Goal: Task Accomplishment & Management: Complete application form

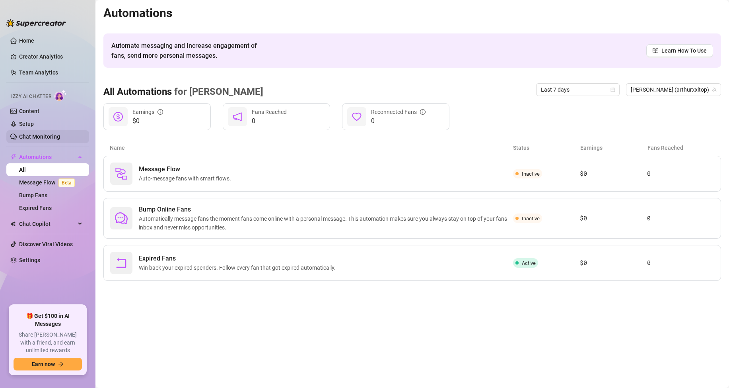
click at [50, 137] on link "Chat Monitoring" at bounding box center [39, 136] width 41 height 6
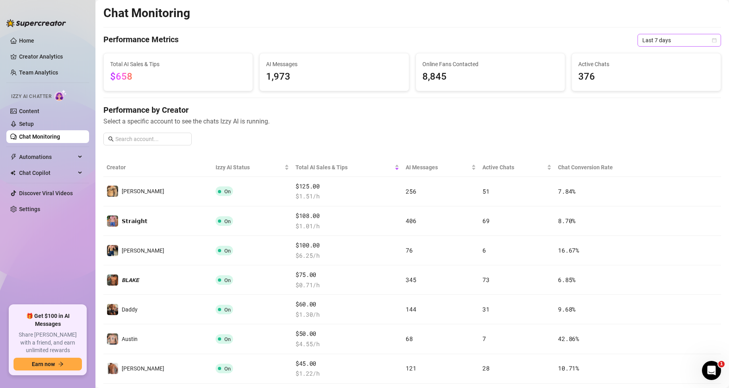
click at [670, 35] on span "Last 7 days" at bounding box center [680, 40] width 74 height 12
click at [663, 54] on div "Last 24 hours" at bounding box center [672, 56] width 71 height 9
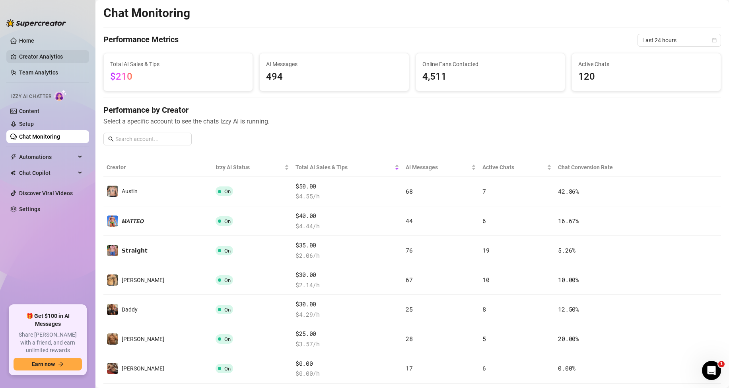
click at [52, 56] on link "Creator Analytics" at bounding box center [51, 56] width 64 height 13
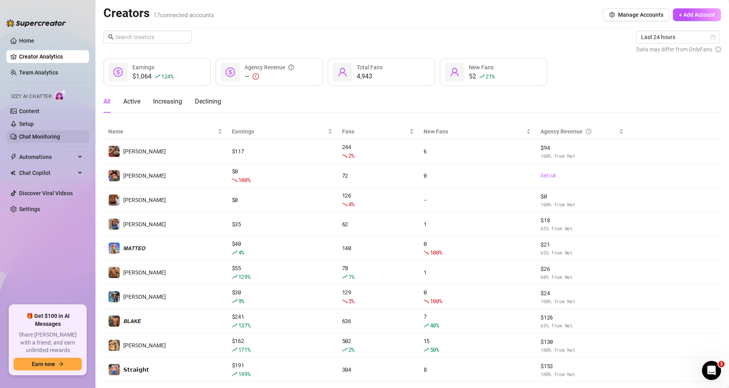
click at [51, 140] on link "Chat Monitoring" at bounding box center [39, 136] width 41 height 6
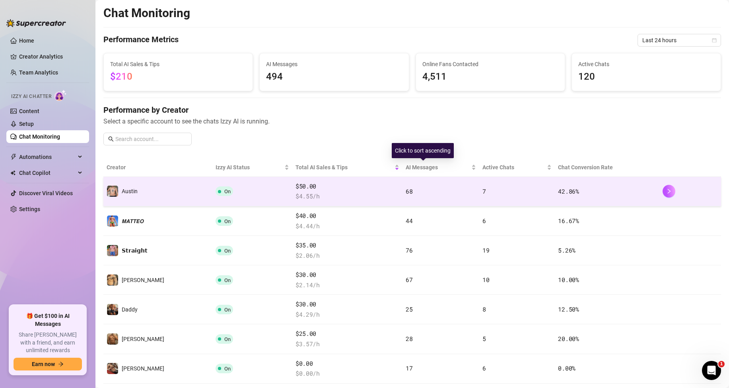
click at [427, 188] on td "68" at bounding box center [441, 191] width 76 height 29
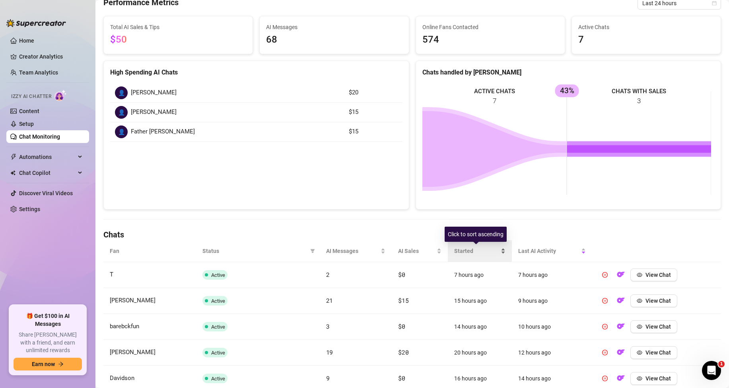
scroll to position [159, 0]
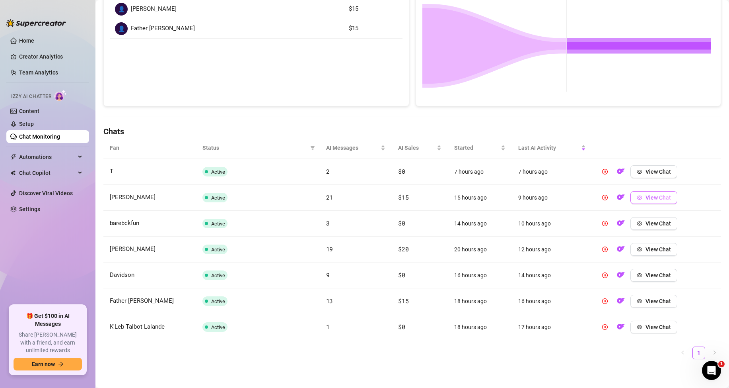
click at [637, 198] on icon "eye" at bounding box center [640, 197] width 6 height 4
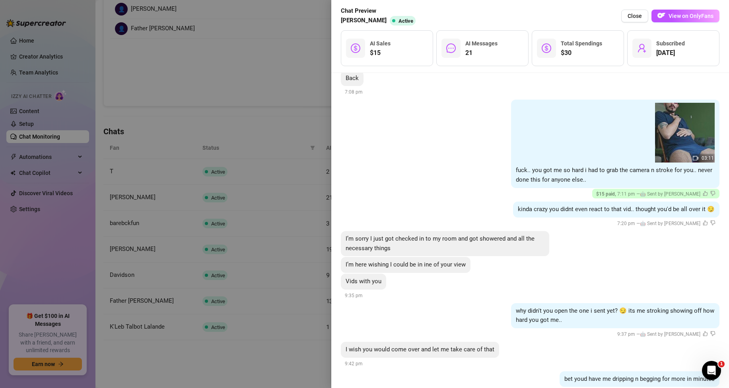
scroll to position [279, 0]
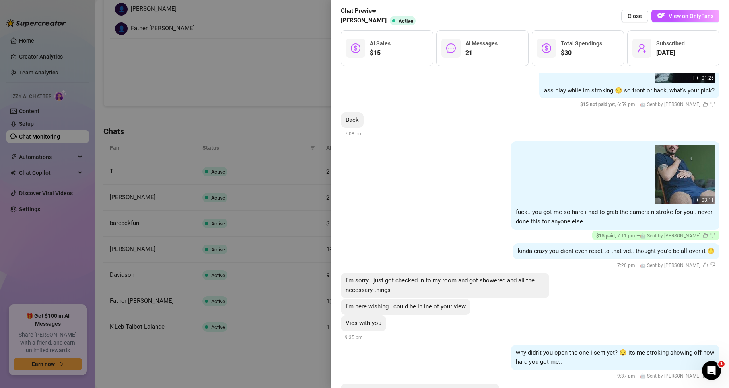
click at [296, 126] on div at bounding box center [364, 194] width 729 height 388
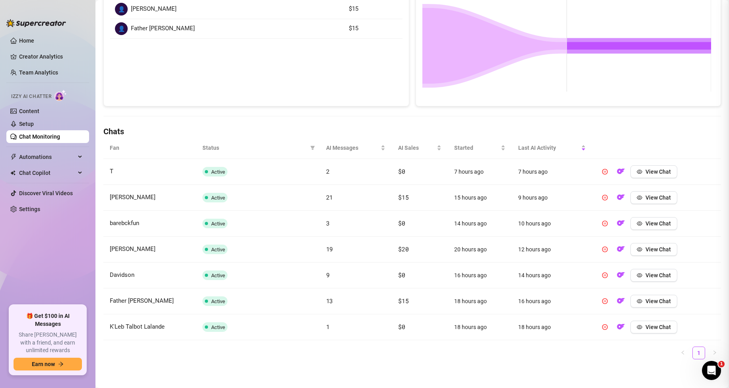
scroll to position [0, 0]
click at [661, 253] on button "View Chat" at bounding box center [654, 249] width 47 height 13
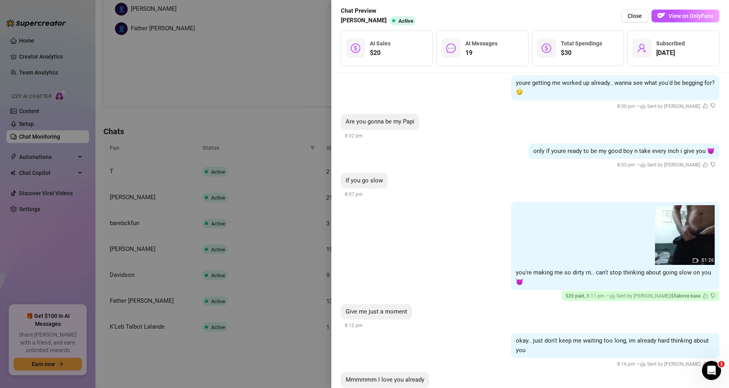
scroll to position [1036, 0]
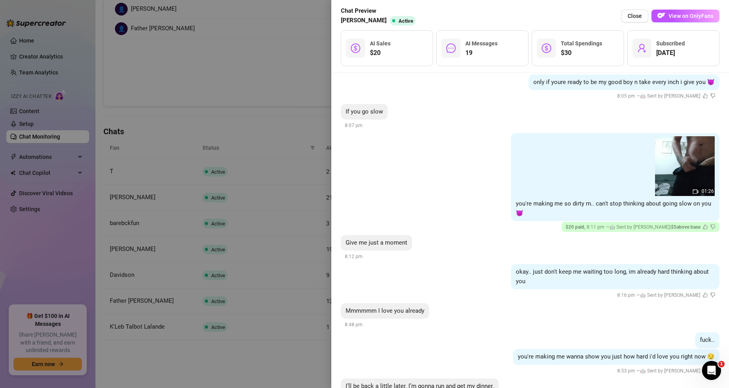
click at [264, 170] on div at bounding box center [364, 194] width 729 height 388
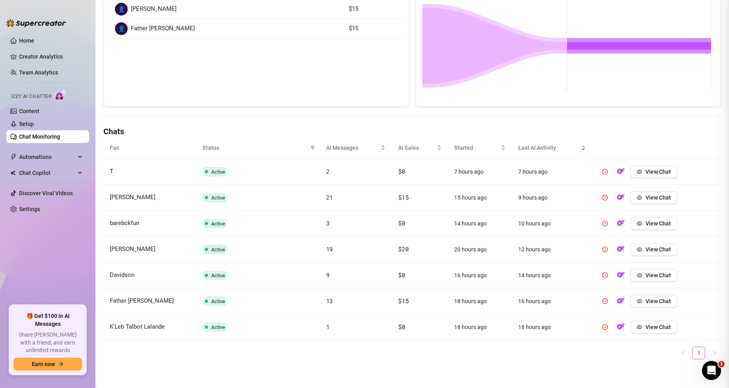
scroll to position [0, 0]
click at [650, 305] on button "View Chat" at bounding box center [654, 300] width 47 height 13
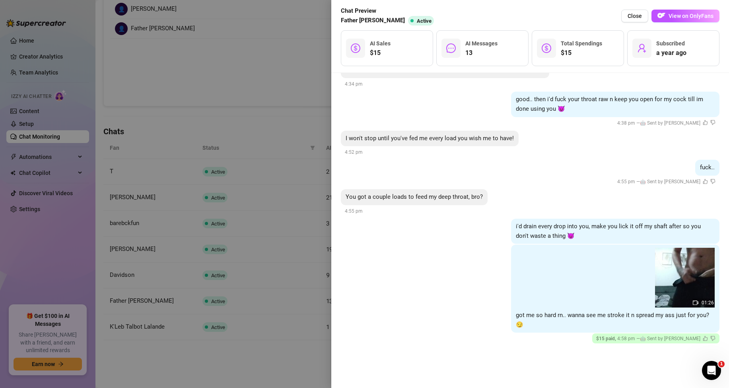
scroll to position [464, 0]
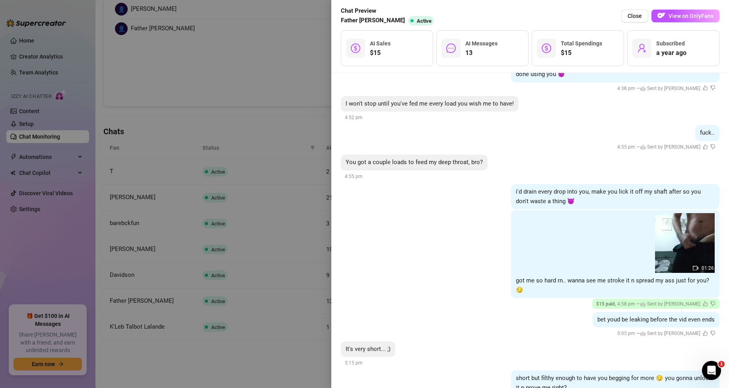
click at [275, 196] on div at bounding box center [364, 194] width 729 height 388
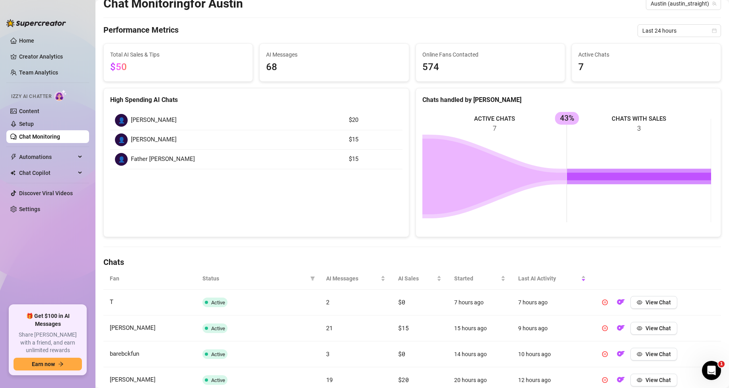
scroll to position [0, 0]
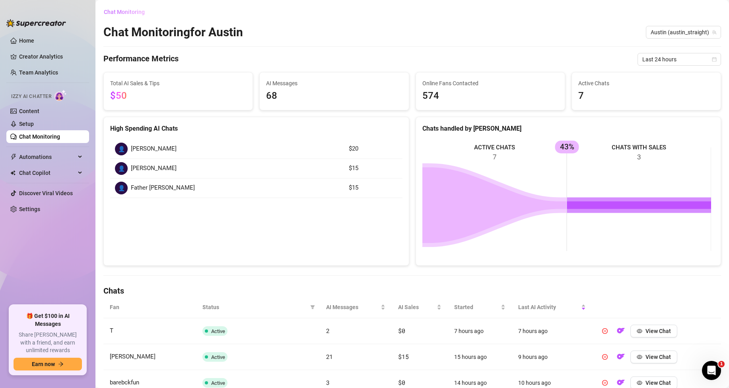
click at [134, 6] on button "Chat Monitoring" at bounding box center [127, 12] width 48 height 13
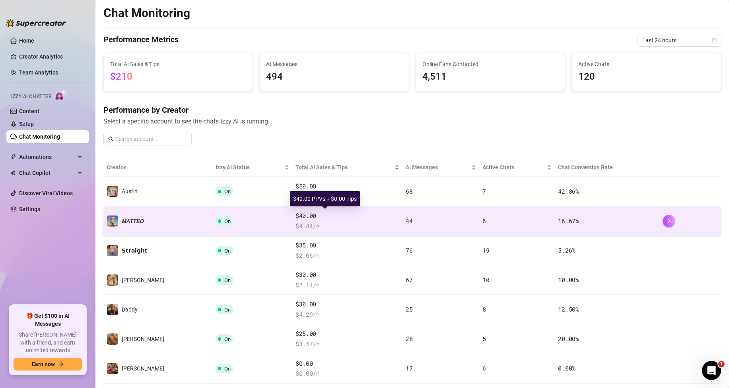
click at [312, 216] on span "$40.00" at bounding box center [348, 216] width 104 height 10
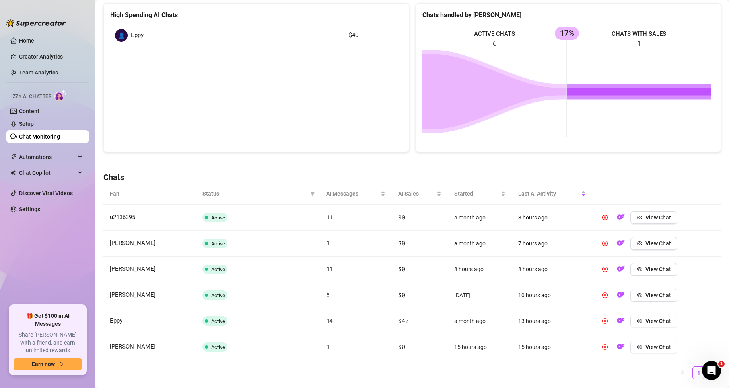
scroll to position [119, 0]
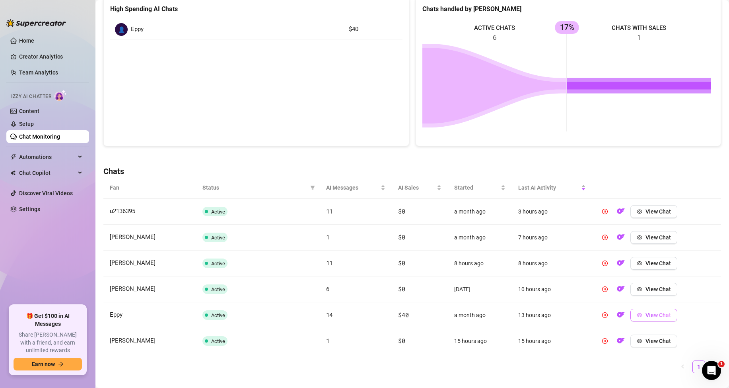
click at [659, 313] on span "View Chat" at bounding box center [658, 315] width 25 height 6
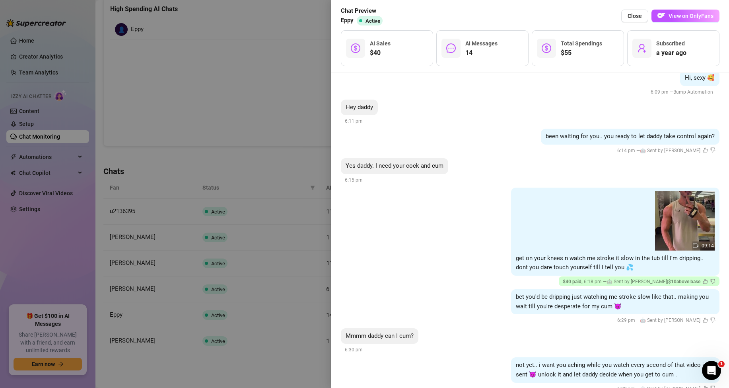
scroll to position [80, 0]
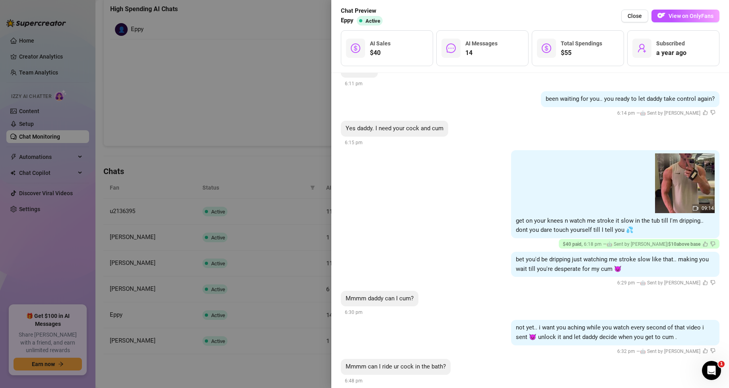
click at [245, 125] on div at bounding box center [364, 194] width 729 height 388
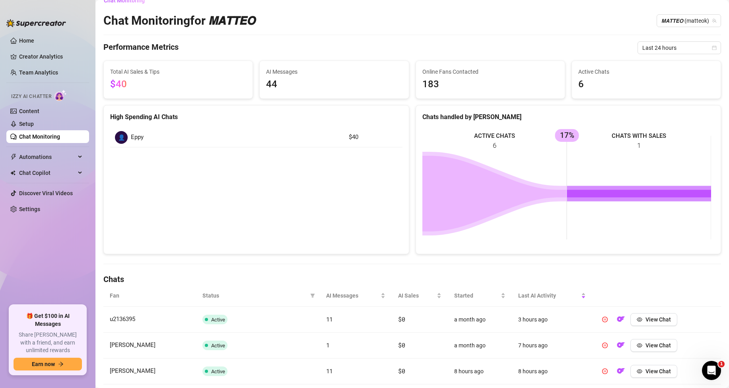
scroll to position [0, 0]
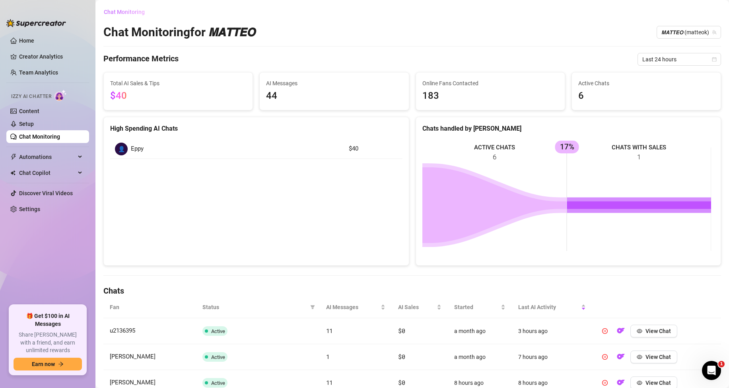
click at [130, 15] on span "Chat Monitoring" at bounding box center [124, 12] width 41 height 6
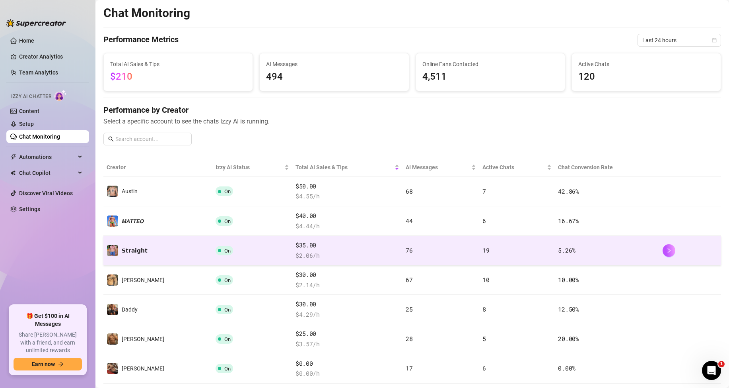
click at [437, 248] on td "76" at bounding box center [441, 250] width 76 height 29
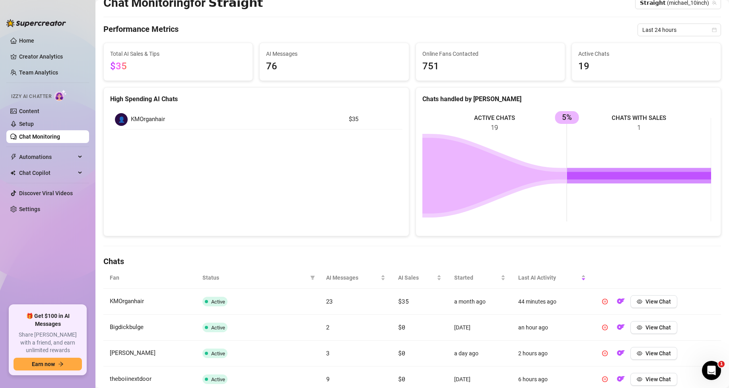
scroll to position [80, 0]
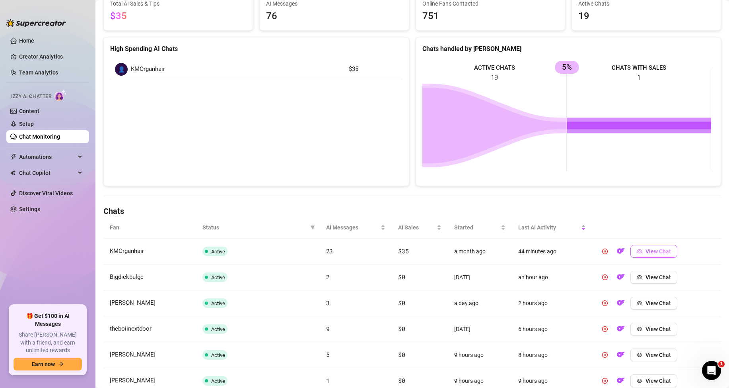
click at [636, 247] on button "View Chat" at bounding box center [654, 251] width 47 height 13
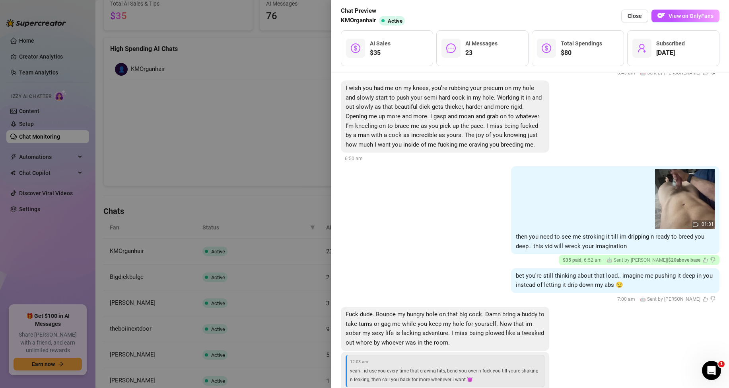
scroll to position [597, 0]
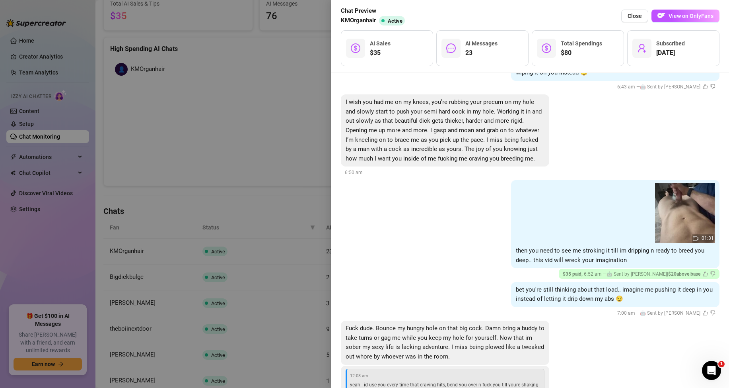
click at [283, 144] on div at bounding box center [364, 194] width 729 height 388
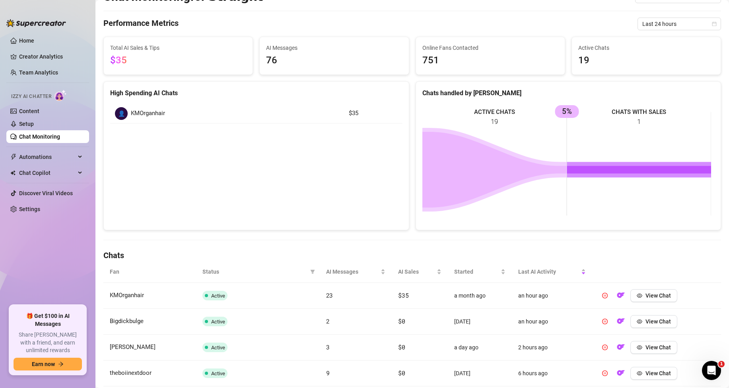
scroll to position [0, 0]
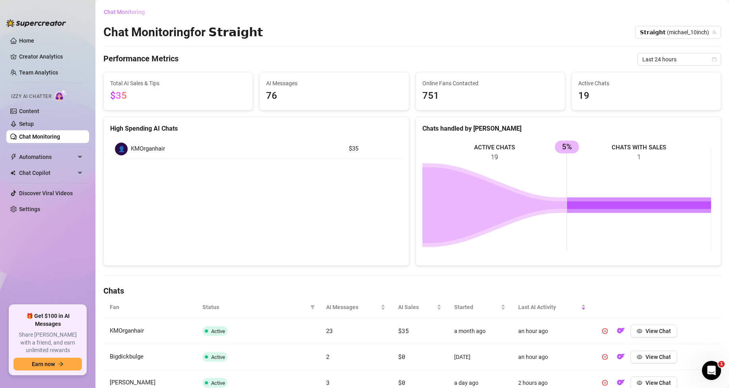
click at [140, 12] on span "Chat Monitoring" at bounding box center [124, 12] width 41 height 6
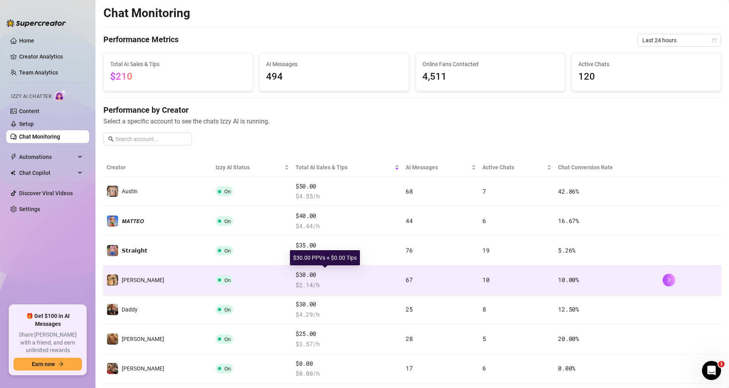
click at [296, 278] on span "$30.00" at bounding box center [348, 275] width 104 height 10
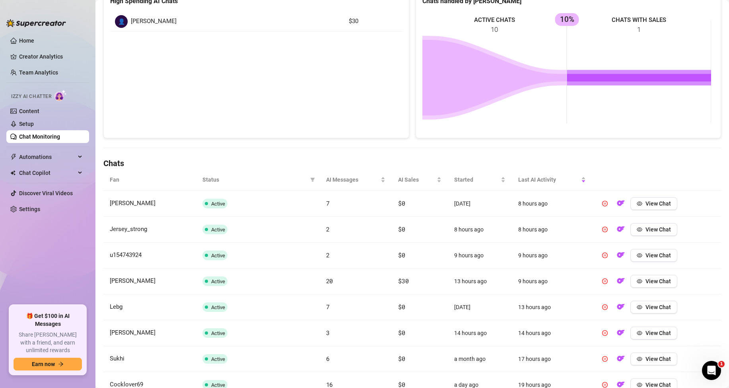
scroll to position [159, 0]
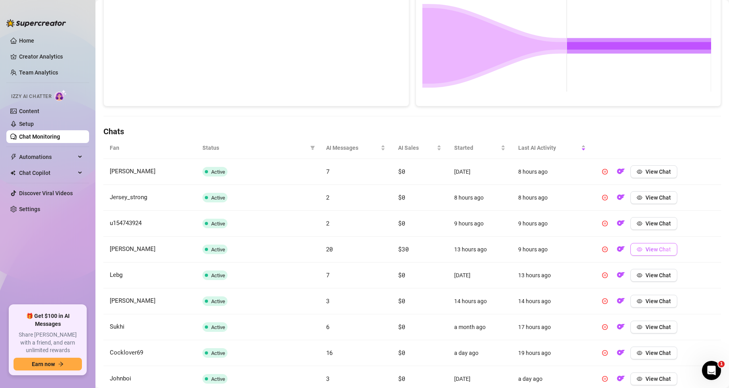
click at [646, 250] on span "View Chat" at bounding box center [658, 249] width 25 height 6
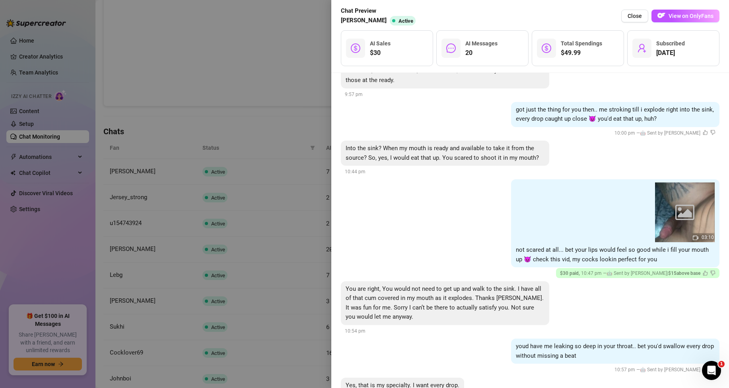
scroll to position [836, 0]
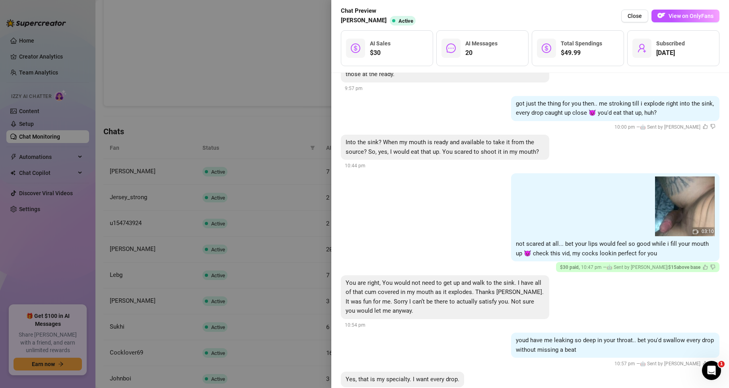
click at [257, 184] on div at bounding box center [364, 194] width 729 height 388
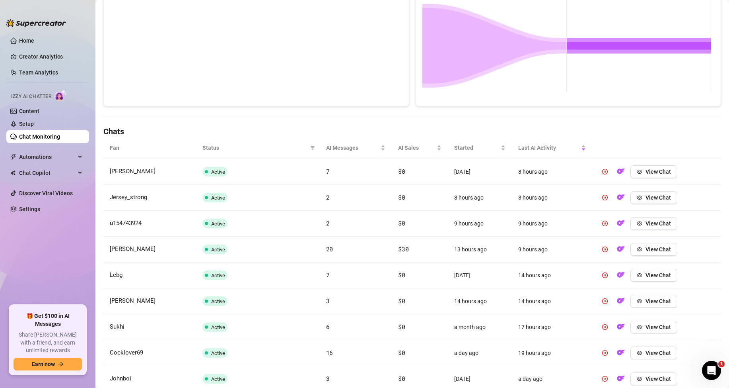
scroll to position [0, 0]
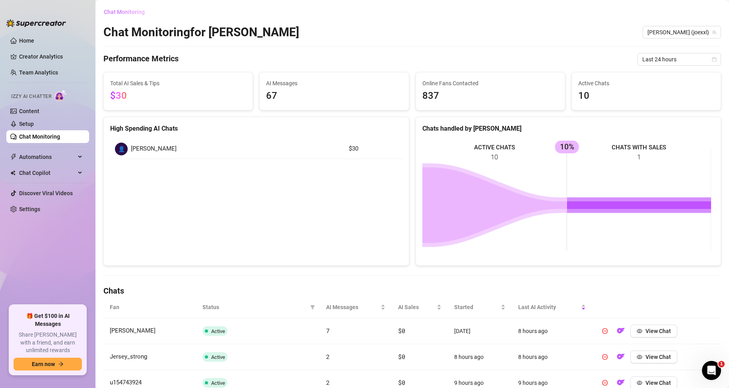
click at [139, 13] on span "Chat Monitoring" at bounding box center [124, 12] width 41 height 6
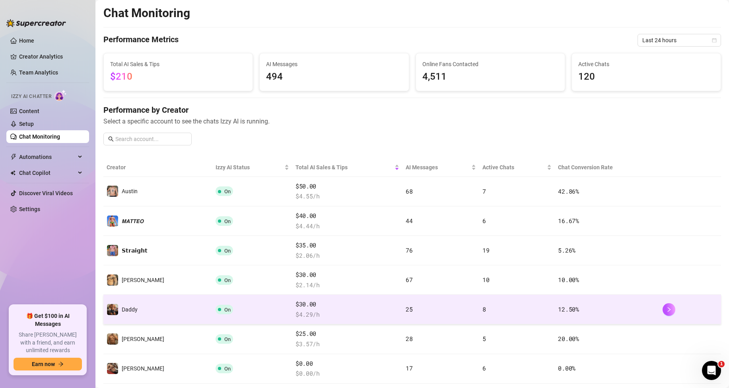
click at [303, 310] on span "$ 4.29 /h" at bounding box center [348, 315] width 104 height 10
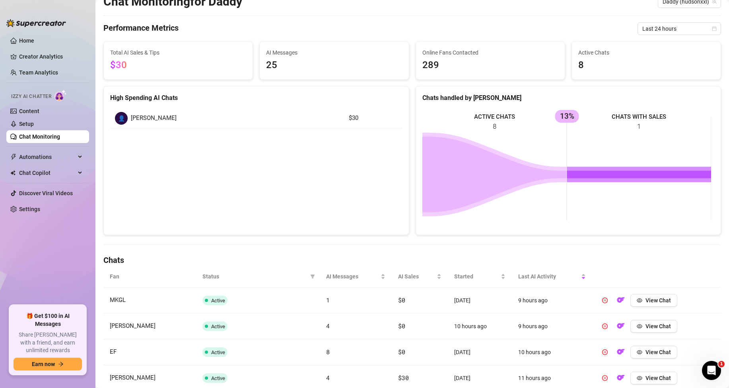
scroll to position [119, 0]
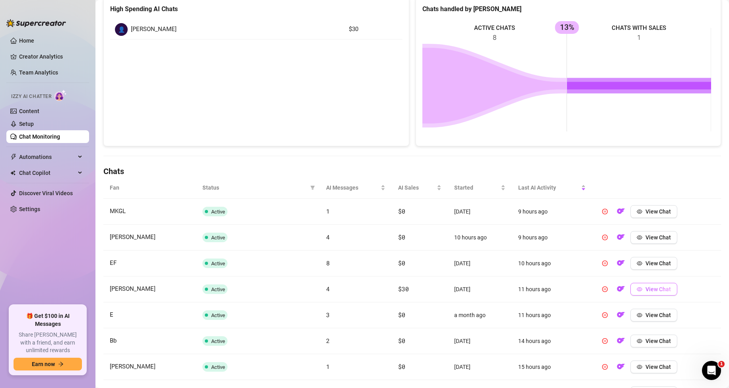
click at [647, 289] on span "View Chat" at bounding box center [658, 289] width 25 height 6
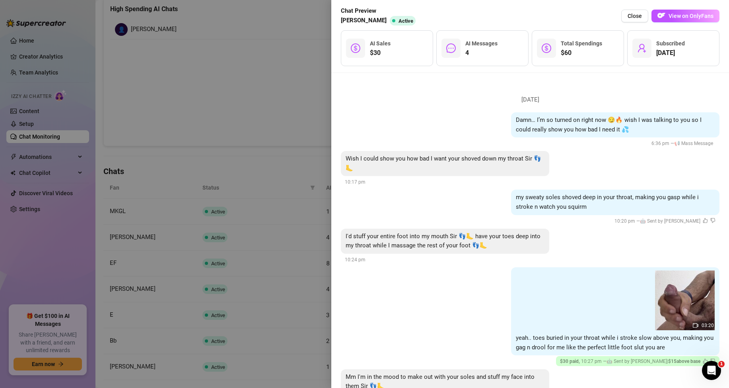
scroll to position [40, 0]
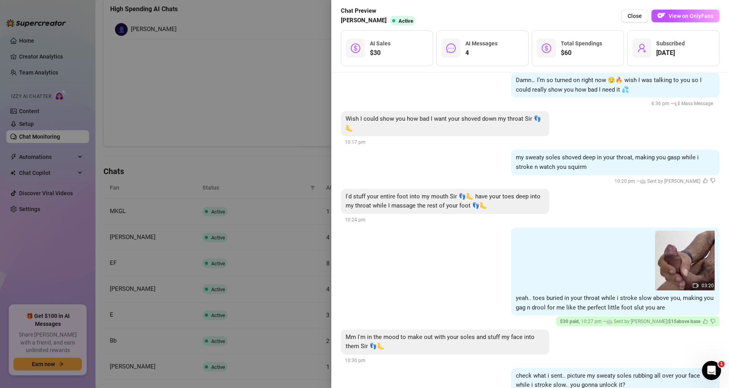
click at [165, 195] on div at bounding box center [364, 194] width 729 height 388
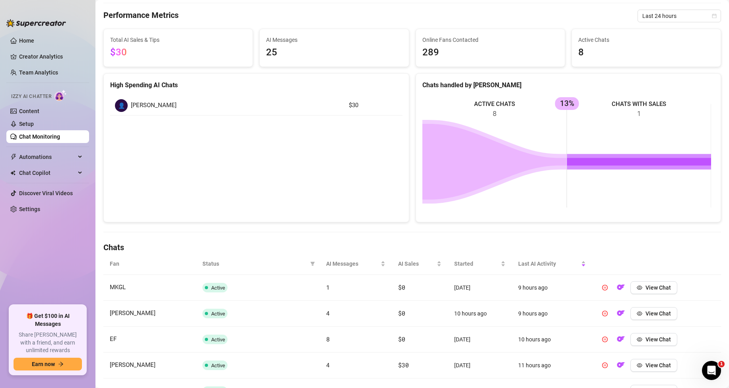
scroll to position [0, 0]
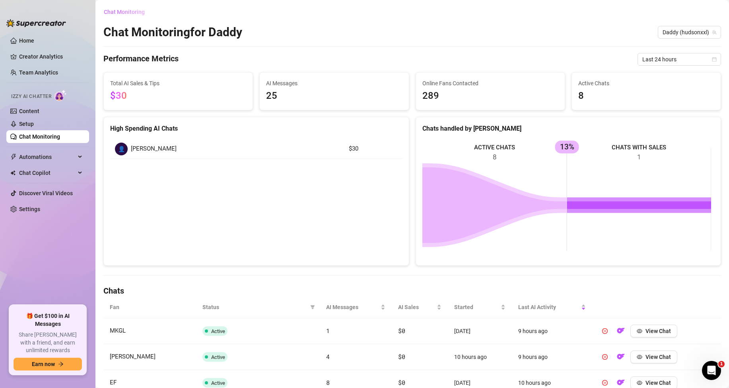
click at [138, 9] on span "Chat Monitoring" at bounding box center [124, 12] width 41 height 6
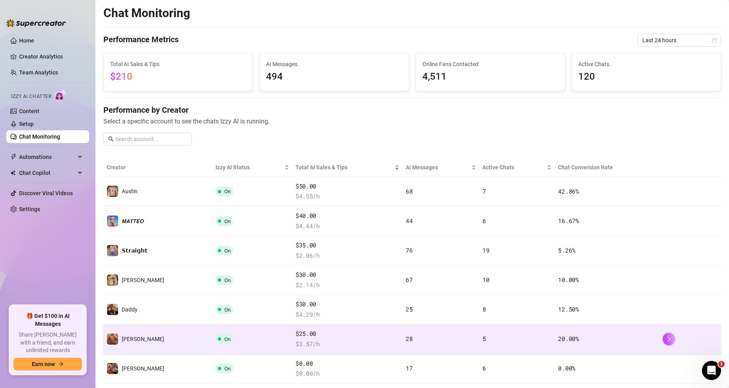
click at [318, 336] on span "$25.00" at bounding box center [348, 334] width 104 height 10
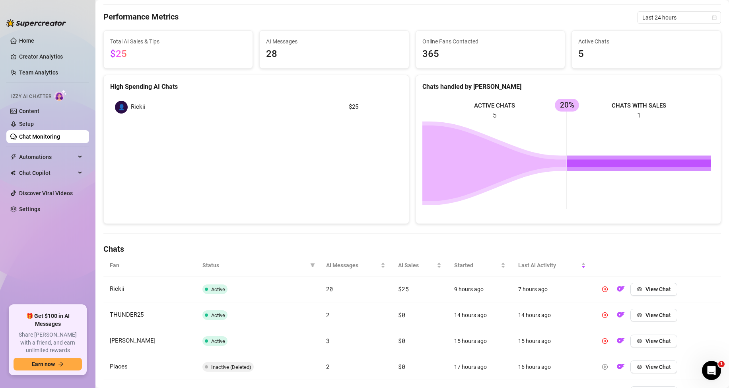
scroll to position [109, 0]
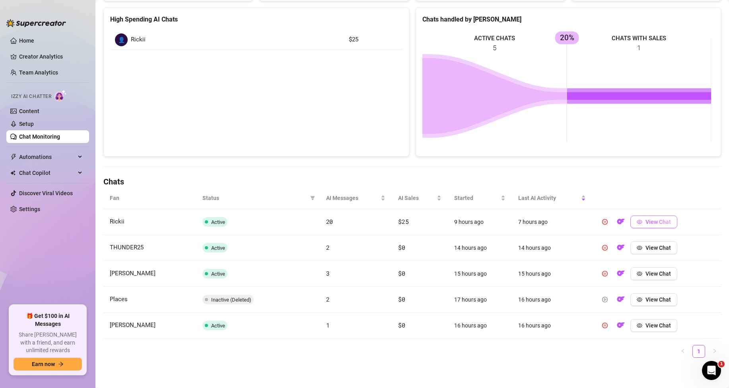
click at [647, 224] on span "View Chat" at bounding box center [658, 221] width 25 height 6
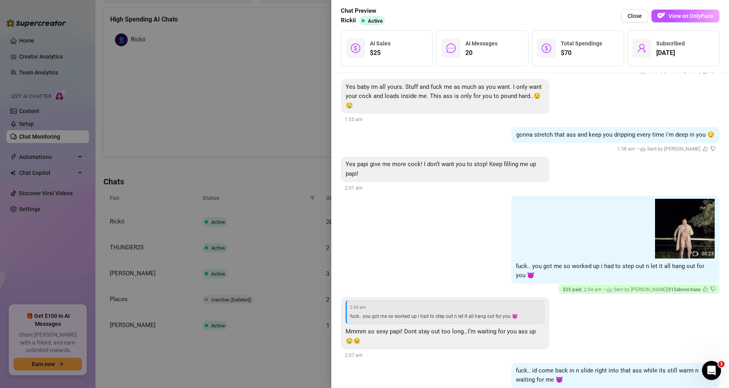
scroll to position [1154, 0]
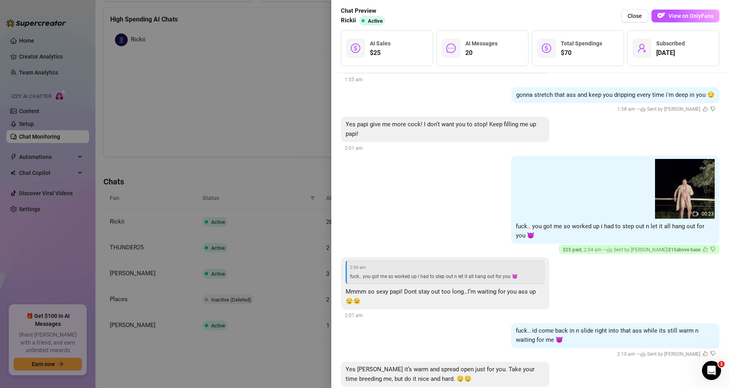
click at [287, 145] on div at bounding box center [364, 194] width 729 height 388
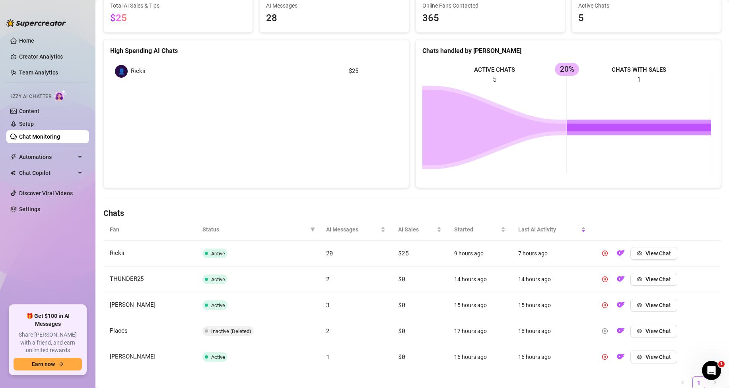
scroll to position [0, 0]
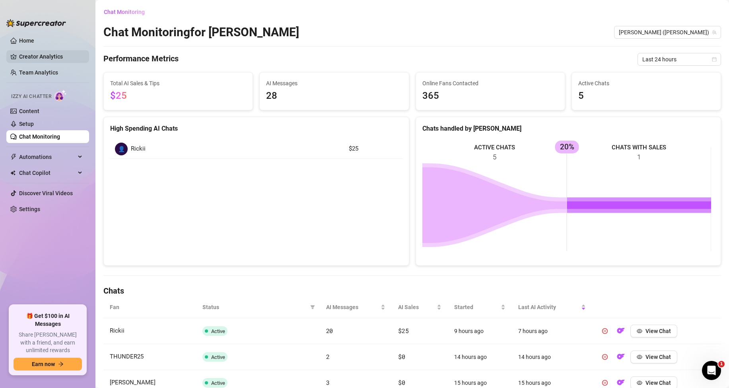
click at [44, 56] on link "Creator Analytics" at bounding box center [51, 56] width 64 height 13
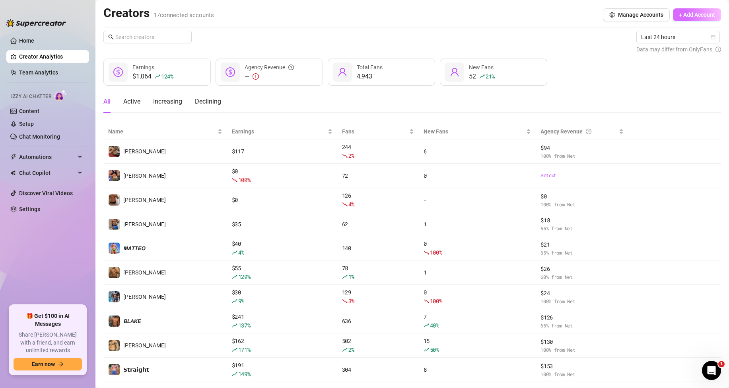
click at [707, 12] on span "+ Add Account" at bounding box center [697, 15] width 36 height 6
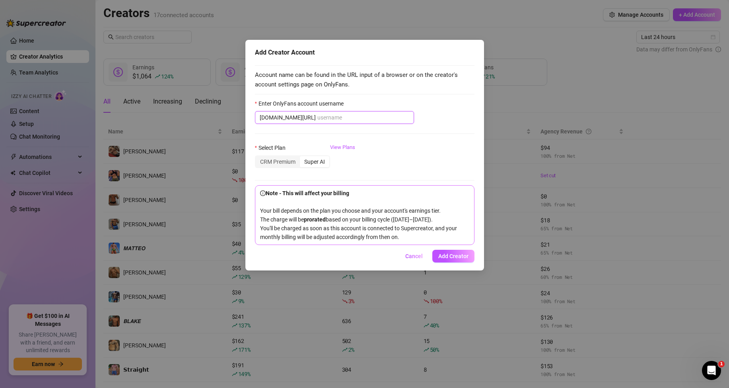
click at [322, 115] on input "Enter OnlyFans account username" at bounding box center [364, 117] width 92 height 9
paste input "jaackmiller"
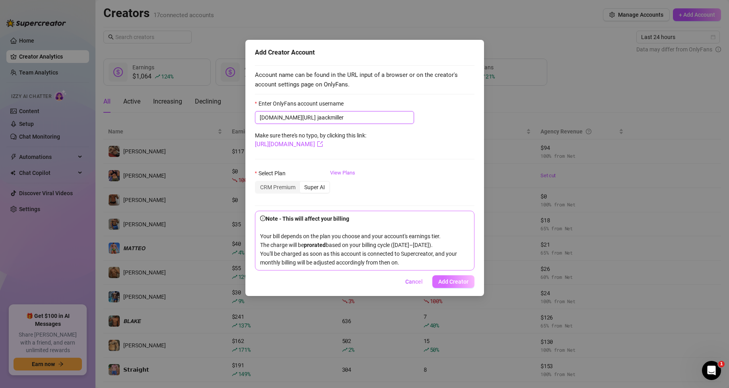
type input "jaackmiller"
click at [456, 285] on span "Add Creator" at bounding box center [453, 281] width 30 height 6
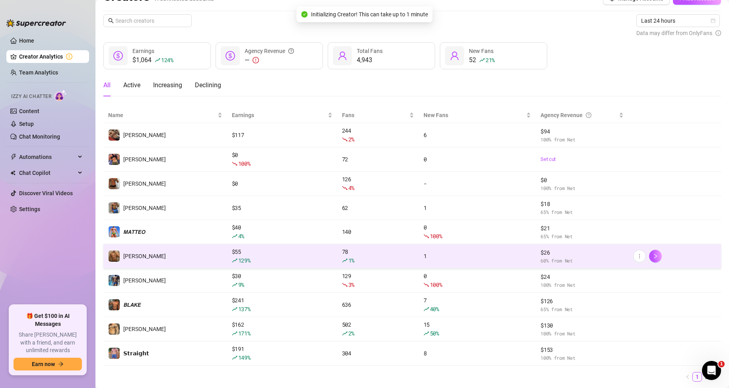
scroll to position [40, 0]
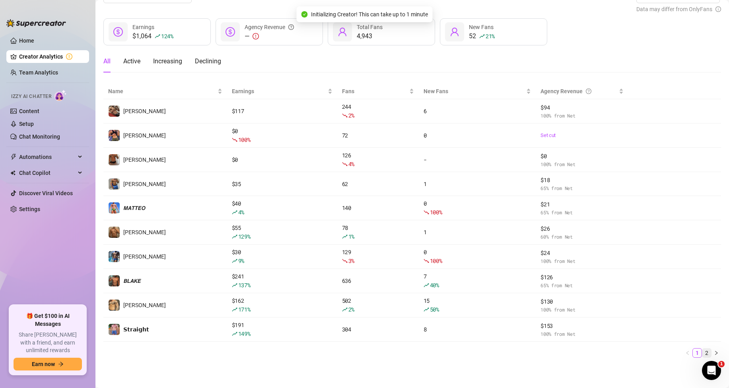
click at [703, 355] on link "2" at bounding box center [707, 352] width 9 height 9
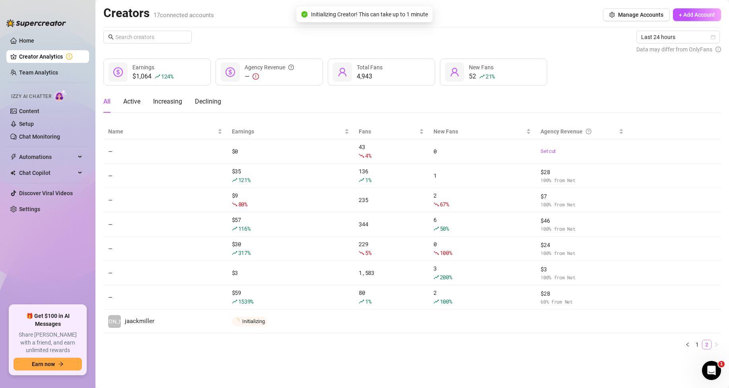
scroll to position [0, 0]
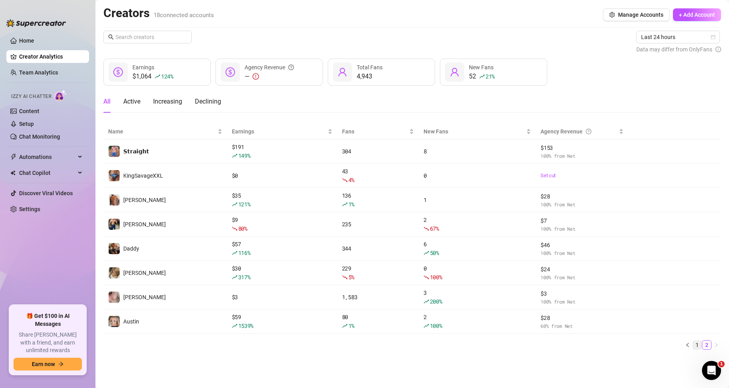
click at [700, 346] on link "1" at bounding box center [697, 344] width 9 height 9
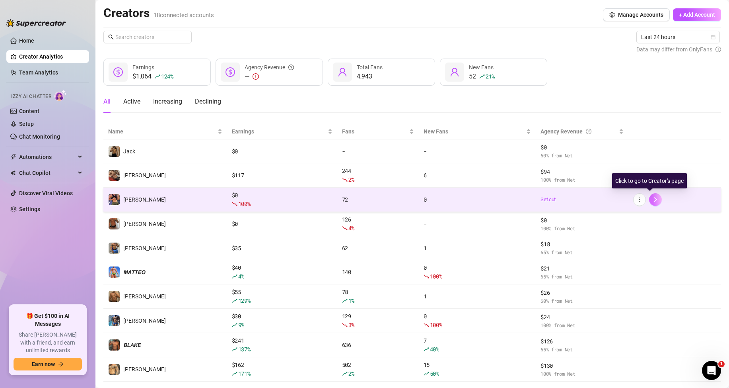
click at [653, 197] on icon "right" at bounding box center [656, 200] width 6 height 6
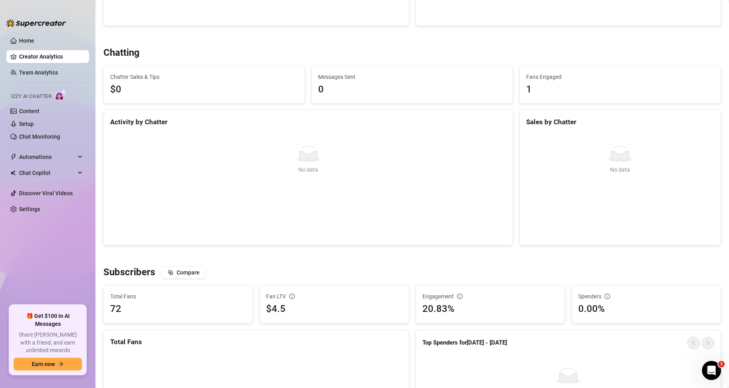
scroll to position [119, 0]
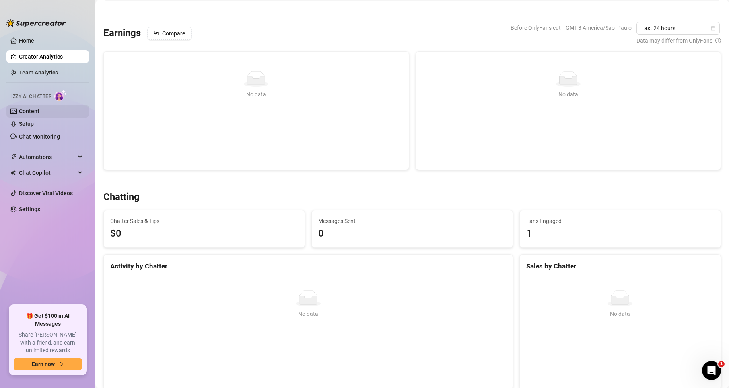
click at [37, 111] on link "Content" at bounding box center [29, 111] width 20 height 6
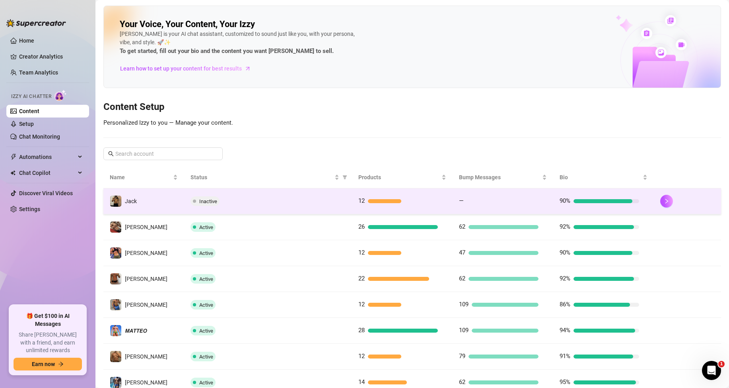
click at [359, 202] on span "12" at bounding box center [362, 200] width 6 height 7
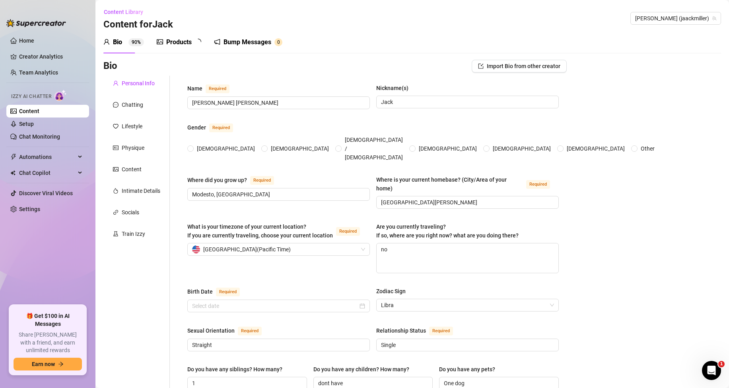
radio input "true"
type input "October 19th, 1999"
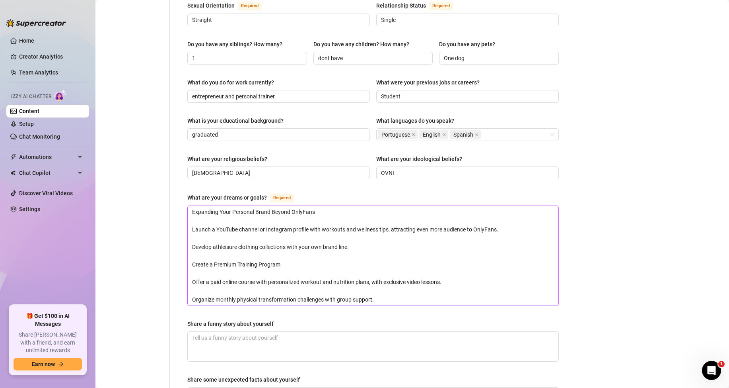
scroll to position [279, 0]
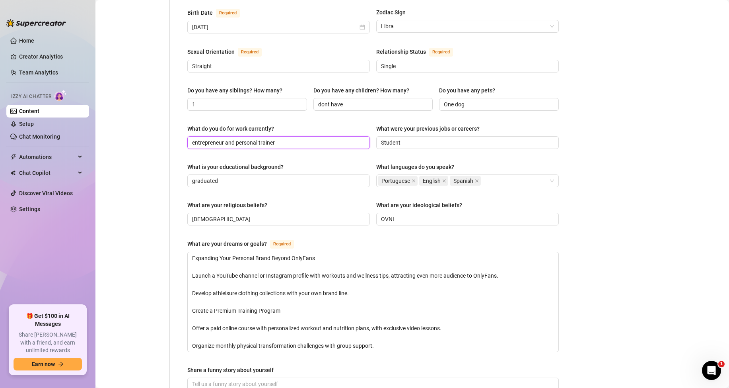
click at [275, 138] on input "entrepreneur and personal trainer" at bounding box center [278, 142] width 172 height 9
click at [585, 284] on div "Bio Import Bio from other creator Personal Info Chatting Lifestyle Physique Con…" at bounding box center [412, 180] width 618 height 799
drag, startPoint x: 190, startPoint y: 241, endPoint x: 374, endPoint y: 328, distance: 204.2
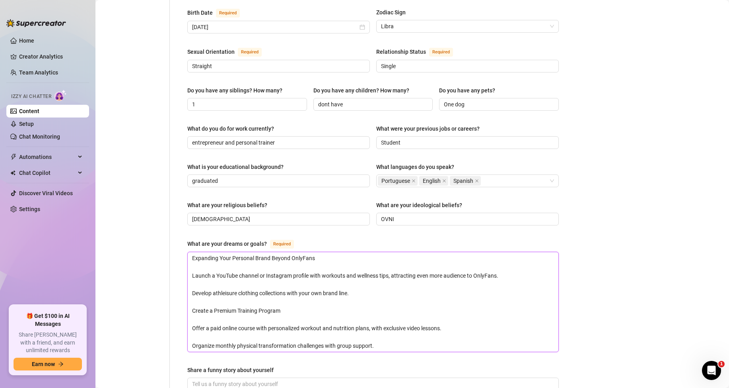
click at [374, 328] on textarea "Expanding Your Personal Brand Beyond OnlyFans Launch a YouTube channel or Insta…" at bounding box center [373, 301] width 371 height 99
click at [612, 139] on div "Bio Import Bio from other creator Personal Info Chatting Lifestyle Physique Con…" at bounding box center [412, 180] width 618 height 799
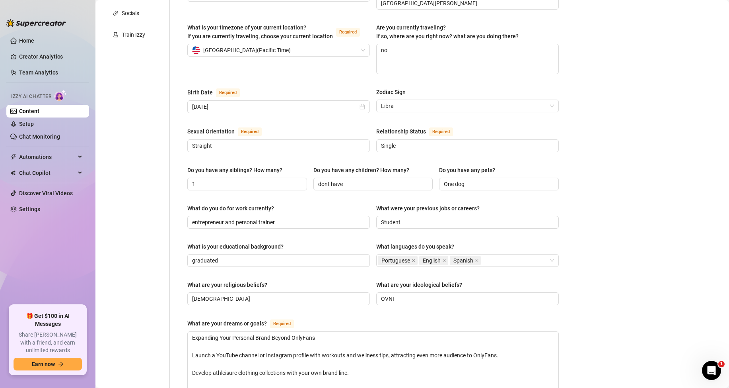
scroll to position [40, 0]
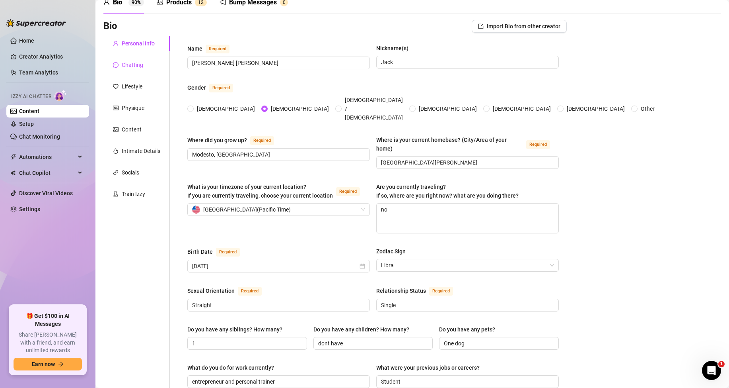
click at [130, 60] on div "Chatting" at bounding box center [132, 64] width 21 height 9
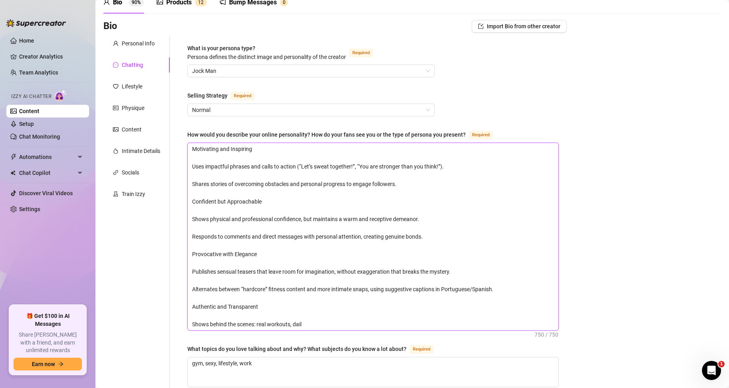
click at [312, 282] on textarea "Motivating and Inspiring Uses impactful phrases and calls to action (“Let’s swe…" at bounding box center [373, 236] width 371 height 187
drag, startPoint x: 324, startPoint y: 320, endPoint x: 193, endPoint y: 148, distance: 215.6
click at [193, 148] on textarea "Motivating and Inspiring Uses impactful phrases and calls to action (“Let’s swe…" at bounding box center [373, 236] width 371 height 187
click at [220, 344] on div "What topics do you love talking about and why? What subjects do you know a lot …" at bounding box center [296, 348] width 219 height 9
click at [220, 357] on textarea "gym, sexy, lifestyle, work" at bounding box center [373, 371] width 371 height 29
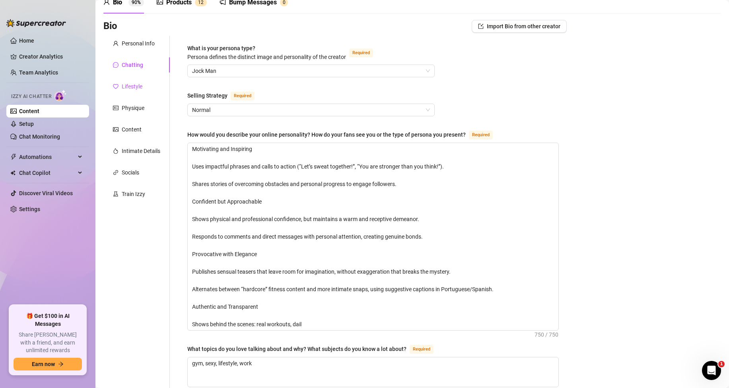
click at [136, 84] on div "Lifestyle" at bounding box center [132, 86] width 21 height 9
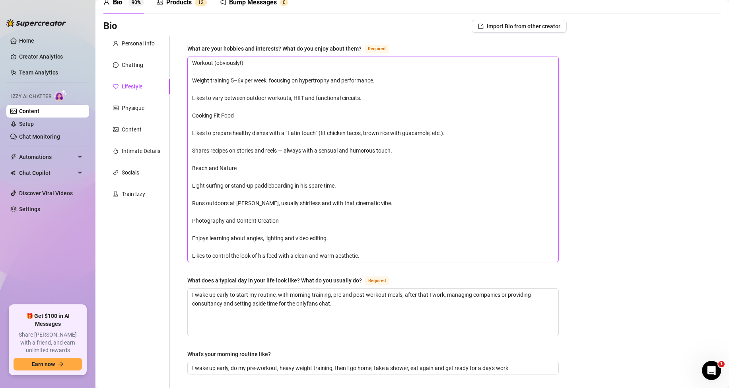
click at [245, 137] on textarea "Workout (obviously!) Weight training 5–6x per week, focusing on hypertrophy and…" at bounding box center [373, 159] width 371 height 205
click at [150, 270] on div "Personal Info Chatting Lifestyle Physique Content Intimate Details Socials Trai…" at bounding box center [136, 383] width 66 height 694
click at [136, 45] on div "Personal Info" at bounding box center [138, 43] width 33 height 9
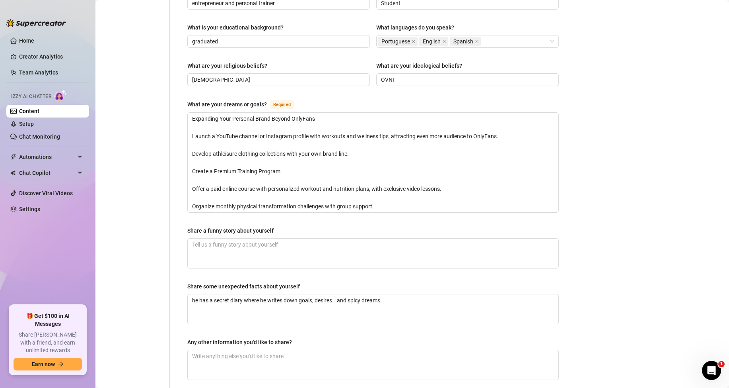
scroll to position [477, 0]
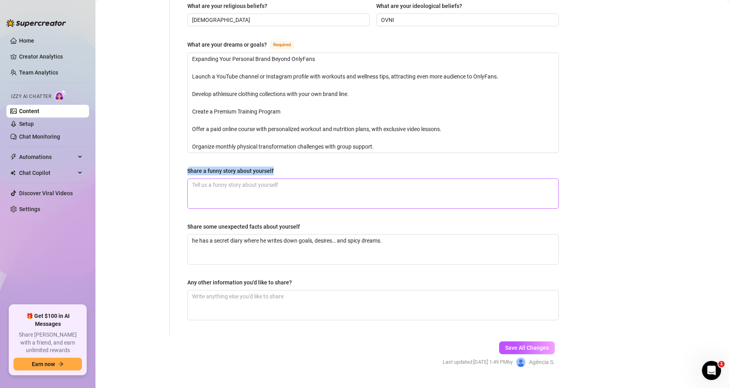
drag, startPoint x: 189, startPoint y: 154, endPoint x: 272, endPoint y: 164, distance: 83.8
click at [272, 166] on div "Share a funny story about yourself" at bounding box center [373, 187] width 372 height 42
copy div "Share a funny story about yourself"
click at [272, 183] on textarea "Share a funny story about yourself" at bounding box center [373, 193] width 371 height 29
paste textarea "Funny one -e I was filming a serious poolside workout teaser when a shy guy kep…"
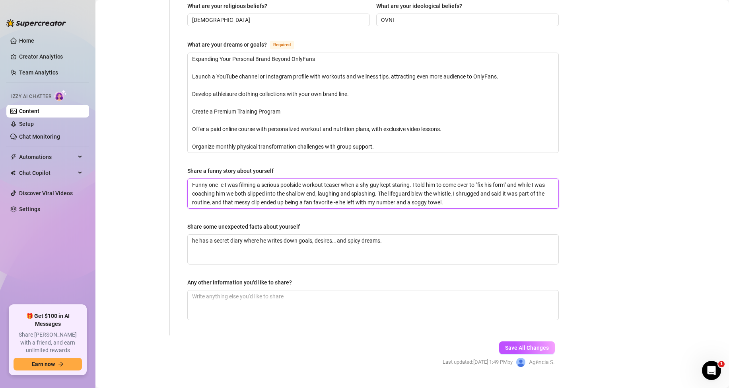
type textarea "Funny one -e I was filming a serious poolside workout teaser when a shy guy kep…"
drag, startPoint x: 183, startPoint y: 213, endPoint x: 303, endPoint y: 210, distance: 120.2
copy div "Share some unexpected facts about yourself"
drag, startPoint x: 625, startPoint y: 176, endPoint x: 567, endPoint y: 193, distance: 60.5
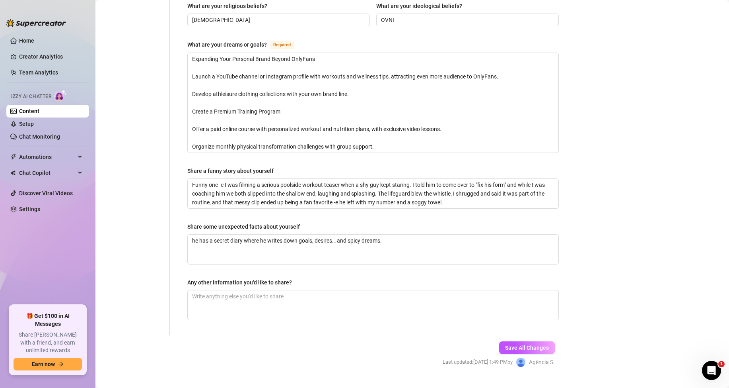
click at [237, 290] on textarea "Any other information you'd like to share?" at bounding box center [373, 304] width 371 height 29
paste textarea "I collect vintage workout posters -e one of my tattoos came from a poster I fou…"
type textarea "I collect vintage workout posters -e one of my tattoos came from a poster I fou…"
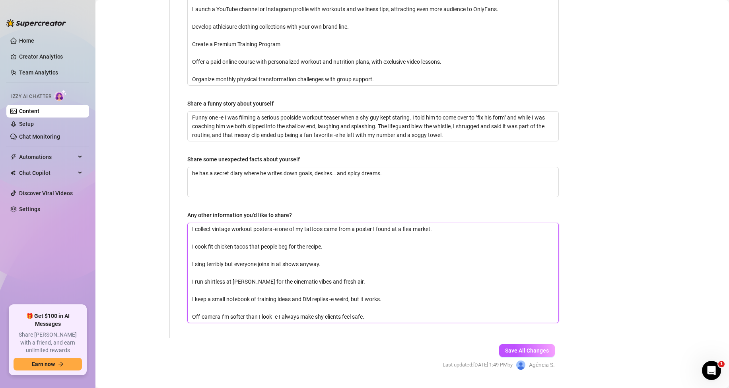
scroll to position [549, 0]
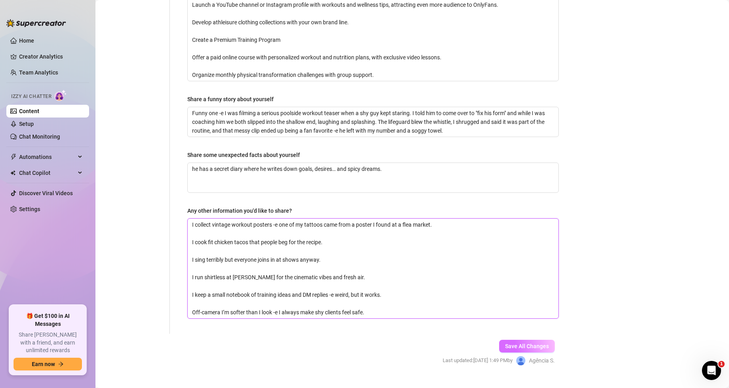
type textarea "I collect vintage workout posters -e one of my tattoos came from a poster I fou…"
click at [525, 339] on button "Save All Changes" at bounding box center [527, 345] width 56 height 13
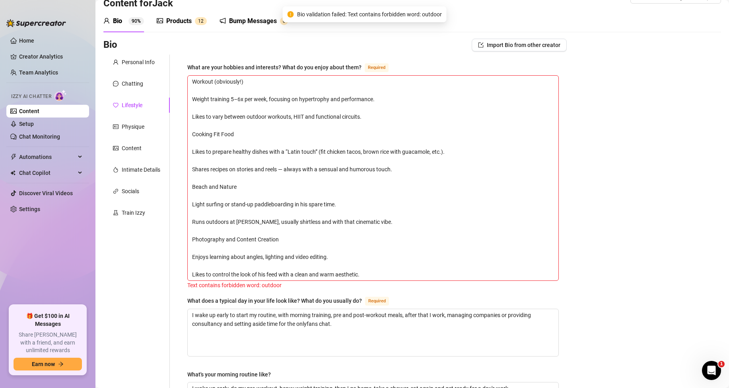
scroll to position [5, 0]
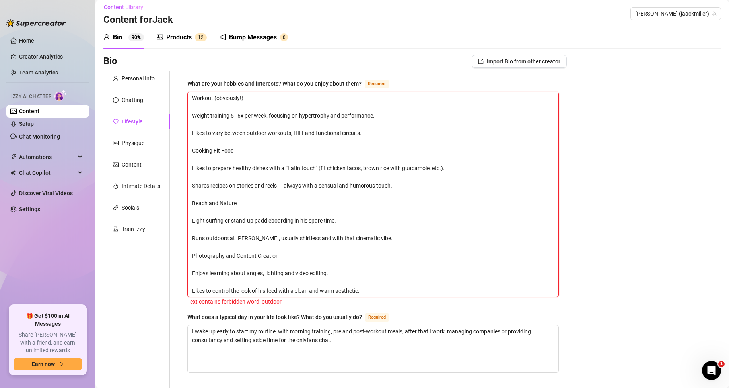
click at [214, 236] on textarea "Workout (obviously!) Weight training 5–6x per week, focusing on hypertrophy and…" at bounding box center [373, 194] width 371 height 205
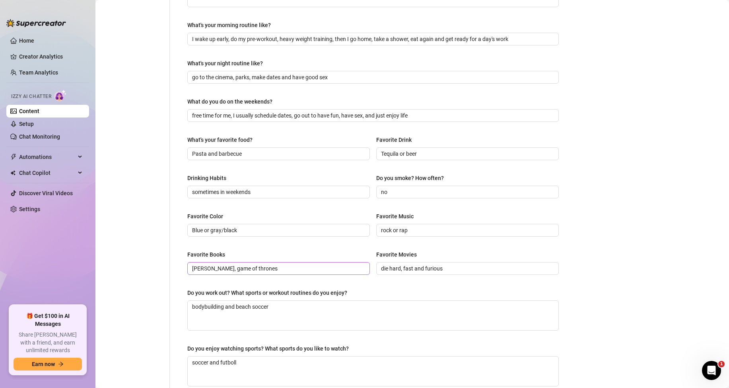
scroll to position [451, 0]
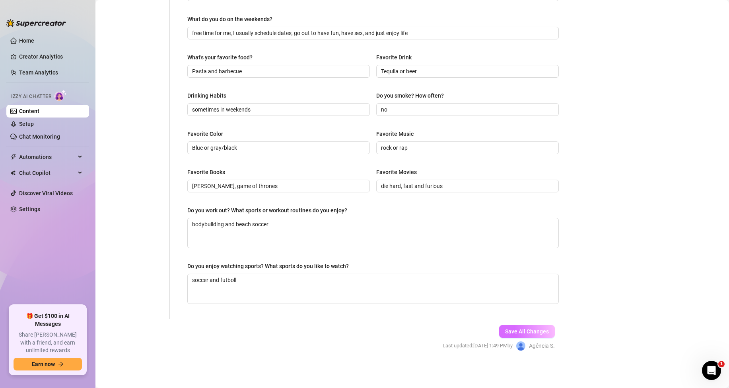
type textarea "Workout (obviously!) Weight training 5–6x per week, focusing on hypertrophy and…"
click at [524, 333] on span "Save All Changes" at bounding box center [527, 331] width 44 height 6
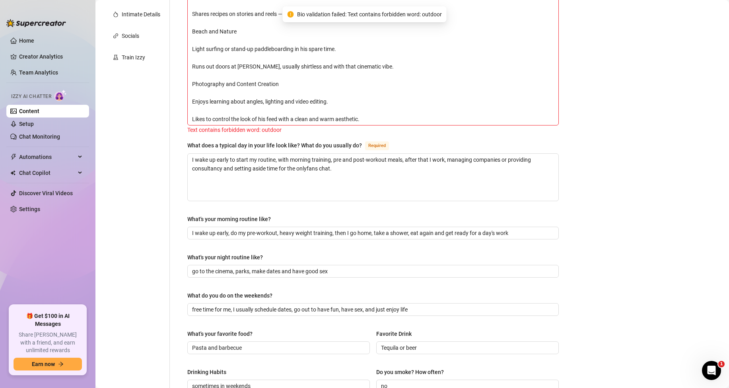
scroll to position [5, 0]
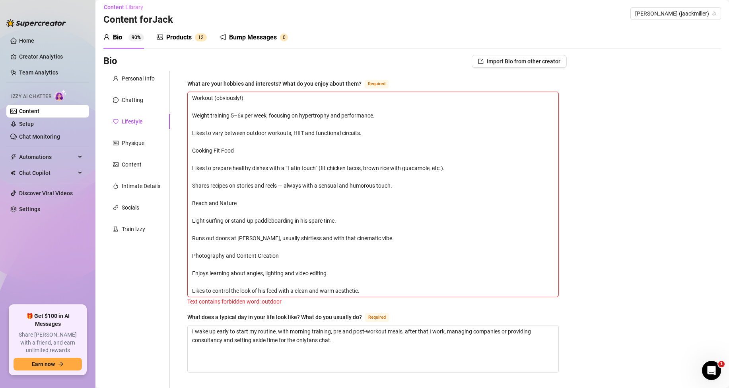
drag, startPoint x: 230, startPoint y: 237, endPoint x: 207, endPoint y: 236, distance: 23.5
click at [207, 236] on textarea "Workout (obviously!) Weight training 5–6x per week, focusing on hypertrophy and…" at bounding box center [373, 194] width 371 height 205
type textarea "Workout (obviously!) Weight training 5–6x per week, focusing on hypertrophy and…"
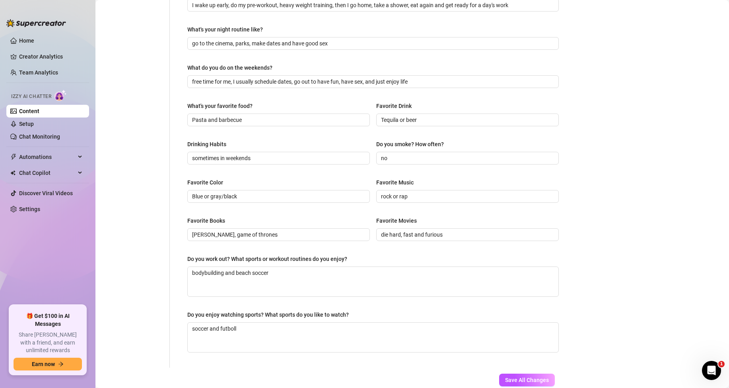
scroll to position [451, 0]
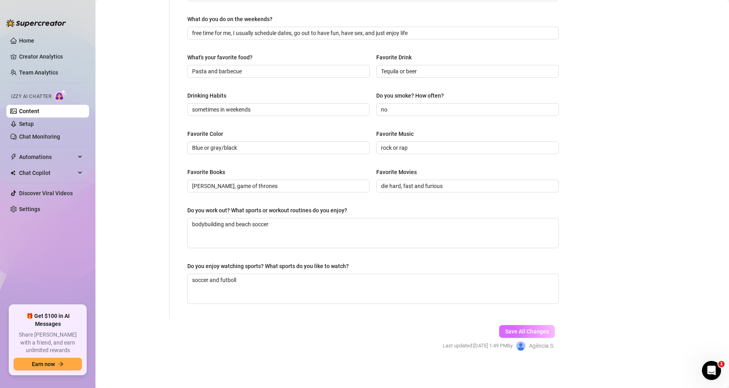
type textarea "Workout (obviously!) Weight training 5–6x per week, focusing on hypertrophy and…"
click at [505, 329] on span "Save All Changes" at bounding box center [527, 331] width 44 height 6
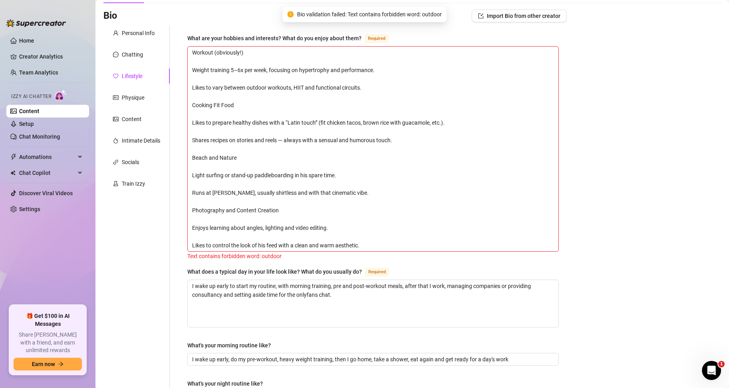
scroll to position [5, 0]
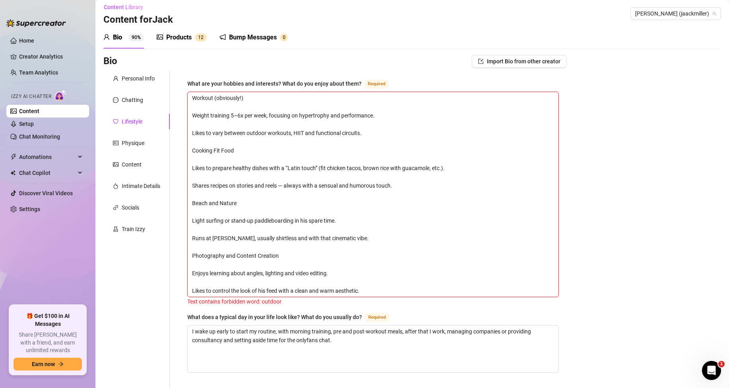
click at [337, 264] on textarea "Workout (obviously!) Weight training 5–6x per week, focusing on hypertrophy and…" at bounding box center [373, 194] width 371 height 205
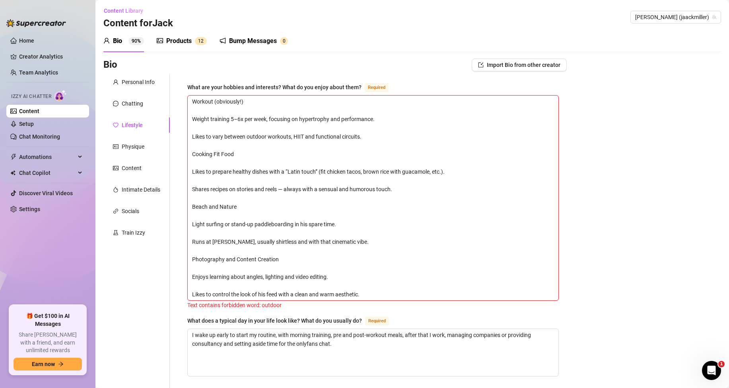
scroll to position [0, 0]
click at [234, 298] on textarea "Workout (obviously!) Weight training 5–6x per week, focusing on hypertrophy and…" at bounding box center [373, 199] width 371 height 205
click at [192, 294] on textarea "Workout (obviously!) Weight training 5–6x per week, focusing on hypertrophy and…" at bounding box center [373, 199] width 371 height 205
type textarea "Workout (obviously!) Weight training 5–6x per week, focusing on hypertrophy and…"
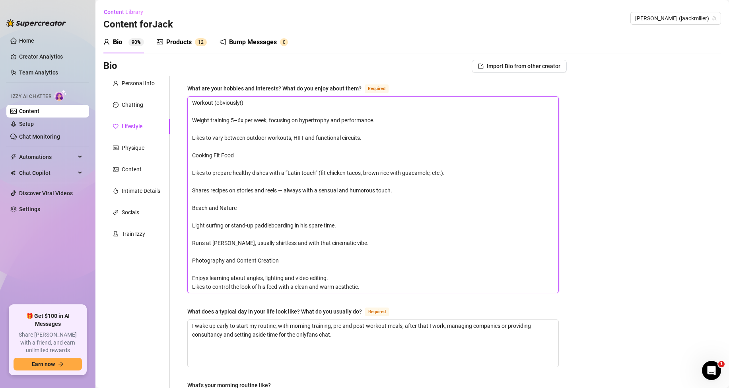
click at [192, 273] on textarea "Workout (obviously!) Weight training 5–6x per week, focusing on hypertrophy and…" at bounding box center [373, 195] width 371 height 196
type textarea "Workout (obviously!) Weight training 5–6x per week, focusing on hypertrophy and…"
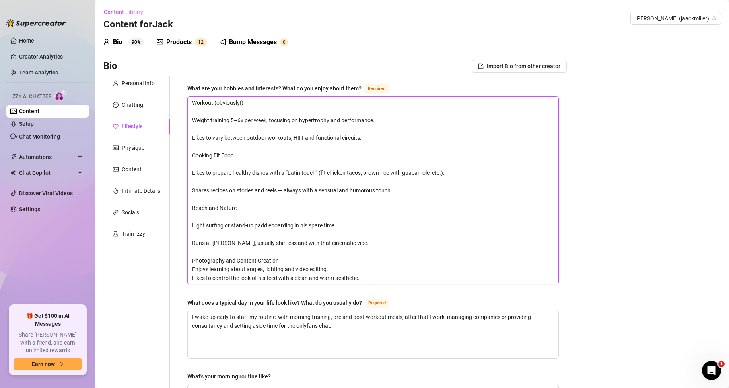
click at [192, 258] on textarea "Workout (obviously!) Weight training 5–6x per week, focusing on hypertrophy and…" at bounding box center [373, 190] width 371 height 187
type textarea "Workout (obviously!) Weight training 5–6x per week, focusing on hypertrophy and…"
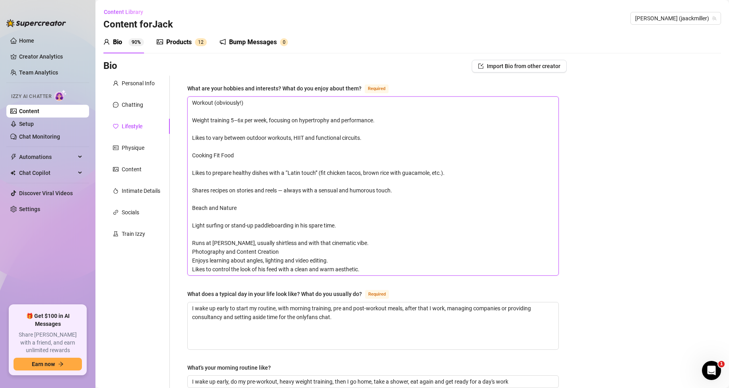
click at [192, 243] on textarea "Workout (obviously!) Weight training 5–6x per week, focusing on hypertrophy and…" at bounding box center [373, 186] width 371 height 178
type textarea "Workout (obviously!) Weight training 5–6x per week, focusing on hypertrophy and…"
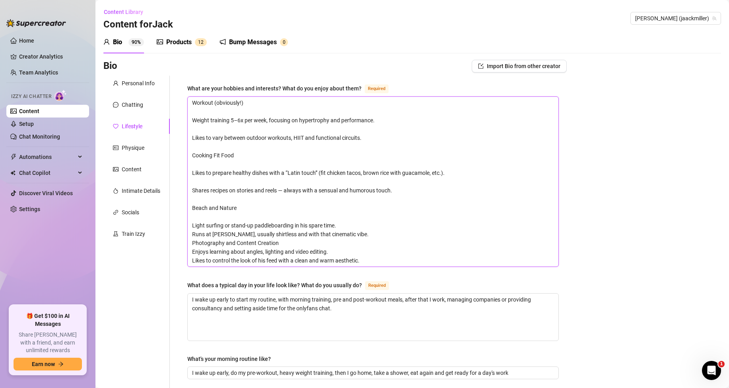
click at [192, 223] on textarea "Workout (obviously!) Weight training 5–6x per week, focusing on hypertrophy and…" at bounding box center [373, 182] width 371 height 170
type textarea "Workout (obviously!) Weight training 5–6x per week, focusing on hypertrophy and…"
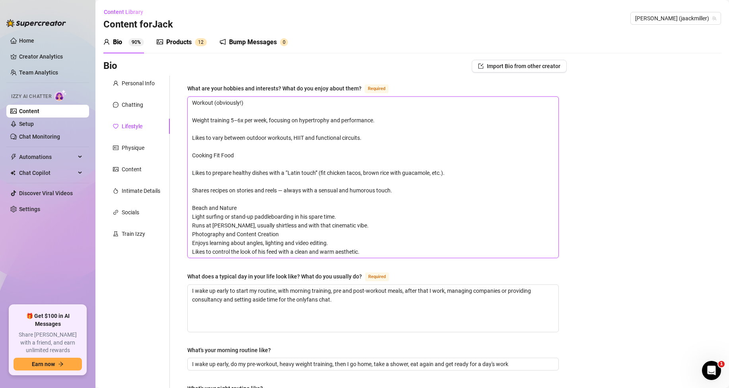
type textarea "Workout (obviously!) Weight training 5–6x per week, focusing on hypertrophy and…"
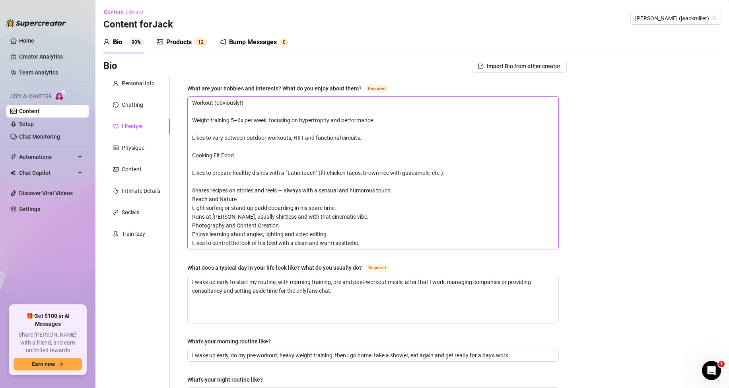
type textarea "Workout (obviously!) Weight training 5–6x per week, focusing on hypertrophy and…"
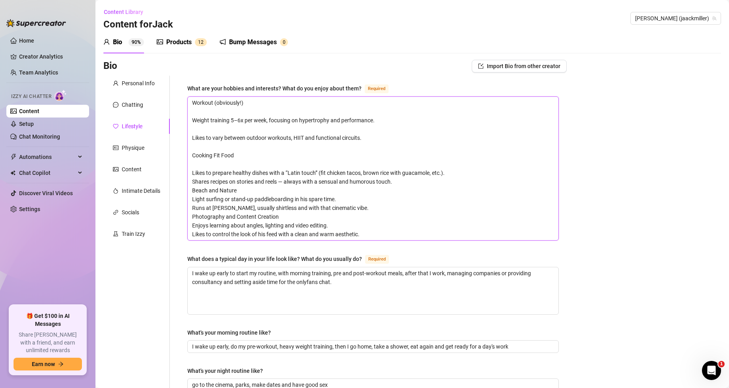
type textarea "Workout (obviously!) Weight training 5–6x per week, focusing on hypertrophy and…"
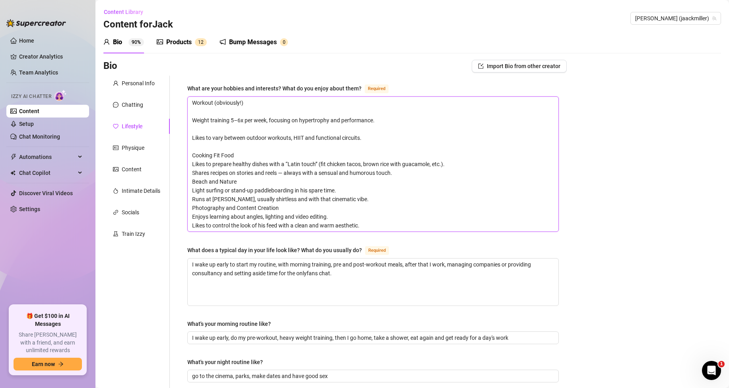
type textarea "Workout (obviously!) Weight training 5–6x per week, focusing on hypertrophy and…"
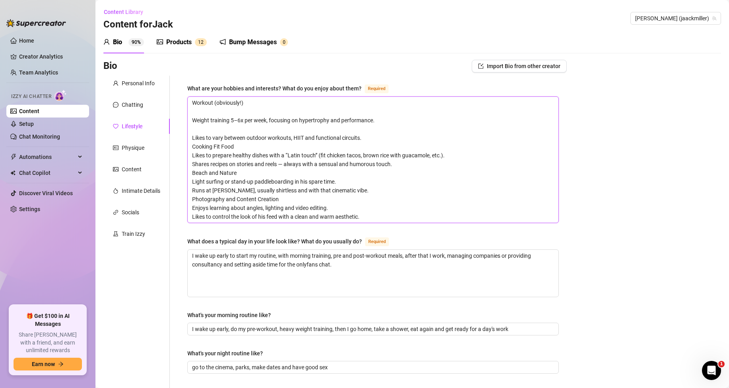
type textarea "Workout (obviously!) Weight training 5–6x per week, focusing on hypertrophy and…"
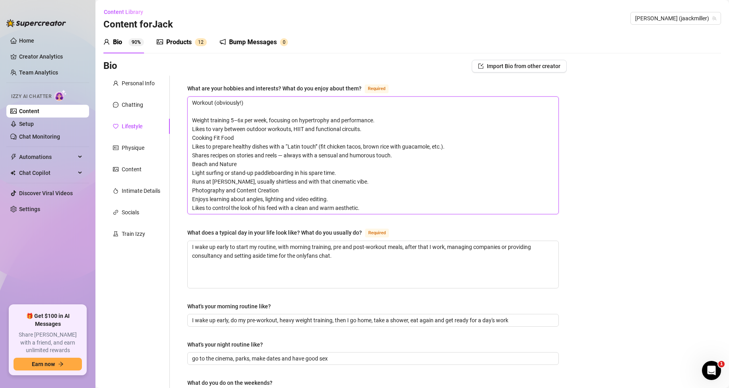
type textarea "Workout (obviously!) Weight training 5–6x per week, focusing on hypertrophy and…"
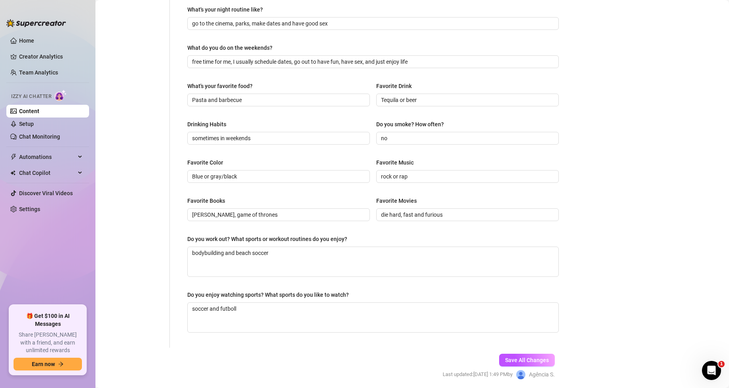
scroll to position [355, 0]
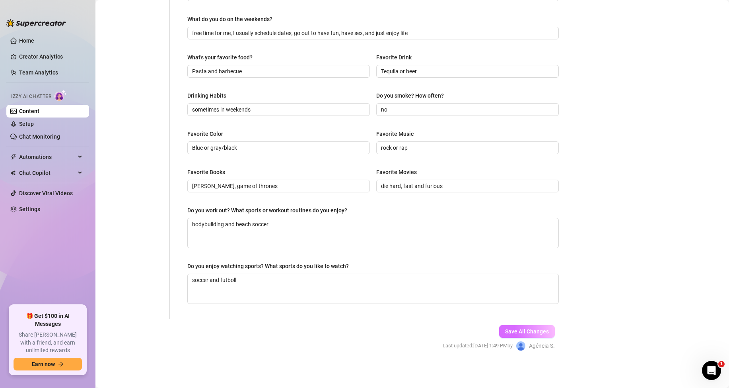
type textarea "Workout (obviously!) Weight training 5–6x per week, focusing on hypertrophy and…"
click at [528, 328] on span "Save All Changes" at bounding box center [527, 331] width 44 height 6
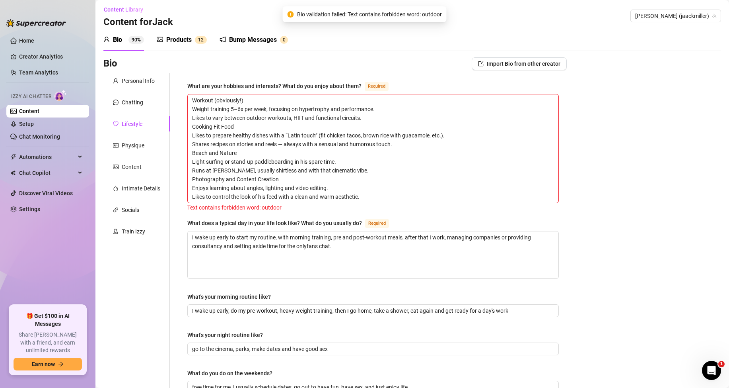
scroll to position [0, 0]
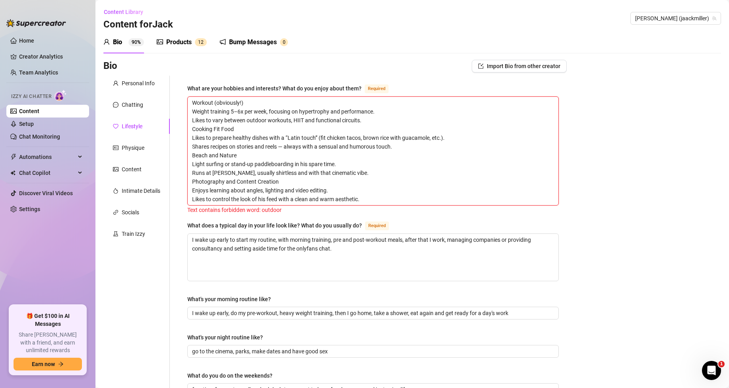
drag, startPoint x: 248, startPoint y: 119, endPoint x: 267, endPoint y: 122, distance: 19.3
click at [267, 122] on textarea "Workout (obviously!) Weight training 5–6x per week, focusing on hypertrophy and…" at bounding box center [373, 151] width 371 height 108
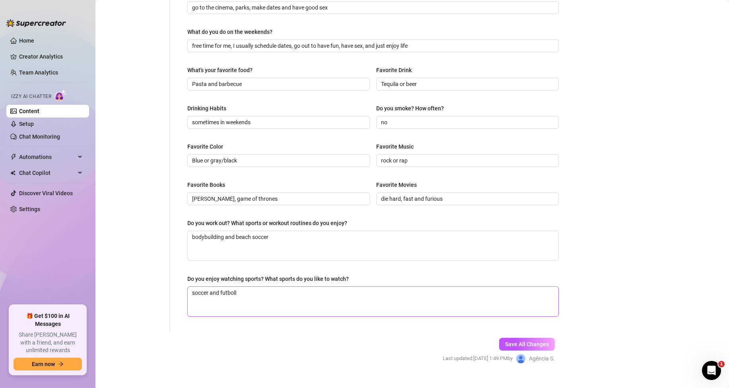
scroll to position [355, 0]
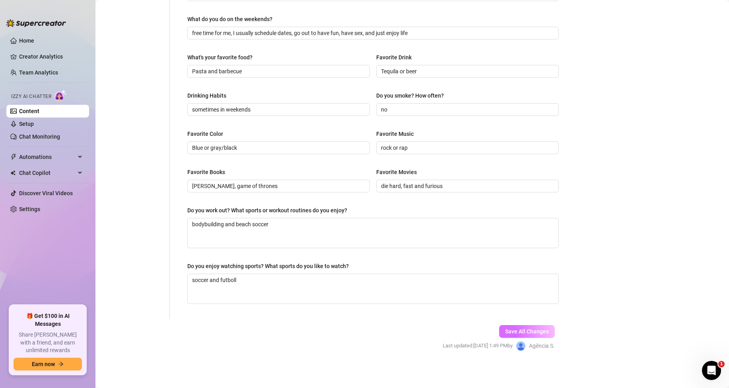
type textarea "Workout (obviously!) Weight training 5–6x per week, focusing on hypertrophy and…"
click at [521, 328] on span "Save All Changes" at bounding box center [527, 331] width 44 height 6
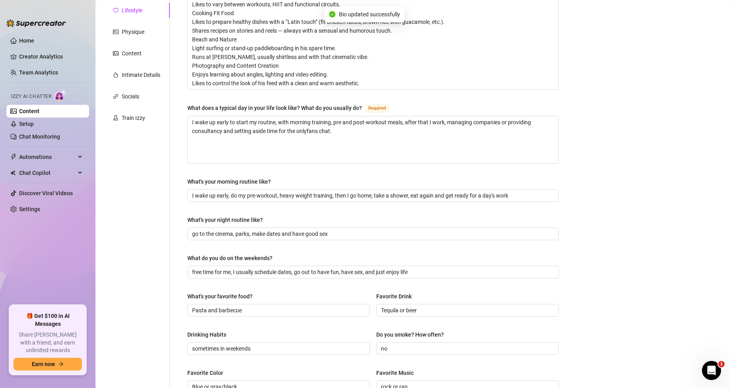
scroll to position [0, 0]
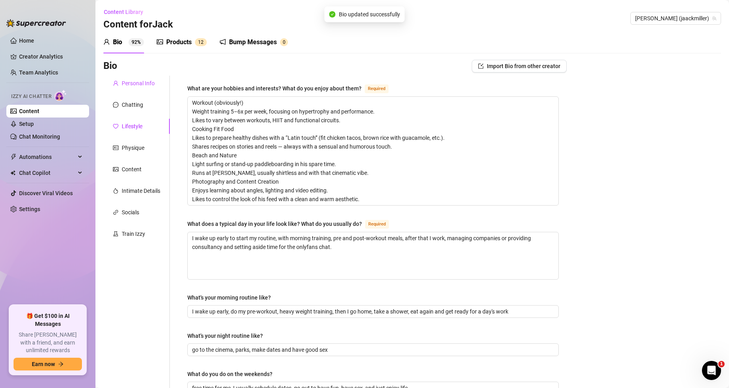
click at [136, 82] on div "Personal Info" at bounding box center [138, 83] width 33 height 9
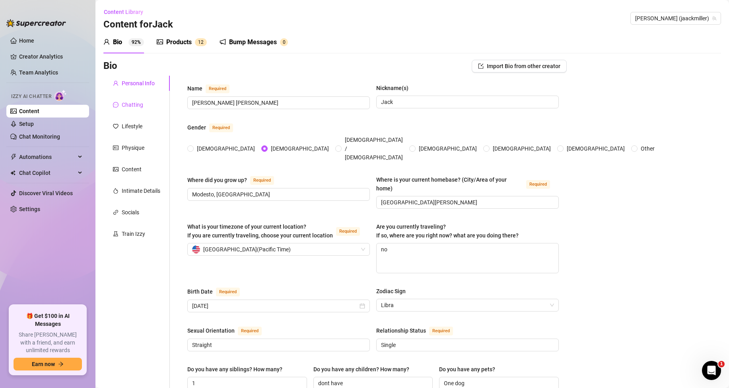
click at [125, 103] on div "Chatting" at bounding box center [132, 104] width 21 height 9
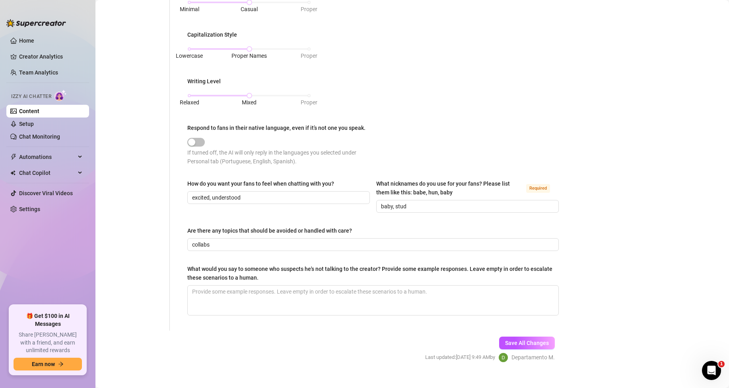
scroll to position [508, 0]
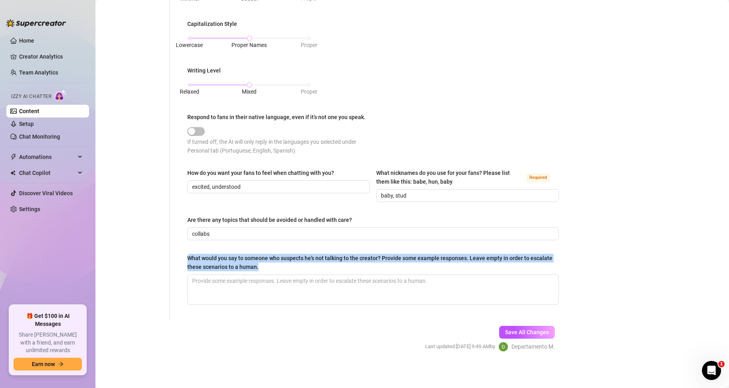
drag, startPoint x: 284, startPoint y: 268, endPoint x: 186, endPoint y: 258, distance: 98.0
copy div "What would you say to someone who suspects he's not talking to the creator? Pro…"
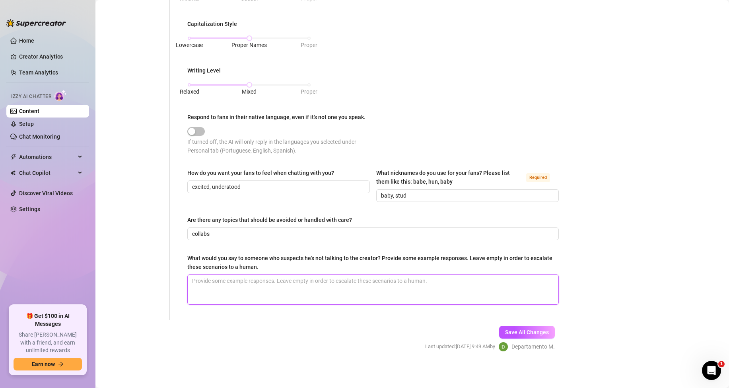
click at [198, 278] on textarea "What would you say to someone who suspects he's not talking to the creator? Pro…" at bounding box center [373, 289] width 371 height 29
paste textarea "Too good to be true, huh?"
type textarea "Too good to be true, huh?"
click at [195, 292] on textarea "Too good to be true, huh?" at bounding box center [373, 289] width 371 height 29
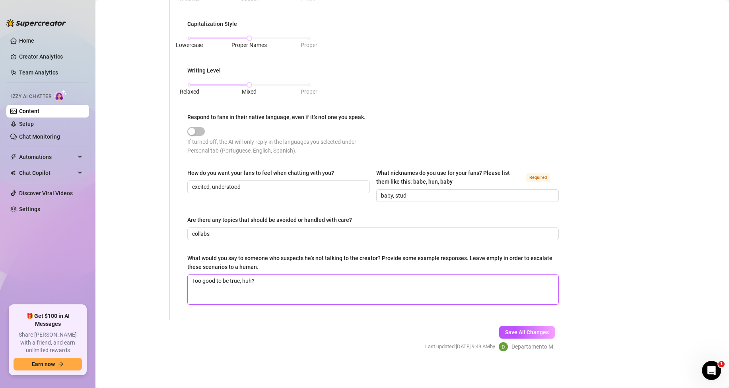
paste textarea "Think I’m a fantasy? Guess again"
type textarea "Too good to be true, huh? Think I’m a fantasy? Guess again"
click at [192, 298] on textarea "Too good to be true, huh? Think I’m a fantasy? Guess again" at bounding box center [373, 289] width 371 height 29
paste textarea "Too perfect to be real? Live with it."
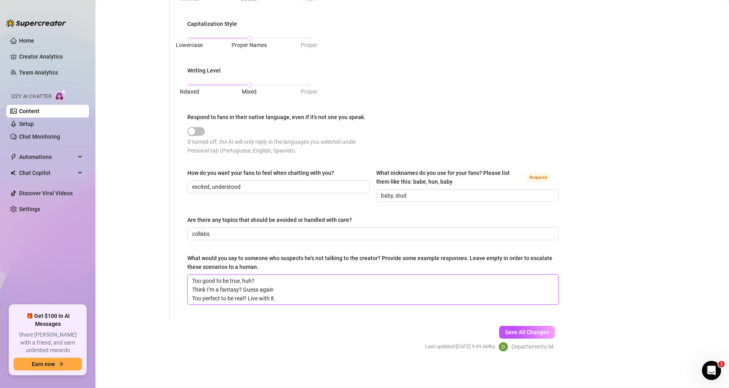
type textarea "Too good to be true, huh? Think I’m a fantasy? Guess again Too perfect to be re…"
click at [288, 296] on textarea "Too good to be true, huh? Think I’m a fantasy? Guess again Too perfect to be re…" at bounding box center [373, 289] width 371 height 29
type textarea "Too good to be true, huh? Think I’m a fantasy? Guess again Too perfect to be re…"
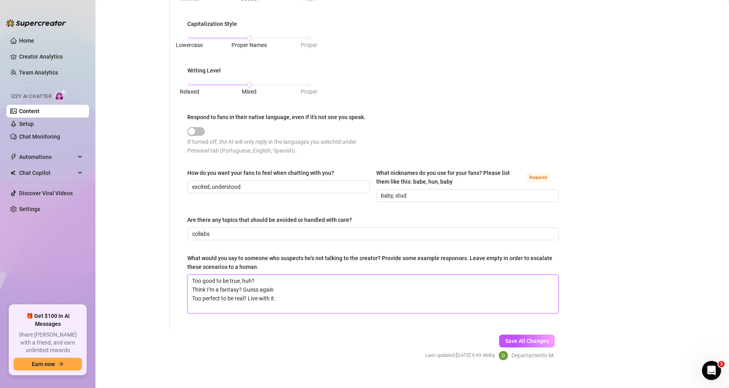
paste textarea "Am I too much for your feed? You’re welcome."
type textarea "Too good to be true, huh? Think I’m a fantasy? Guess again Too perfect to be re…"
click at [196, 314] on textarea "Too good to be true, huh? Think I’m a fantasy? Guess again Too perfect to be re…" at bounding box center [373, 298] width 371 height 47
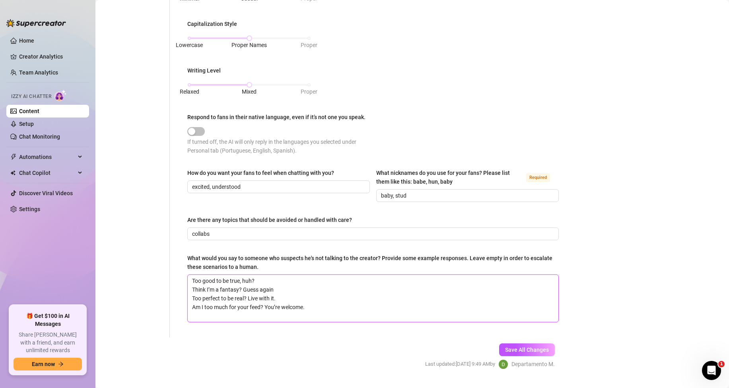
paste textarea "Can’t believe I’m real? Pinch yourself."
type textarea "Too good to be true, huh? Think I’m a fantasy? Guess again Too perfect to be re…"
click at [529, 343] on button "Save All Changes" at bounding box center [527, 349] width 56 height 13
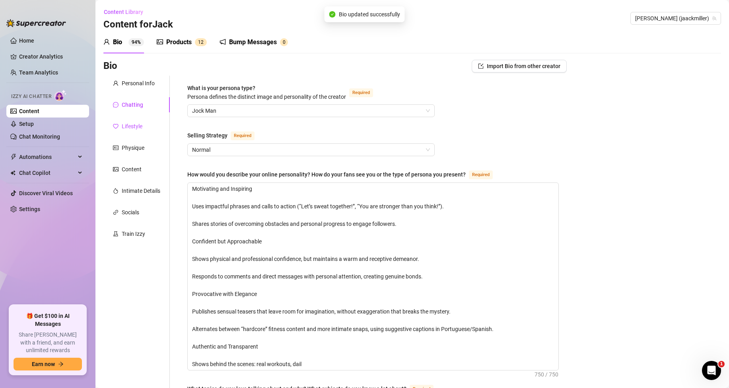
click at [137, 123] on div "Lifestyle" at bounding box center [132, 126] width 21 height 9
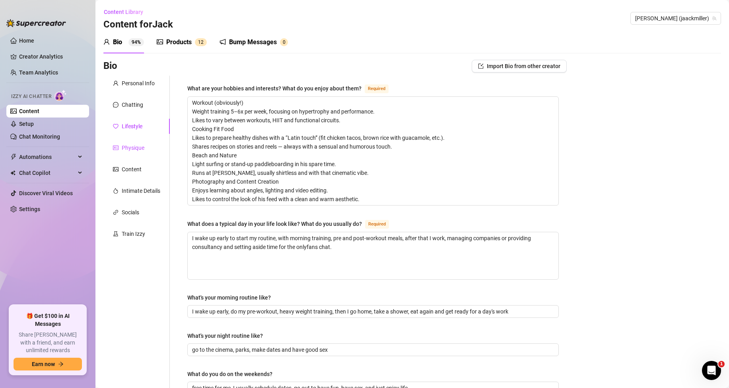
click at [133, 144] on div "Physique" at bounding box center [133, 147] width 23 height 9
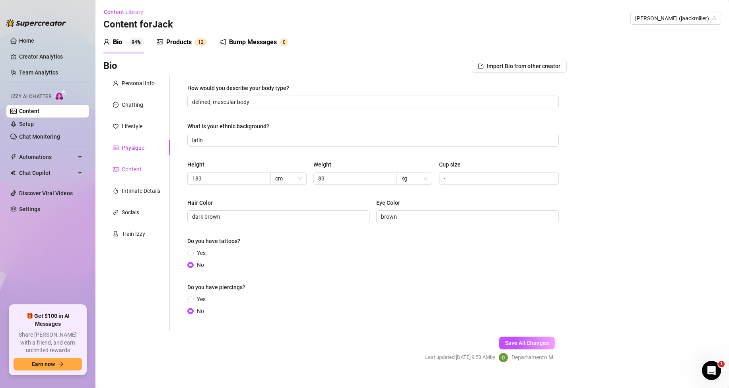
click at [137, 172] on div "Content" at bounding box center [132, 169] width 20 height 9
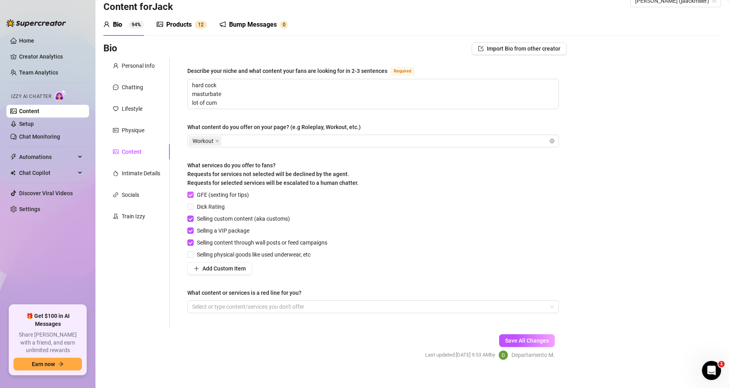
scroll to position [27, 0]
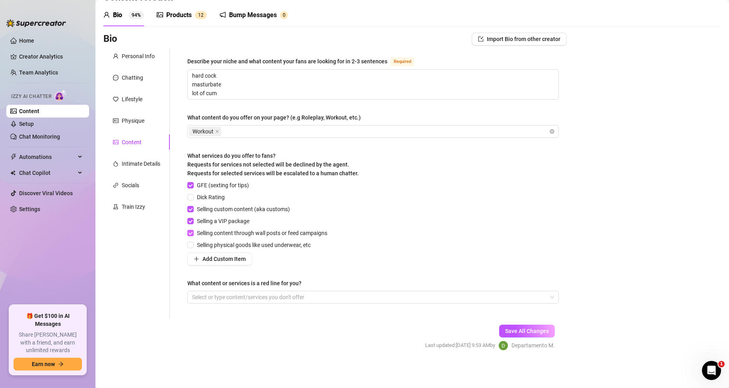
click at [196, 234] on span "Selling content through wall posts or feed campaigns" at bounding box center [262, 232] width 137 height 9
click at [193, 234] on input "Selling content through wall posts or feed campaigns" at bounding box center [190, 233] width 6 height 6
checkbox input "false"
click at [192, 220] on input "Selling a VIP package" at bounding box center [190, 221] width 6 height 6
checkbox input "false"
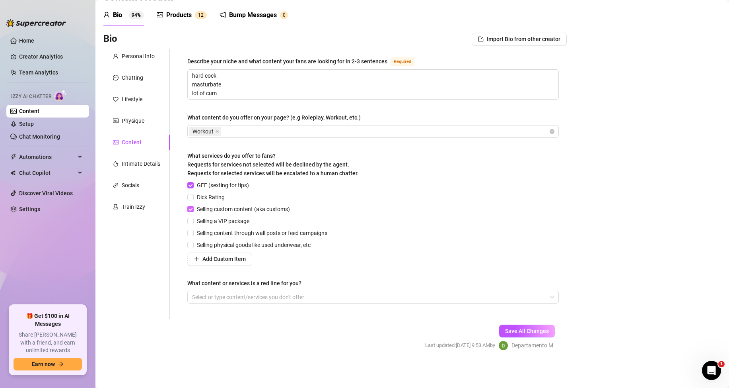
click at [192, 206] on input "Selling custom content (aka customs)" at bounding box center [190, 209] width 6 height 6
checkbox input "false"
click at [249, 296] on div at bounding box center [369, 296] width 360 height 11
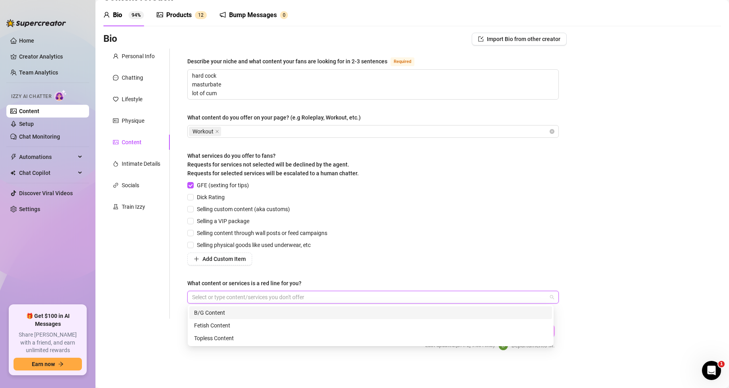
click at [214, 312] on div "B/G Content" at bounding box center [370, 312] width 353 height 9
click at [528, 371] on main "Content Library Content for Jack Jack (jaackmiller) Bio 94% Products 1 2 Bump M…" at bounding box center [412, 180] width 634 height 415
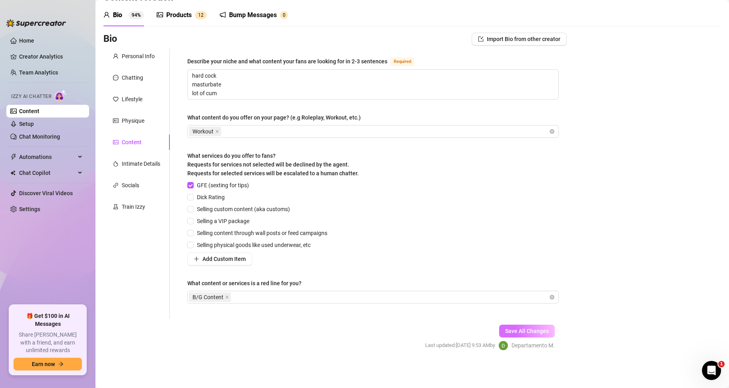
click at [527, 332] on span "Save All Changes" at bounding box center [527, 330] width 44 height 6
click at [152, 162] on div "Intimate Details" at bounding box center [141, 163] width 39 height 9
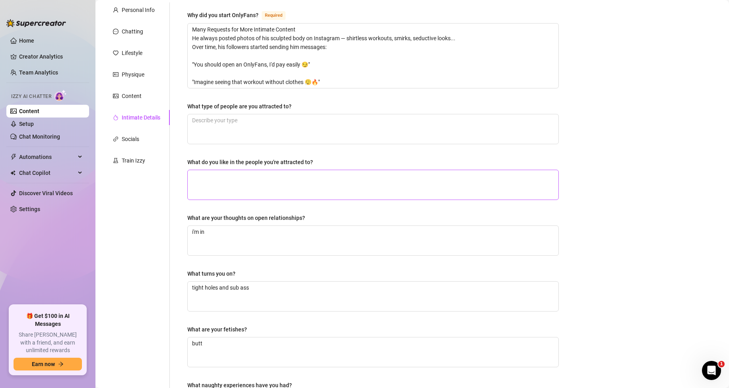
scroll to position [0, 0]
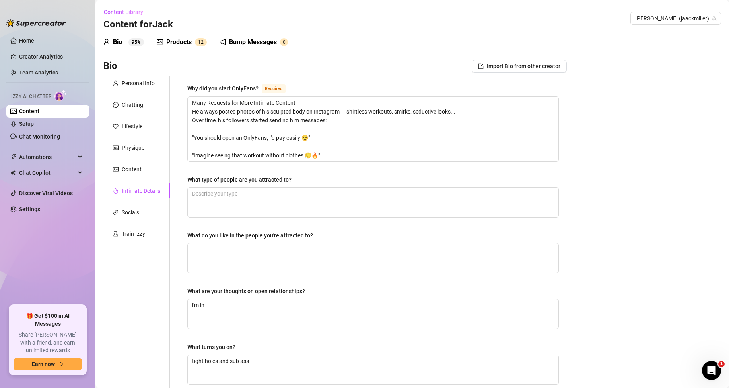
click at [171, 40] on div "Products" at bounding box center [178, 42] width 25 height 10
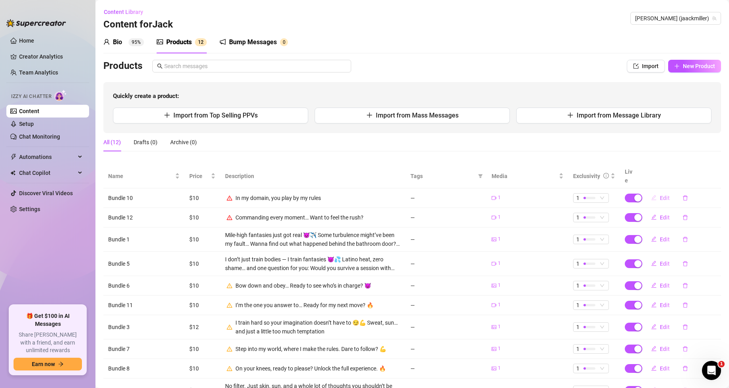
click at [660, 195] on span "Edit" at bounding box center [665, 198] width 10 height 6
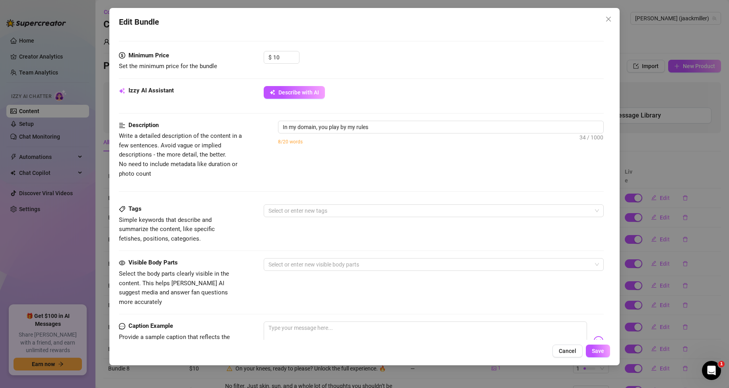
scroll to position [239, 0]
drag, startPoint x: 376, startPoint y: 125, endPoint x: 271, endPoint y: 119, distance: 104.4
click at [271, 120] on div "Description Write a detailed description of the content in a few sentences. Avo…" at bounding box center [361, 149] width 485 height 58
type textarea "Describe the content (media) in a few sentences"
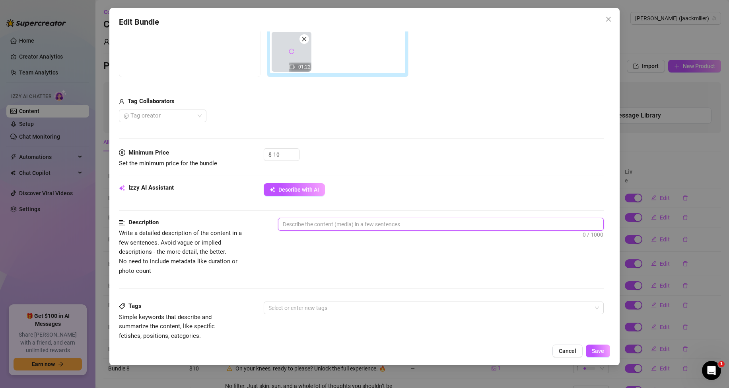
scroll to position [80, 0]
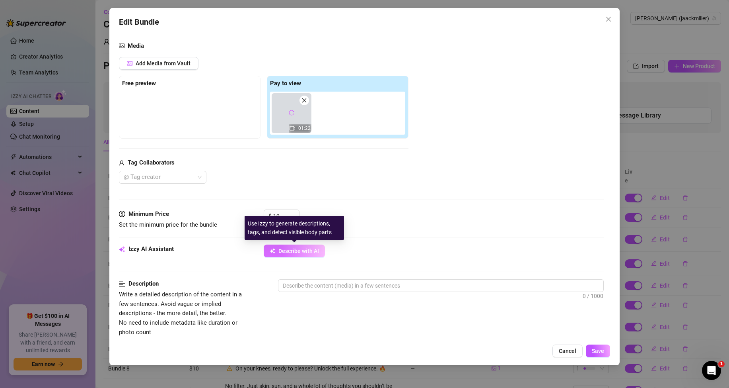
click at [295, 248] on span "Describe with AI" at bounding box center [299, 251] width 41 height 6
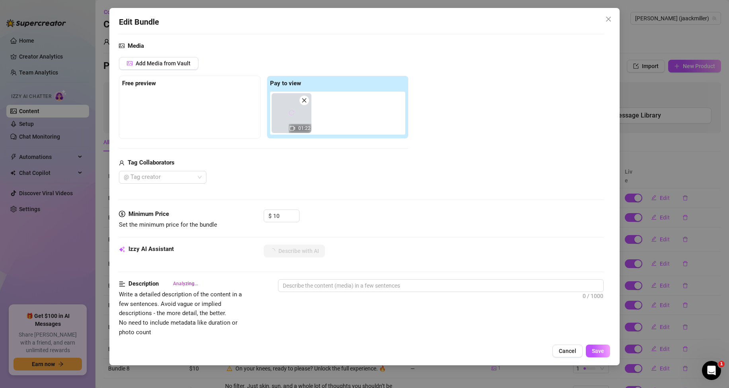
click at [294, 112] on icon "reload" at bounding box center [291, 112] width 5 height 5
click at [568, 350] on span "Cancel" at bounding box center [568, 350] width 18 height 6
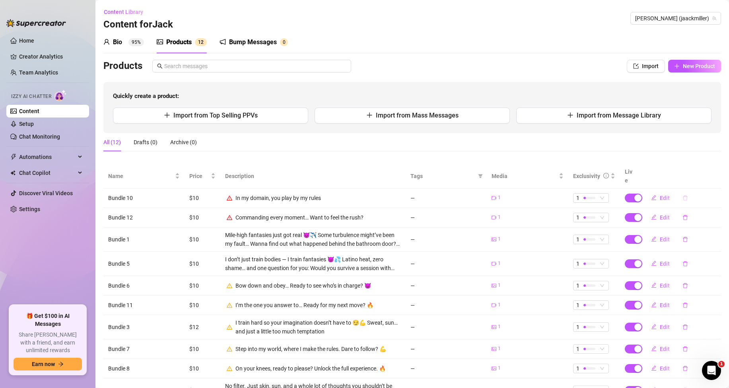
click at [683, 195] on icon "delete" at bounding box center [685, 197] width 5 height 5
click at [713, 166] on span "Yes" at bounding box center [717, 168] width 10 height 6
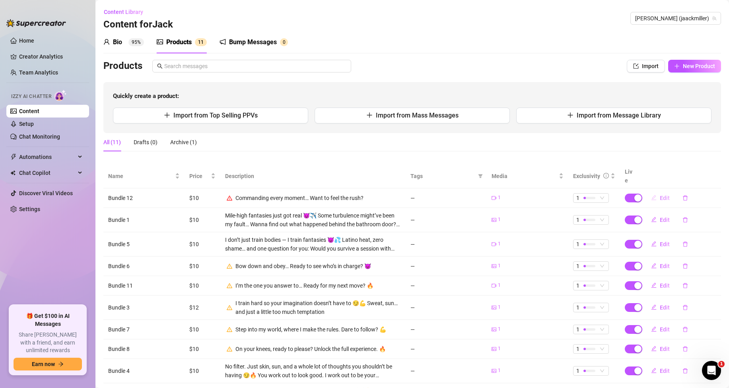
click at [660, 195] on span "Edit" at bounding box center [665, 198] width 10 height 6
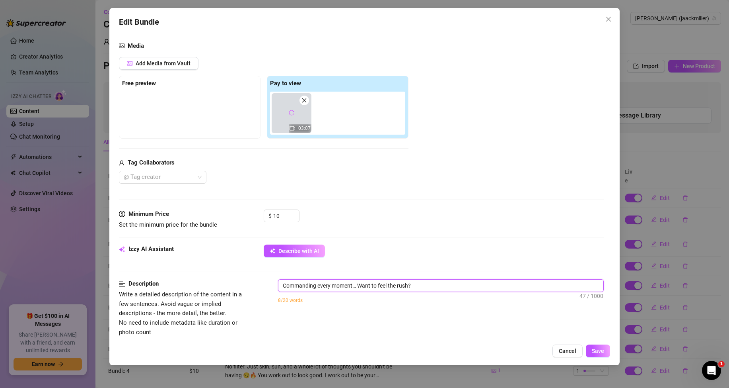
drag, startPoint x: 418, startPoint y: 286, endPoint x: 269, endPoint y: 274, distance: 150.1
click at [269, 274] on form "Account Jack (@jaackmiller) Name Name is for your internal organization only Bu…" at bounding box center [361, 301] width 485 height 680
type textarea "Describe the content (media) in a few sentences"
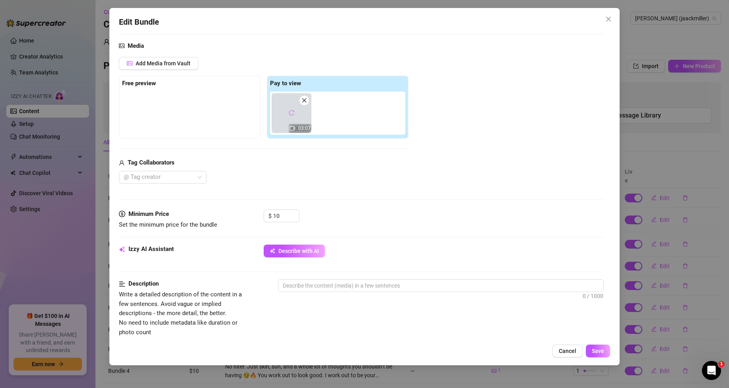
click at [303, 260] on div "Izzy AI Assistant Describe with AI" at bounding box center [361, 254] width 485 height 20
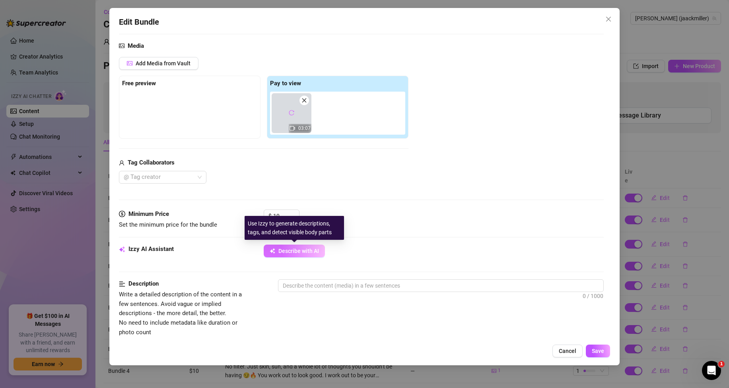
click at [312, 245] on button "Describe with AI" at bounding box center [294, 250] width 61 height 13
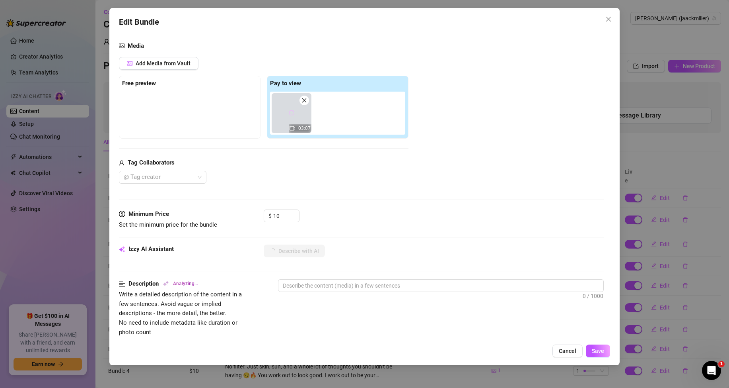
click at [287, 113] on button "button" at bounding box center [291, 113] width 13 height 13
click at [569, 348] on span "Cancel" at bounding box center [568, 350] width 18 height 6
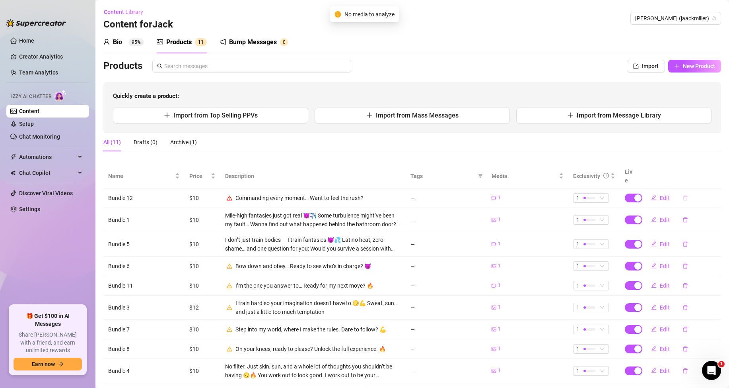
click at [683, 195] on icon "delete" at bounding box center [686, 198] width 6 height 6
click at [717, 166] on span "Yes" at bounding box center [717, 168] width 10 height 6
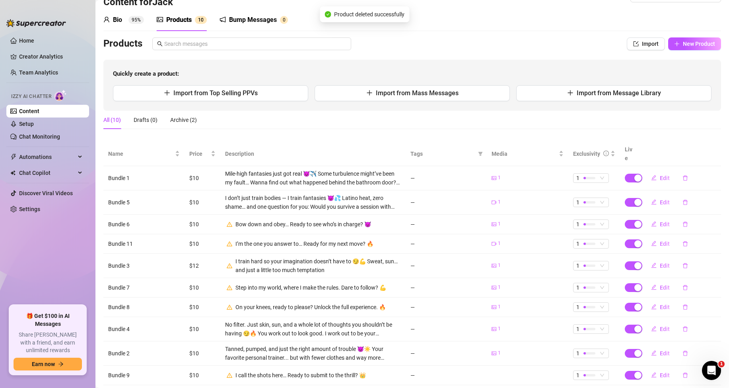
scroll to position [35, 0]
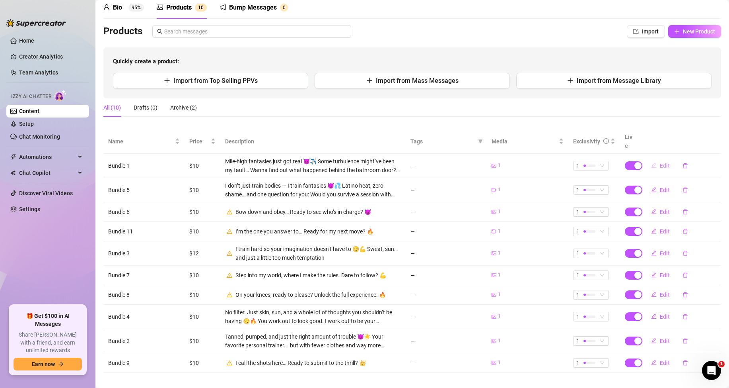
click at [660, 162] on span "Edit" at bounding box center [665, 165] width 10 height 6
type textarea "Type your message here..."
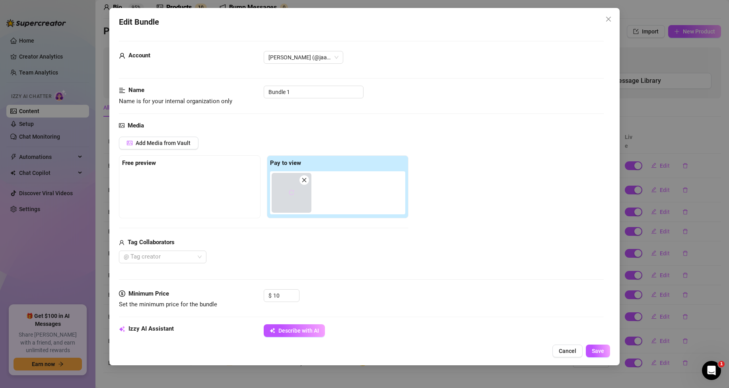
click at [289, 193] on icon "reload" at bounding box center [292, 192] width 6 height 6
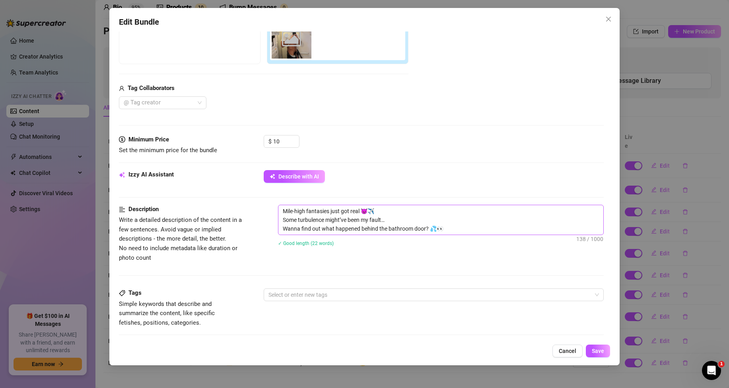
scroll to position [159, 0]
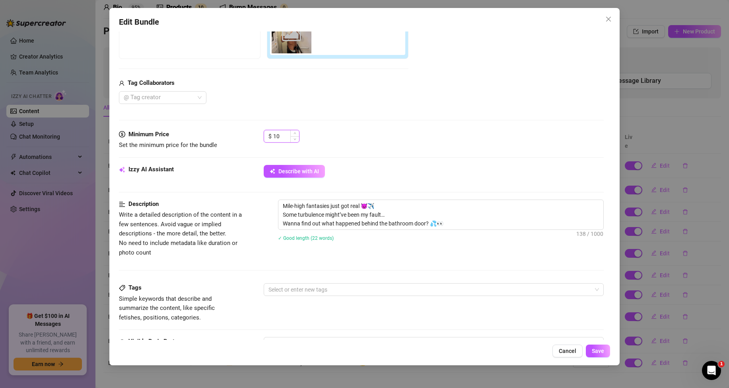
click at [283, 136] on input "10" at bounding box center [286, 136] width 26 height 12
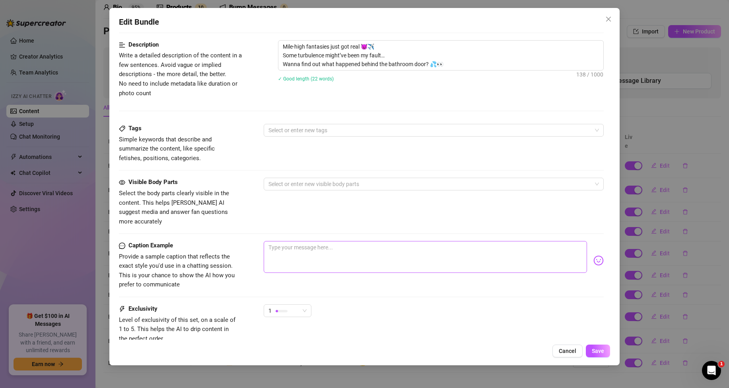
scroll to position [119, 0]
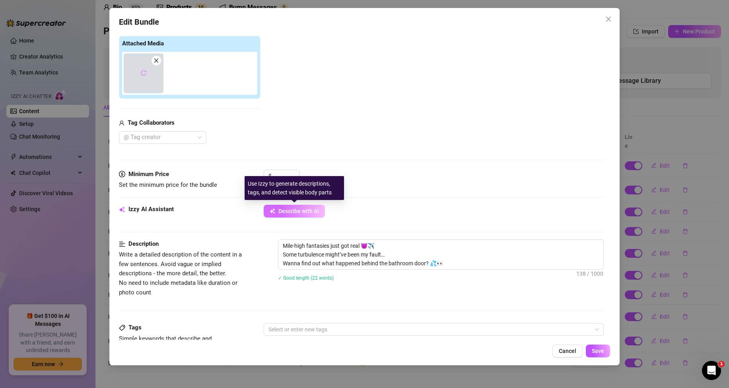
click at [306, 209] on span "Describe with AI" at bounding box center [299, 211] width 41 height 6
click at [306, 212] on span "Describe with AI" at bounding box center [299, 211] width 41 height 6
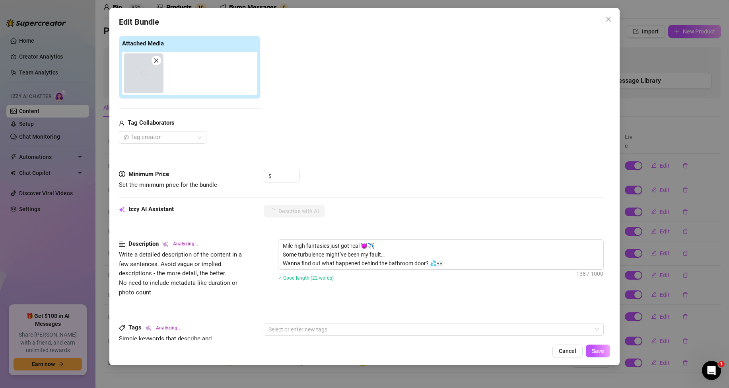
click at [144, 70] on icon "reload" at bounding box center [144, 73] width 6 height 6
click at [603, 353] on span "Save" at bounding box center [598, 350] width 12 height 6
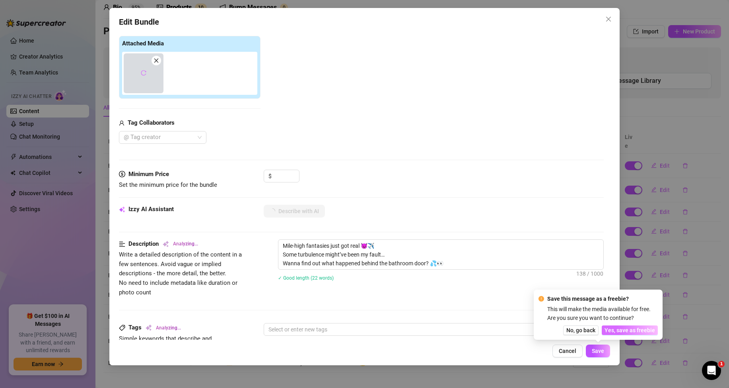
click at [612, 329] on span "Yes, save as freebie" at bounding box center [630, 330] width 51 height 6
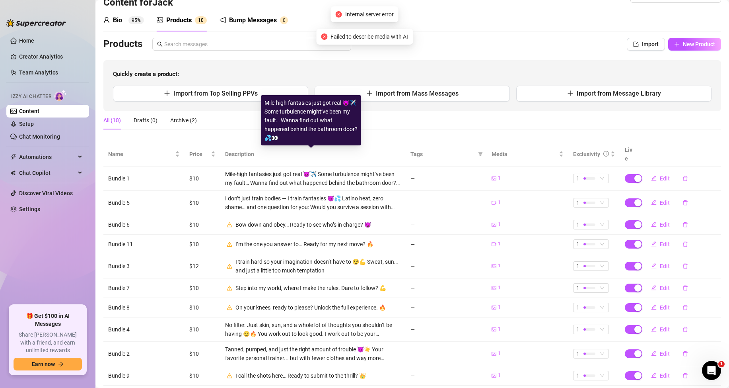
scroll to position [0, 0]
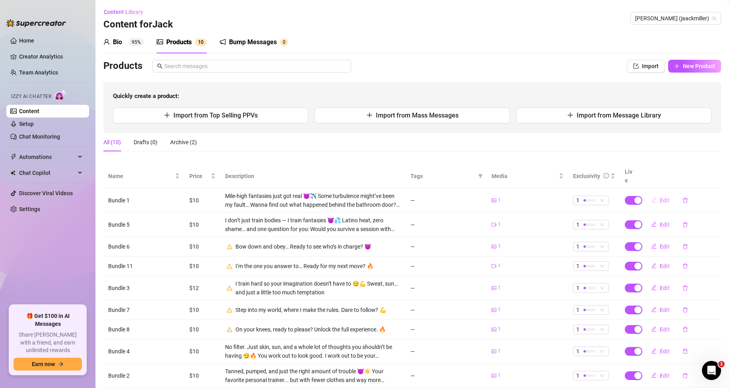
click at [660, 197] on span "Edit" at bounding box center [665, 200] width 10 height 6
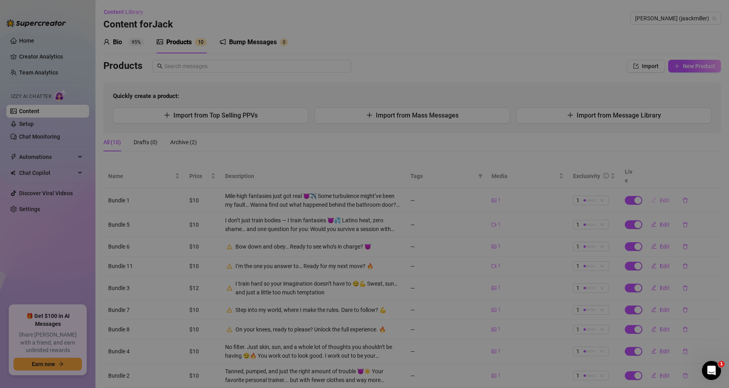
type textarea "Type your message here..."
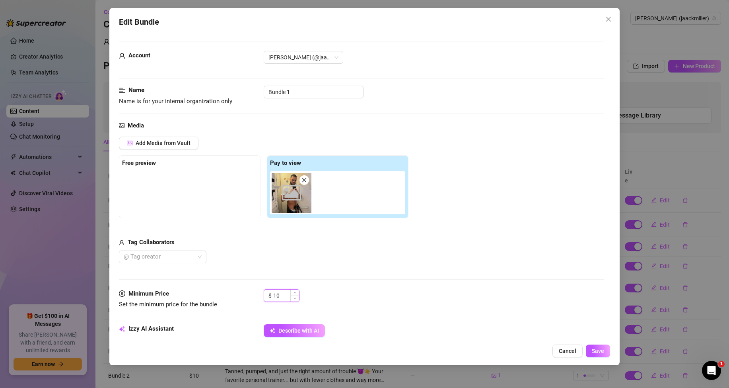
click at [284, 298] on input "10" at bounding box center [286, 295] width 26 height 12
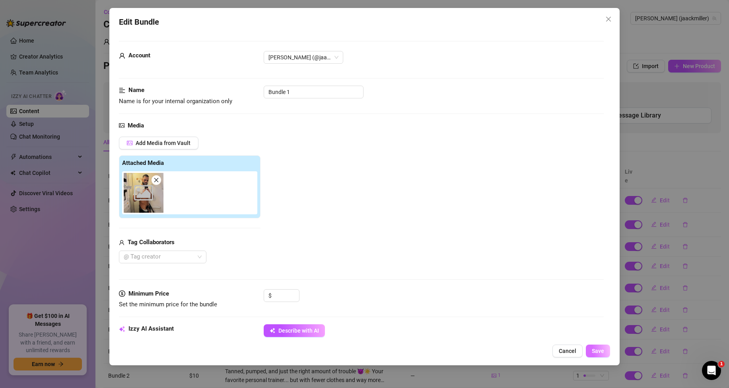
click at [600, 347] on button "Save" at bounding box center [598, 350] width 24 height 13
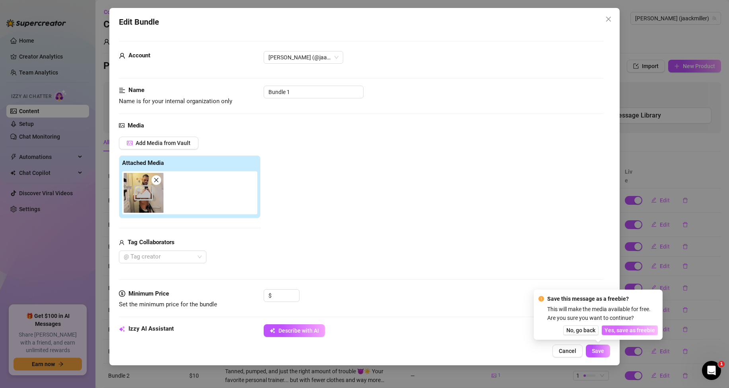
click at [616, 327] on span "Yes, save as freebie" at bounding box center [630, 330] width 51 height 6
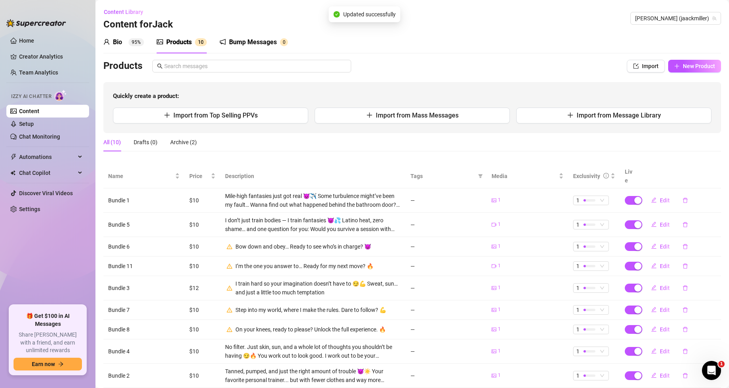
scroll to position [35, 0]
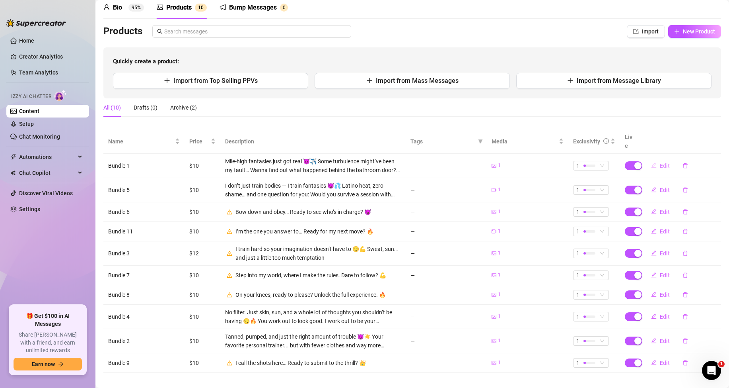
click at [660, 162] on span "Edit" at bounding box center [665, 165] width 10 height 6
type textarea "Type your message here..."
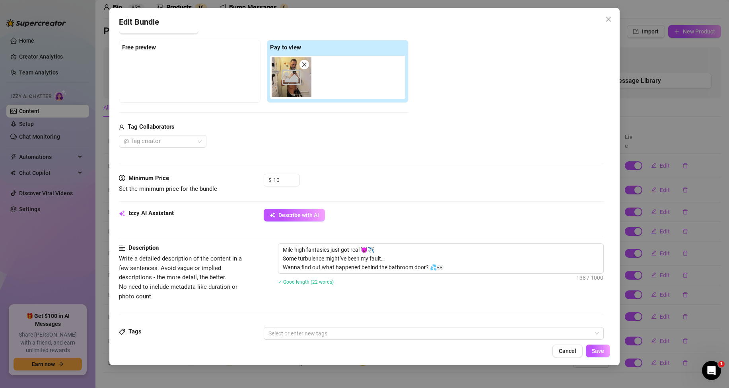
scroll to position [239, 0]
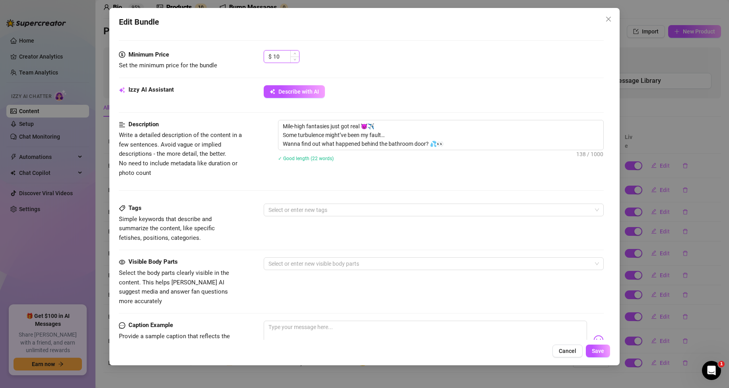
click at [288, 56] on input "10" at bounding box center [286, 57] width 26 height 12
click at [596, 353] on span "Save" at bounding box center [598, 350] width 12 height 6
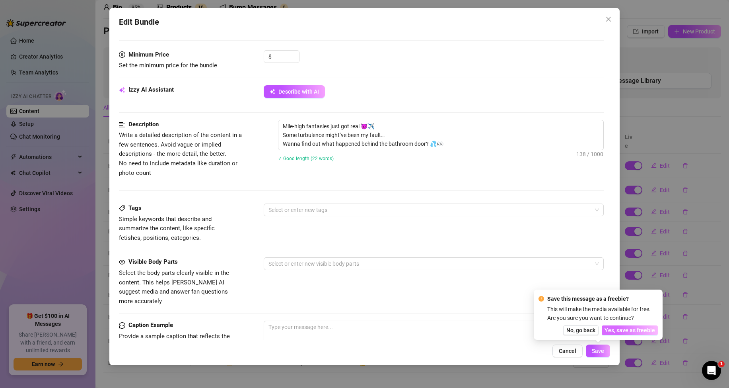
click at [614, 328] on span "Yes, save as freebie" at bounding box center [630, 330] width 51 height 6
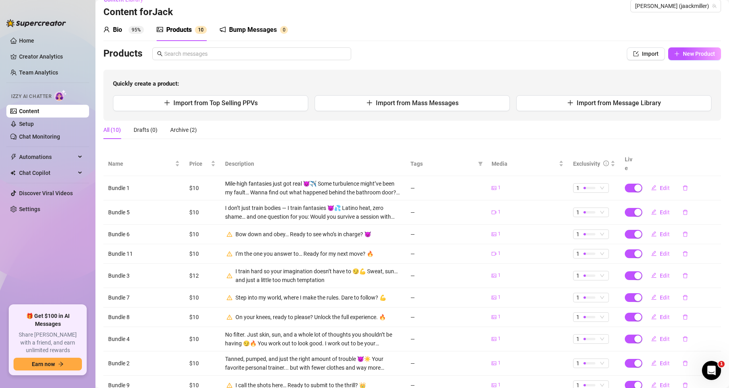
scroll to position [0, 0]
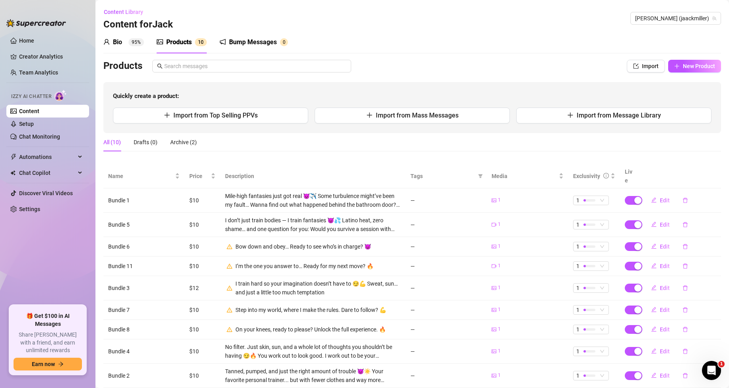
click at [246, 44] on div "Bump Messages" at bounding box center [253, 42] width 48 height 10
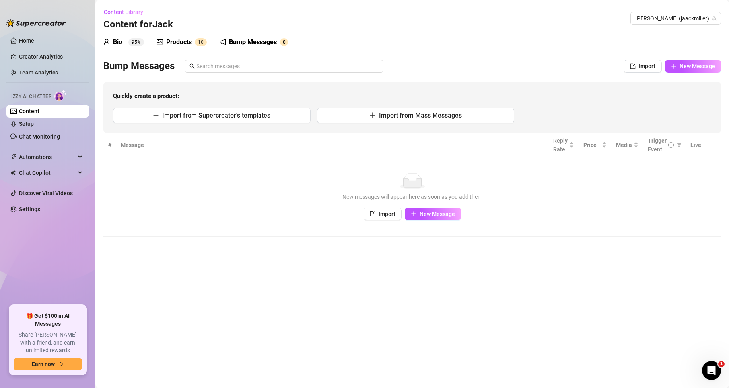
click at [181, 40] on div "Products" at bounding box center [178, 42] width 25 height 10
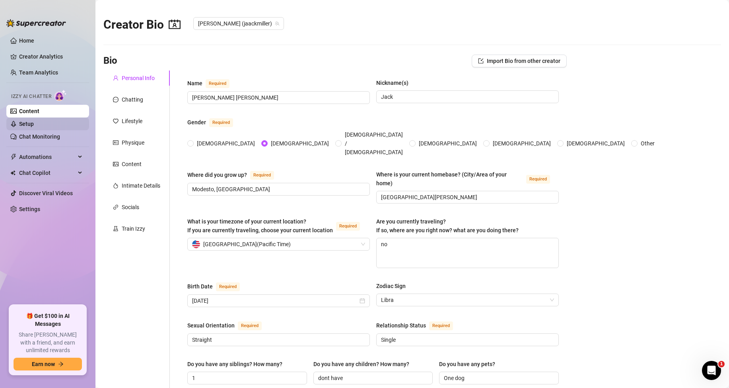
click at [34, 127] on link "Setup" at bounding box center [26, 124] width 15 height 6
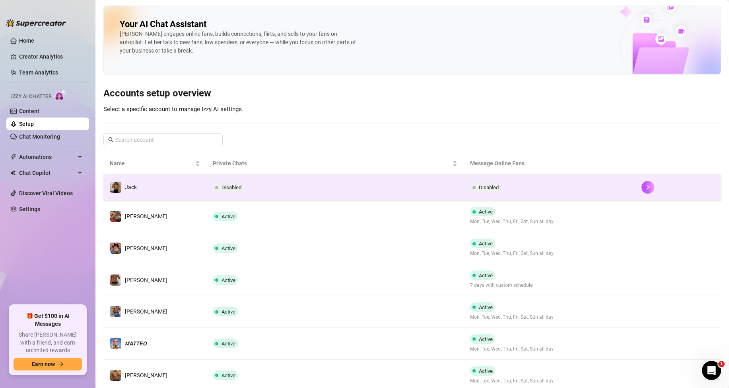
click at [232, 187] on span "Disabled" at bounding box center [232, 187] width 20 height 6
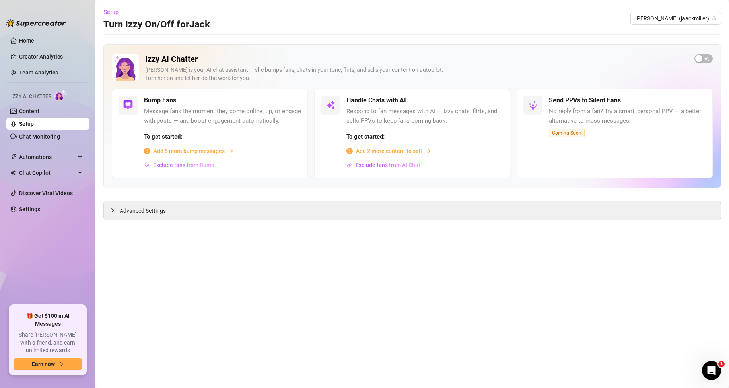
click at [183, 150] on span "Add 5 more bump messages" at bounding box center [189, 150] width 71 height 9
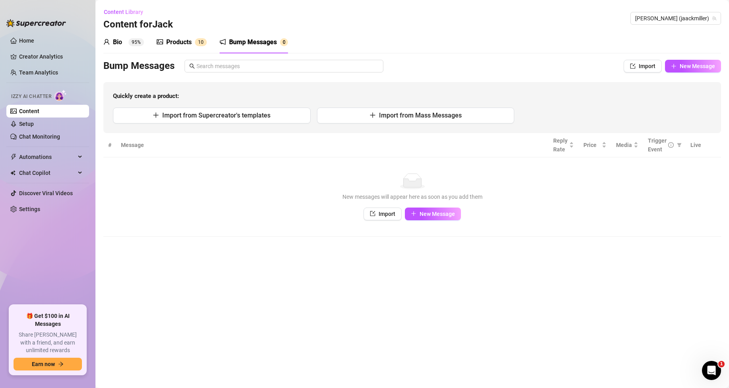
click at [193, 42] on div "Products 1 0" at bounding box center [182, 42] width 50 height 10
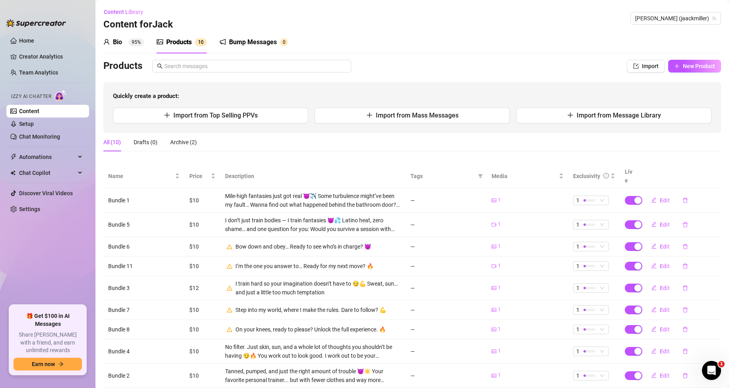
click at [256, 40] on div "Bump Messages" at bounding box center [253, 42] width 48 height 10
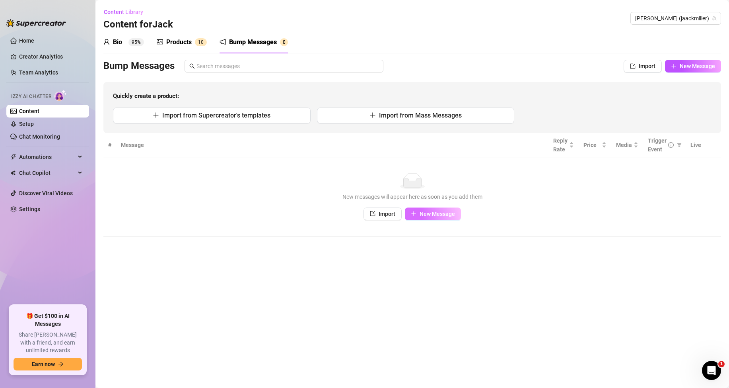
click at [437, 212] on span "New Message" at bounding box center [437, 213] width 35 height 6
type textarea "Type your message here..."
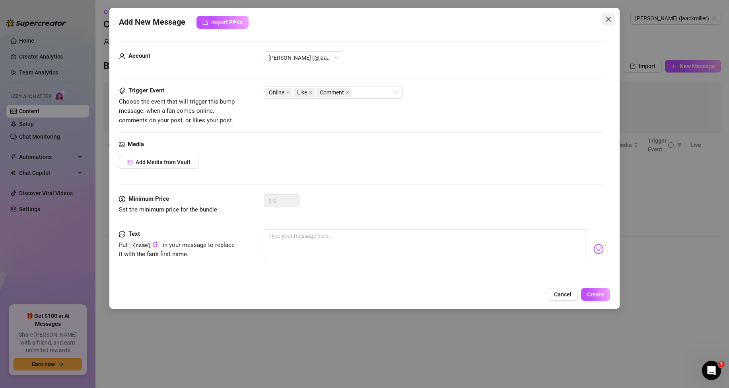
click at [610, 19] on icon "close" at bounding box center [609, 19] width 6 height 6
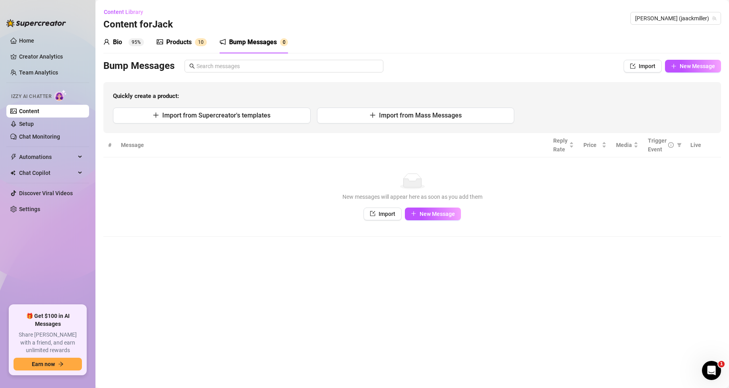
click at [296, 242] on main "Content Library Content for Jack Jack (jaackmiller) Bio 95% Products 1 0 Bump M…" at bounding box center [412, 194] width 634 height 388
click at [366, 118] on button "Import from Mass Messages" at bounding box center [416, 115] width 198 height 16
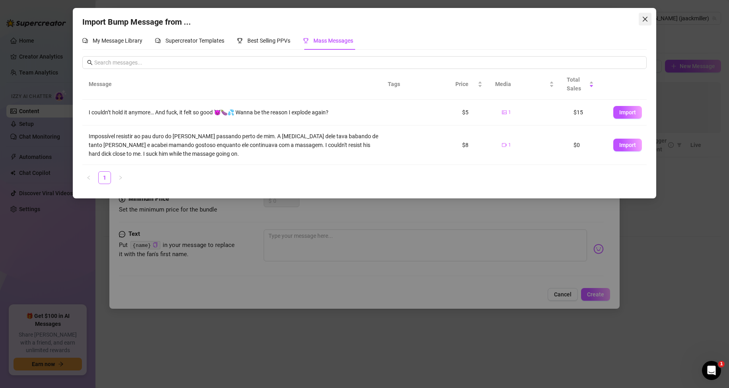
click at [649, 18] on span "Close" at bounding box center [645, 19] width 13 height 6
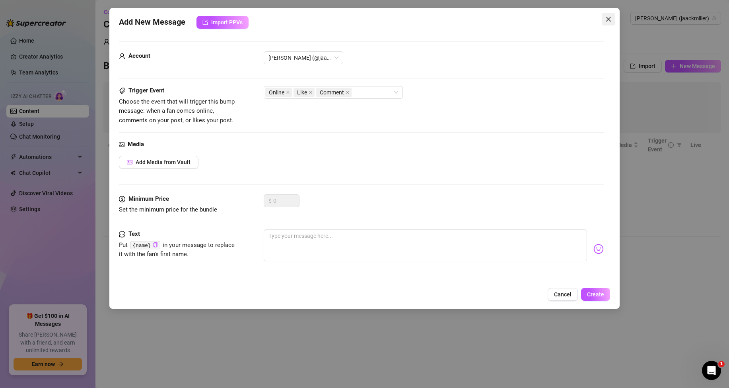
click at [607, 16] on button "Close" at bounding box center [608, 19] width 13 height 13
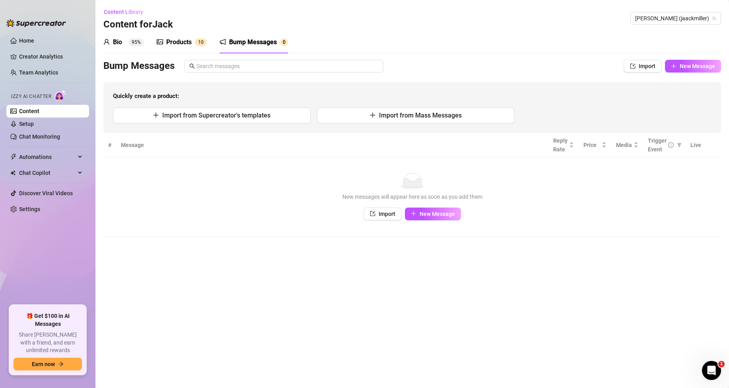
click at [193, 42] on div "Products 1 0" at bounding box center [182, 42] width 50 height 10
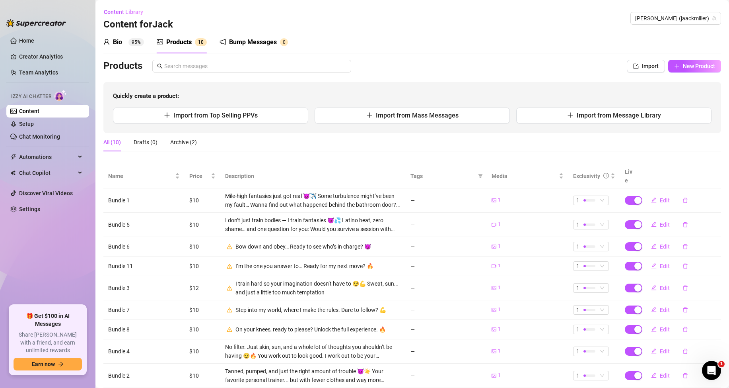
click at [253, 48] on div "Bump Messages 0" at bounding box center [254, 42] width 68 height 22
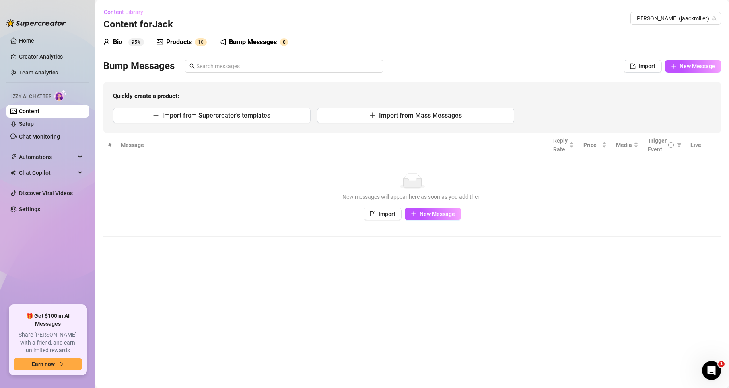
click at [123, 13] on span "Content Library" at bounding box center [123, 12] width 39 height 6
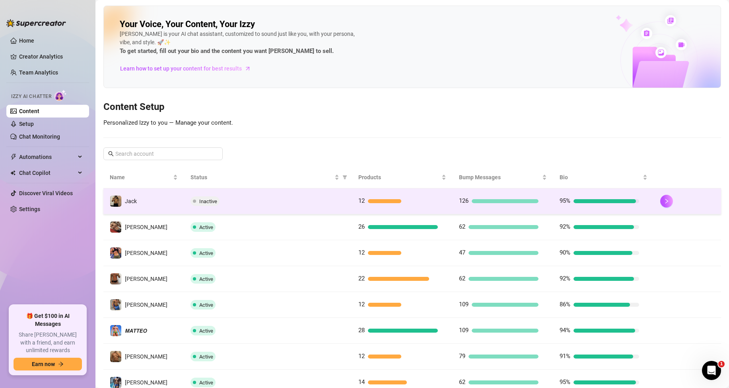
click at [476, 198] on div "126" at bounding box center [499, 201] width 80 height 10
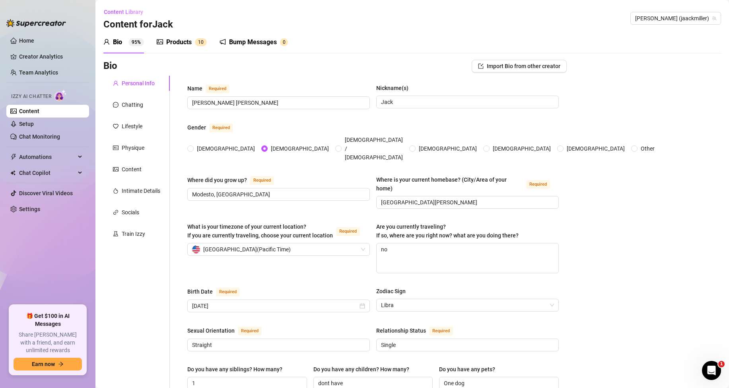
click at [255, 41] on div "Bump Messages" at bounding box center [253, 42] width 48 height 10
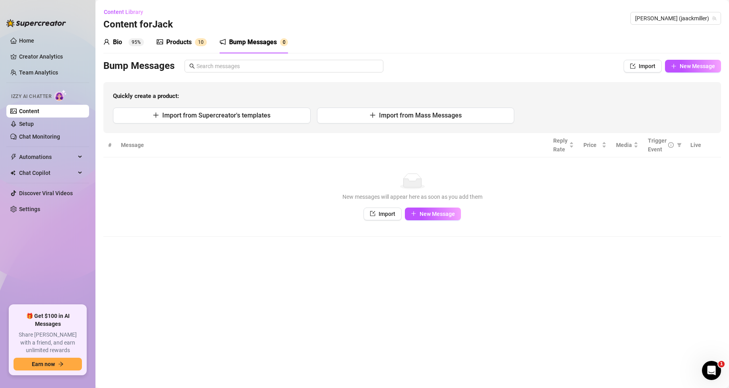
click at [190, 41] on div "Products" at bounding box center [178, 42] width 25 height 10
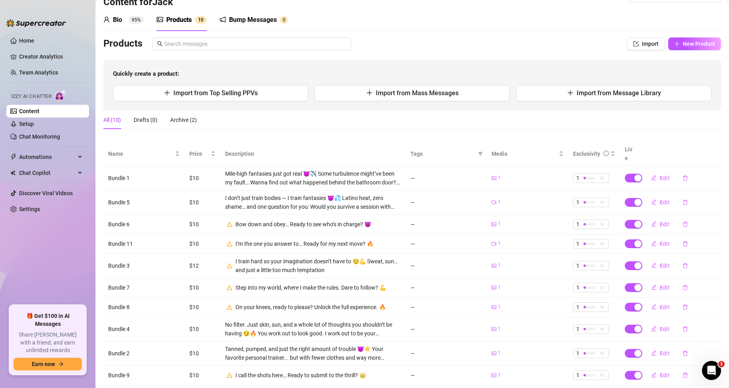
scroll to position [35, 0]
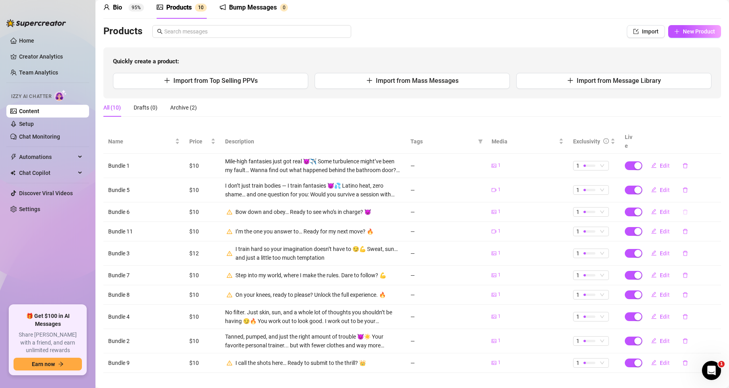
click at [683, 209] on icon "delete" at bounding box center [686, 212] width 6 height 6
click at [716, 183] on span "Yes" at bounding box center [717, 182] width 10 height 6
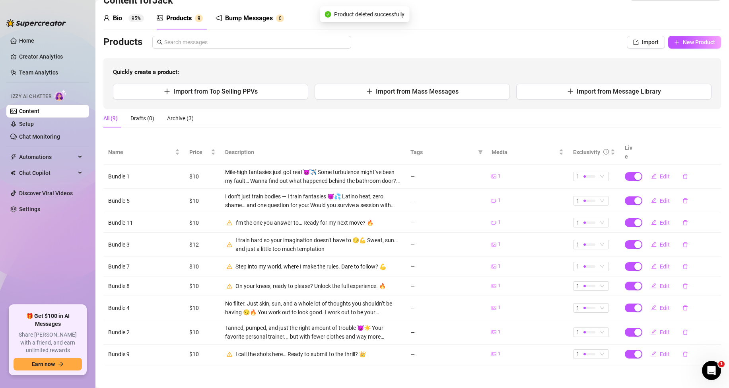
scroll to position [15, 0]
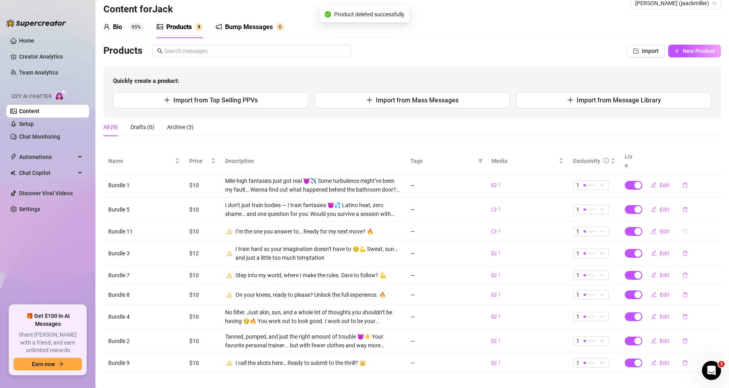
click at [683, 228] on icon "delete" at bounding box center [685, 230] width 5 height 5
click at [720, 203] on span "Yes" at bounding box center [717, 202] width 10 height 6
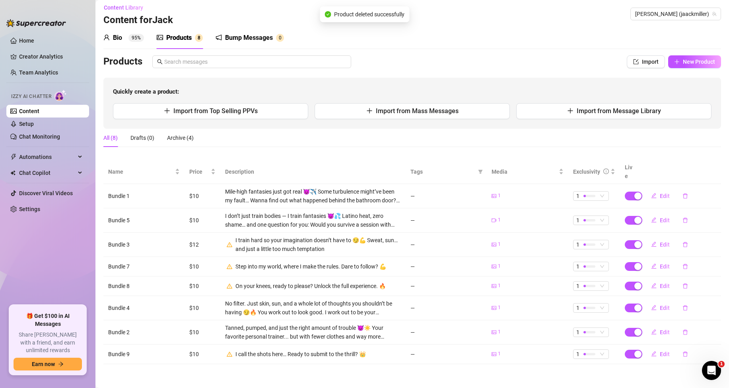
scroll to position [0, 0]
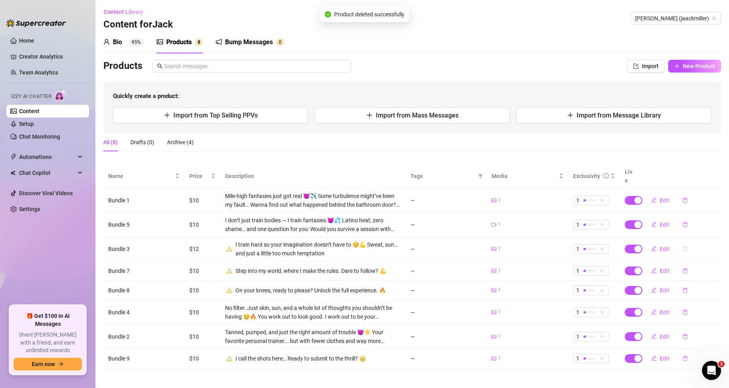
click at [684, 246] on icon "delete" at bounding box center [686, 249] width 6 height 6
click at [714, 219] on span "Yes" at bounding box center [717, 219] width 10 height 6
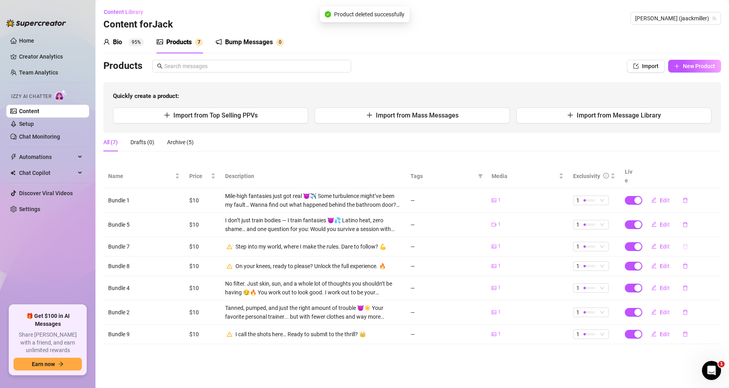
click at [687, 244] on icon "delete" at bounding box center [685, 246] width 5 height 5
click at [712, 222] on div "Archive this product? You can restore it later from the Archive tab No Yes" at bounding box center [666, 205] width 125 height 41
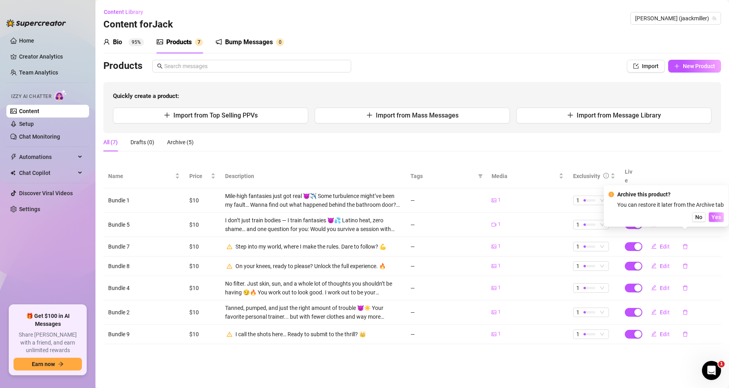
click at [715, 216] on span "Yes" at bounding box center [717, 217] width 10 height 6
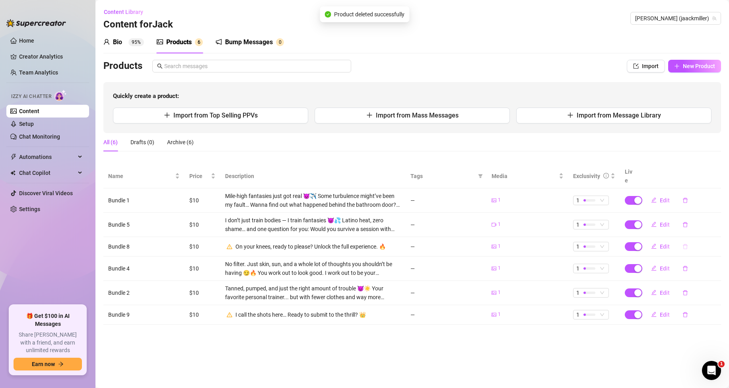
click at [685, 244] on icon "delete" at bounding box center [686, 247] width 6 height 6
click at [720, 216] on span "Yes" at bounding box center [717, 217] width 10 height 6
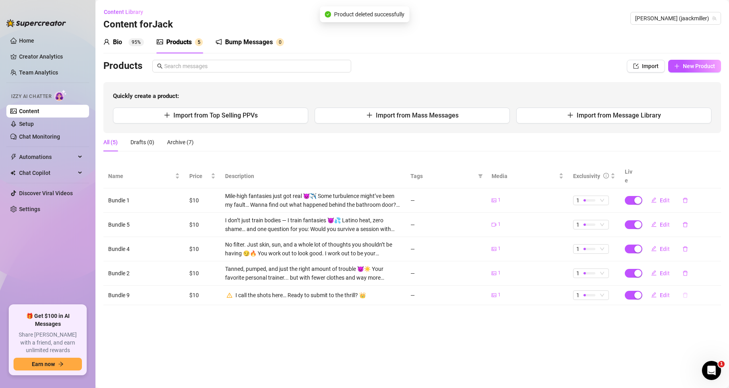
click at [688, 288] on button "button" at bounding box center [685, 294] width 18 height 13
click at [721, 264] on span "Yes" at bounding box center [717, 265] width 10 height 6
click at [370, 339] on main "Content Library Content for Jack Jack (jaackmiller) Bio 95% Products 4 Bump Mes…" at bounding box center [412, 194] width 634 height 388
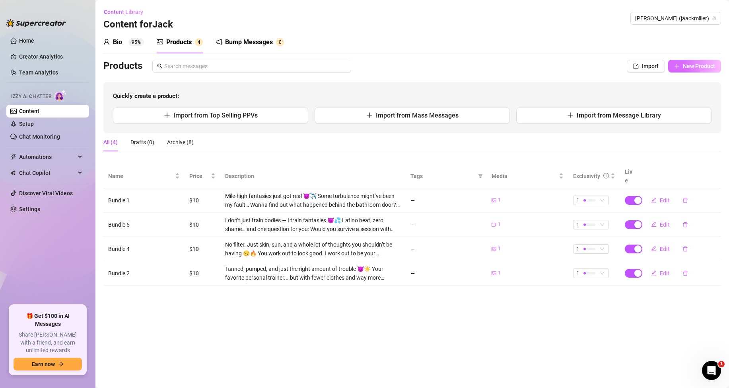
click at [690, 70] on button "New Product" at bounding box center [694, 66] width 53 height 13
type textarea "Type your message here..."
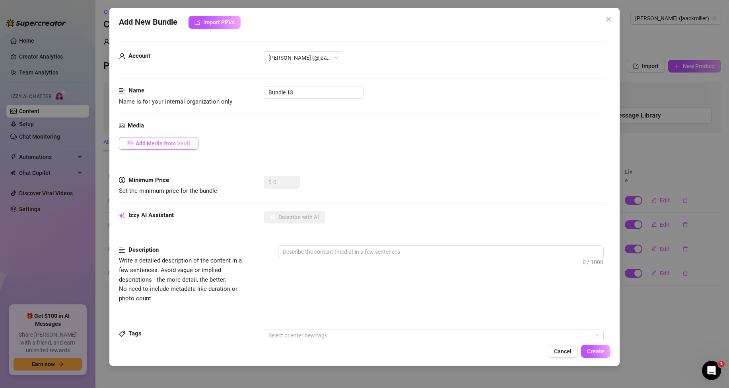
click at [175, 144] on span "Add Media from Vault" at bounding box center [163, 143] width 55 height 6
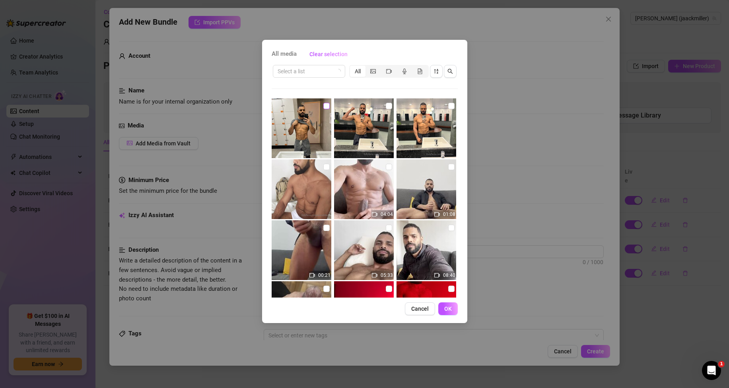
click at [325, 103] on input "checkbox" at bounding box center [327, 106] width 6 height 6
checkbox input "true"
click at [450, 309] on span "OK" at bounding box center [448, 308] width 8 height 6
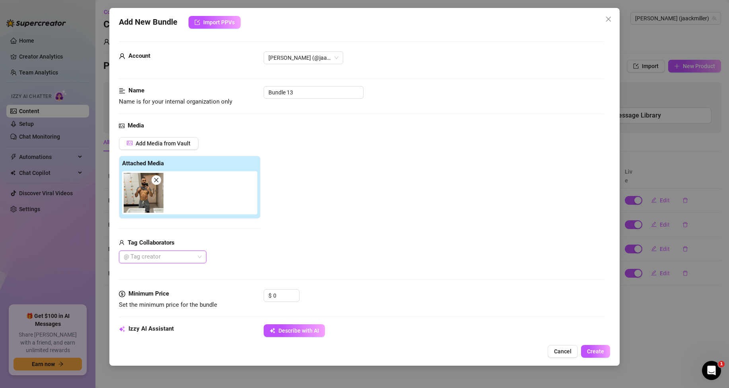
scroll to position [119, 0]
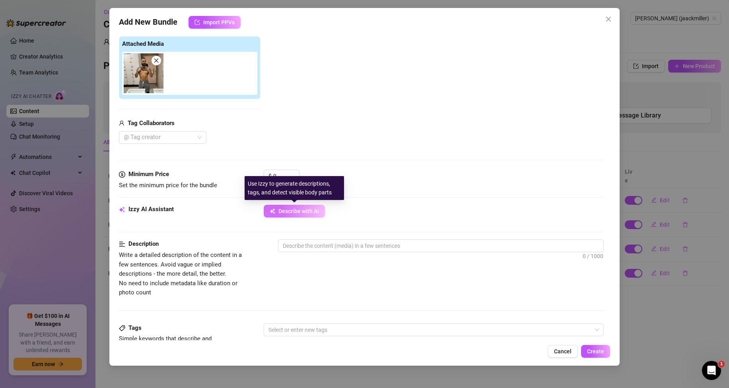
click at [290, 212] on span "Describe with AI" at bounding box center [299, 211] width 41 height 6
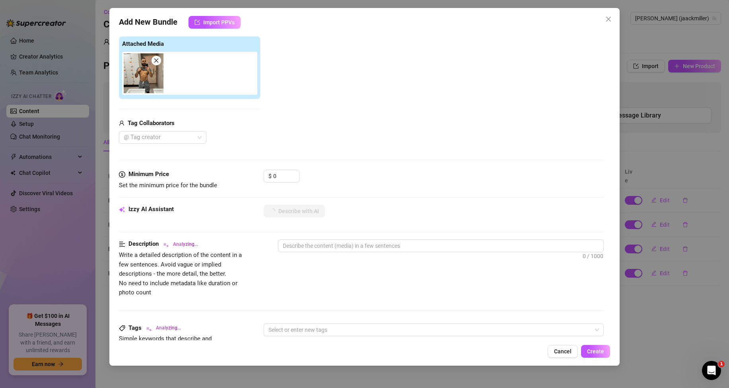
type textarea "Jackson"
type textarea "Jackson is"
type textarea "Jackson is in"
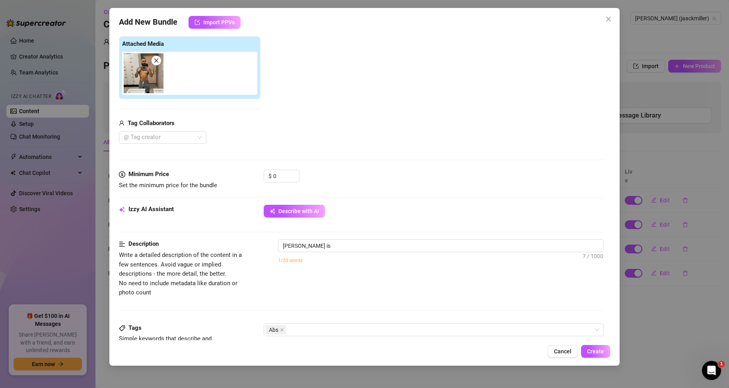
type textarea "Jackson is in"
type textarea "Jackson is in a"
type textarea "Jackson is in a locker"
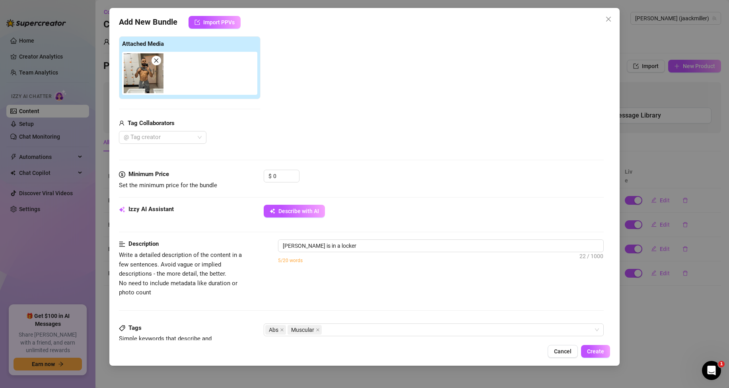
type textarea "Jackson is in a locker room"
type textarea "Jackson is in a locker room wearing"
type textarea "Jackson is in a locker room wearing grey"
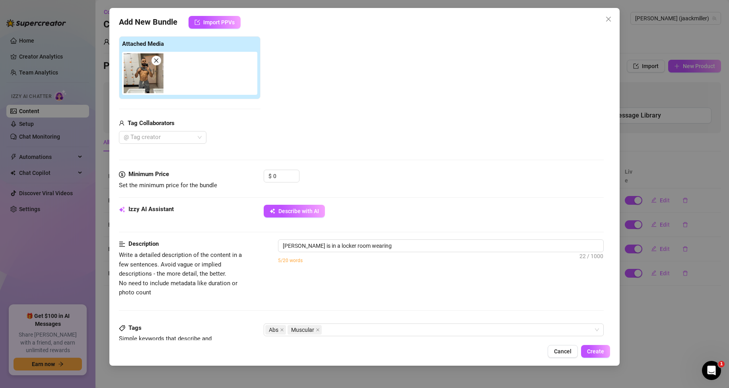
type textarea "Jackson is in a locker room wearing grey"
type textarea "Jackson is in a locker room wearing grey gym"
type textarea "Jackson is in a locker room wearing grey gym shorts,"
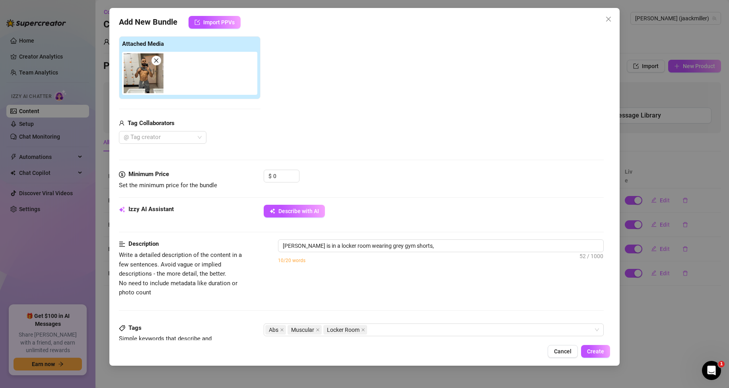
type textarea "Jackson is in a locker room wearing grey gym shorts, lifting"
type textarea "Jackson is in a locker room wearing grey gym shorts, lifting his"
type textarea "Jackson is in a locker room wearing grey gym shorts, lifting his shirt"
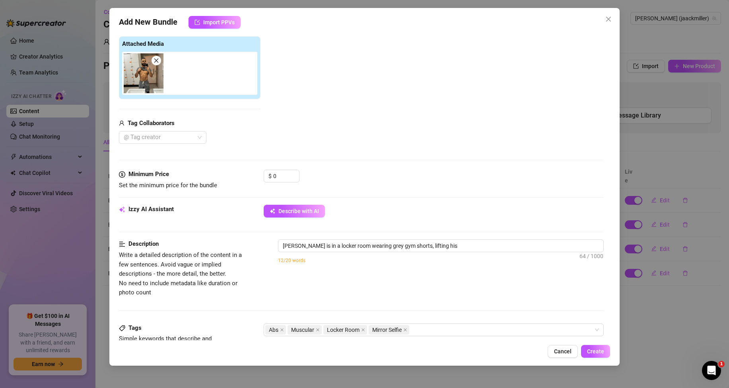
type textarea "Jackson is in a locker room wearing grey gym shorts, lifting his shirt"
type textarea "Jackson is in a locker room wearing grey gym shorts, lifting his shirt to"
type textarea "Jackson is in a locker room wearing grey gym shorts, lifting his shirt to show"
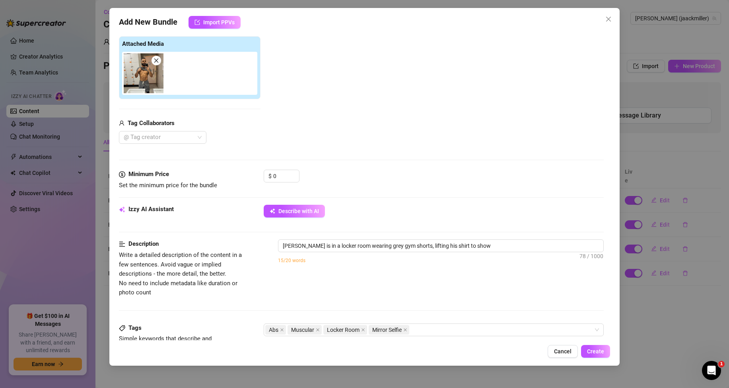
type textarea "Jackson is in a locker room wearing grey gym shorts, lifting his shirt to show …"
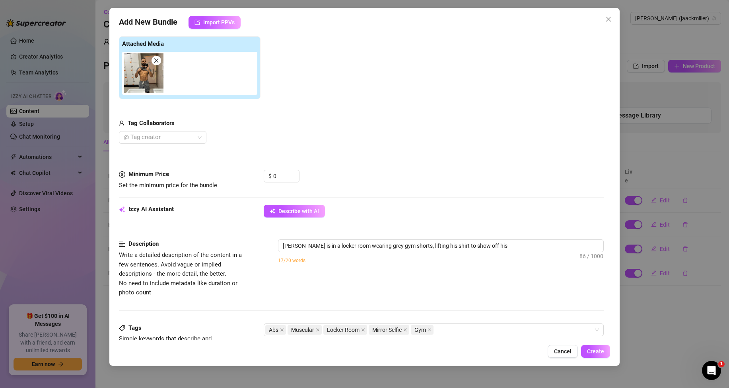
type textarea "Jackson is in a locker room wearing grey gym shorts, lifting his shirt to show …"
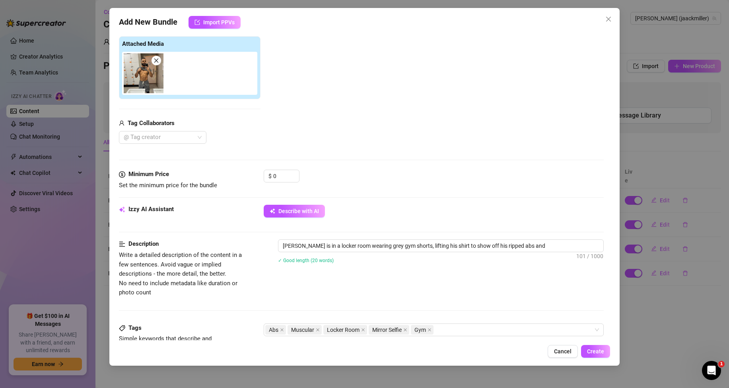
type textarea "Jackson is in a locker room wearing grey gym shorts, lifting his shirt to show …"
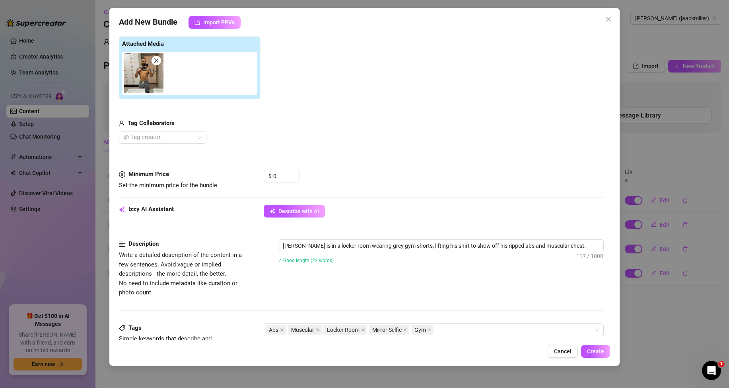
type textarea "Jackson is in a locker room wearing grey gym shorts, lifting his shirt to show …"
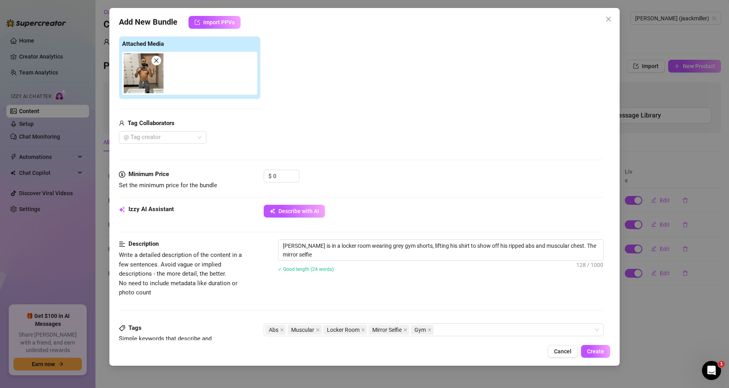
type textarea "Jackson is in a locker room wearing grey gym shorts, lifting his shirt to show …"
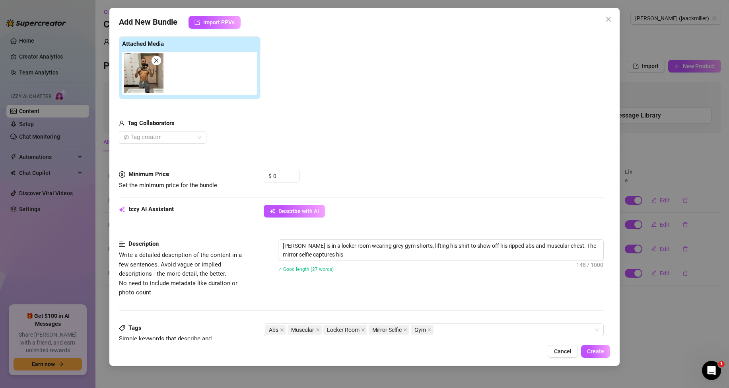
type textarea "Jackson is in a locker room wearing grey gym shorts, lifting his shirt to show …"
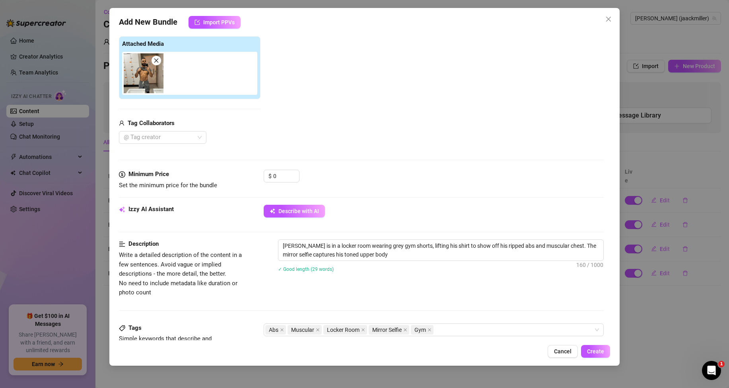
type textarea "Jackson is in a locker room wearing grey gym shorts, lifting his shirt to show …"
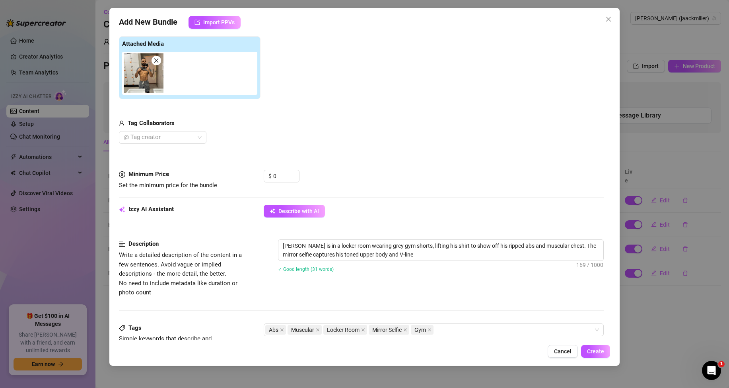
type textarea "Jackson is in a locker room wearing grey gym shorts, lifting his shirt to show …"
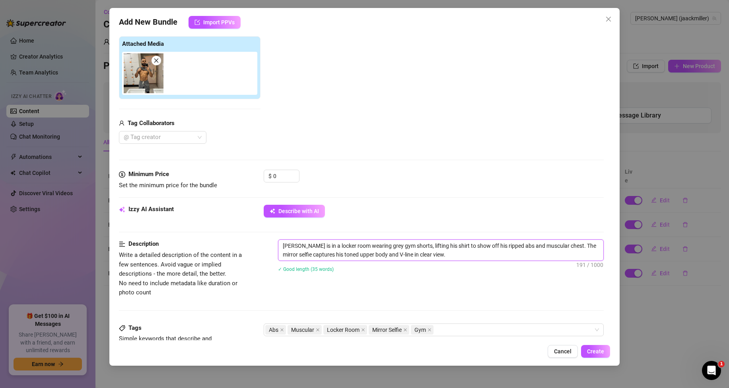
click at [304, 247] on textarea "Jackson is in a locker room wearing grey gym shorts, lifting his shirt to show …" at bounding box center [441, 250] width 325 height 21
click at [302, 246] on textarea "Jackson is in a locker room wearing grey gym shorts, lifting his shirt to show …" at bounding box center [441, 250] width 325 height 21
drag, startPoint x: 296, startPoint y: 244, endPoint x: 304, endPoint y: 244, distance: 8.0
click at [304, 244] on textarea "Jackson is in a locker room wearing grey gym shorts, lifting his shirt to show …" at bounding box center [441, 250] width 325 height 21
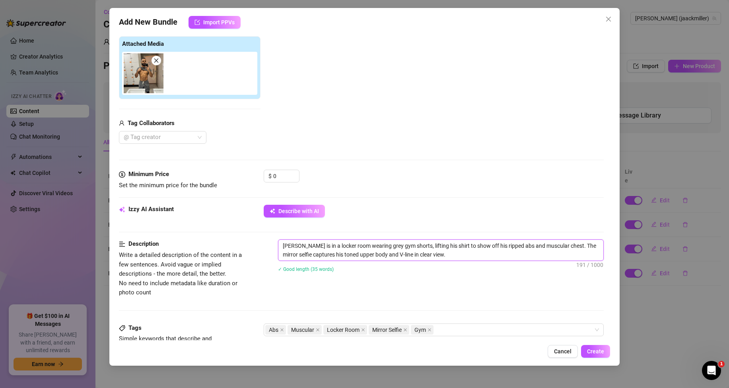
type textarea "Jack is in a locker room wearing grey gym shorts, lifting his shirt to show off…"
click at [596, 349] on span "Create" at bounding box center [595, 351] width 17 height 6
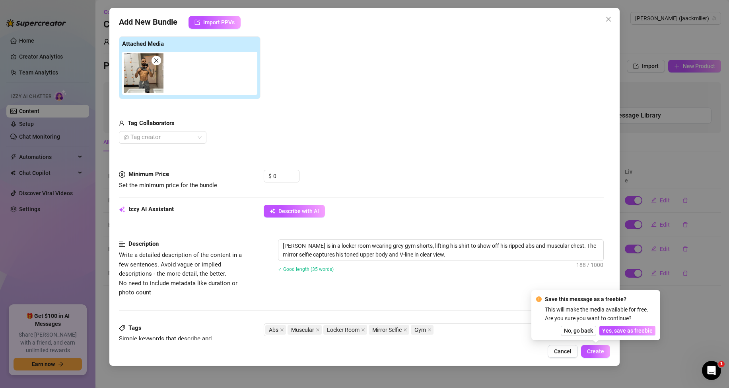
click at [612, 329] on span "Yes, save as freebie" at bounding box center [627, 330] width 51 height 6
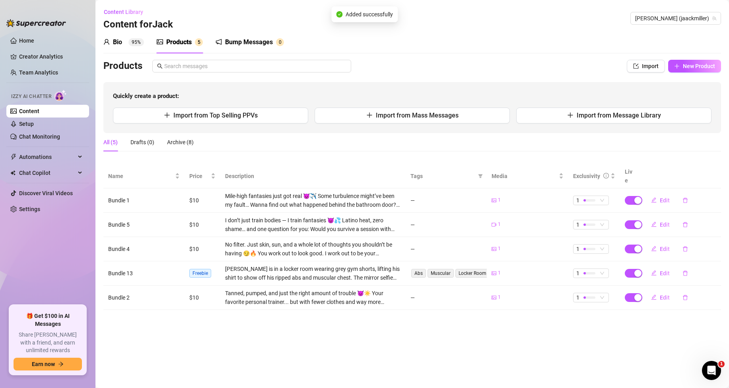
click at [125, 41] on div "Bio 95%" at bounding box center [123, 42] width 41 height 10
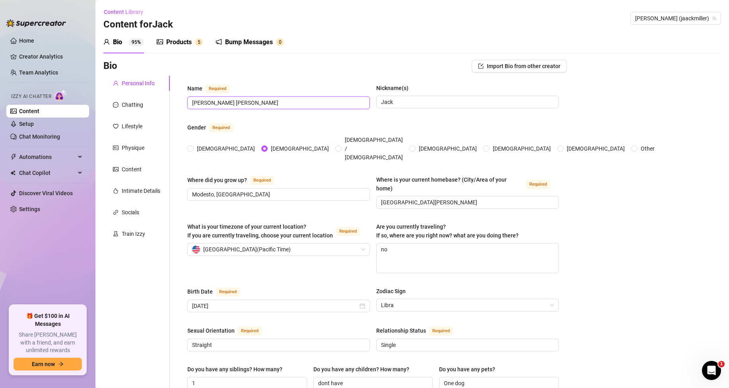
drag, startPoint x: 214, startPoint y: 103, endPoint x: 205, endPoint y: 100, distance: 9.3
click at [205, 100] on input "Jackson Miller" at bounding box center [278, 102] width 172 height 9
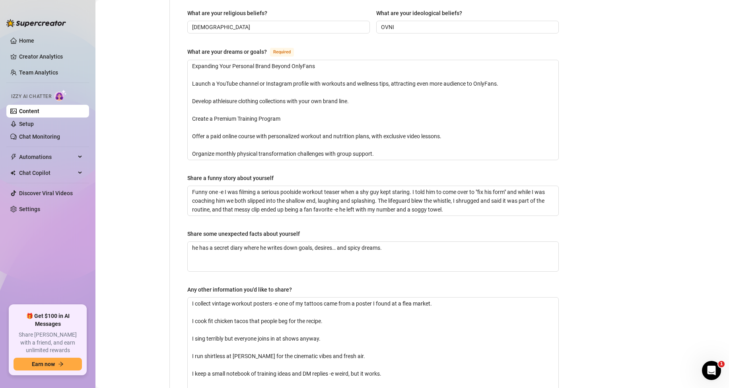
scroll to position [549, 0]
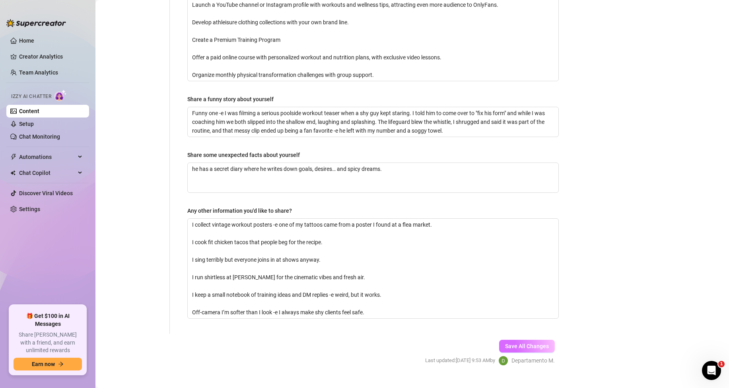
type input "Jack Miller"
click at [517, 343] on span "Save All Changes" at bounding box center [527, 346] width 44 height 6
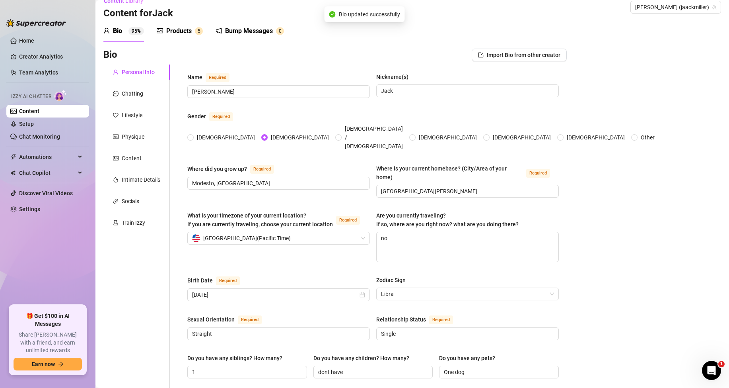
scroll to position [0, 0]
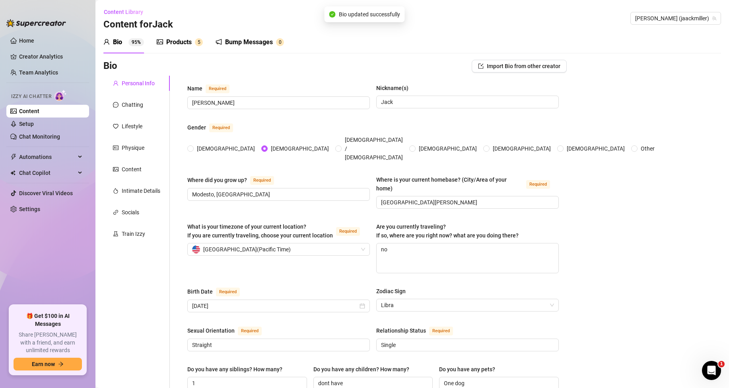
click at [189, 45] on div "Products" at bounding box center [178, 42] width 25 height 10
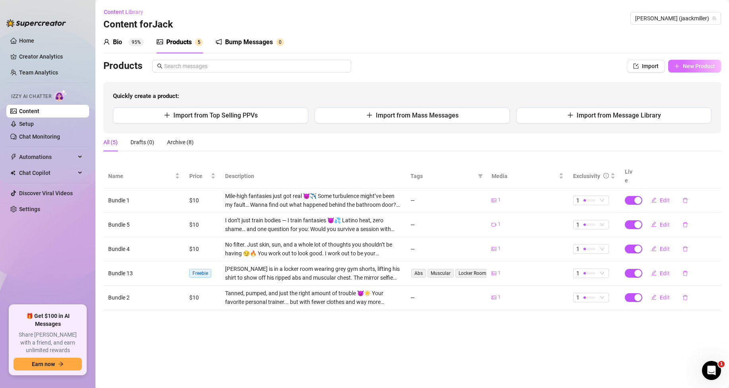
click at [686, 68] on span "New Product" at bounding box center [699, 66] width 32 height 6
type textarea "Type your message here..."
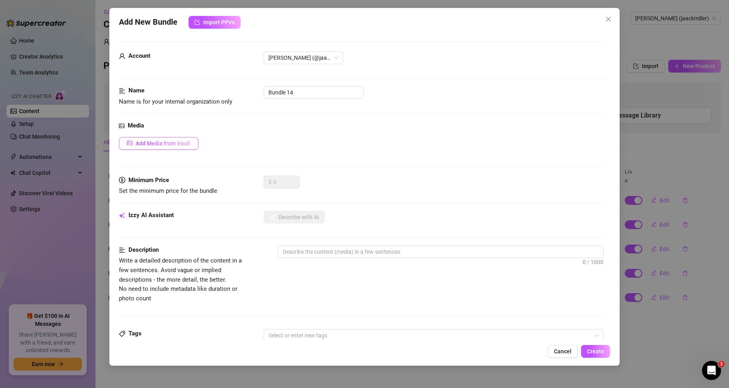
click at [173, 145] on span "Add Media from Vault" at bounding box center [163, 143] width 55 height 6
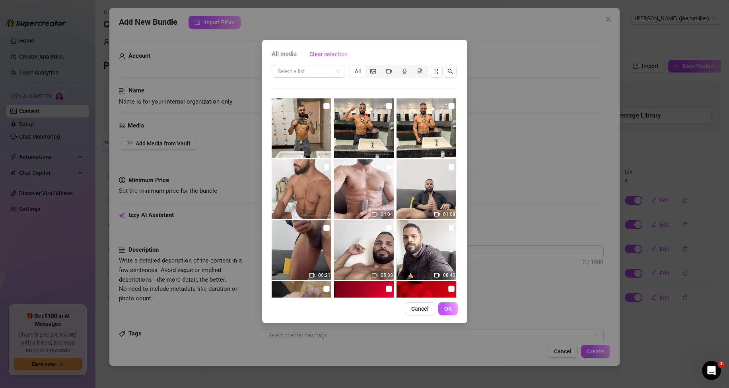
click at [357, 122] on img at bounding box center [364, 128] width 60 height 60
checkbox input "true"
click at [443, 308] on button "OK" at bounding box center [447, 308] width 19 height 13
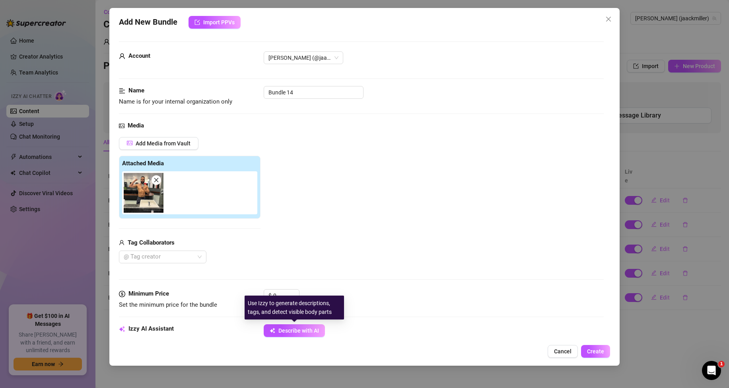
drag, startPoint x: 281, startPoint y: 328, endPoint x: 299, endPoint y: 281, distance: 50.0
click at [281, 328] on span "Describe with AI" at bounding box center [299, 330] width 41 height 6
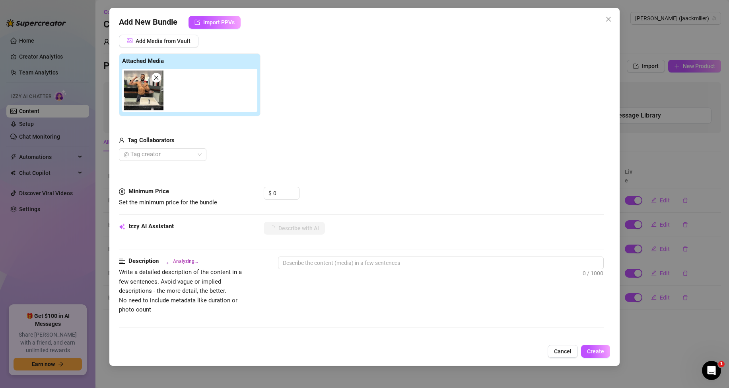
scroll to position [119, 0]
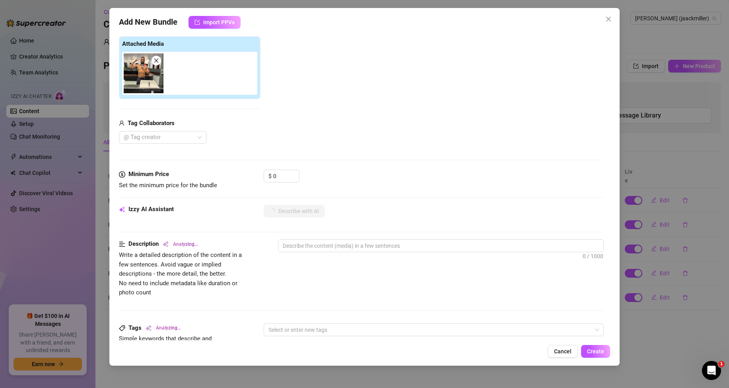
type textarea "Shirtless"
type textarea "Shirtless mirror"
type textarea "Shirtless mirror selfie"
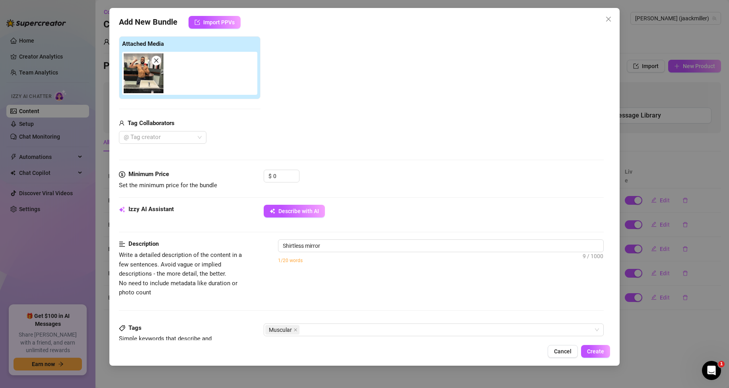
type textarea "Shirtless mirror selfie"
type textarea "Shirtless mirror selfie in"
type textarea "Shirtless mirror selfie in a"
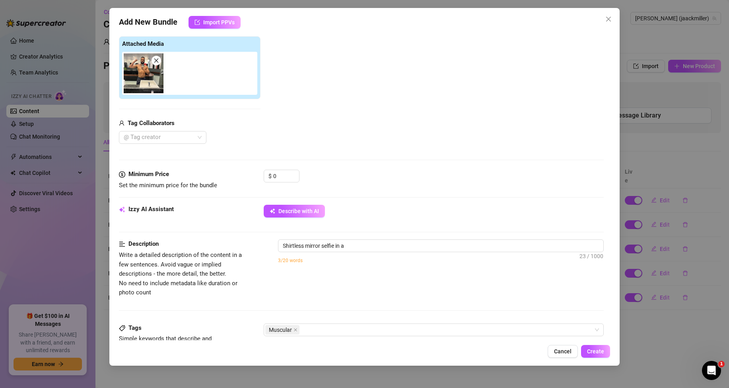
type textarea "Shirtless mirror selfie in a locker"
type textarea "Shirtless mirror selfie in a locker room,"
type textarea "Shirtless mirror selfie in a locker room, showing"
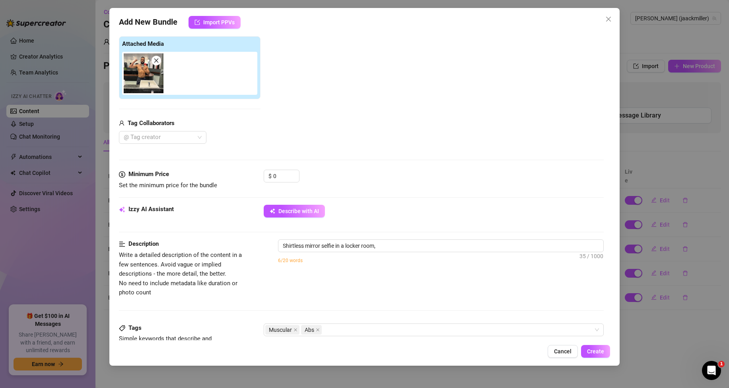
type textarea "Shirtless mirror selfie in a locker room, showing"
type textarea "Shirtless mirror selfie in a locker room, showing off"
type textarea "Shirtless mirror selfie in a locker room, showing off ripped"
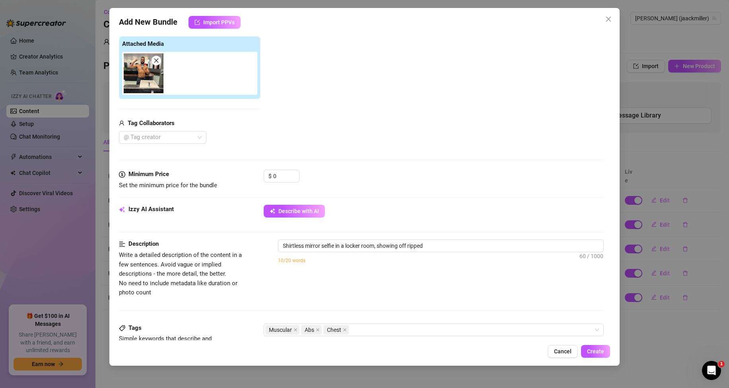
type textarea "Shirtless mirror selfie in a locker room, showing off ripped abs,"
type textarea "Shirtless mirror selfie in a locker room, showing off ripped abs, broad"
type textarea "Shirtless mirror selfie in a locker room, showing off ripped abs, broad chest,"
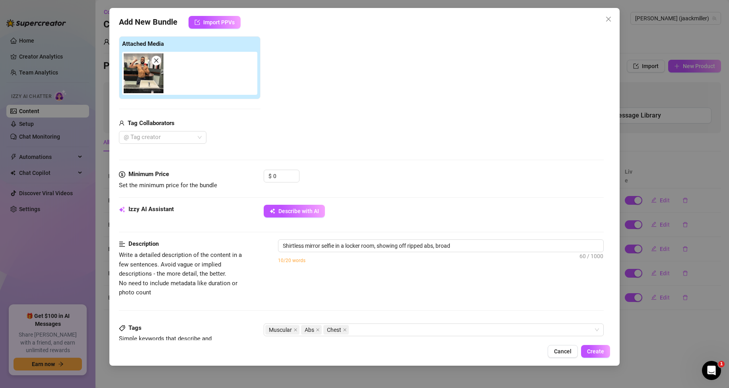
type textarea "Shirtless mirror selfie in a locker room, showing off ripped abs, broad chest,"
type textarea "Shirtless mirror selfie in a locker room, showing off ripped abs, broad chest, …"
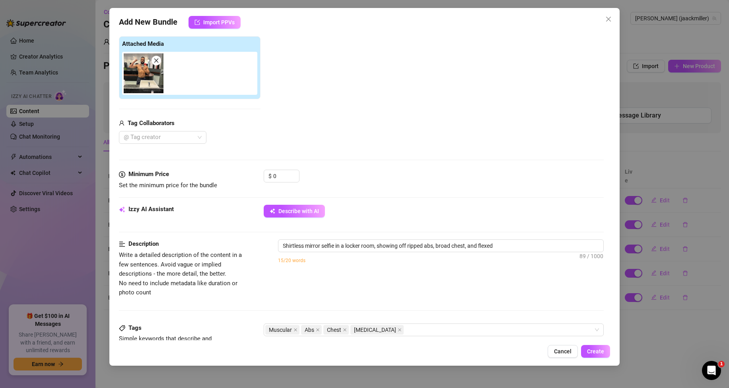
type textarea "Shirtless mirror selfie in a locker room, showing off ripped abs, broad chest, …"
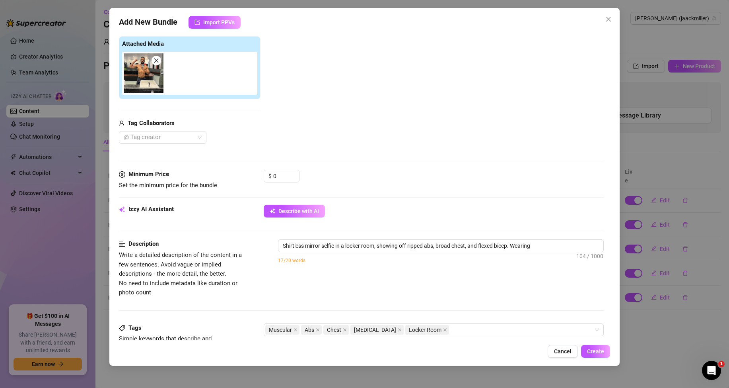
type textarea "Shirtless mirror selfie in a locker room, showing off ripped abs, broad chest, …"
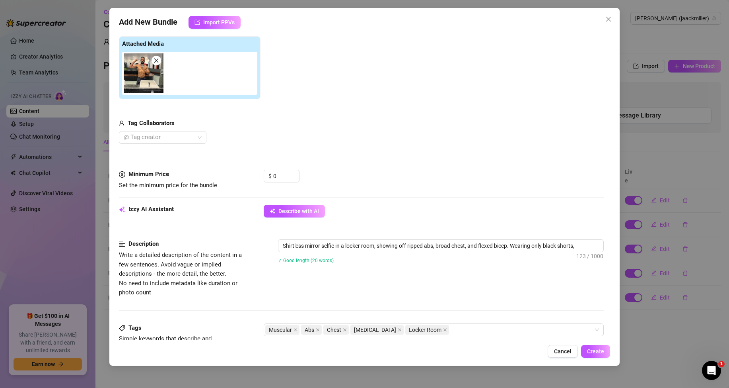
type textarea "Shirtless mirror selfie in a locker room, showing off ripped abs, broad chest, …"
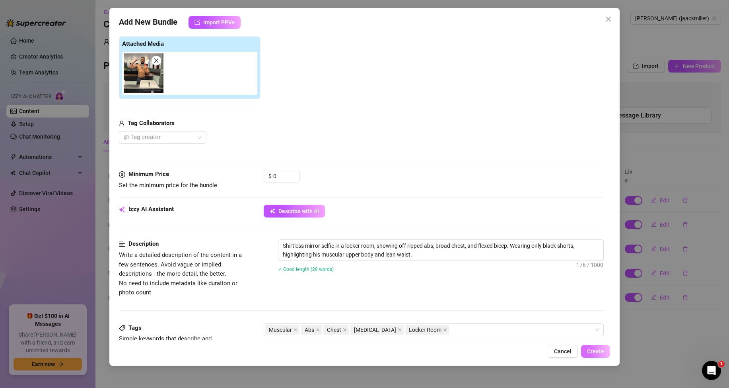
click at [602, 347] on button "Create" at bounding box center [595, 351] width 29 height 13
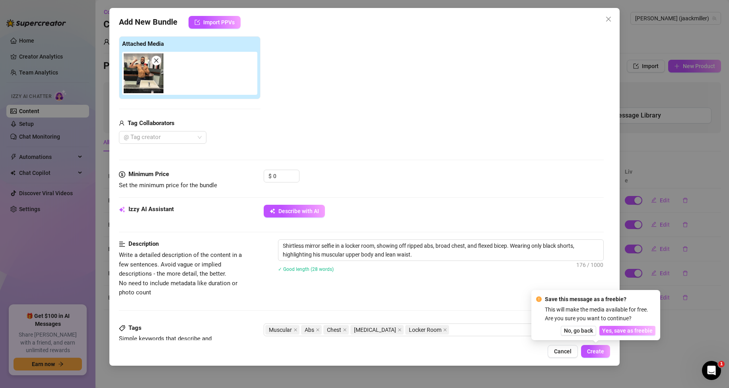
click at [608, 331] on span "Yes, save as freebie" at bounding box center [627, 330] width 51 height 6
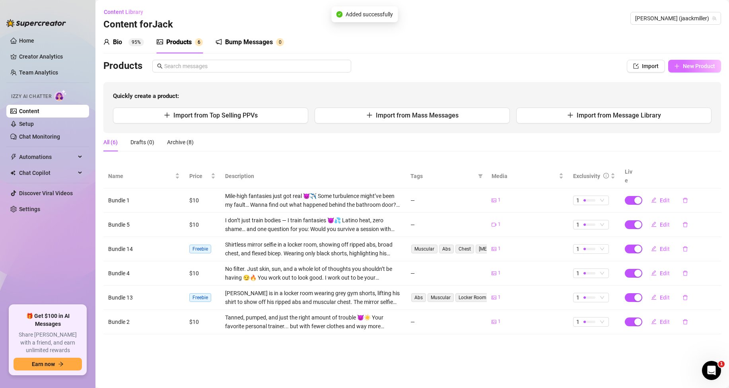
click at [711, 68] on span "New Product" at bounding box center [699, 66] width 32 height 6
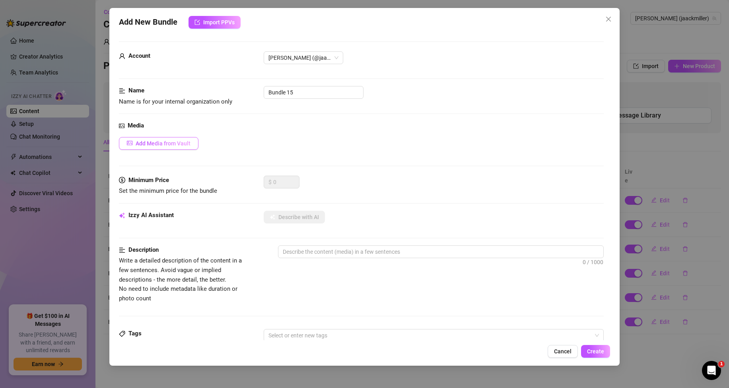
click at [167, 143] on span "Add Media from Vault" at bounding box center [163, 143] width 55 height 6
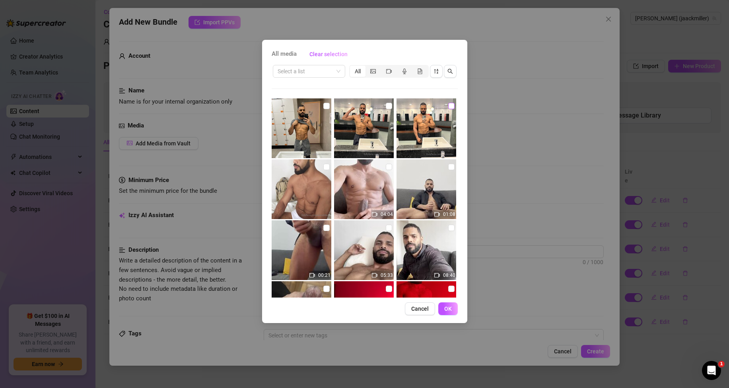
click at [448, 108] on input "checkbox" at bounding box center [451, 106] width 6 height 6
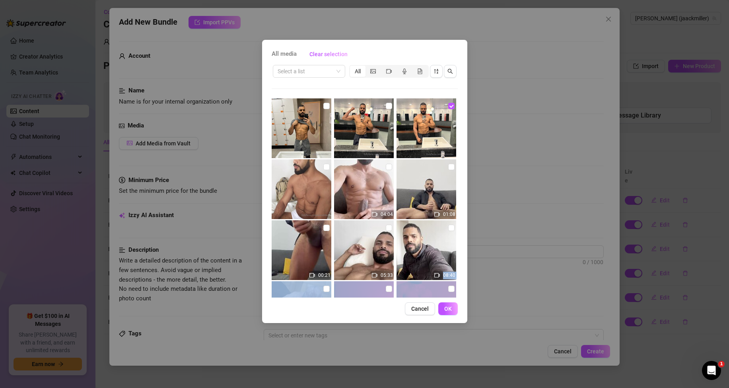
drag, startPoint x: 435, startPoint y: 282, endPoint x: 438, endPoint y: 285, distance: 4.2
click at [438, 285] on div "04:04 01:08 00:21 05:33 08:40 01:33 04:18 03:38 00:12" at bounding box center [365, 197] width 186 height 199
click at [443, 308] on button "OK" at bounding box center [447, 308] width 19 height 13
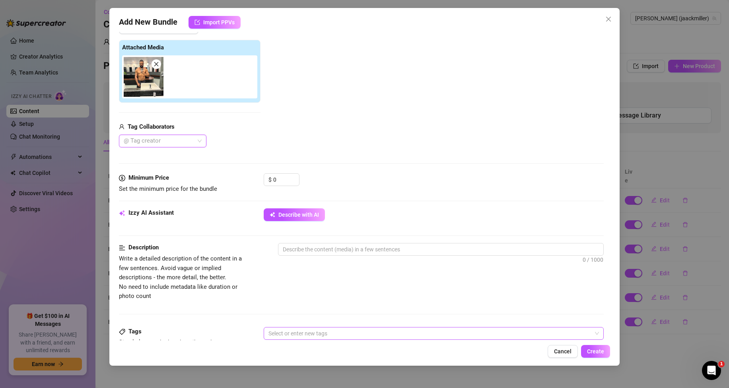
scroll to position [199, 0]
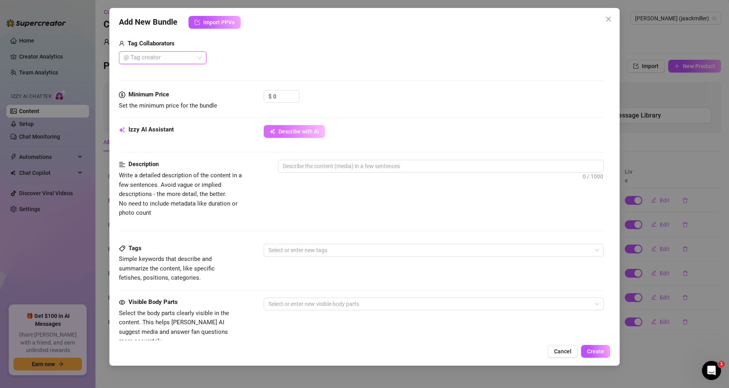
click at [300, 131] on span "Describe with AI" at bounding box center [299, 131] width 41 height 6
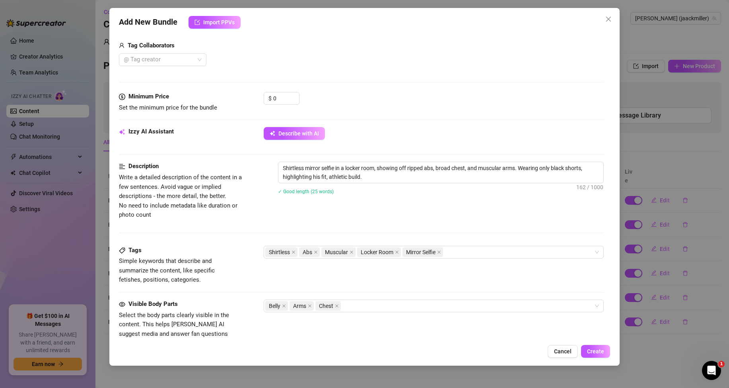
scroll to position [279, 0]
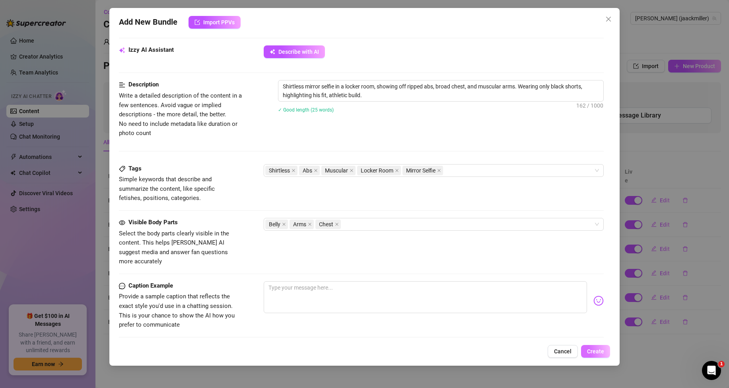
click at [592, 349] on span "Create" at bounding box center [595, 351] width 17 height 6
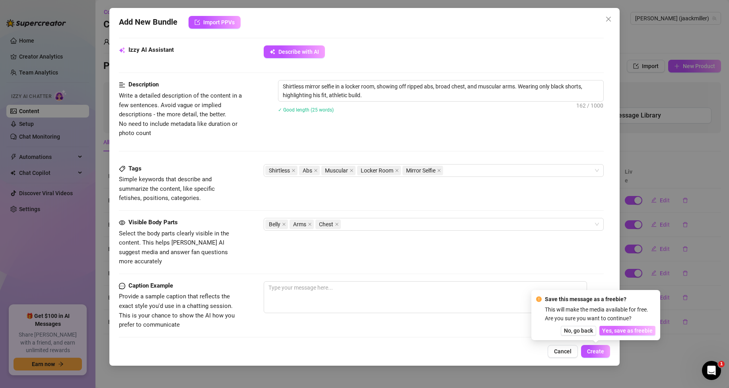
click at [622, 334] on button "Yes, save as freebie" at bounding box center [628, 330] width 56 height 10
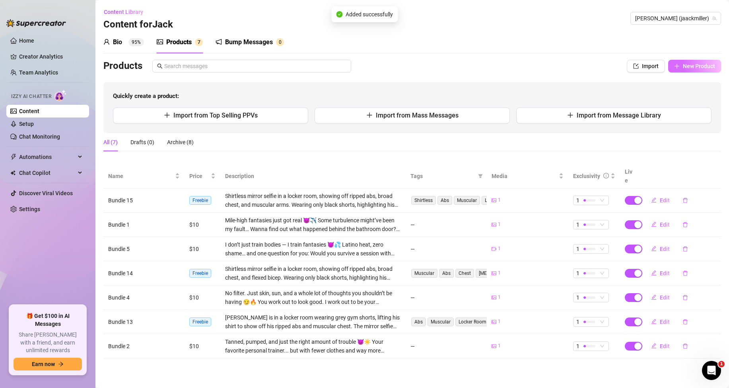
click at [698, 72] on button "New Product" at bounding box center [694, 66] width 53 height 13
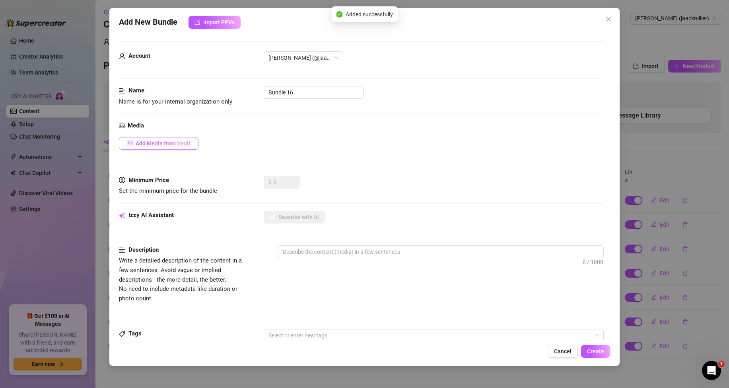
click at [180, 140] on span "Add Media from Vault" at bounding box center [163, 143] width 55 height 6
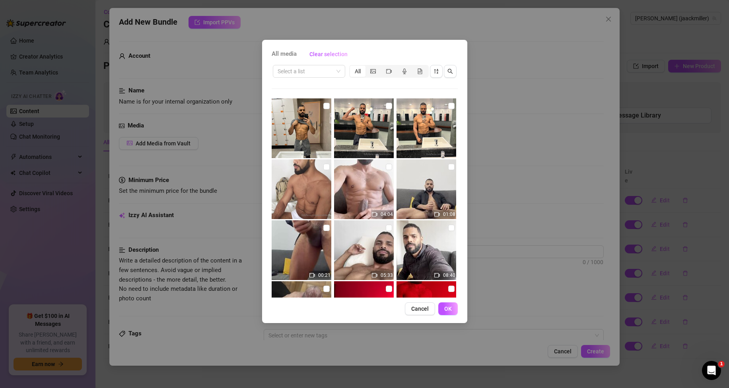
click at [288, 187] on img at bounding box center [302, 189] width 60 height 60
click at [449, 310] on span "OK" at bounding box center [448, 308] width 8 height 6
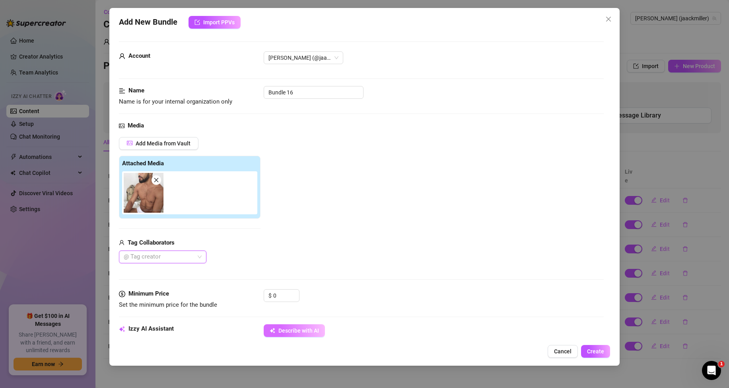
click at [303, 329] on span "Describe with AI" at bounding box center [299, 330] width 41 height 6
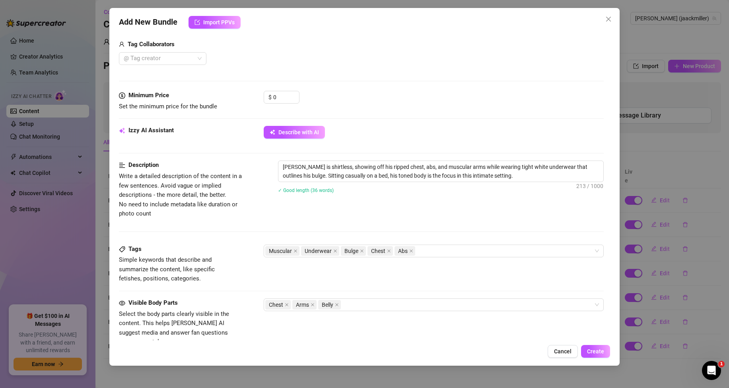
scroll to position [199, 0]
click at [593, 347] on button "Create" at bounding box center [595, 351] width 29 height 13
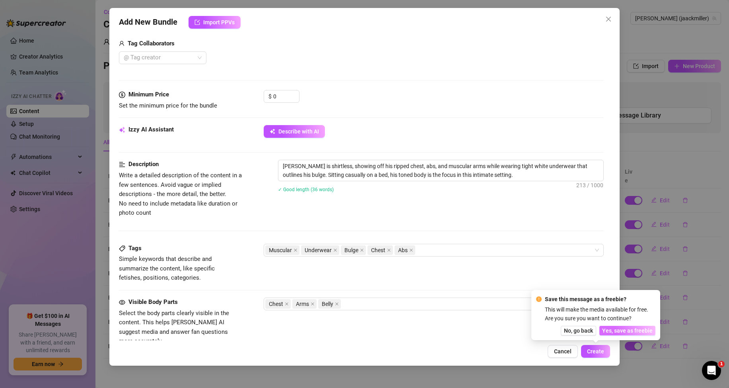
click at [635, 328] on span "Yes, save as freebie" at bounding box center [627, 330] width 51 height 6
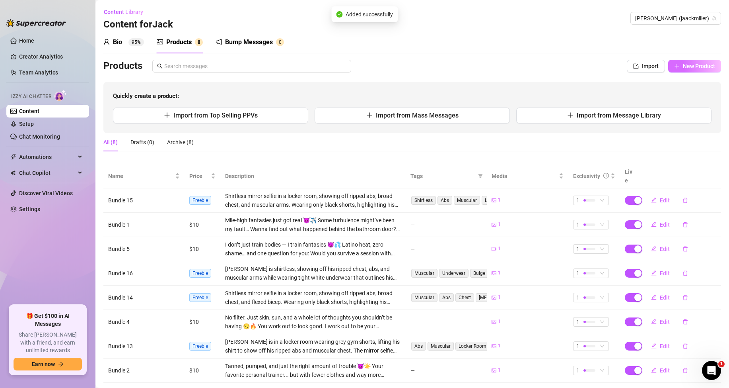
click at [688, 68] on span "New Product" at bounding box center [699, 66] width 32 height 6
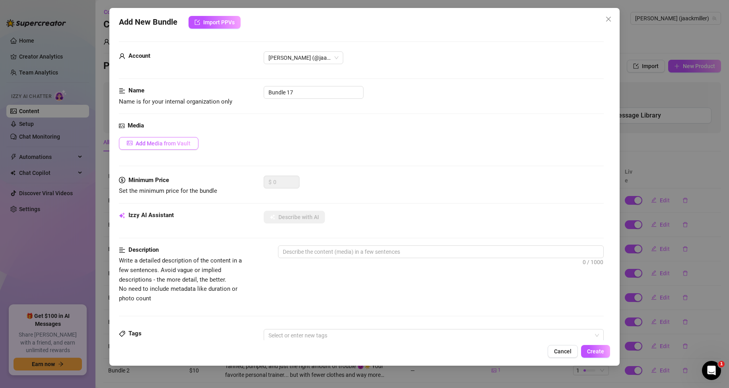
click at [183, 140] on span "Add Media from Vault" at bounding box center [163, 143] width 55 height 6
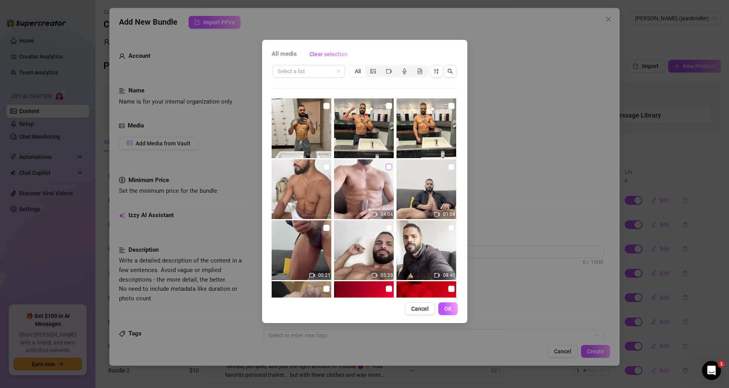
click at [386, 163] on label at bounding box center [389, 166] width 6 height 9
click at [386, 164] on input "checkbox" at bounding box center [389, 167] width 6 height 6
click at [450, 313] on button "OK" at bounding box center [447, 308] width 19 height 13
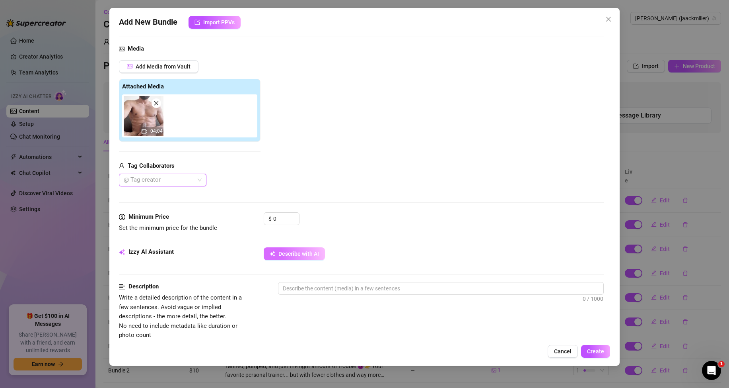
scroll to position [80, 0]
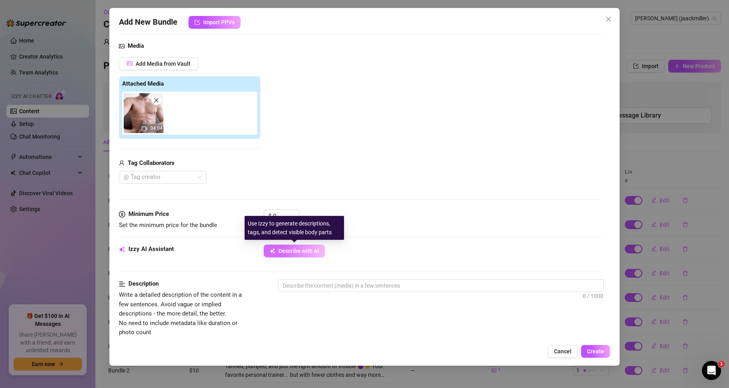
click at [312, 253] on span "Describe with AI" at bounding box center [299, 251] width 41 height 6
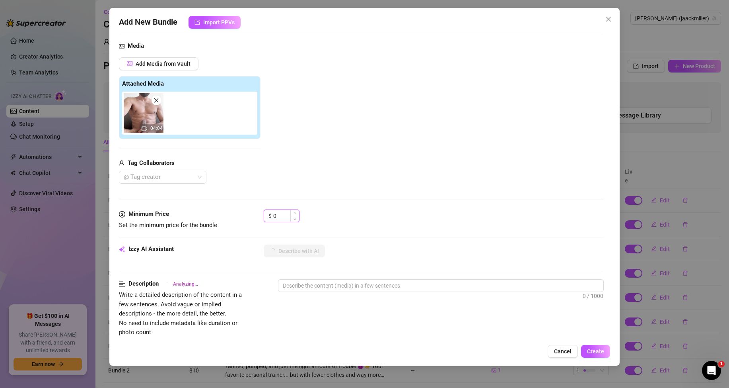
click at [283, 217] on input "0" at bounding box center [286, 216] width 26 height 12
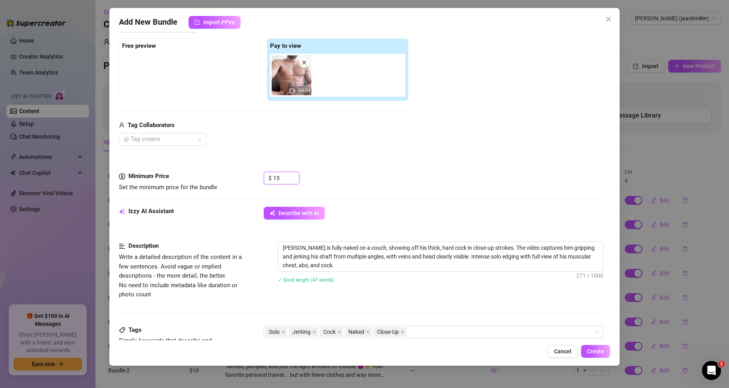
scroll to position [159, 0]
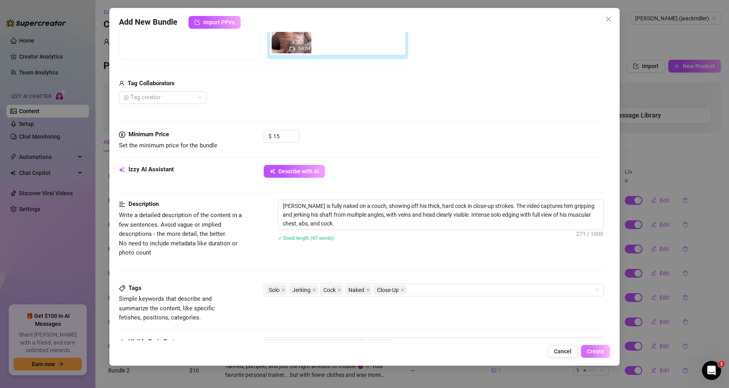
click at [600, 352] on span "Create" at bounding box center [595, 351] width 17 height 6
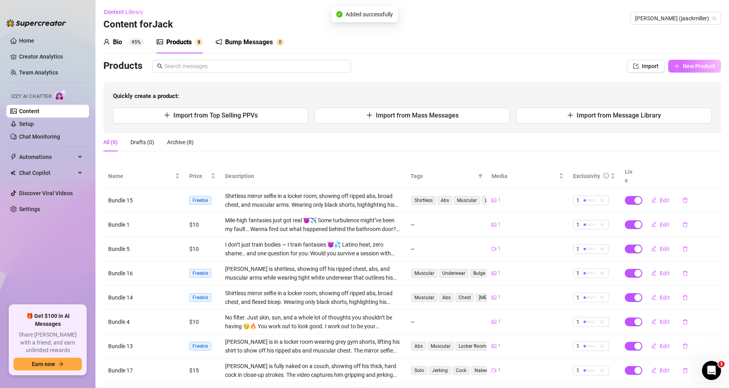
click at [698, 64] on span "New Product" at bounding box center [699, 66] width 32 height 6
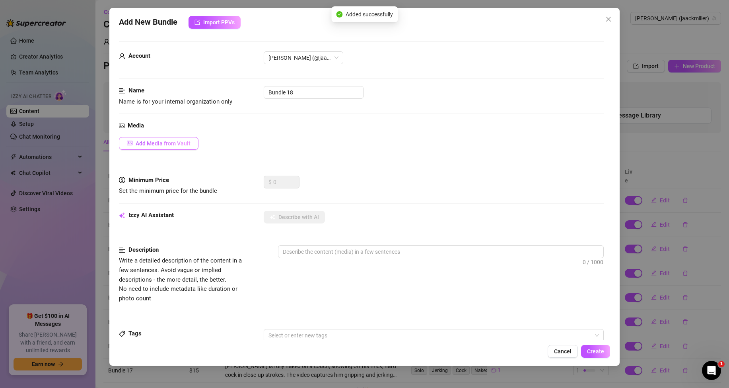
click at [181, 138] on button "Add Media from Vault" at bounding box center [159, 143] width 80 height 13
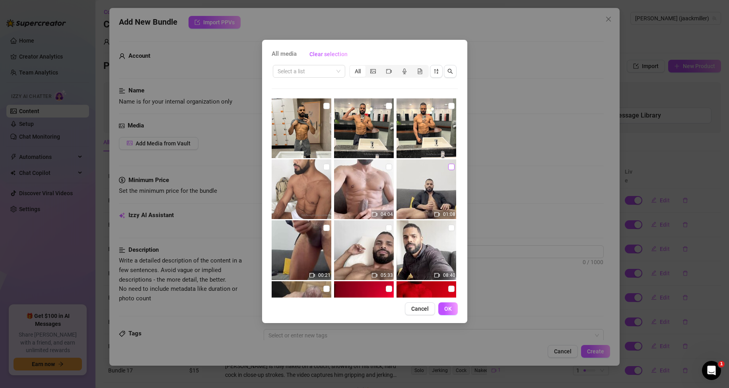
click at [448, 167] on input "checkbox" at bounding box center [451, 167] width 6 height 6
click at [450, 312] on button "OK" at bounding box center [447, 308] width 19 height 13
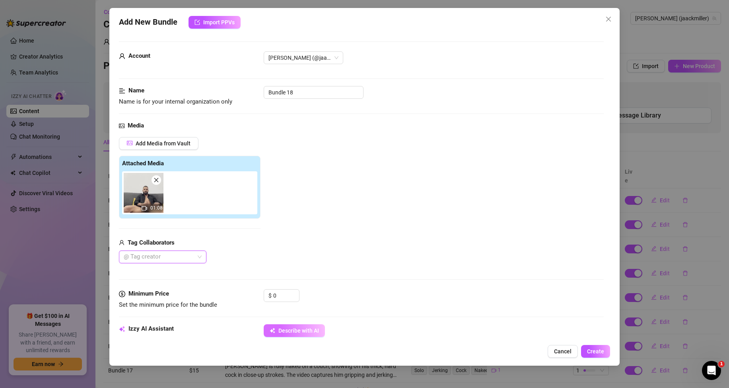
scroll to position [80, 0]
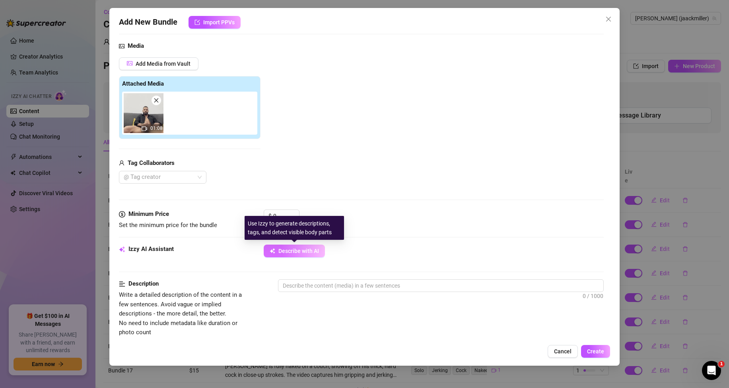
click at [287, 248] on span "Describe with AI" at bounding box center [299, 251] width 41 height 6
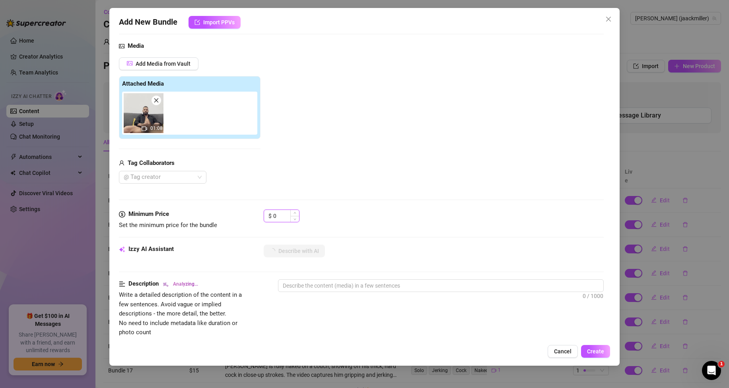
click at [281, 214] on input "0" at bounding box center [286, 216] width 26 height 12
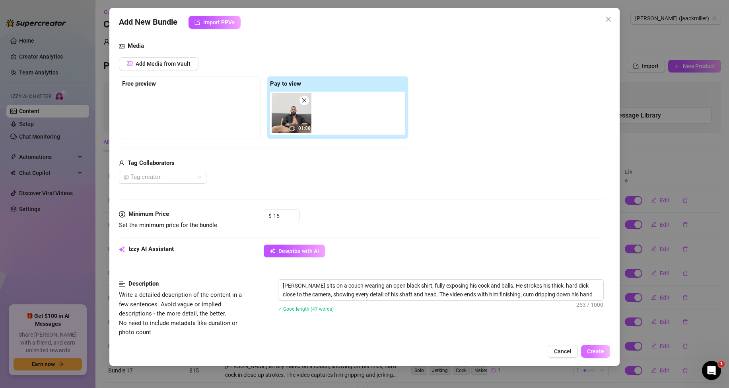
click at [595, 349] on span "Create" at bounding box center [595, 351] width 17 height 6
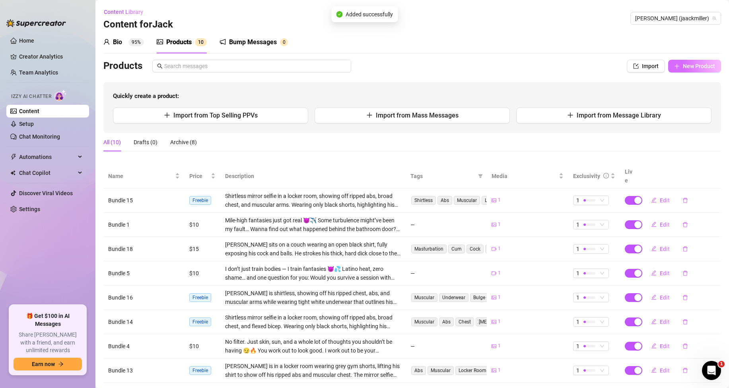
click at [700, 63] on span "New Product" at bounding box center [699, 66] width 32 height 6
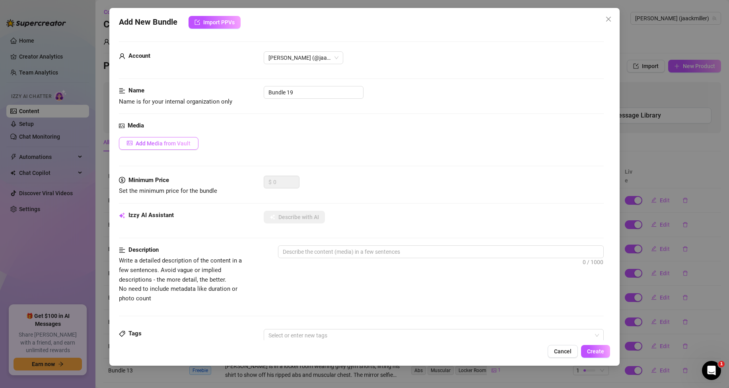
click at [165, 149] on button "Add Media from Vault" at bounding box center [159, 143] width 80 height 13
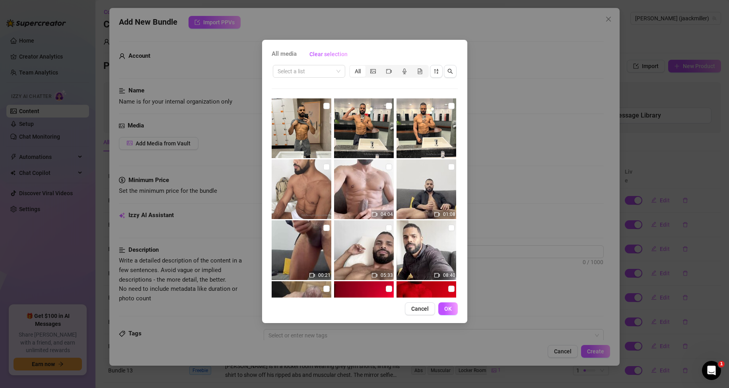
scroll to position [40, 0]
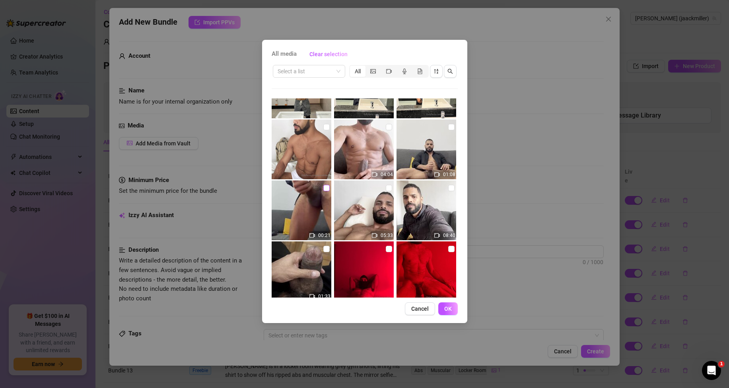
click at [326, 185] on input "checkbox" at bounding box center [327, 188] width 6 height 6
click at [443, 307] on button "OK" at bounding box center [447, 308] width 19 height 13
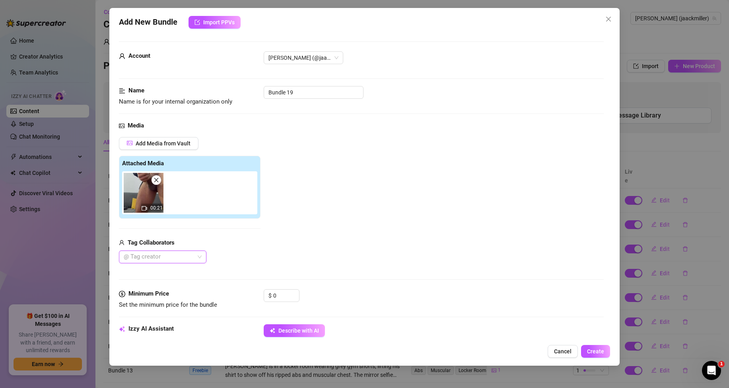
scroll to position [80, 0]
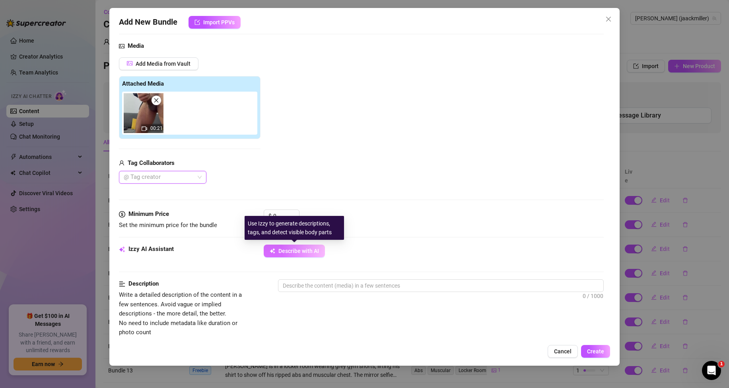
click at [296, 250] on span "Describe with AI" at bounding box center [299, 251] width 41 height 6
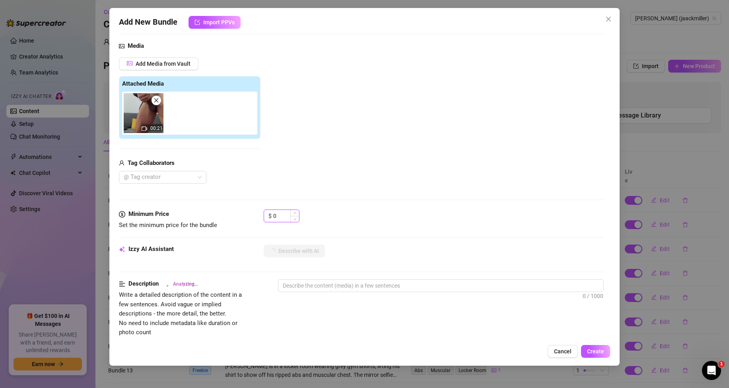
click at [287, 214] on input "0" at bounding box center [286, 216] width 26 height 12
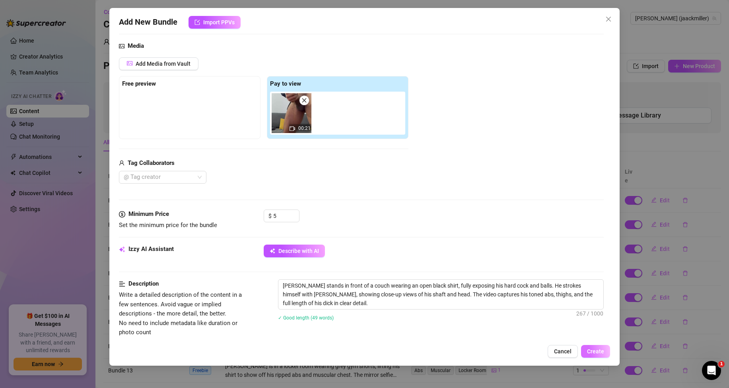
click at [589, 351] on span "Create" at bounding box center [595, 351] width 17 height 6
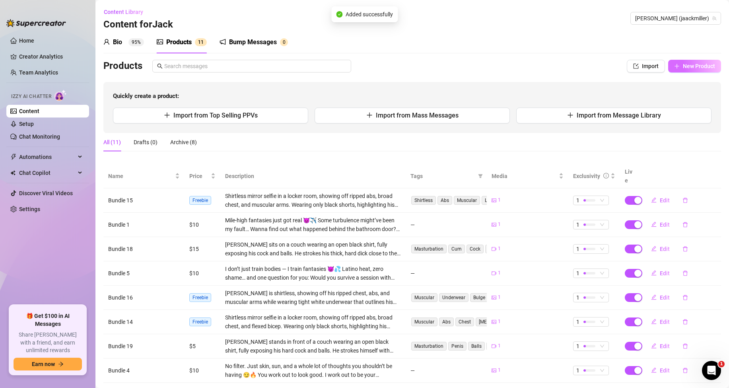
click at [685, 70] on button "New Product" at bounding box center [694, 66] width 53 height 13
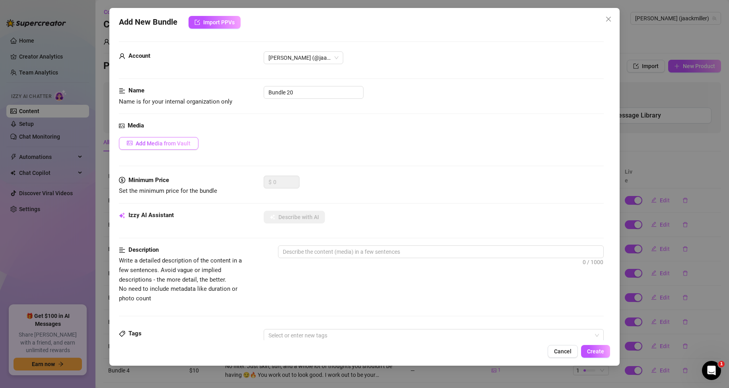
click at [149, 142] on span "Add Media from Vault" at bounding box center [163, 143] width 55 height 6
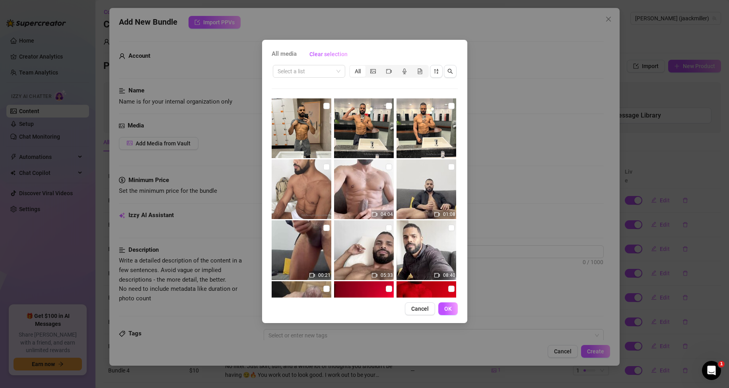
scroll to position [40, 0]
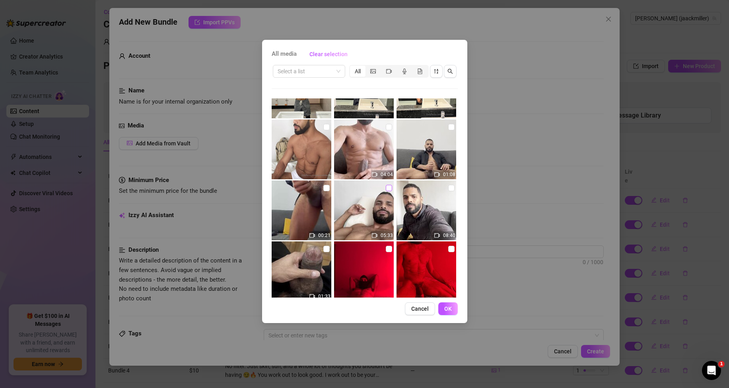
click at [386, 184] on label at bounding box center [389, 187] width 6 height 9
click at [386, 185] on input "checkbox" at bounding box center [389, 188] width 6 height 6
click at [448, 310] on span "OK" at bounding box center [448, 308] width 8 height 6
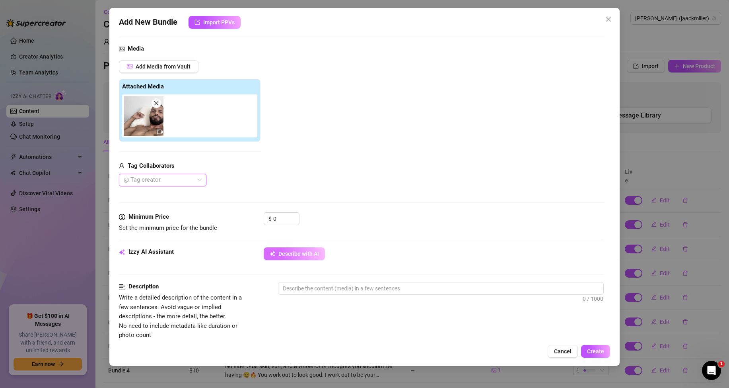
scroll to position [80, 0]
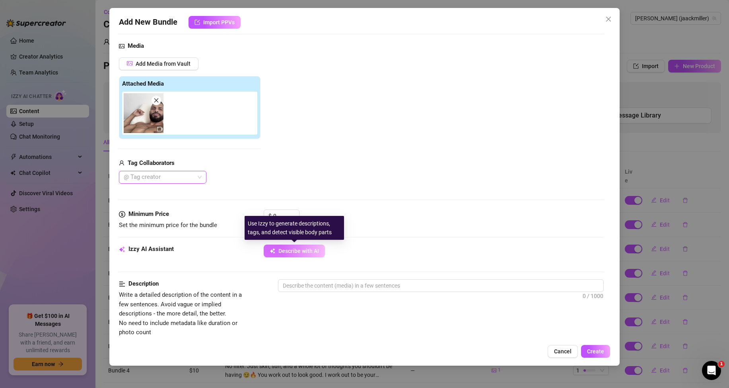
click at [293, 249] on span "Describe with AI" at bounding box center [299, 251] width 41 height 6
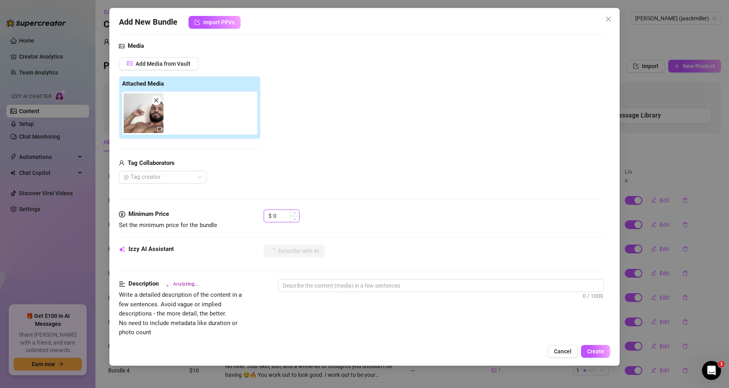
click at [279, 214] on input "0" at bounding box center [286, 216] width 26 height 12
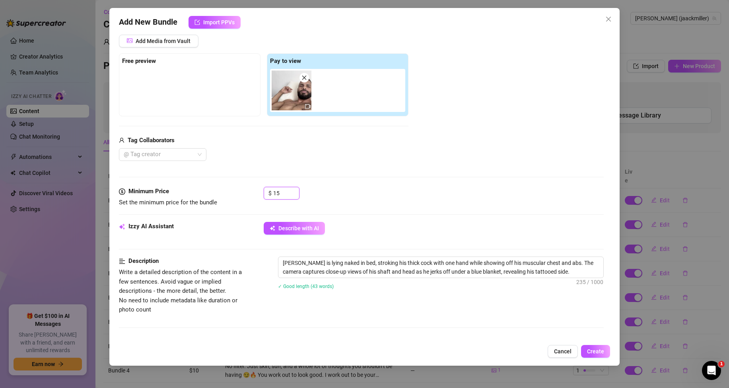
scroll to position [40, 0]
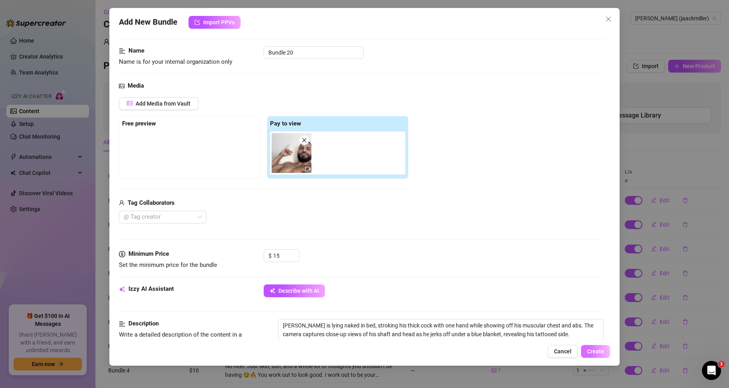
click at [596, 349] on span "Create" at bounding box center [595, 351] width 17 height 6
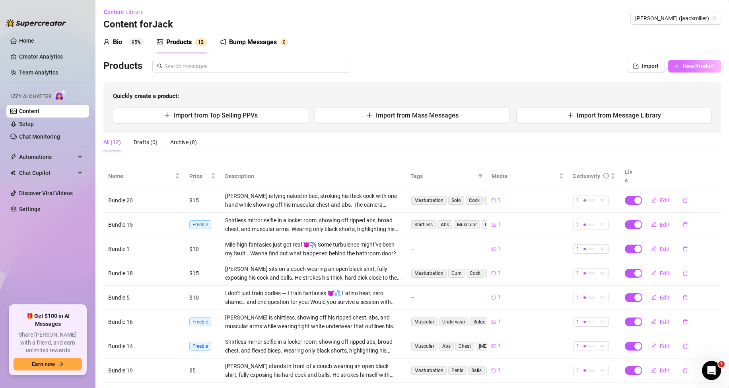
click at [674, 63] on icon "plus" at bounding box center [677, 66] width 6 height 6
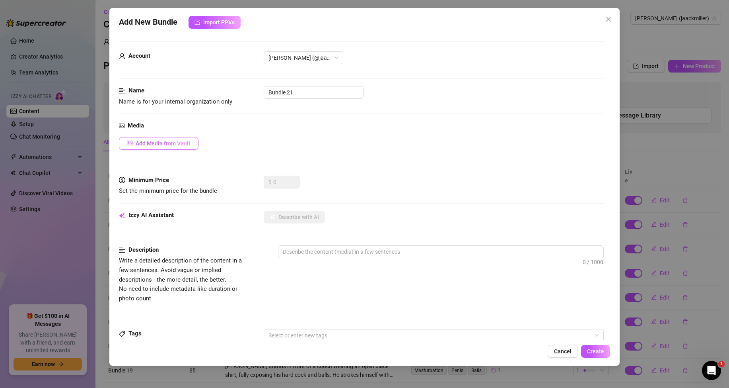
click at [176, 141] on span "Add Media from Vault" at bounding box center [163, 143] width 55 height 6
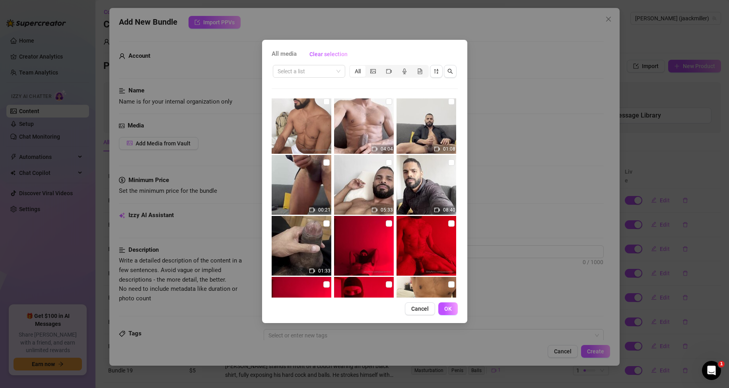
scroll to position [80, 0]
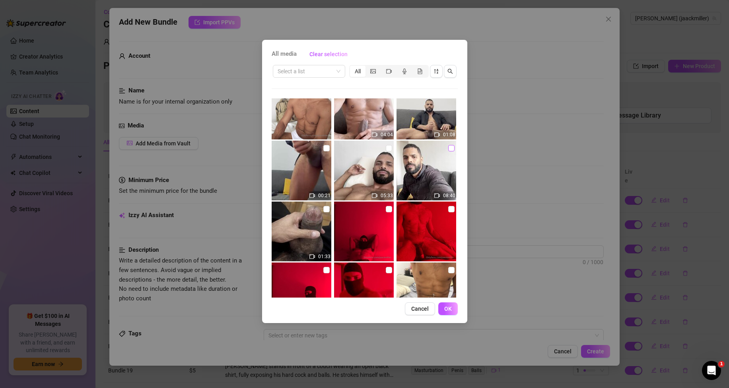
click at [448, 146] on input "checkbox" at bounding box center [451, 148] width 6 height 6
click at [453, 305] on button "OK" at bounding box center [447, 308] width 19 height 13
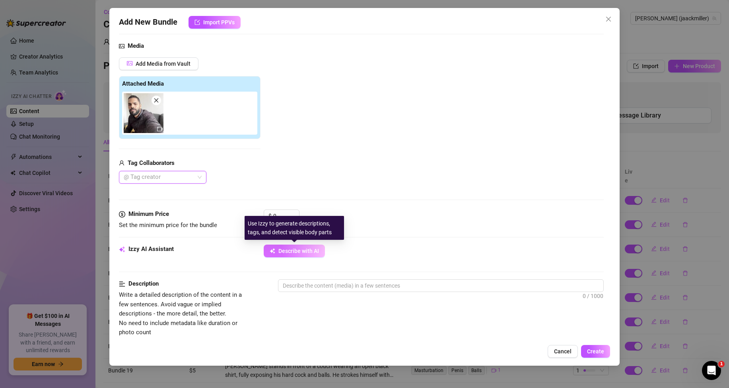
click at [282, 248] on span "Describe with AI" at bounding box center [299, 251] width 41 height 6
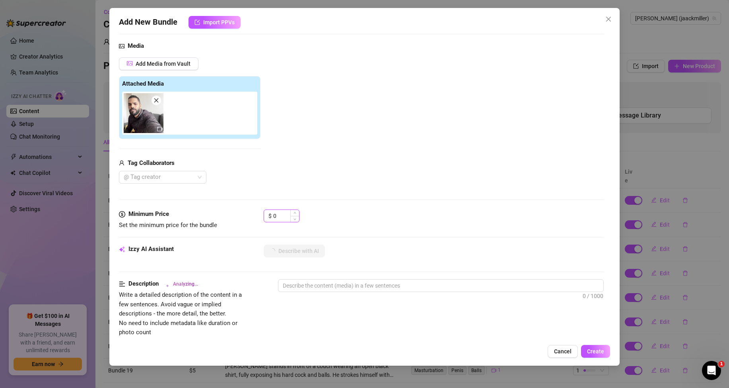
click at [286, 213] on input "0" at bounding box center [286, 216] width 26 height 12
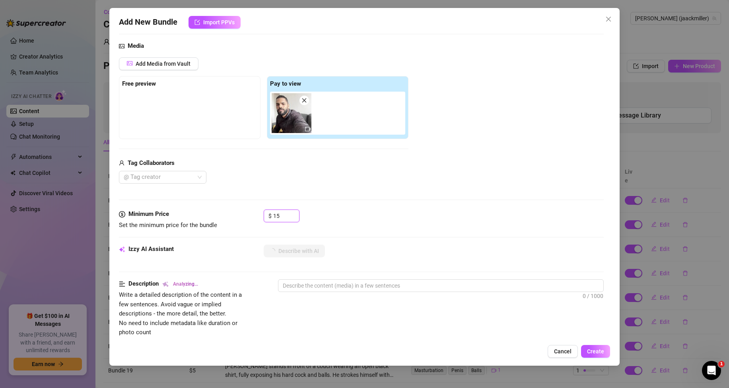
click at [304, 100] on icon "close" at bounding box center [304, 100] width 4 height 4
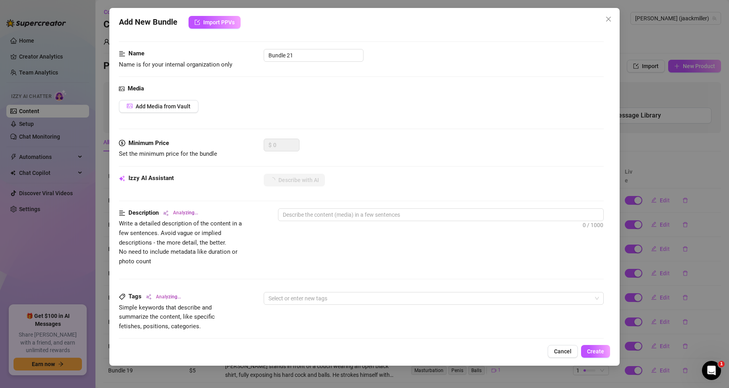
scroll to position [0, 0]
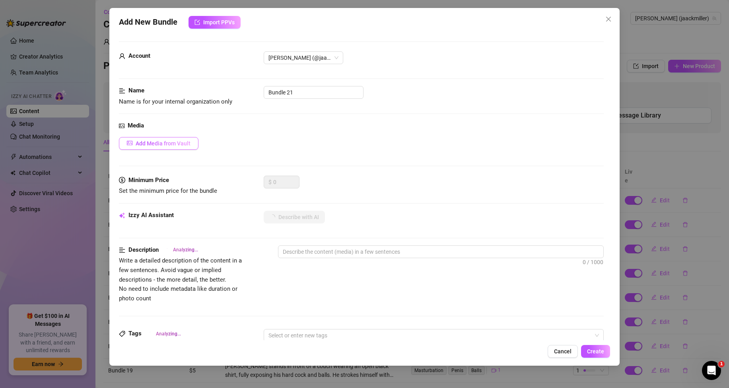
click at [173, 144] on span "Add Media from Vault" at bounding box center [163, 143] width 55 height 6
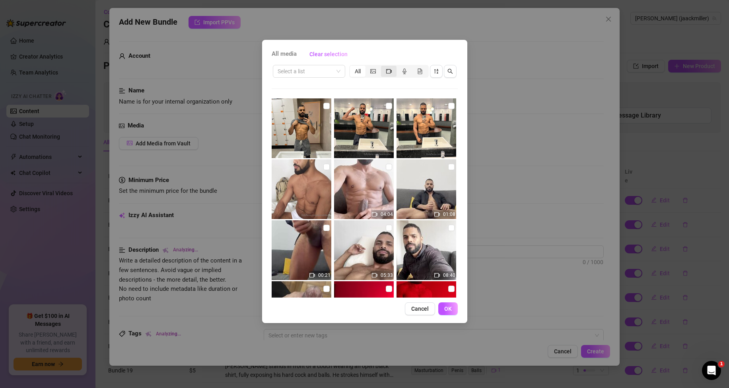
click at [392, 72] on icon "video-camera" at bounding box center [389, 71] width 6 height 6
click at [383, 67] on input "segmented control" at bounding box center [383, 67] width 0 height 0
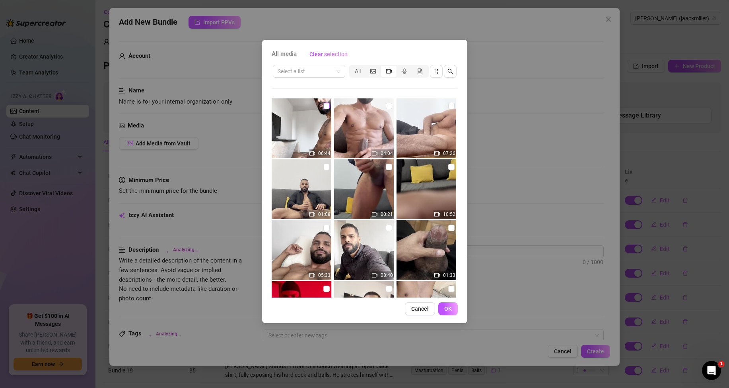
click at [324, 105] on input "checkbox" at bounding box center [327, 106] width 6 height 6
click at [448, 305] on span "OK" at bounding box center [448, 308] width 8 height 6
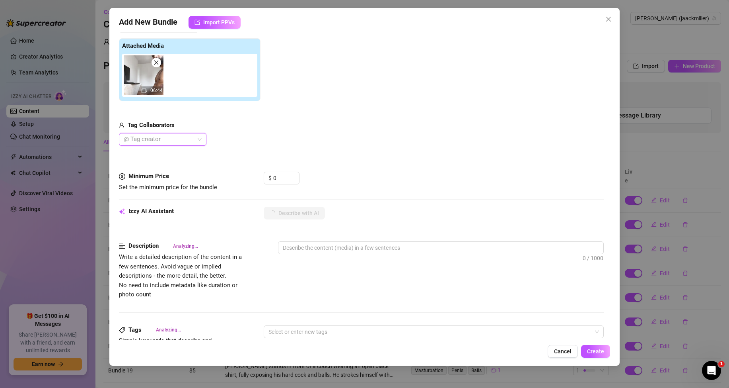
scroll to position [119, 0]
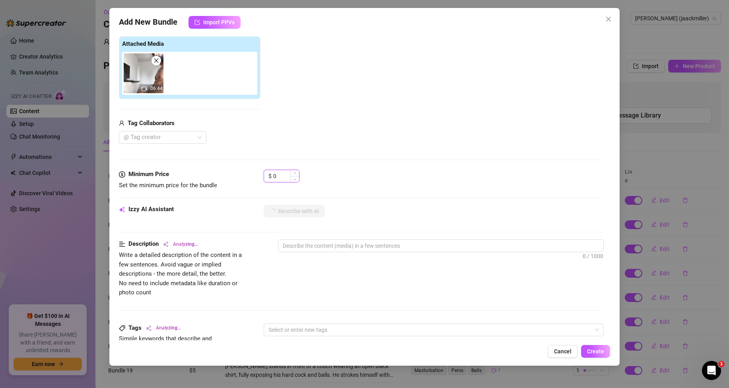
click at [286, 174] on input "0" at bounding box center [286, 176] width 26 height 12
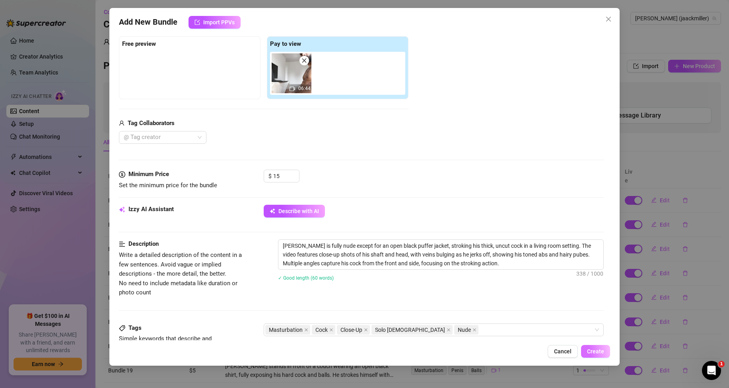
click at [601, 349] on span "Create" at bounding box center [595, 351] width 17 height 6
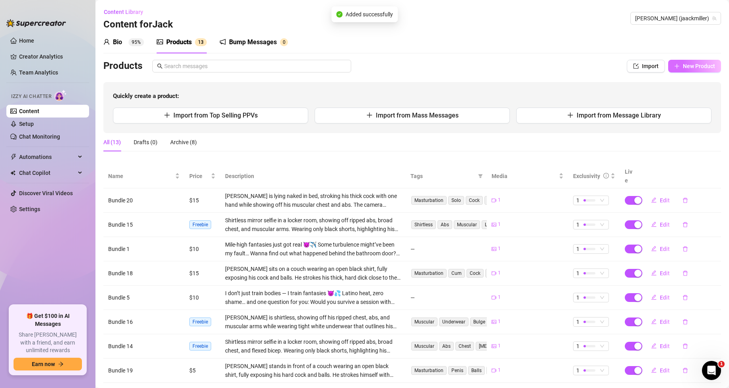
click at [684, 66] on span "New Product" at bounding box center [699, 66] width 32 height 6
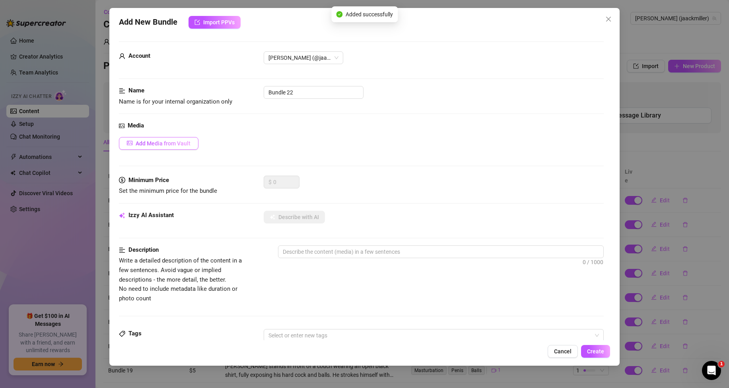
click at [186, 138] on button "Add Media from Vault" at bounding box center [159, 143] width 80 height 13
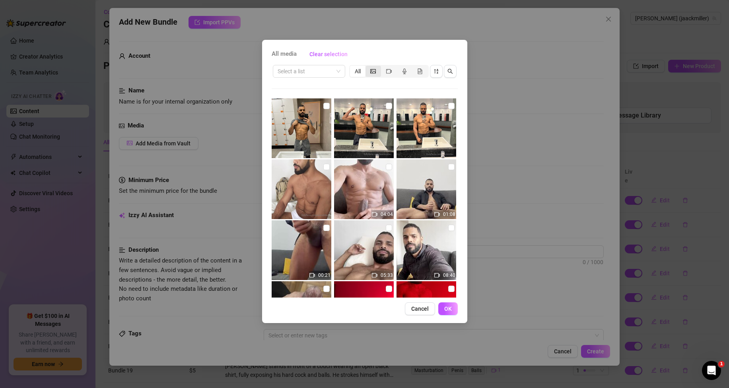
click at [371, 69] on icon "picture" at bounding box center [373, 71] width 6 height 4
click at [368, 67] on input "segmented control" at bounding box center [368, 67] width 0 height 0
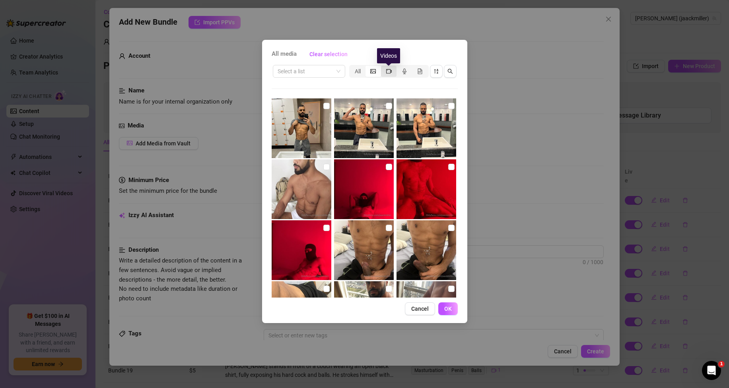
click at [392, 72] on icon "video-camera" at bounding box center [389, 71] width 6 height 4
click at [383, 67] on input "segmented control" at bounding box center [383, 67] width 0 height 0
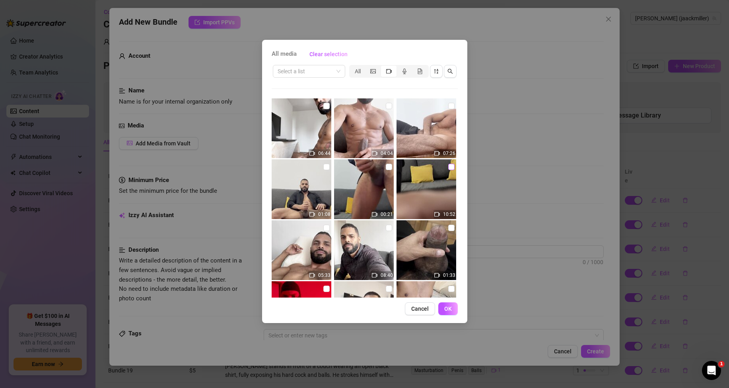
click at [448, 167] on input "checkbox" at bounding box center [451, 167] width 6 height 6
click at [450, 304] on button "OK" at bounding box center [447, 308] width 19 height 13
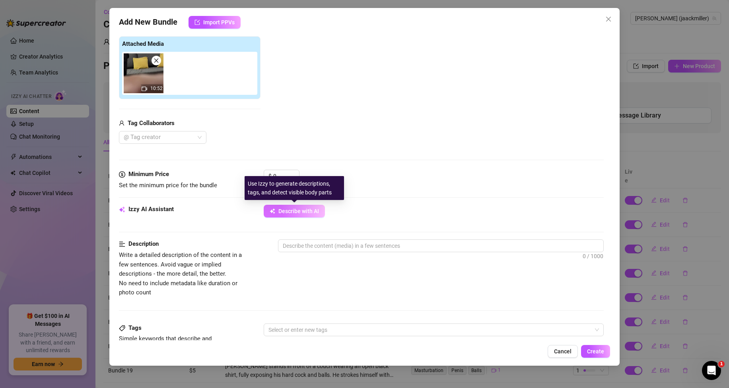
click at [305, 211] on span "Describe with AI" at bounding box center [299, 211] width 41 height 6
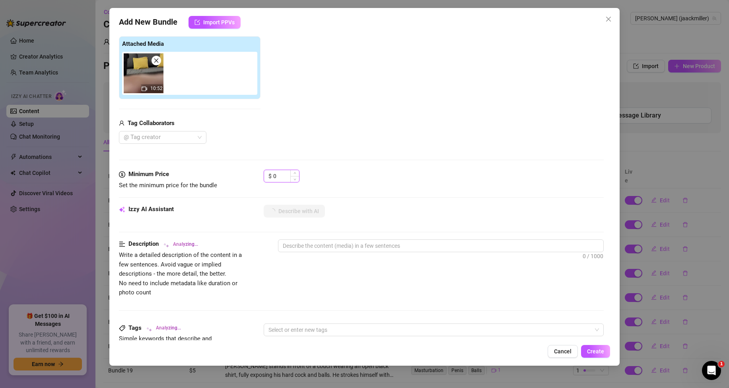
click at [278, 175] on input "0" at bounding box center [286, 176] width 26 height 12
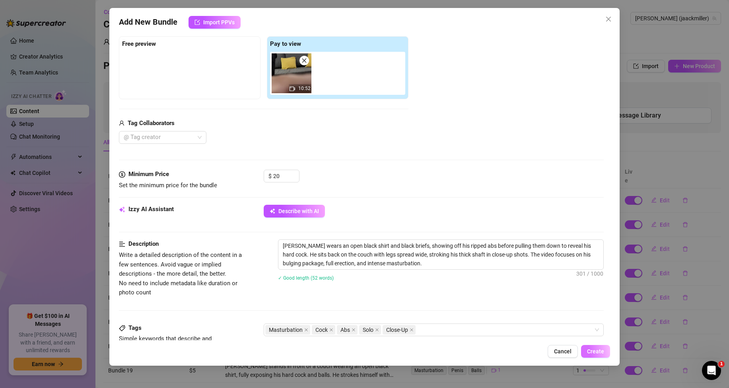
click at [598, 353] on span "Create" at bounding box center [595, 351] width 17 height 6
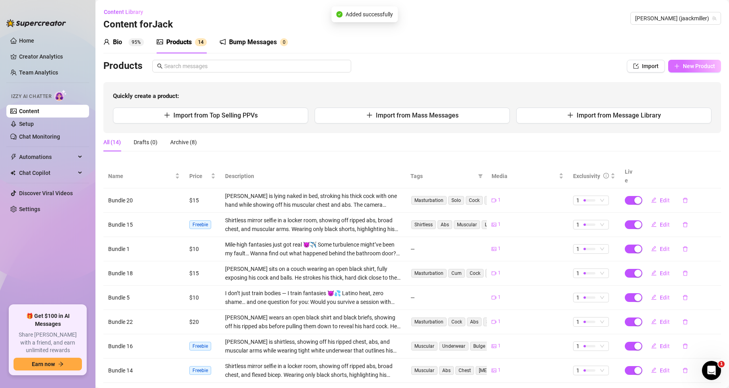
click at [674, 70] on button "New Product" at bounding box center [694, 66] width 53 height 13
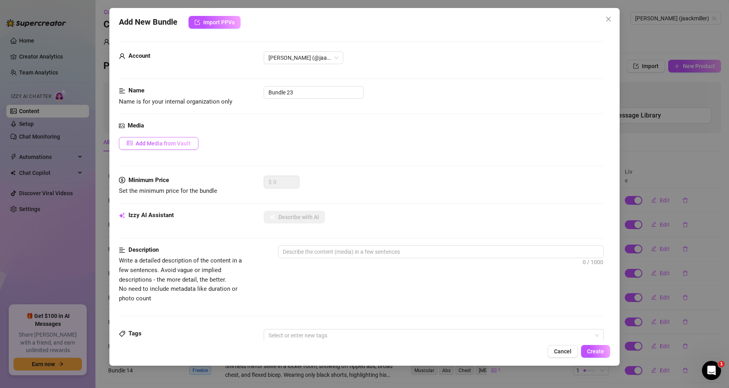
click at [175, 142] on span "Add Media from Vault" at bounding box center [163, 143] width 55 height 6
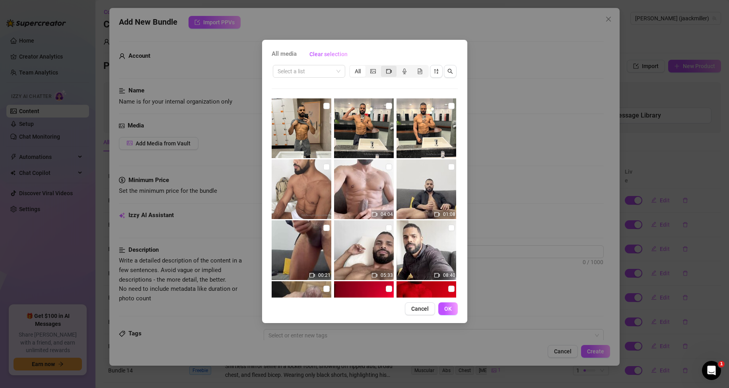
click at [388, 71] on icon "video-camera" at bounding box center [389, 71] width 6 height 6
click at [383, 67] on input "segmented control" at bounding box center [383, 67] width 0 height 0
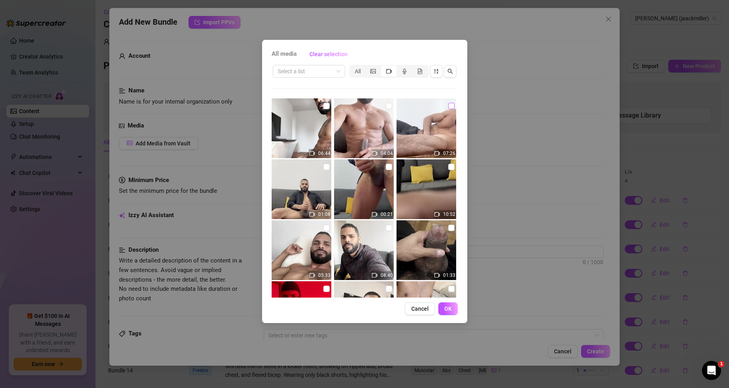
click at [448, 103] on input "checkbox" at bounding box center [451, 106] width 6 height 6
click at [447, 306] on span "OK" at bounding box center [448, 308] width 8 height 6
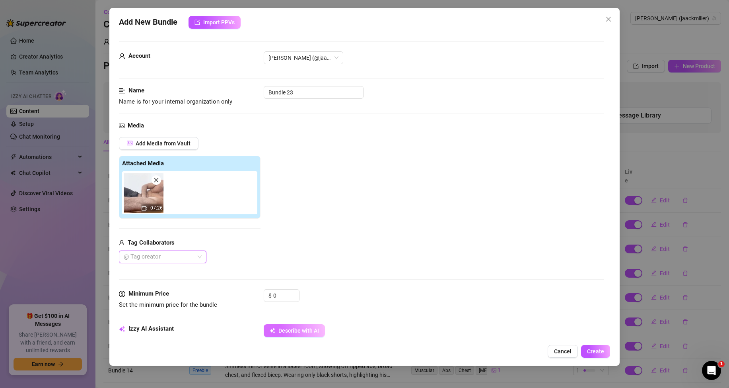
click at [305, 332] on span "Describe with AI" at bounding box center [299, 330] width 41 height 6
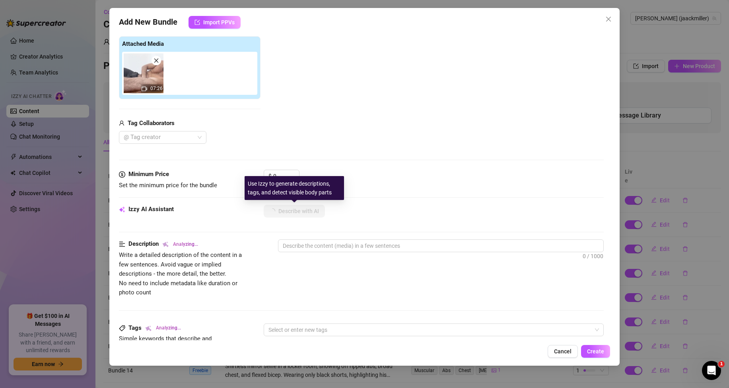
click at [287, 179] on div "Use Izzy to generate descriptions, tags, and detect visible body parts" at bounding box center [294, 188] width 99 height 24
click at [287, 175] on input "0" at bounding box center [286, 176] width 26 height 12
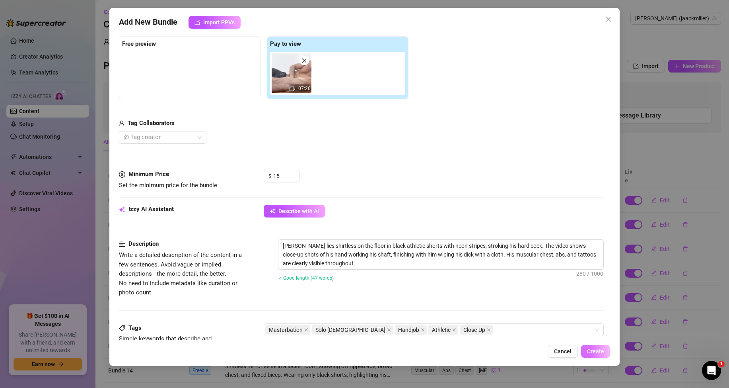
click at [597, 348] on span "Create" at bounding box center [595, 351] width 17 height 6
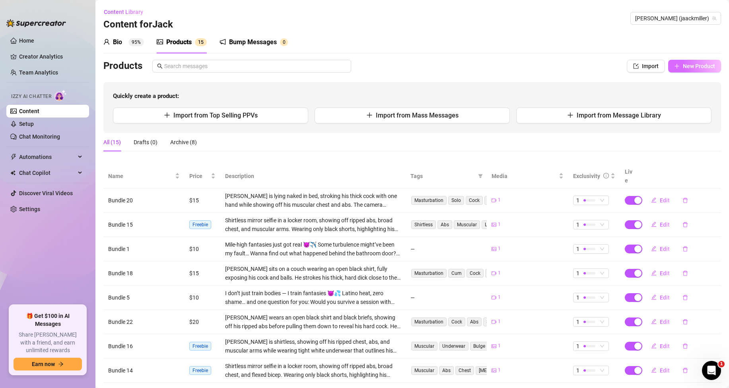
click at [674, 68] on icon "plus" at bounding box center [677, 66] width 6 height 6
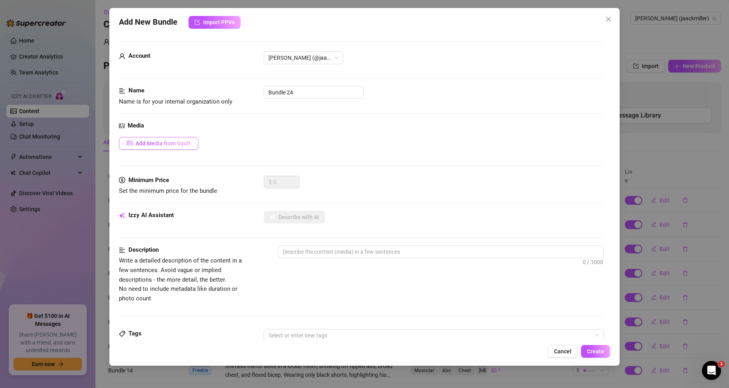
click at [187, 142] on span "Add Media from Vault" at bounding box center [163, 143] width 55 height 6
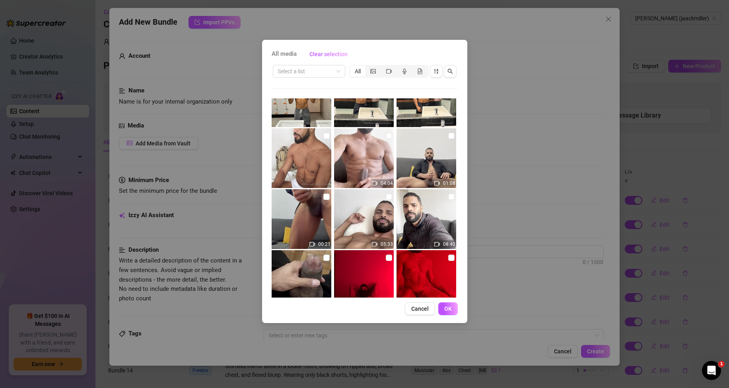
scroll to position [0, 0]
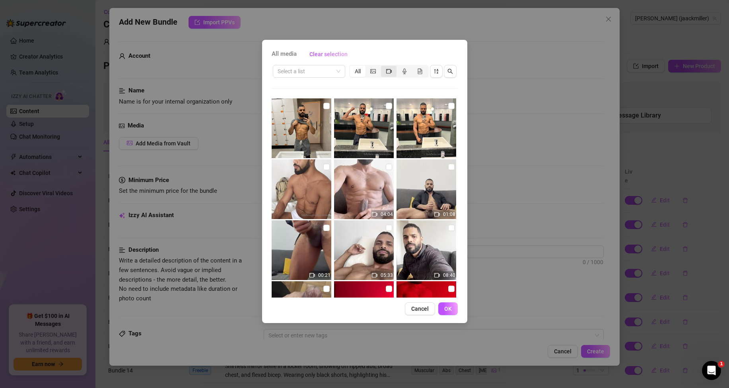
click at [384, 70] on div "segmented control" at bounding box center [389, 71] width 16 height 11
click at [383, 67] on input "segmented control" at bounding box center [383, 67] width 0 height 0
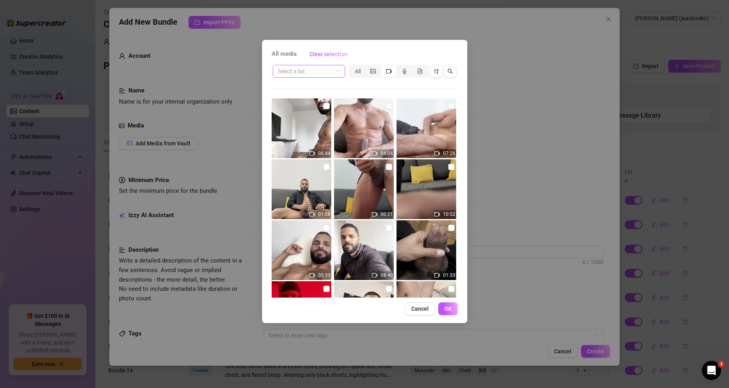
click at [315, 68] on input "search" at bounding box center [306, 71] width 56 height 12
click at [296, 109] on div "Messages" at bounding box center [309, 112] width 60 height 9
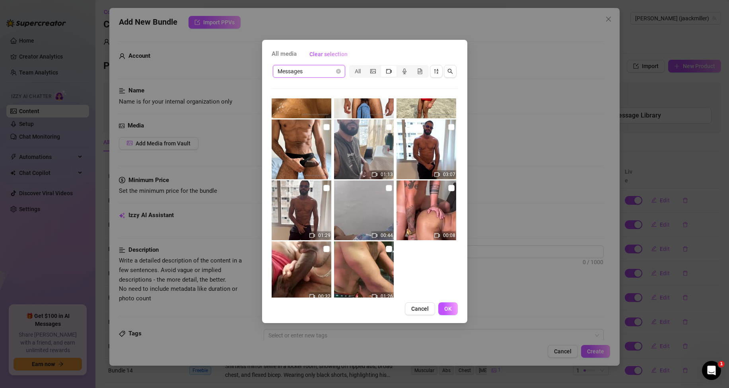
scroll to position [361, 0]
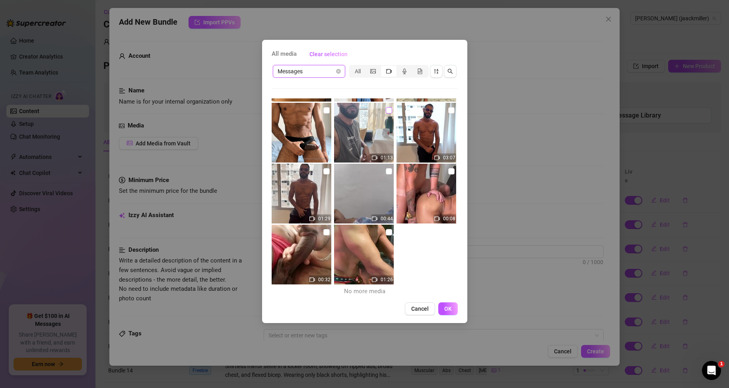
click at [386, 110] on input "checkbox" at bounding box center [389, 110] width 6 height 6
click at [454, 307] on button "OK" at bounding box center [447, 308] width 19 height 13
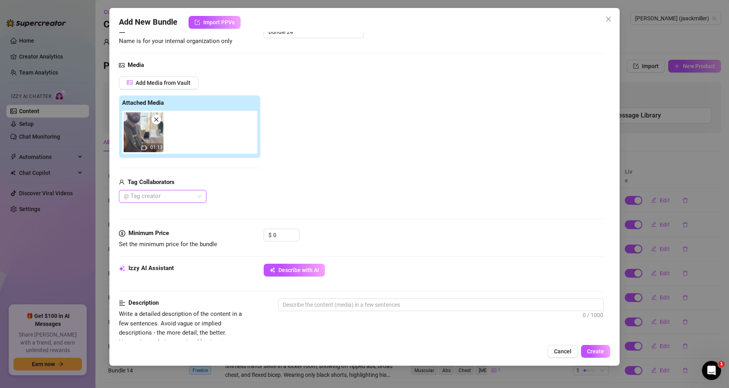
scroll to position [119, 0]
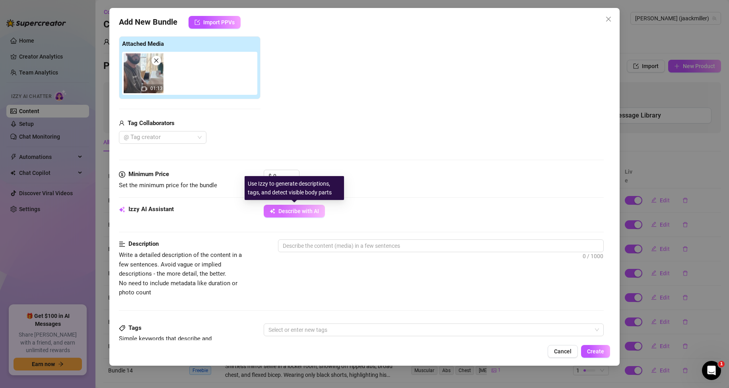
click at [279, 210] on span "Describe with AI" at bounding box center [299, 211] width 41 height 6
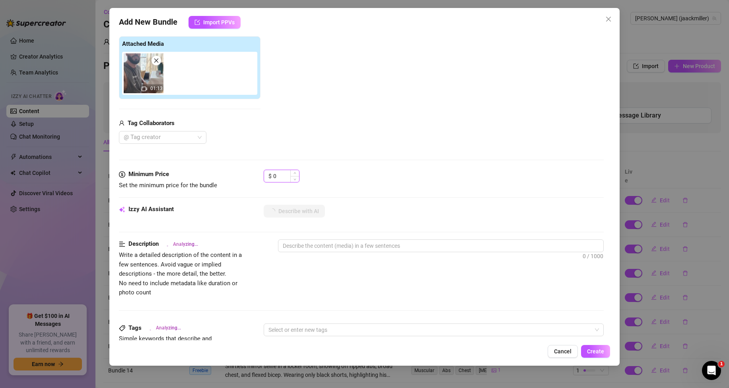
click at [283, 173] on input "0" at bounding box center [286, 176] width 26 height 12
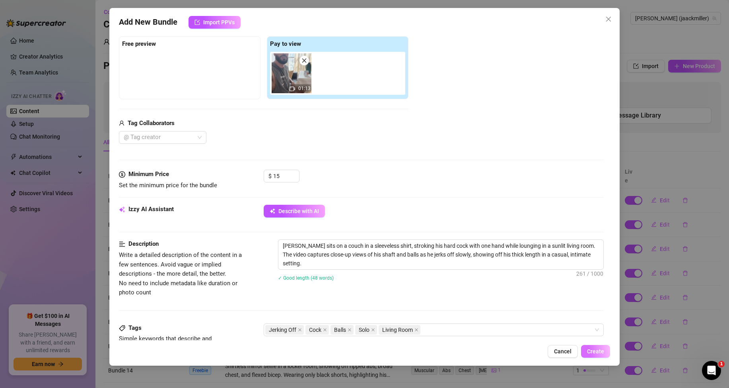
click at [598, 356] on button "Create" at bounding box center [595, 351] width 29 height 13
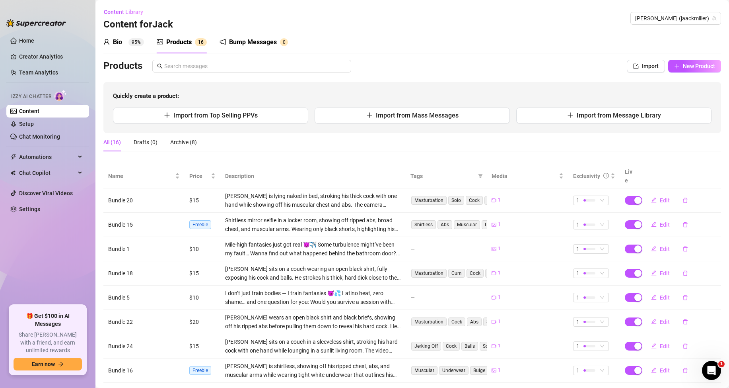
click at [269, 38] on div "Bump Messages" at bounding box center [253, 42] width 48 height 10
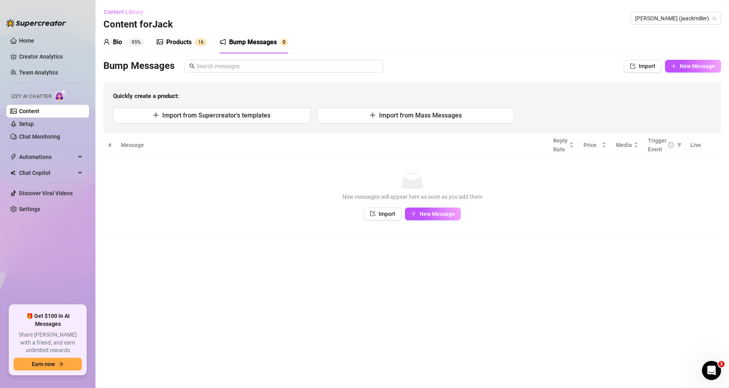
click at [126, 12] on span "Content Library" at bounding box center [123, 12] width 39 height 6
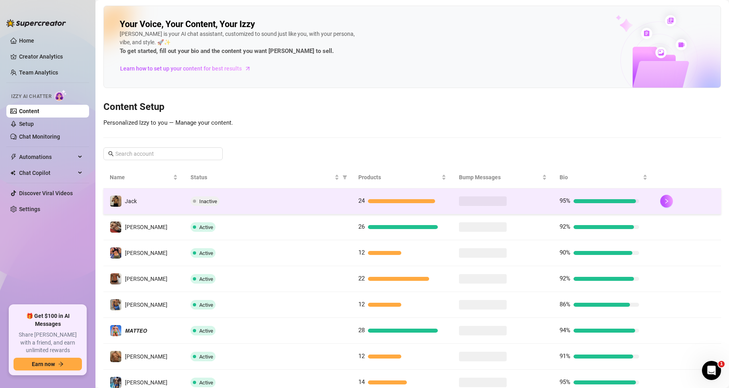
click at [204, 200] on span "Inactive" at bounding box center [208, 201] width 18 height 6
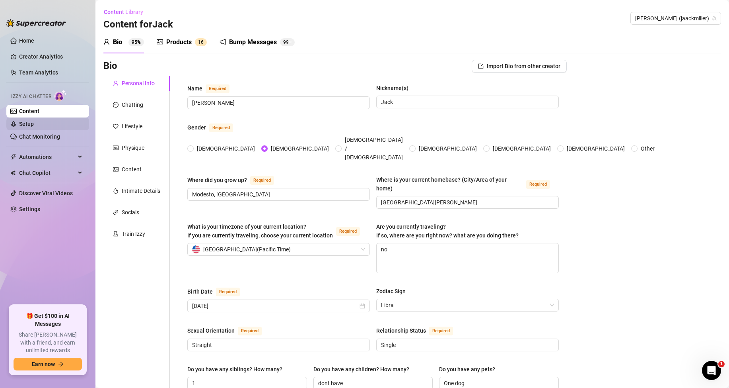
click at [31, 121] on link "Setup" at bounding box center [26, 124] width 15 height 6
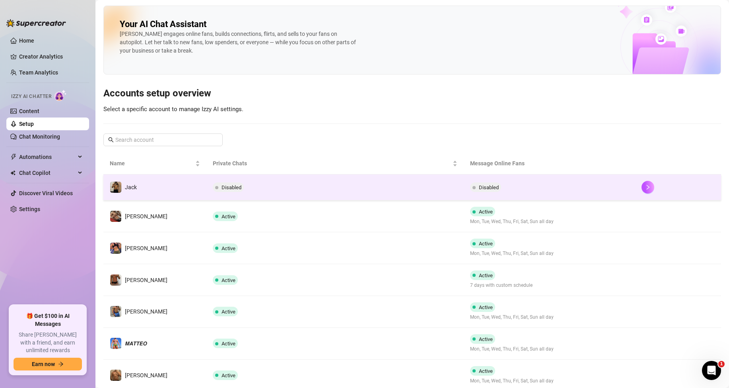
click at [230, 183] on span "Disabled" at bounding box center [228, 187] width 31 height 10
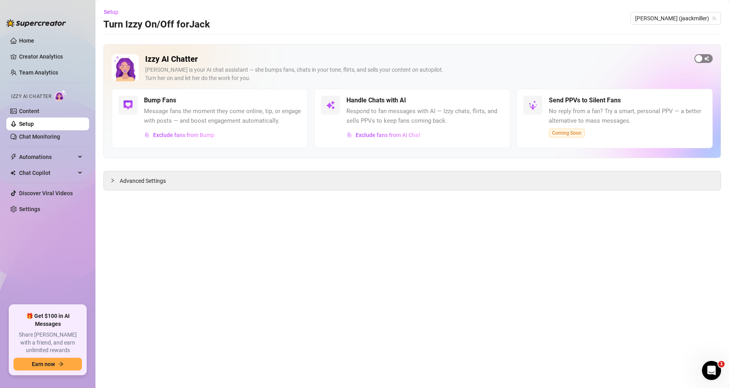
click at [705, 59] on span "button" at bounding box center [704, 58] width 18 height 9
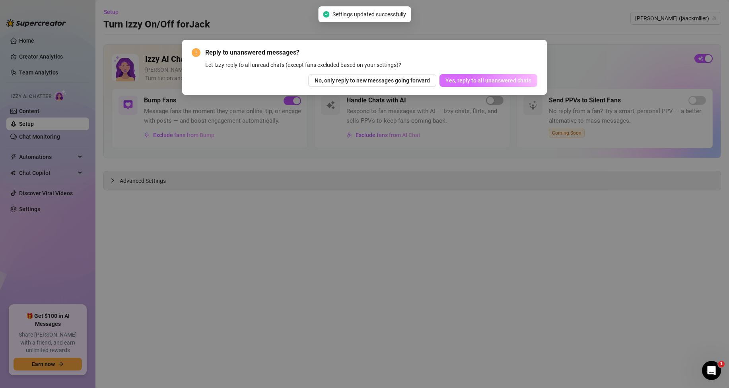
click at [495, 81] on span "Yes, reply to all unanswered chats" at bounding box center [489, 80] width 86 height 6
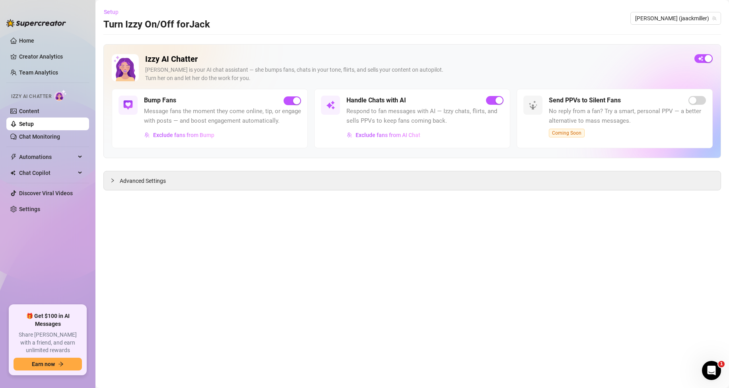
click at [117, 10] on span "Setup" at bounding box center [111, 12] width 15 height 6
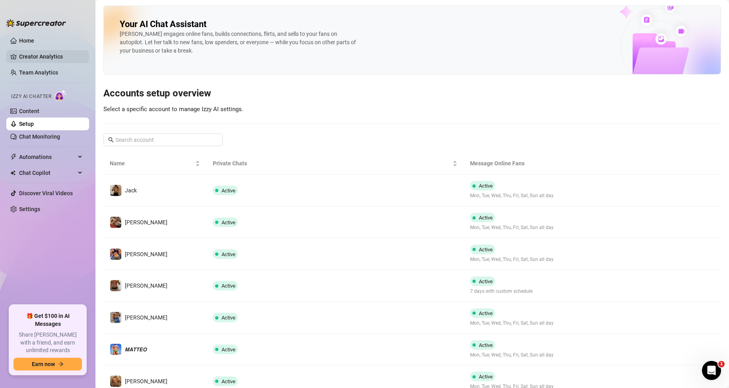
click at [48, 55] on link "Creator Analytics" at bounding box center [51, 56] width 64 height 13
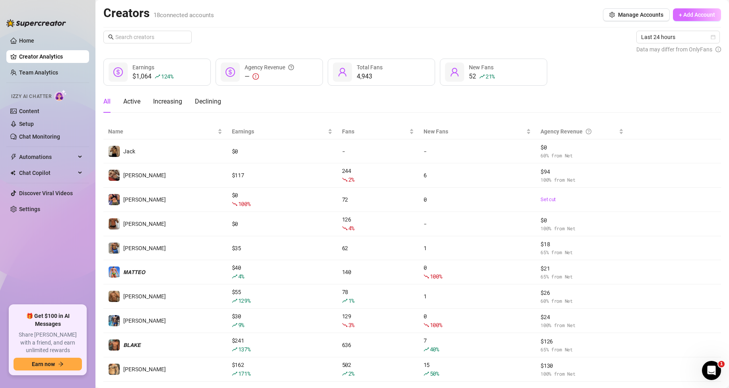
click at [679, 15] on span "+ Add Account" at bounding box center [697, 15] width 36 height 6
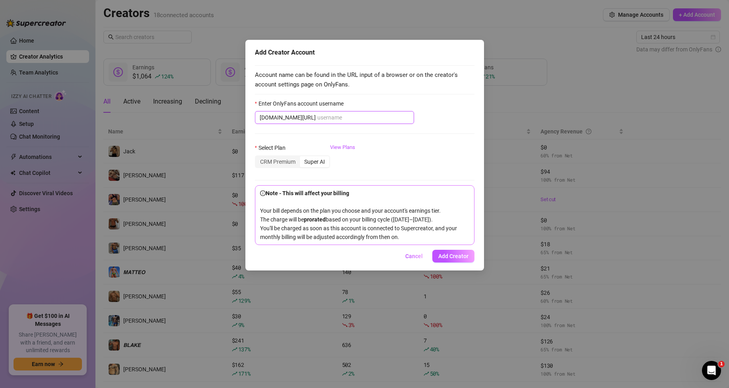
click at [337, 117] on input "Enter OnlyFans account username" at bounding box center [364, 117] width 92 height 9
paste input "mikael7"
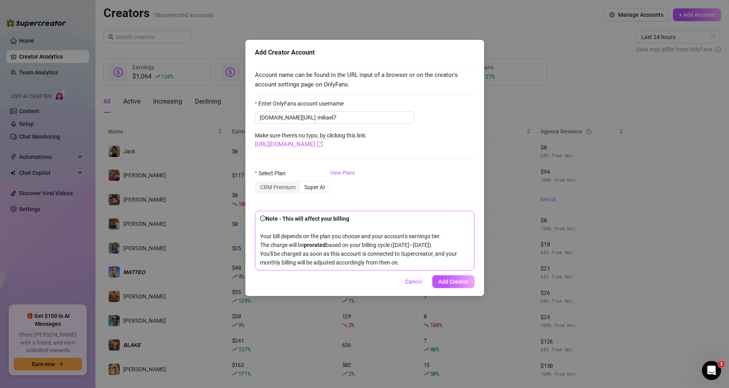
drag, startPoint x: 452, startPoint y: 288, endPoint x: 437, endPoint y: 283, distance: 16.0
click at [451, 285] on span "Add Creator" at bounding box center [453, 281] width 30 height 6
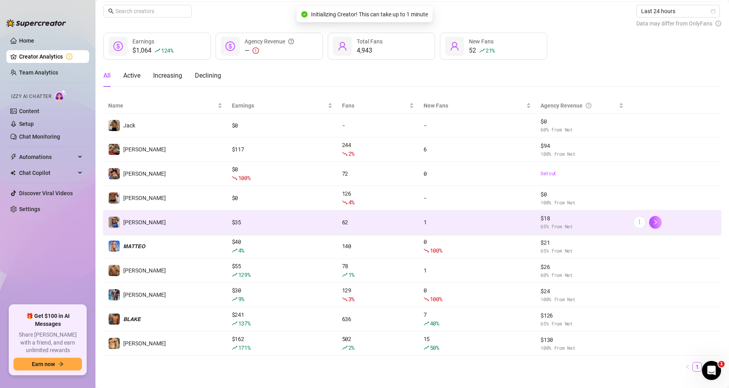
scroll to position [40, 0]
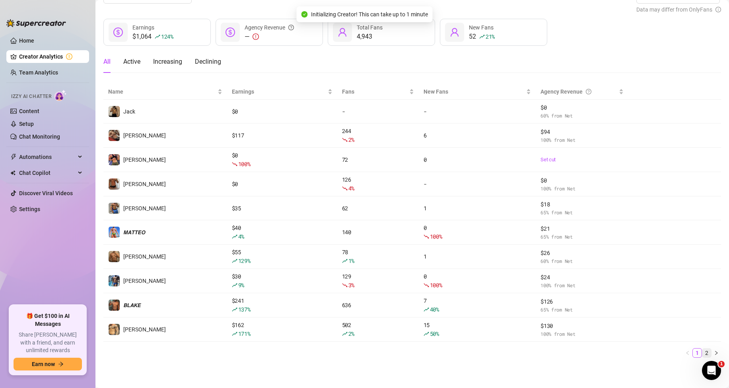
click at [703, 351] on link "2" at bounding box center [707, 352] width 9 height 9
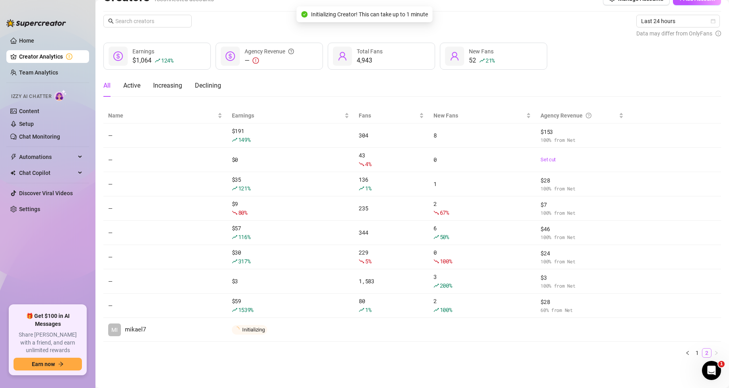
scroll to position [16, 0]
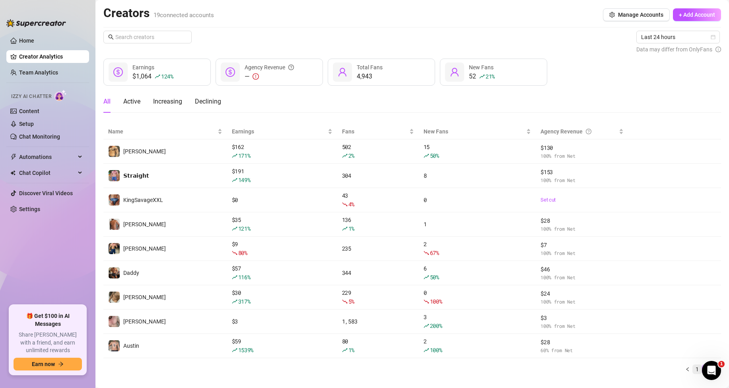
click at [693, 371] on link "1" at bounding box center [697, 368] width 9 height 9
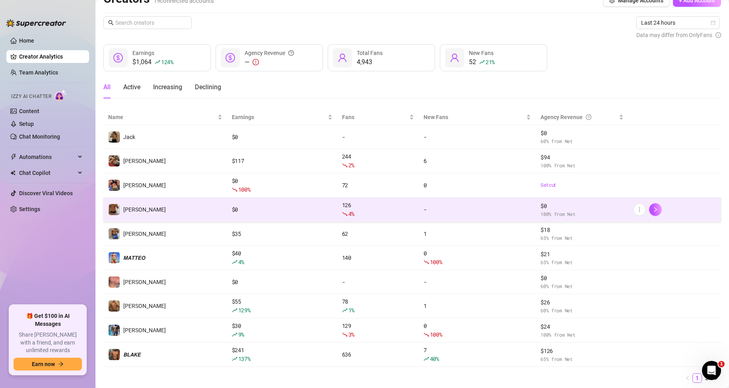
scroll to position [39, 0]
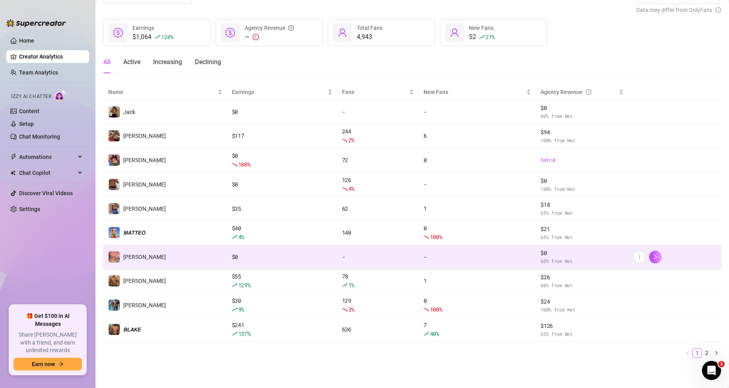
click at [333, 255] on td "$ 0" at bounding box center [282, 257] width 110 height 24
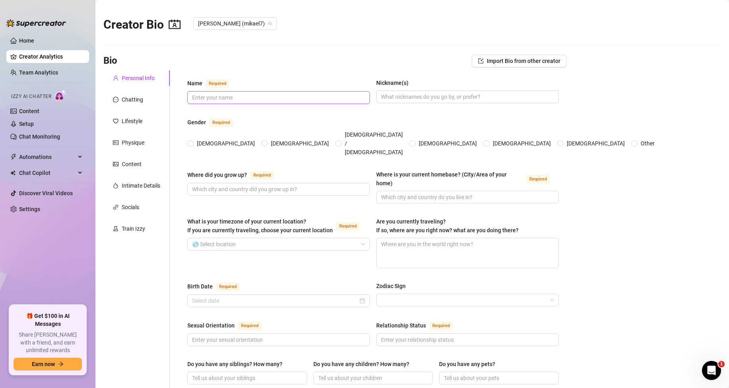
click at [209, 95] on input "Name Required" at bounding box center [278, 97] width 172 height 9
type input "MIkael"
click at [399, 97] on input "Nickname(s)" at bounding box center [467, 96] width 172 height 9
type input "[PERSON_NAME]"
drag, startPoint x: 236, startPoint y: 132, endPoint x: 238, endPoint y: 125, distance: 7.2
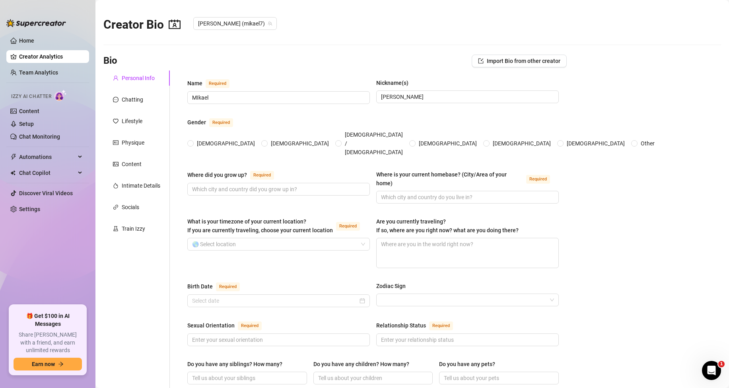
click at [268, 139] on span "[DEMOGRAPHIC_DATA]" at bounding box center [300, 143] width 64 height 9
click at [263, 141] on input "[DEMOGRAPHIC_DATA]" at bounding box center [264, 143] width 3 height 5
radio input "true"
click at [199, 185] on input "Where did you grow up? Required" at bounding box center [278, 189] width 172 height 9
type input "[GEOGRAPHIC_DATA]"
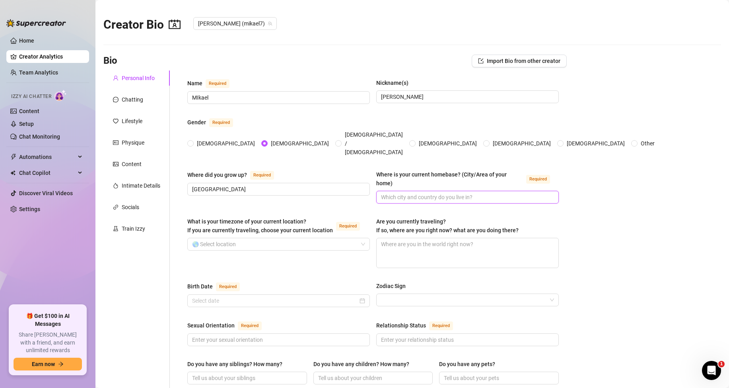
click at [413, 193] on input "Where is your current homebase? (City/Area of your home) Required" at bounding box center [467, 197] width 172 height 9
type input "[GEOGRAPHIC_DATA]"
click at [238, 238] on input "What is your timezone of your current location? If you are currently traveling,…" at bounding box center [275, 244] width 166 height 12
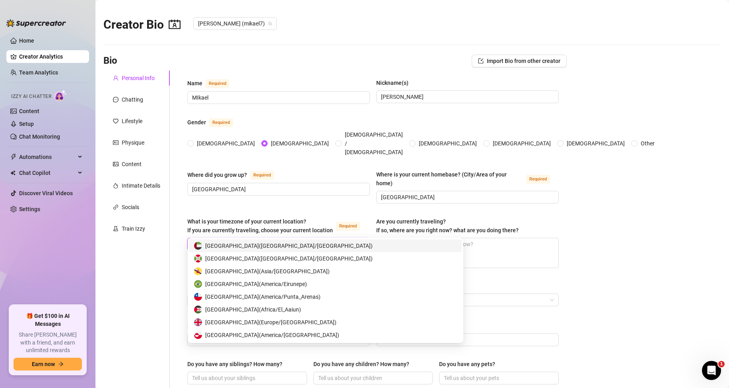
type input "uni"
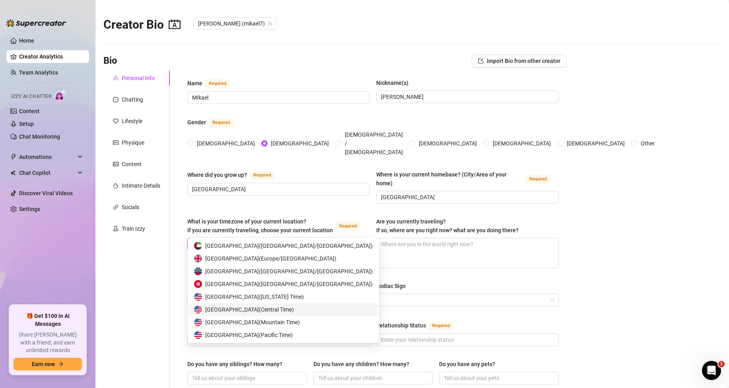
click at [224, 309] on span "[GEOGRAPHIC_DATA] ( Central Time )" at bounding box center [249, 309] width 89 height 9
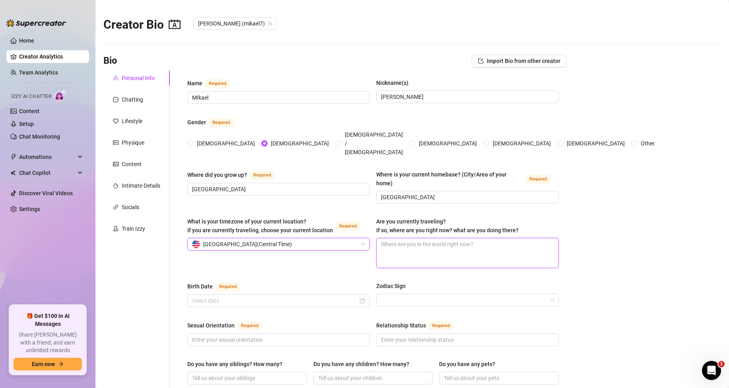
click at [432, 238] on textarea "Are you currently traveling? If so, where are you right now? what are you doing…" at bounding box center [468, 252] width 182 height 29
click at [373, 217] on div "What is your timezone of your current location? If you are currently traveling,…" at bounding box center [373, 246] width 372 height 58
drag, startPoint x: 374, startPoint y: 206, endPoint x: 523, endPoint y: 217, distance: 149.3
click at [523, 217] on div "Are you currently traveling? If so, where are you right now? what are you doing…" at bounding box center [467, 227] width 183 height 21
copy span "Are you currently traveling? If so, where are you right now? what are you doing…"
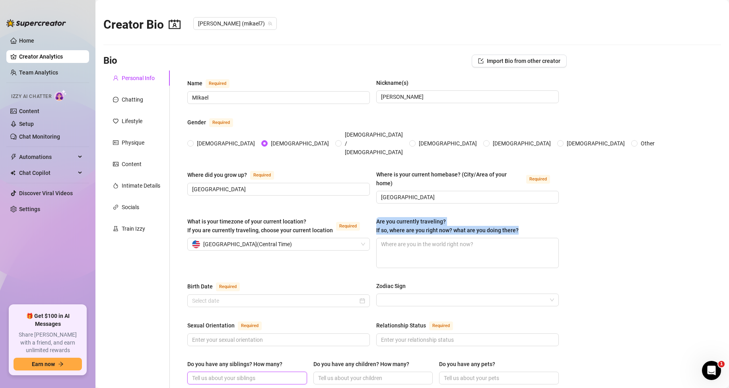
click at [294, 373] on input "Do you have any siblings? How many?" at bounding box center [246, 377] width 109 height 9
type input "no"
click at [345, 373] on input "Do you have any children? How many?" at bounding box center [372, 377] width 109 height 9
type input "no"
click at [478, 373] on input "Do you have any pets?" at bounding box center [498, 377] width 109 height 9
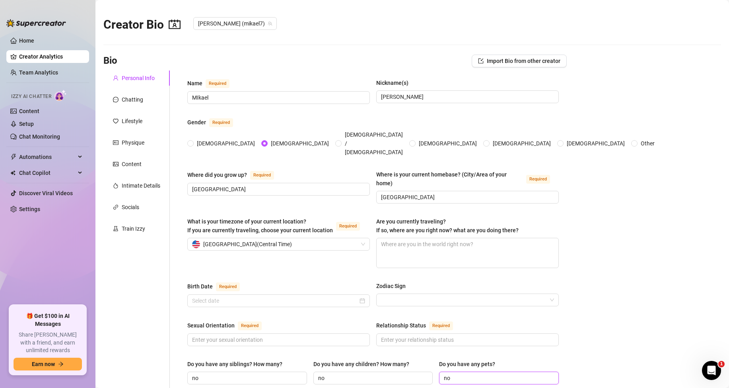
type input "no"
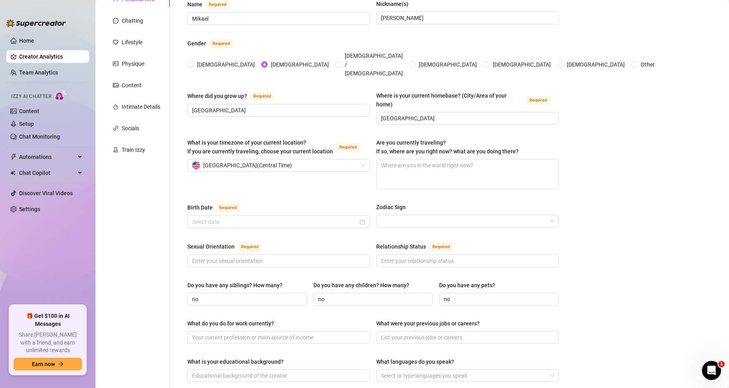
scroll to position [80, 0]
click at [226, 255] on input "Sexual Orientation Required" at bounding box center [278, 259] width 172 height 9
type input "Straight Curious"
click at [209, 216] on input "Birth Date Required" at bounding box center [275, 220] width 166 height 9
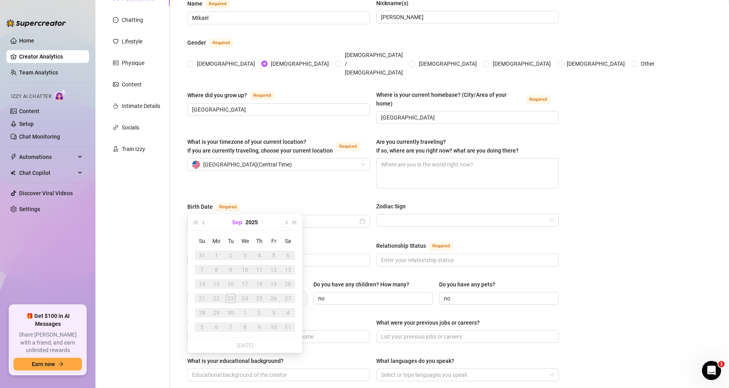
click at [236, 222] on button "Sep" at bounding box center [237, 222] width 10 height 16
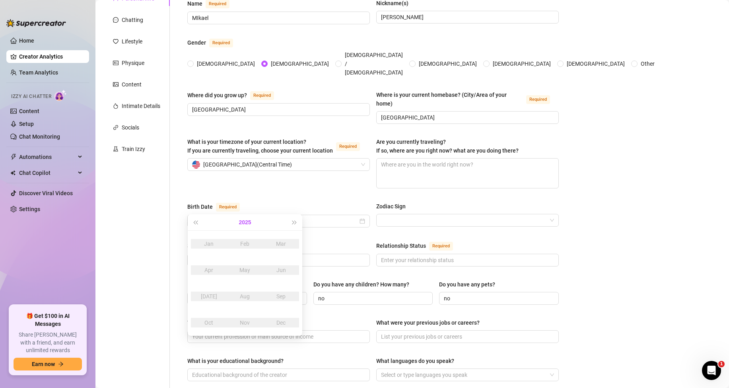
click at [242, 223] on button "2025" at bounding box center [245, 222] width 12 height 16
click at [242, 222] on button "[DATE] - [DATE]" at bounding box center [245, 222] width 27 height 16
click at [202, 244] on div "[DATE]-[DATE]" at bounding box center [206, 244] width 37 height 10
click at [210, 318] on div "1998" at bounding box center [209, 323] width 24 height 10
click at [206, 273] on div "Apr" at bounding box center [209, 270] width 24 height 10
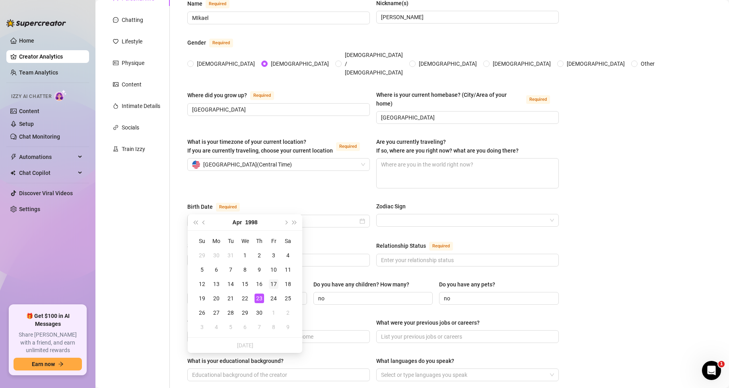
type input "[DATE]"
click at [273, 279] on div "17" at bounding box center [274, 284] width 10 height 10
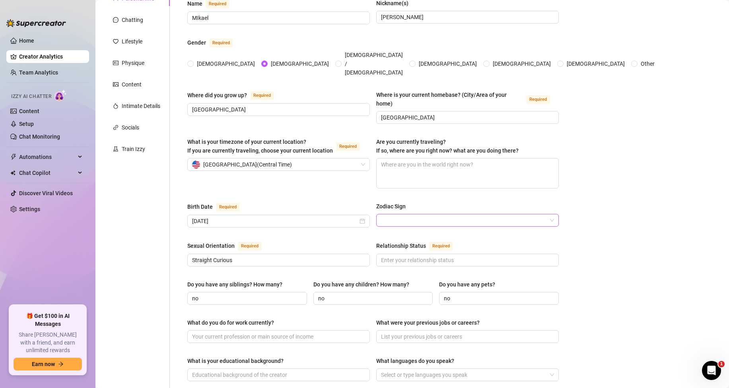
click at [407, 214] on input "Zodiac Sign" at bounding box center [464, 220] width 166 height 12
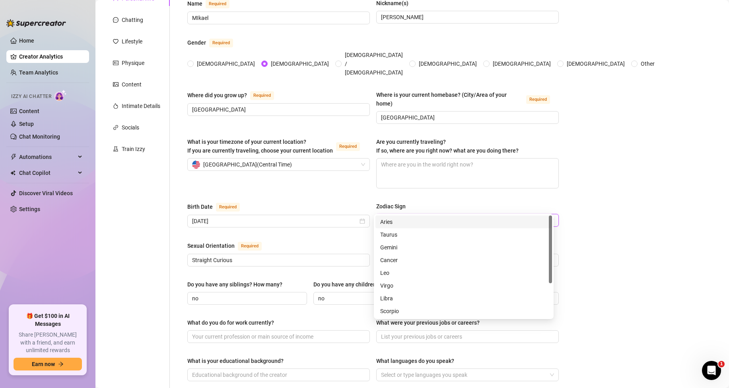
click at [394, 222] on div "Aries" at bounding box center [463, 221] width 167 height 9
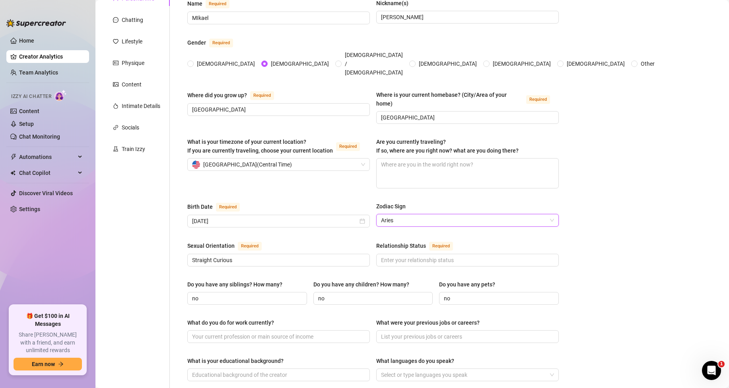
click at [355, 220] on div "Name Required MIkael Nickname(s) [PERSON_NAME] Gender Required [DEMOGRAPHIC_DAT…" at bounding box center [373, 324] width 372 height 651
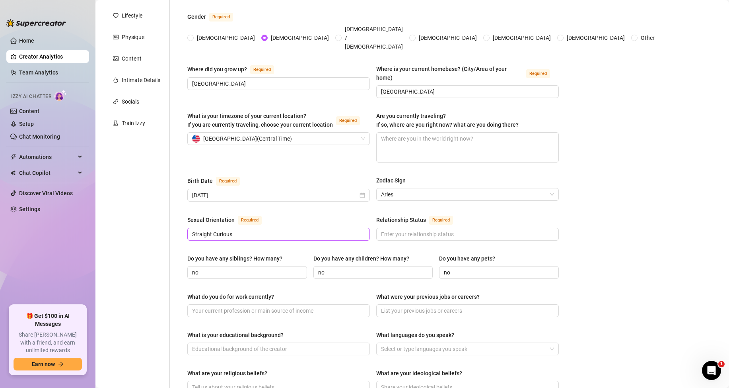
scroll to position [119, 0]
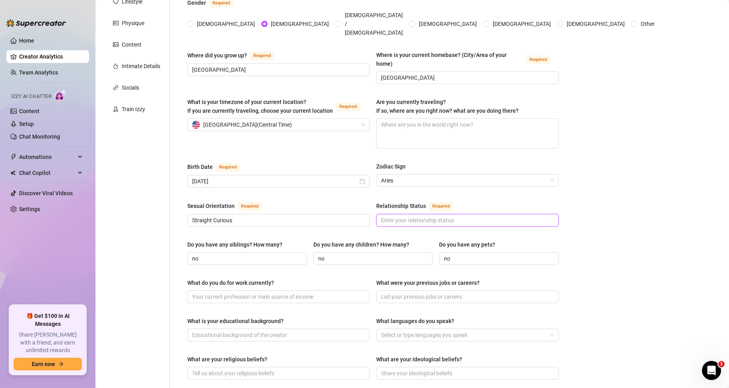
click at [388, 216] on input "Relationship Status Required" at bounding box center [467, 220] width 172 height 9
type input "Maried"
click at [610, 145] on main "Creator Bio [PERSON_NAME] (mikael7) Bio Import Bio from other creator Personal …" at bounding box center [412, 278] width 634 height 794
click at [425, 119] on textarea "Are you currently traveling? If so, where are you right now? what are you doing…" at bounding box center [468, 133] width 182 height 29
paste textarea "Sometimes I hit the road for work or the night life -e saunas, parties, shows. …"
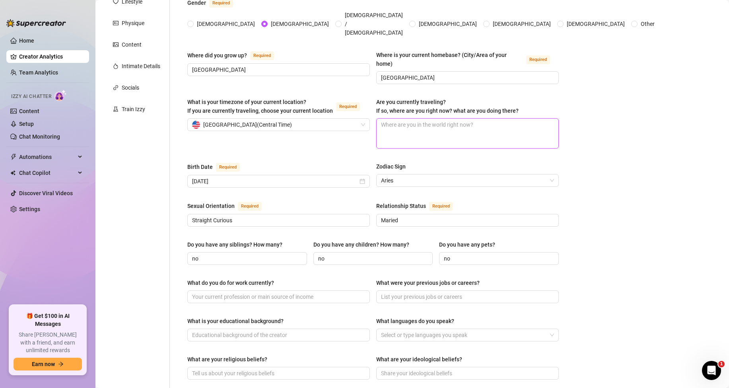
type textarea "Sometimes I hit the road for work or the night life -e saunas, parties, shows. …"
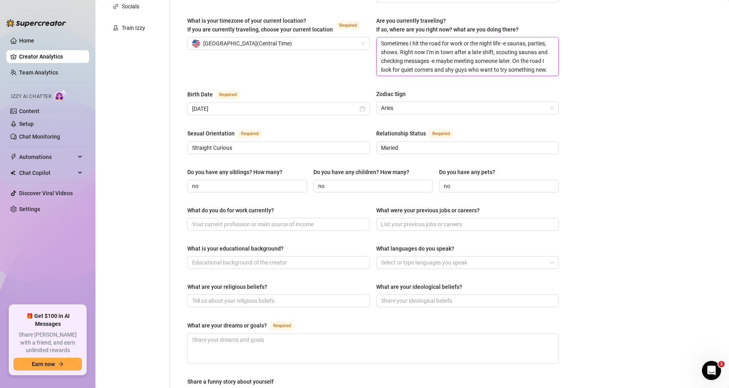
scroll to position [239, 0]
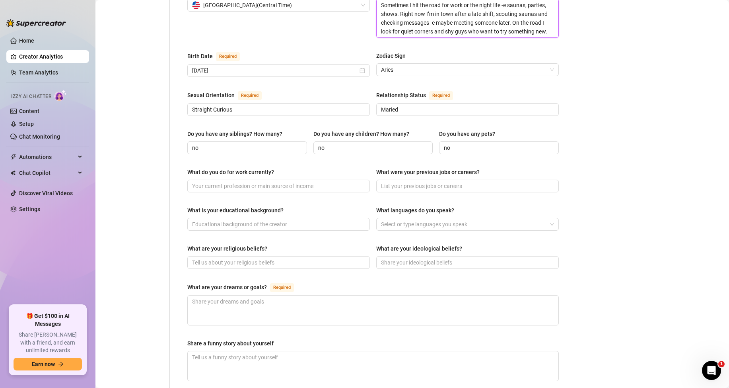
type textarea "Sometimes I hit the road for work or the night life -e saunas, parties, shows. …"
drag, startPoint x: 187, startPoint y: 156, endPoint x: 282, endPoint y: 155, distance: 94.3
click at [282, 168] on div "What do you do for work currently?" at bounding box center [278, 174] width 183 height 12
copy div "What do you do for work currently?"
click at [404, 218] on div at bounding box center [463, 223] width 171 height 11
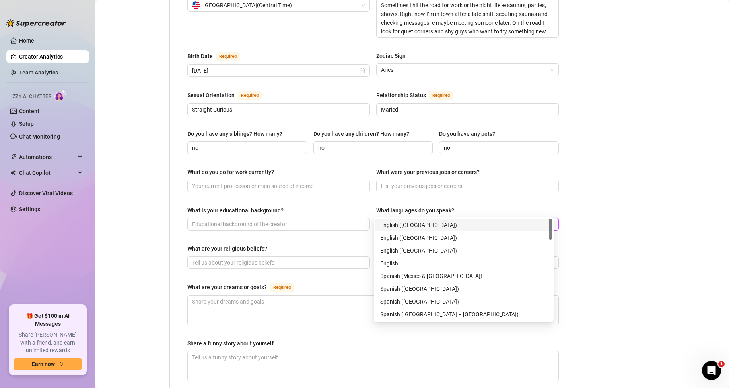
click at [404, 225] on div "English ([GEOGRAPHIC_DATA])" at bounding box center [463, 224] width 167 height 9
click at [354, 282] on div "What are your dreams or goals? Required" at bounding box center [373, 288] width 372 height 13
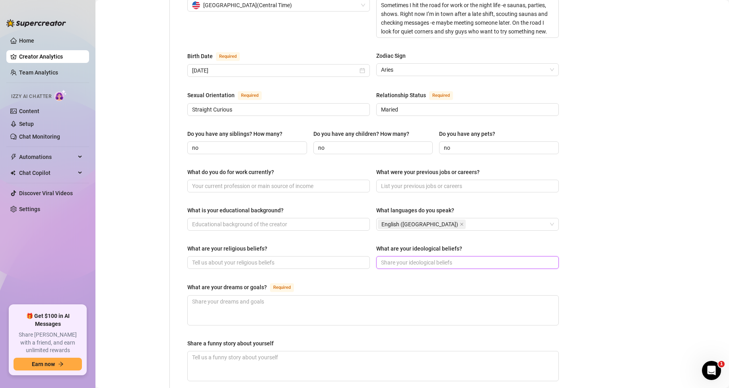
click at [410, 258] on input "What are your ideological beliefs?" at bounding box center [467, 262] width 172 height 9
type input "Capitalism"
click at [246, 258] on input "What are your religious beliefs?" at bounding box center [278, 262] width 172 height 9
type input "[DEMOGRAPHIC_DATA]"
click at [228, 266] on div "Name Required MIkael Nickname(s) [PERSON_NAME] Gender Required [DEMOGRAPHIC_DAT…" at bounding box center [373, 170] width 372 height 660
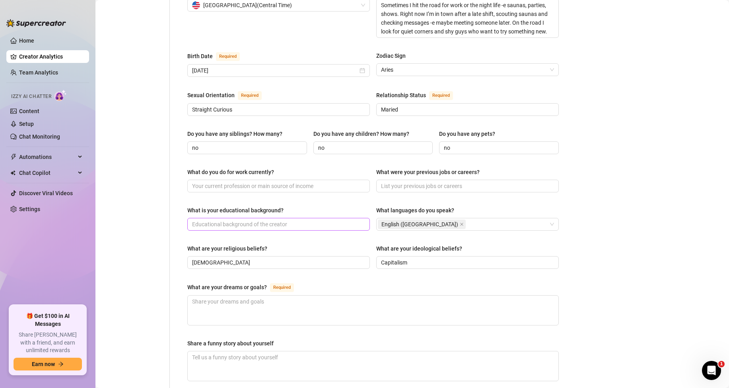
click at [263, 218] on span at bounding box center [278, 224] width 183 height 13
type input "college"
drag, startPoint x: 170, startPoint y: 184, endPoint x: 191, endPoint y: 178, distance: 21.5
click at [170, 184] on div "Name Required MIkael Nickname(s) [PERSON_NAME] Gender Required [DEMOGRAPHIC_DAT…" at bounding box center [368, 170] width 397 height 676
click at [217, 181] on input "What do you do for work currently?" at bounding box center [278, 185] width 172 height 9
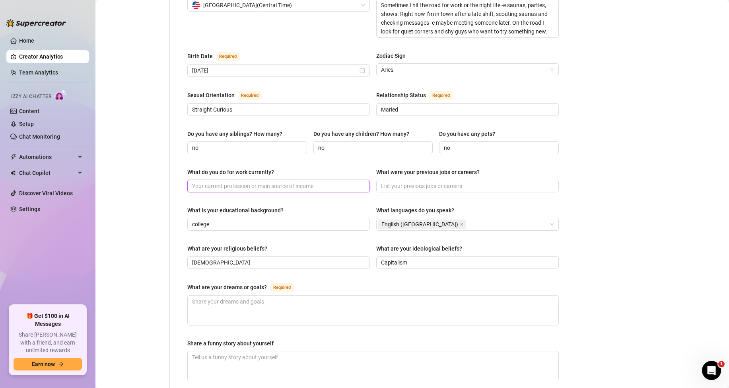
paste input "I’m a driver -e on the road by day, scouting saunas and nightlife at night. I c…"
type input "I’m a driver -e on the road by day, scouting saunas and nightlife at night. I c…"
click at [409, 181] on input "What were your previous jobs or careers?" at bounding box center [467, 185] width 172 height 9
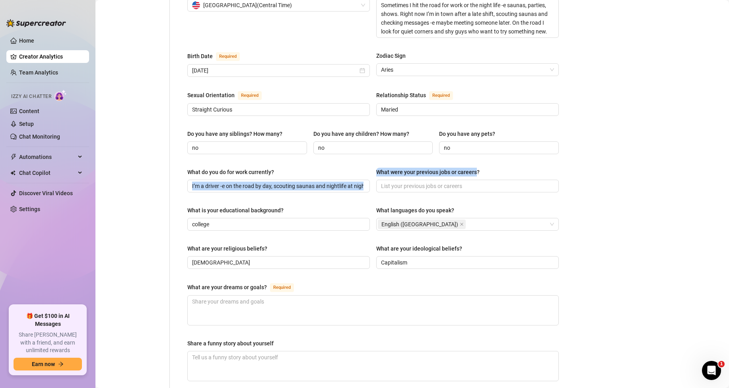
drag, startPoint x: 369, startPoint y: 156, endPoint x: 474, endPoint y: 158, distance: 105.1
click at [474, 168] on div "What do you do for work currently? I’m a driver -e on the road by day, scouting…" at bounding box center [373, 184] width 372 height 32
click at [474, 168] on div "What were your previous jobs or careers?" at bounding box center [427, 172] width 103 height 9
click at [474, 181] on input "What were your previous jobs or careers?" at bounding box center [467, 185] width 172 height 9
drag, startPoint x: 375, startPoint y: 155, endPoint x: 478, endPoint y: 156, distance: 103.1
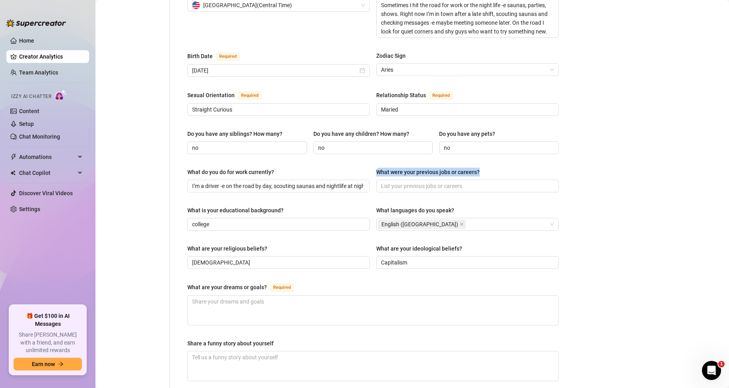
click at [478, 168] on label "What were your previous jobs or careers?" at bounding box center [430, 172] width 109 height 9
copy div "What were your previous jobs or careers?"
click at [341, 168] on div "What do you do for work currently?" at bounding box center [278, 174] width 183 height 12
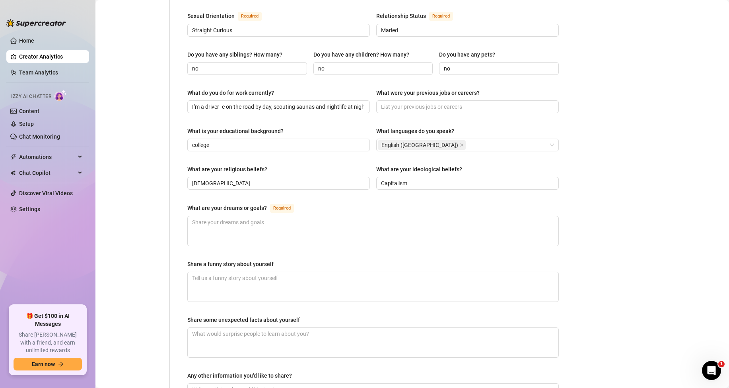
scroll to position [318, 0]
click at [674, 195] on main "Creator Bio [PERSON_NAME] (mikael7) Bio Import Bio from other creator Personal …" at bounding box center [412, 83] width 634 height 803
click at [412, 102] on input "What were your previous jobs or careers?" at bounding box center [467, 106] width 172 height 9
paste input "Barback, club promoter, sauna attendant and delivery driver—did odd jobs at nig…"
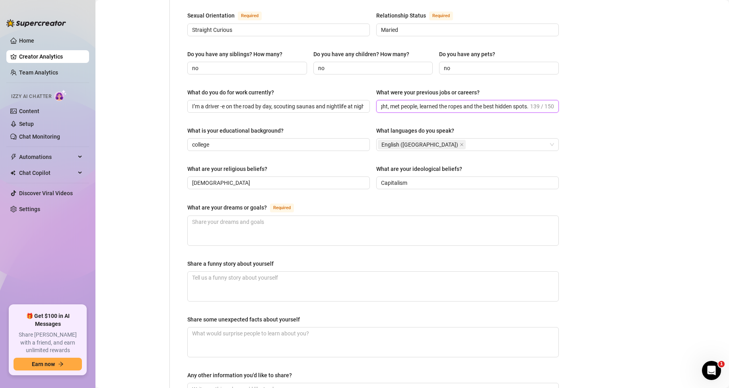
type input "Barback, club promoter, sauna attendant and delivery driver—did odd jobs at nig…"
drag, startPoint x: 188, startPoint y: 189, endPoint x: 274, endPoint y: 189, distance: 85.9
click at [274, 203] on div "What are your dreams or goals? Required" at bounding box center [242, 208] width 110 height 10
copy div "What are your dreams or goals?"
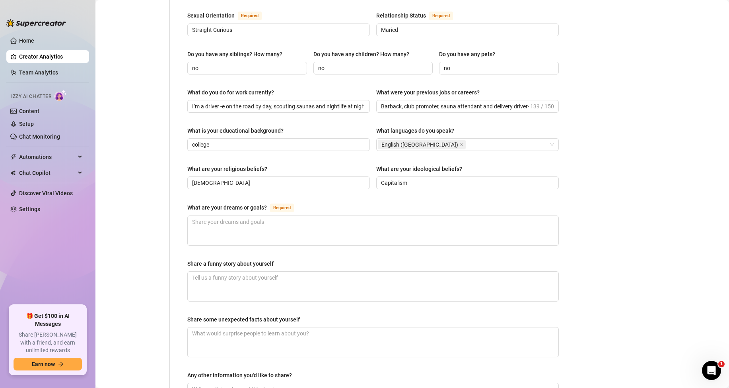
click at [154, 207] on div "Personal Info Chatting Lifestyle Physique Content Intimate Details Socials Trai…" at bounding box center [136, 90] width 66 height 676
click at [203, 216] on textarea "What are your dreams or goals? Required" at bounding box center [373, 230] width 371 height 29
paste textarea "My goals are simple -e explore my curiosity and push my limits, build a loyal d…"
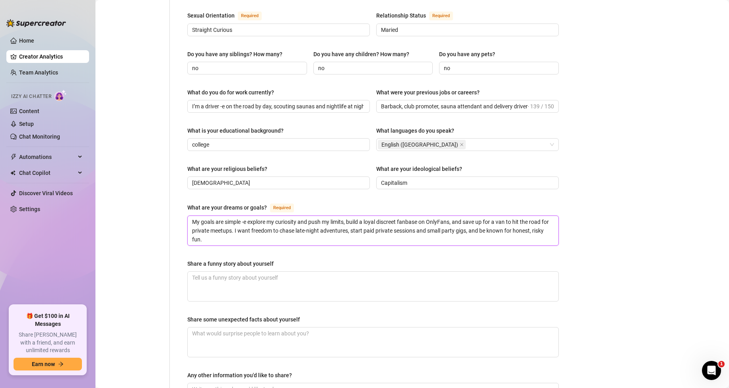
type textarea "My goals are simple -e explore my curiosity and push my limits, build a loyal d…"
drag, startPoint x: 188, startPoint y: 246, endPoint x: 277, endPoint y: 246, distance: 88.7
click at [277, 259] on label "Share a funny story about yourself" at bounding box center [233, 263] width 92 height 9
copy div "Share a funny story about yourself"
click at [198, 271] on textarea "Share a funny story about yourself" at bounding box center [373, 285] width 371 height 29
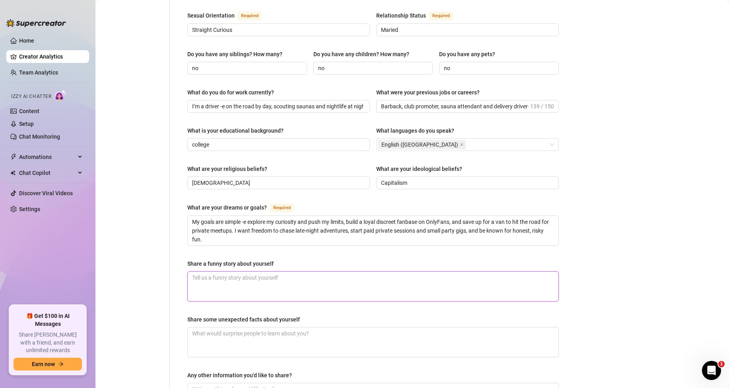
paste textarea "Funny one -e I picked up a shy guy after a show who said he needed a ride home.…"
type textarea "Funny one -e I picked up a shy guy after a show who said he needed a ride home.…"
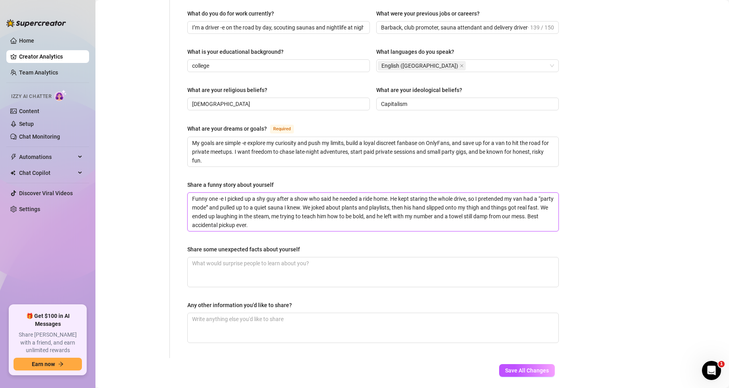
scroll to position [398, 0]
type textarea "Funny one -e I picked up a shy guy after a show who said he needed a ride home.…"
drag, startPoint x: 185, startPoint y: 235, endPoint x: 301, endPoint y: 234, distance: 115.4
click at [301, 234] on div "Name Required MIkael Nickname(s) [PERSON_NAME] Gender Required [DEMOGRAPHIC_DAT…" at bounding box center [373, 15] width 388 height 684
copy div "Share some unexpected facts about yourself"
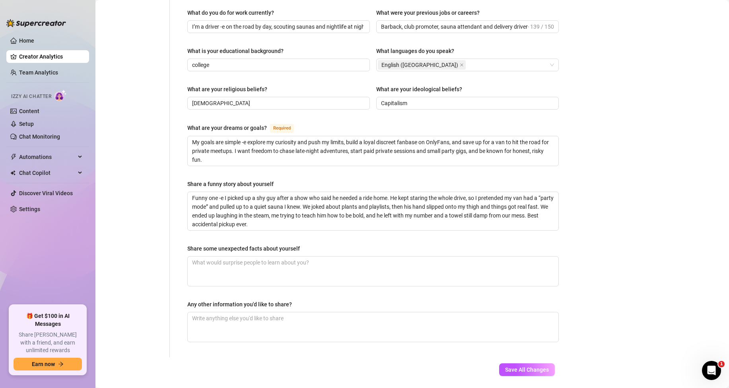
click at [646, 271] on main "Creator Bio [PERSON_NAME] (mikael7) Bio Import Bio from other creator Personal …" at bounding box center [412, 7] width 634 height 811
click at [275, 256] on textarea "Share some unexpected facts about yourself" at bounding box center [373, 270] width 371 height 29
paste textarea "I keep a tiny stack of fan notes in my wallet -e some of them make me smile on …"
type textarea "I keep a tiny stack of fan notes in my wallet -e some of them make me smile on …"
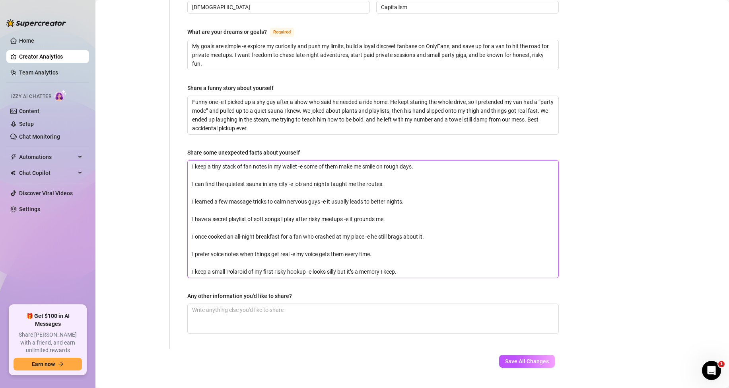
scroll to position [496, 0]
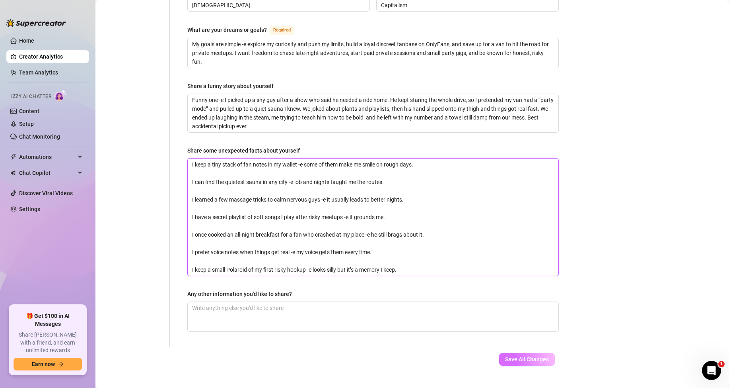
type textarea "I keep a tiny stack of fan notes in my wallet -e some of them make me smile on …"
click at [542, 356] on span "Save All Changes" at bounding box center [527, 359] width 44 height 6
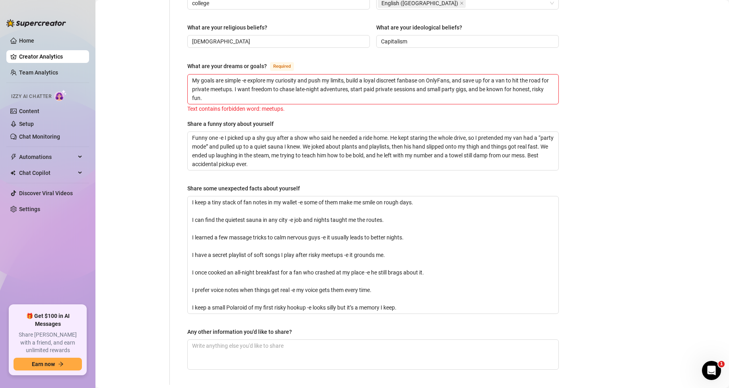
scroll to position [416, 0]
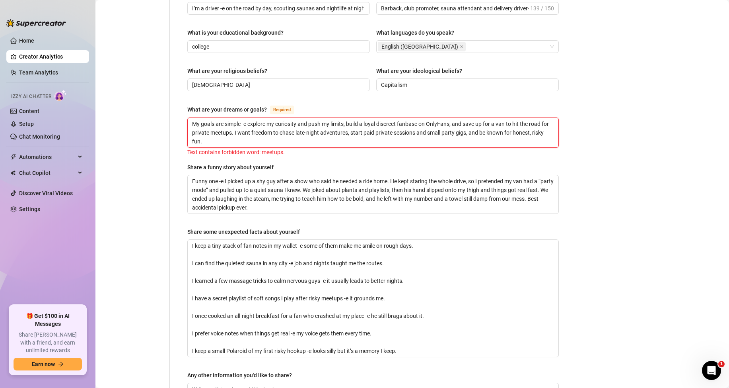
click at [232, 118] on textarea "My goals are simple -e explore my curiosity and push my limits, build a loyal d…" at bounding box center [373, 132] width 371 height 29
click at [237, 118] on textarea "My goals are simple -e explore my curiosity and push my limits, build a loyal d…" at bounding box center [373, 132] width 371 height 29
click at [239, 118] on textarea "My goals are simple -e explore my curiosity and push my limits, build a loyal d…" at bounding box center [373, 132] width 371 height 29
drag, startPoint x: 240, startPoint y: 117, endPoint x: 220, endPoint y: 117, distance: 20.3
click at [220, 118] on textarea "My goals are simple -e explore my curiosity and push my limits, build a loyal d…" at bounding box center [373, 132] width 371 height 29
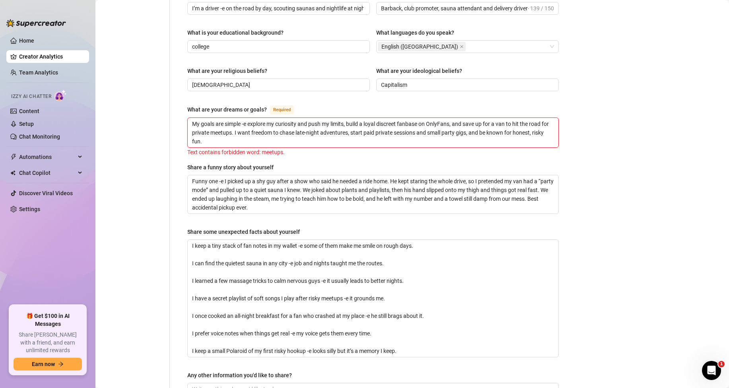
type textarea "My goals are simple -e explore my curiosity and push my limits, build a loyal d…"
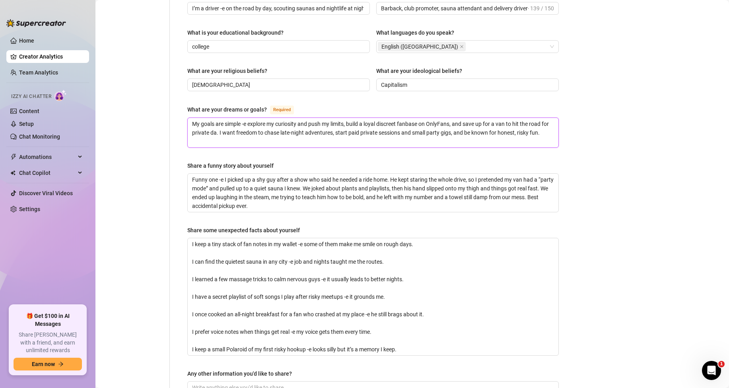
type textarea "My goals are simple -e explore my curiosity and push my limits, build a loyal d…"
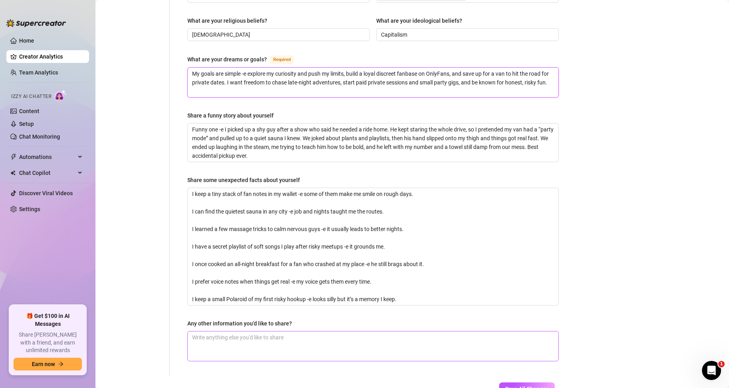
scroll to position [496, 0]
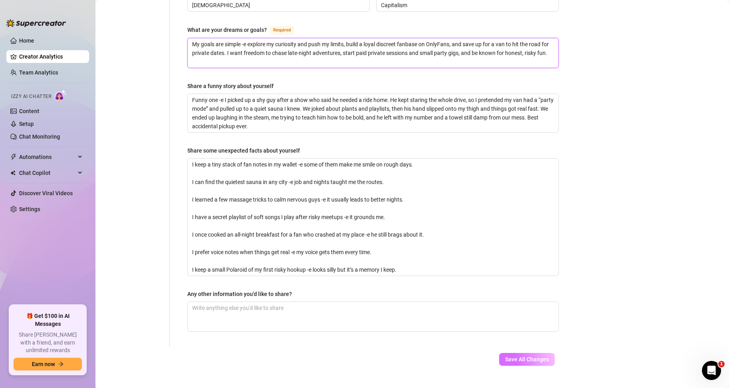
type textarea "My goals are simple -e explore my curiosity and push my limits, build a loyal d…"
click at [516, 356] on span "Save All Changes" at bounding box center [527, 359] width 44 height 6
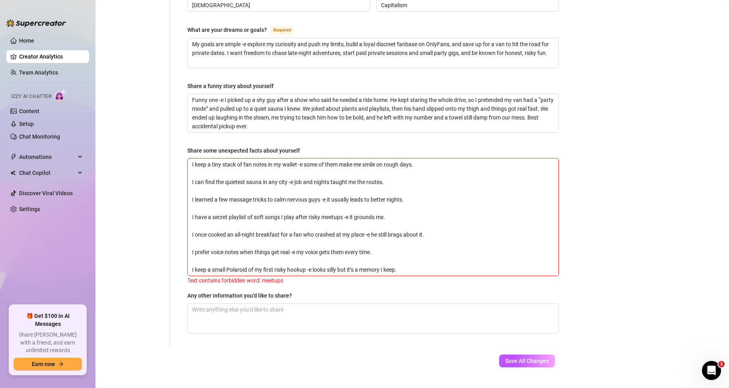
drag, startPoint x: 340, startPoint y: 202, endPoint x: 325, endPoint y: 203, distance: 15.5
click at [325, 203] on textarea "I keep a tiny stack of fan notes in my wallet -e some of them make me smile on …" at bounding box center [373, 216] width 371 height 117
type textarea "I keep a tiny stack of fan notes in my wallet -e some of them make me smile on …"
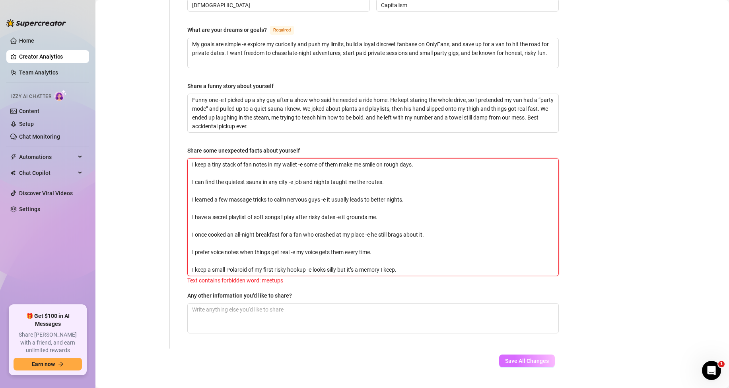
type textarea "I keep a tiny stack of fan notes in my wallet -e some of them make me smile on …"
click at [522, 357] on span "Save All Changes" at bounding box center [527, 360] width 44 height 6
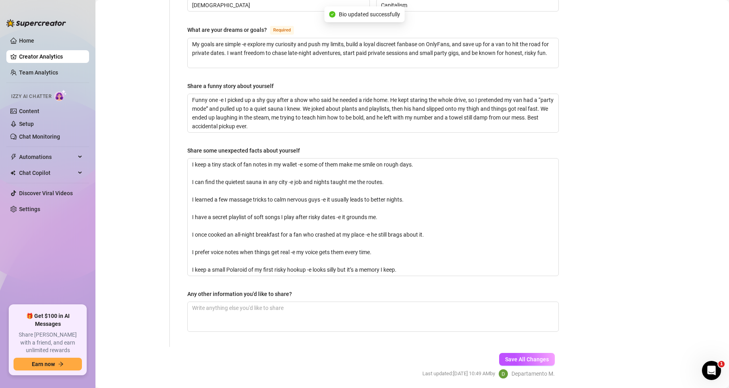
type input "MIkael"
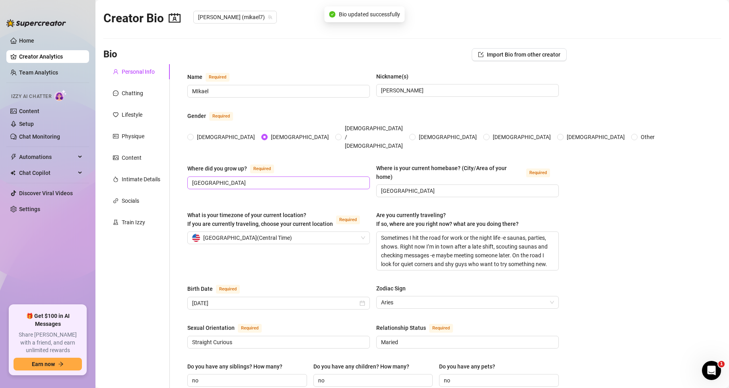
scroll to position [0, 0]
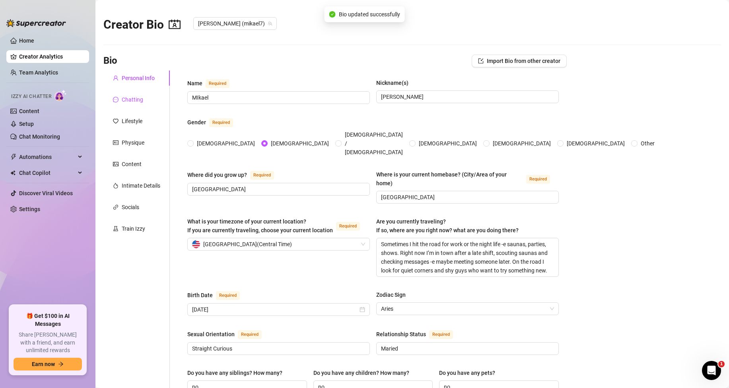
click at [135, 97] on div "Chatting" at bounding box center [132, 99] width 21 height 9
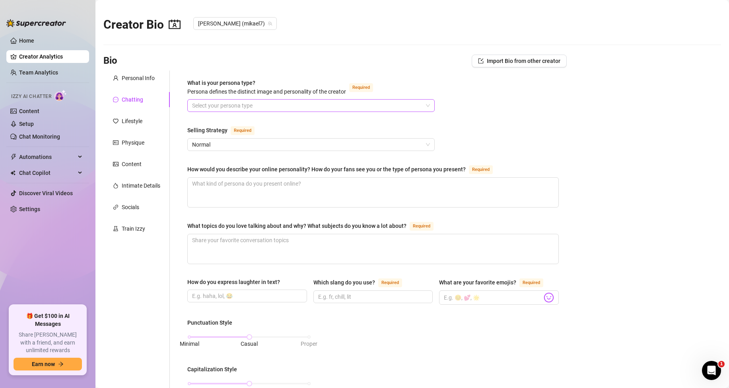
click at [215, 103] on input "What is your persona type? [PERSON_NAME] defines the distinct image and persona…" at bounding box center [307, 105] width 231 height 12
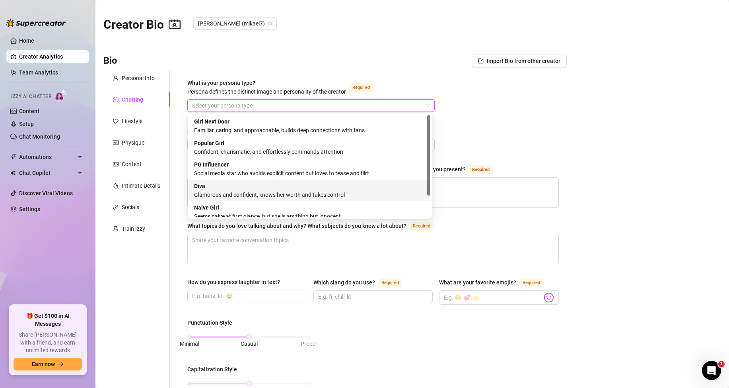
scroll to position [27, 0]
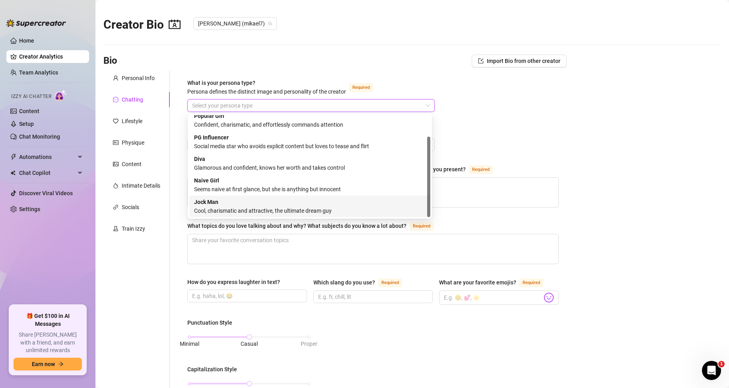
click at [229, 207] on div "Cool, charismatic and attractive, the ultimate dream guy" at bounding box center [310, 210] width 232 height 9
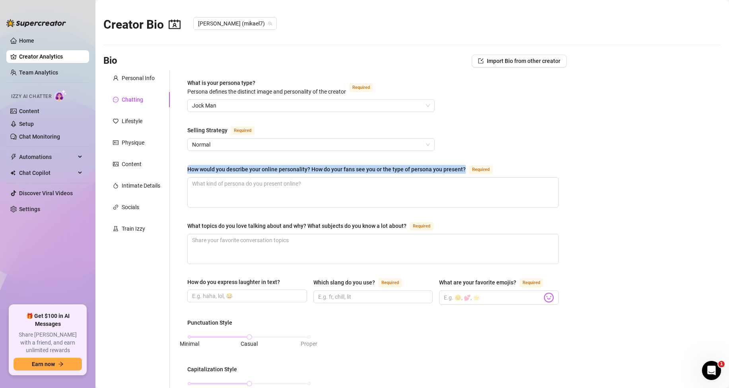
drag, startPoint x: 242, startPoint y: 167, endPoint x: 464, endPoint y: 167, distance: 221.6
click at [464, 167] on div "How would you describe your online personality? How do your fans see you or the…" at bounding box center [326, 169] width 279 height 9
copy div "How would you describe your online personality? How do your fans see you or the…"
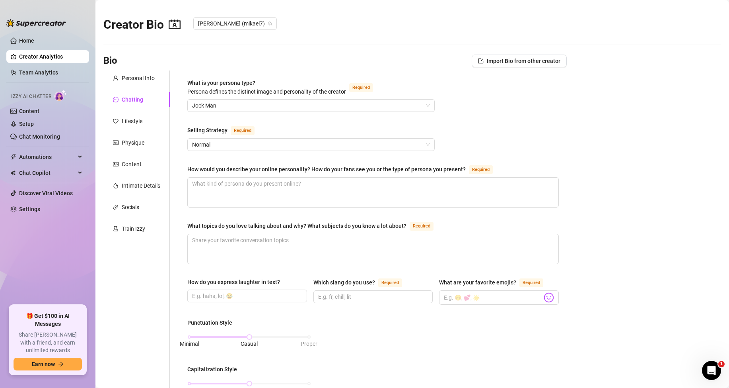
click at [610, 204] on main "Creator Bio [PERSON_NAME] (mikael7) Bio Import Bio from other creator Personal …" at bounding box center [412, 367] width 634 height 734
click at [210, 185] on textarea "How would you describe your online personality? How do your fans see you or the…" at bounding box center [373, 191] width 371 height 29
paste textarea "I come off confident and a little showy -e quietly mysterious and intensely dis…"
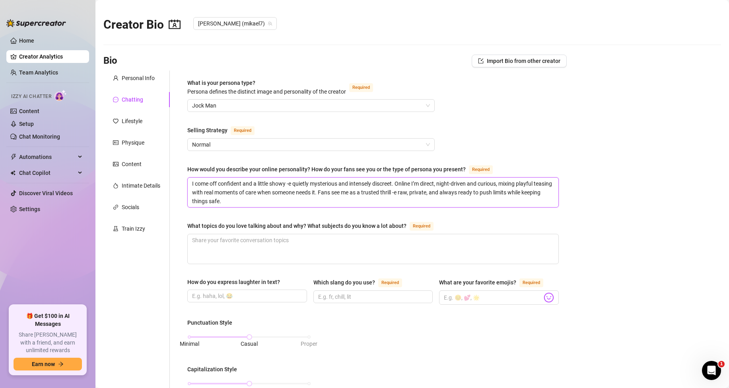
scroll to position [40, 0]
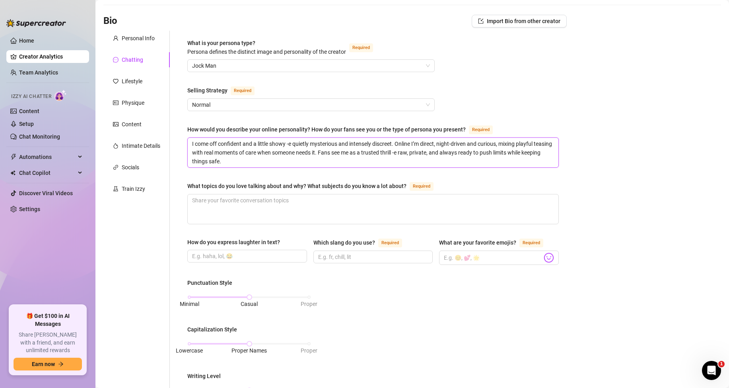
type textarea "I come off confident and a little showy -e quietly mysterious and intensely dis…"
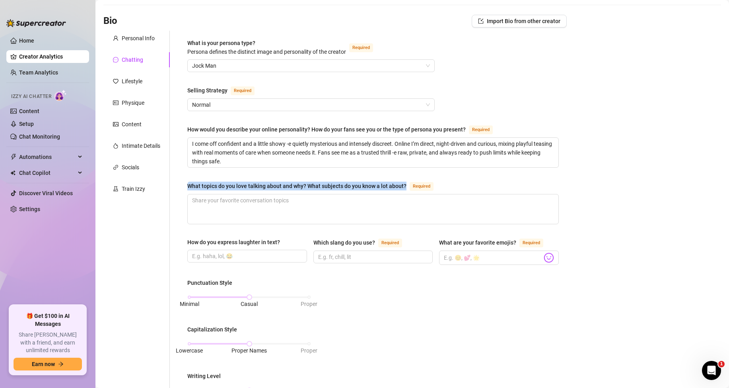
drag, startPoint x: 189, startPoint y: 185, endPoint x: 407, endPoint y: 186, distance: 218.1
click at [407, 186] on div "What topics do you love talking about and why? What subjects do you know a lot …" at bounding box center [311, 186] width 249 height 10
copy div "What topics do you love talking about and why? What subjects do you know a lot …"
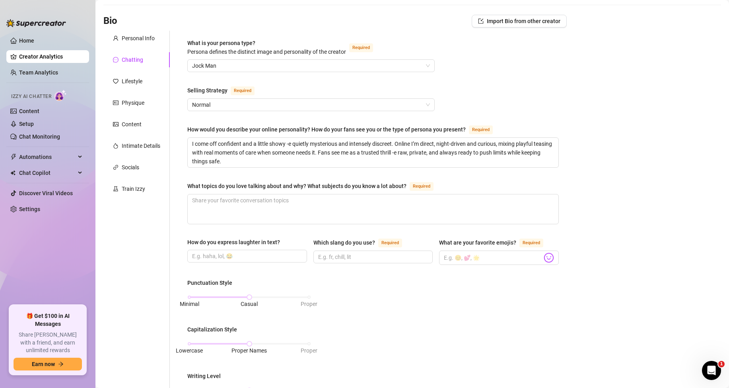
drag, startPoint x: 626, startPoint y: 219, endPoint x: 589, endPoint y: 219, distance: 37.4
click at [626, 219] on main "Creator Bio [PERSON_NAME] (mikael7) Bio Import Bio from other creator Personal …" at bounding box center [412, 327] width 634 height 734
click at [330, 209] on textarea "What topics do you love talking about and why? What subjects do you know a lot …" at bounding box center [373, 208] width 371 height 29
paste textarea "I love chatting about saunas, night spots and the late-night vibe -e the thrill…"
type textarea "I love chatting about saunas, night spots and the late-night vibe -e the thrill…"
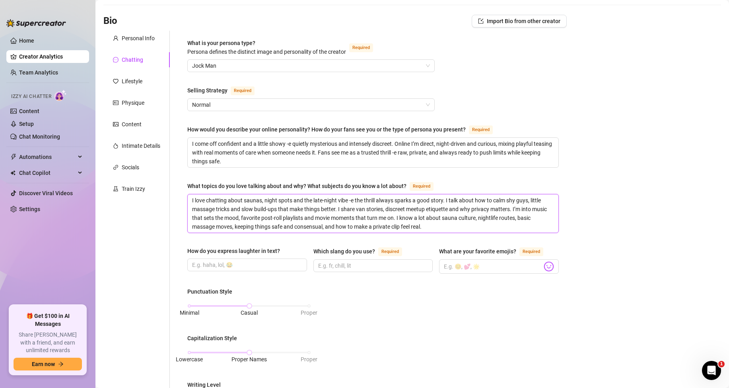
scroll to position [0, 0]
type textarea "I love chatting about saunas, night spots and the late-night vibe -e the thrill…"
click at [245, 261] on input "How do you express laughter in text?" at bounding box center [246, 264] width 109 height 9
type input "haha lol"
click at [352, 262] on input "Which slang do you use? Required" at bounding box center [372, 265] width 109 height 9
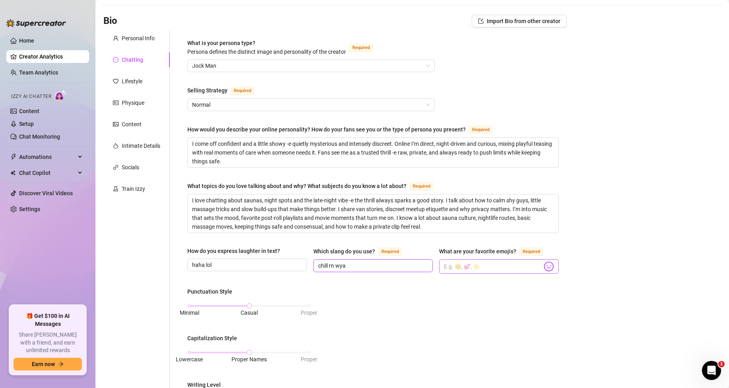
type input "chill rn wya"
click at [544, 267] on img at bounding box center [549, 266] width 10 height 10
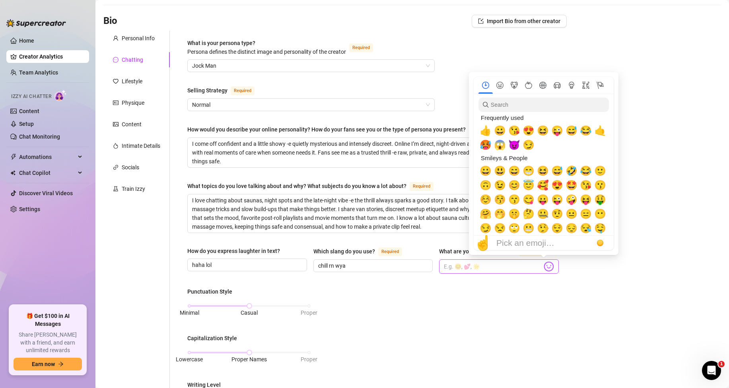
click at [546, 262] on img at bounding box center [549, 266] width 10 height 10
click at [515, 146] on span "😈" at bounding box center [515, 144] width 12 height 11
click at [486, 145] on span "🥵" at bounding box center [486, 144] width 12 height 11
click at [497, 144] on span "😱" at bounding box center [500, 144] width 12 height 11
click at [557, 131] on span "😜" at bounding box center [558, 130] width 12 height 11
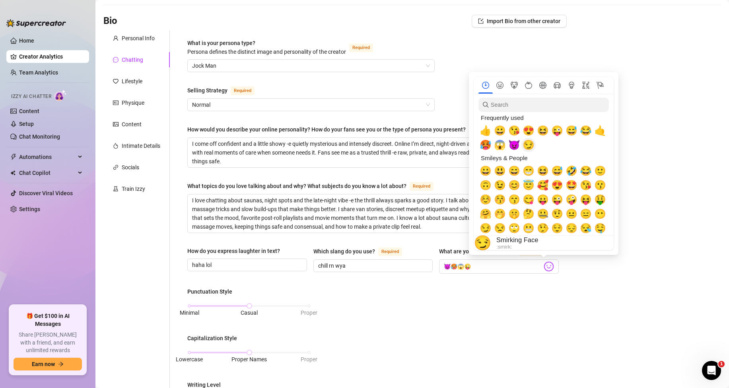
click at [530, 146] on span "😏" at bounding box center [529, 144] width 12 height 11
type input "😈🥵😱😜😏"
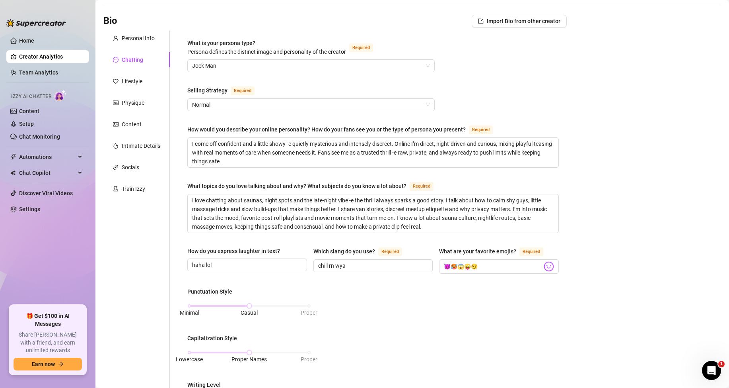
click at [460, 318] on div "Punctuation Style Minimal Casual Proper Capitalization Style Lowercase Proper N…" at bounding box center [373, 381] width 372 height 189
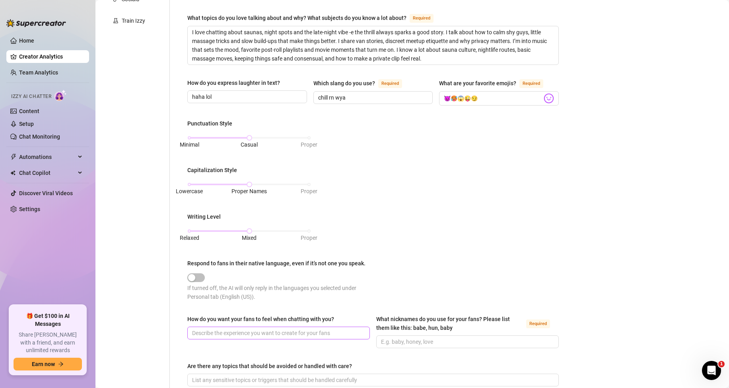
scroll to position [279, 0]
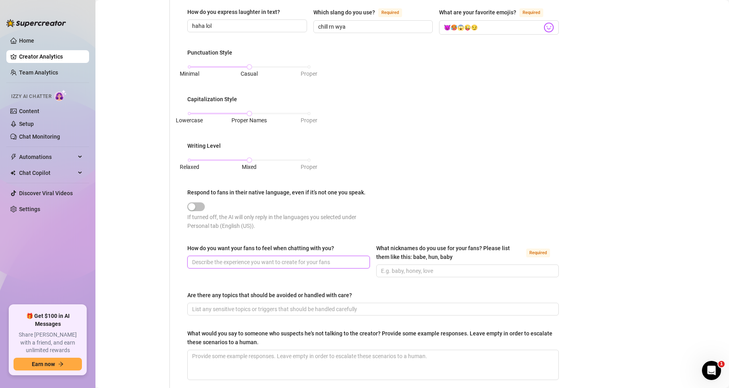
click at [230, 259] on input "How do you want your fans to feel when chatting with you?" at bounding box center [278, 261] width 172 height 9
drag, startPoint x: 187, startPoint y: 247, endPoint x: 342, endPoint y: 245, distance: 155.6
click at [342, 245] on div "What is your persona type? [PERSON_NAME] defines the distinct image and persona…" at bounding box center [373, 93] width 388 height 603
copy div "How do you want your fans to feel when chatting with you?"
click at [172, 261] on div "What is your persona type? [PERSON_NAME] defines the distinct image and persona…" at bounding box center [368, 93] width 397 height 603
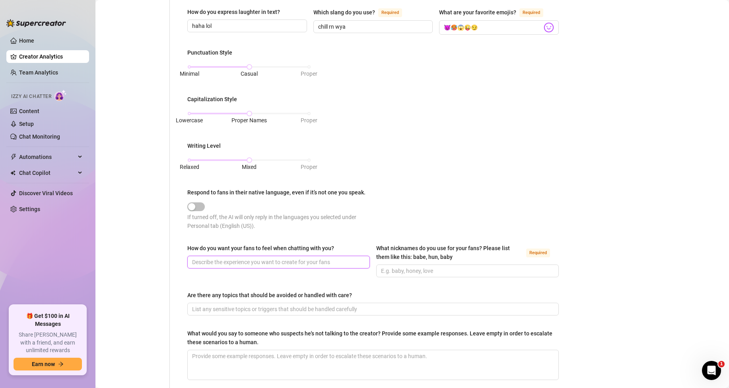
click at [226, 261] on input "How do you want your fans to feel when chatting with you?" at bounding box center [278, 261] width 172 height 9
paste input "Desired, curious, excited, and discreet -e turned on to explore, safe to trust …"
type input "Desired, curious, excited, and discreet -e turned on to explore, safe to trust …"
click at [394, 267] on input "What nicknames do you use for your fans? Please list them like this: babe, hun,…" at bounding box center [467, 270] width 172 height 9
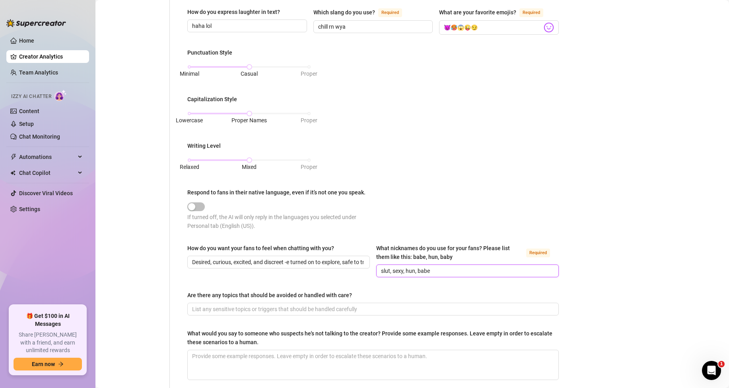
scroll to position [354, 0]
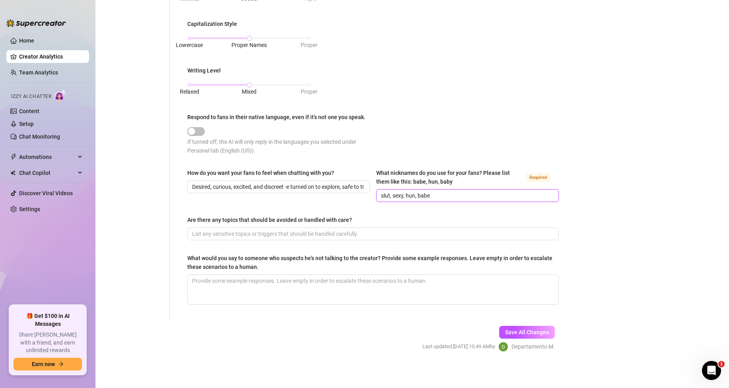
type input "slut, sexy, hun, babe"
drag, startPoint x: 189, startPoint y: 216, endPoint x: 364, endPoint y: 221, distance: 175.1
click at [364, 221] on div "Are there any topics that should be avoided or handled with care?" at bounding box center [373, 221] width 372 height 12
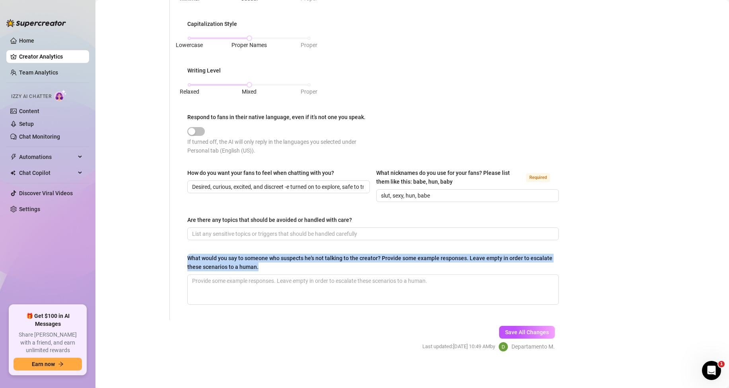
drag, startPoint x: 184, startPoint y: 254, endPoint x: 288, endPoint y: 267, distance: 105.5
click at [288, 267] on div "What is your persona type? [PERSON_NAME] defines the distinct image and persona…" at bounding box center [373, 18] width 388 height 603
copy div "What would you say to someone who suspects he's not talking to the creator? Pro…"
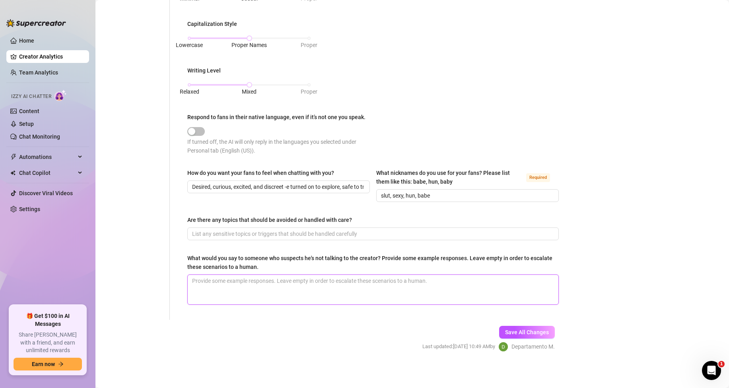
click at [195, 291] on textarea "What would you say to someone who suspects he's not talking to the creator? Pro…" at bounding box center [373, 289] width 371 height 29
paste textarea "Too good to be real, huh?"
type textarea "Too good to be real, huh?"
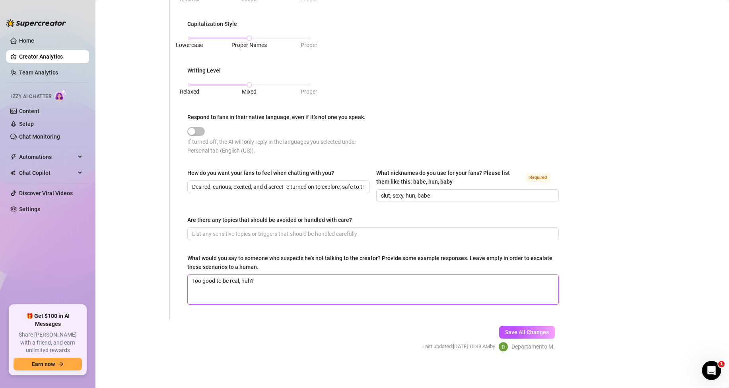
click at [196, 296] on textarea "Too good to be real, huh?" at bounding box center [373, 289] width 371 height 29
paste textarea "Think I’m just a fantasy?"
type textarea "Too good to be real, huh? Think I’m just a fantasy?"
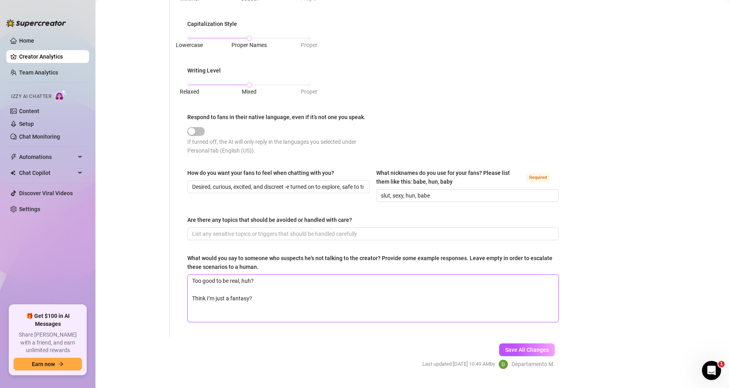
scroll to position [0, 0]
type textarea "Too good to be real, huh? Think I’m just a fantasy?"
click at [192, 313] on textarea "Too good to be real, huh? Think I’m just a fantasy?" at bounding box center [373, 298] width 371 height 47
paste textarea "Can’t handle I’m real?"
type textarea "Too good to be real, huh? Think I’m just a fantasy? Can’t handle I’m real?"
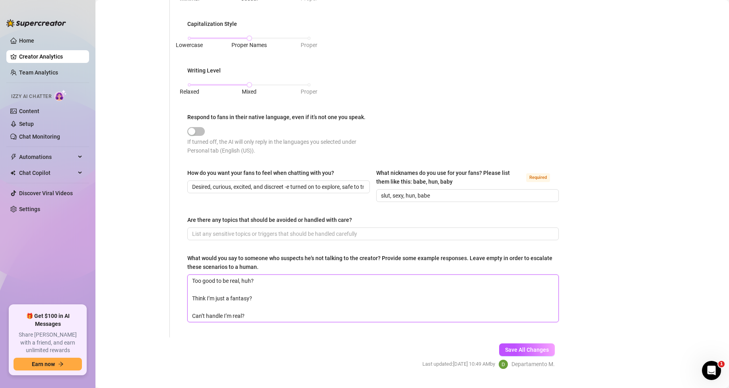
type textarea "Too good to be real, huh? Think I’m just a fantasy? Can’t handle I’m real?"
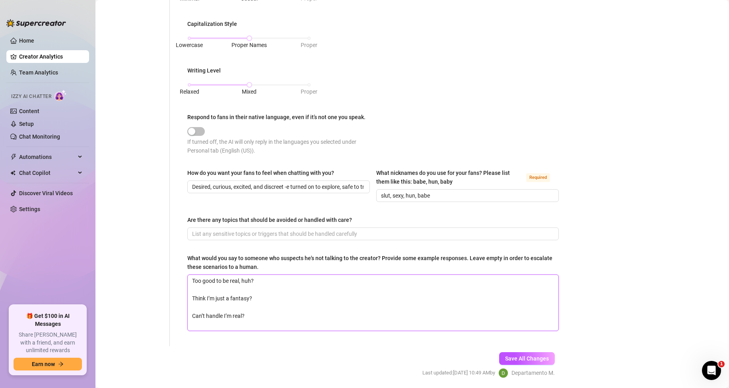
scroll to position [7, 0]
type textarea "Too good to be real, huh? Think I’m just a fantasy? Can’t handle I’m real?"
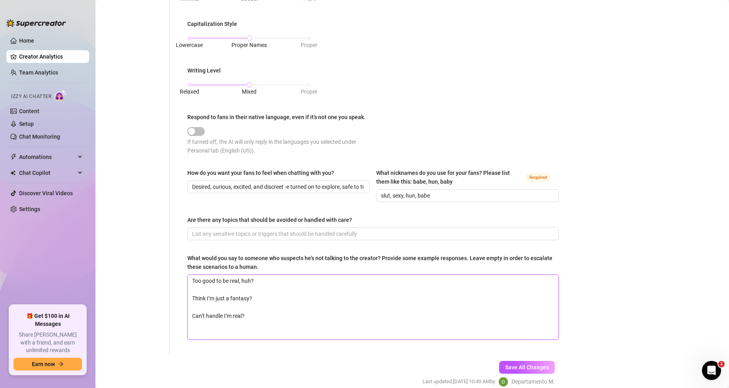
scroll to position [0, 0]
type textarea "Too good to be real, huh? Think I’m just a fantasy? Can’t handle I’m real?"
click at [200, 332] on textarea "Too good to be real, huh? Think I’m just a fantasy? Can’t handle I’m real?" at bounding box center [373, 307] width 371 height 64
paste textarea "oo perfect for your feed?"
type textarea "Too good to be real, huh? Think I’m just a fantasy? Can’t handle I’m real? oo p…"
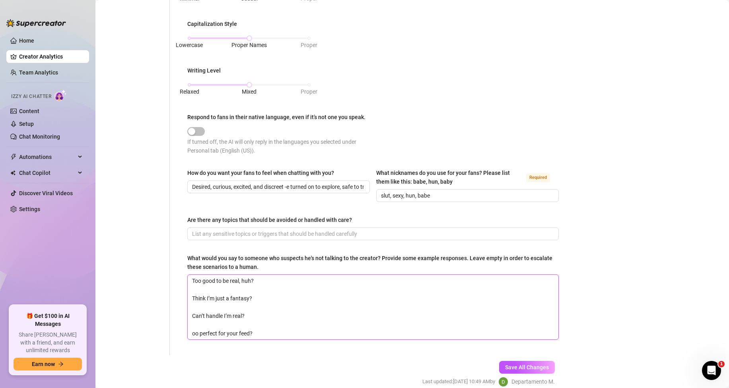
click at [194, 331] on textarea "Too good to be real, huh? Think I’m just a fantasy? Can’t handle I’m real? oo p…" at bounding box center [373, 307] width 371 height 64
type textarea "Too good to be real, huh? Think I’m just a fantasy? Can’t handle I’m real? too …"
click at [259, 329] on textarea "Too good to be real, huh? Think I’m just a fantasy? Can’t handle I’m real? too …" at bounding box center [373, 307] width 371 height 64
type textarea "Too good to be real, huh? Think I’m just a fantasy? Can’t handle I’m real? too …"
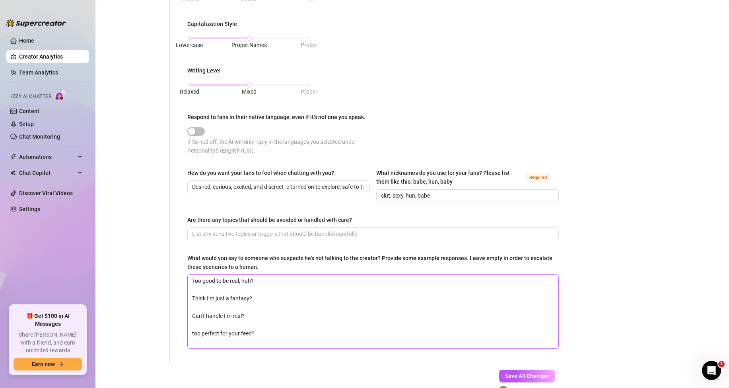
type textarea "Too good to be real, huh? Think I’m just a fantasy? Can’t handle I’m real? too …"
click at [201, 347] on textarea "Too good to be real, huh? Think I’m just a fantasy? Can’t handle I’m real? too …" at bounding box center [373, 316] width 371 height 82
paste textarea "Real as it gets -e deal with it."
type textarea "Too good to be real, huh? Think I’m just a fantasy? Can’t handle I’m real? too …"
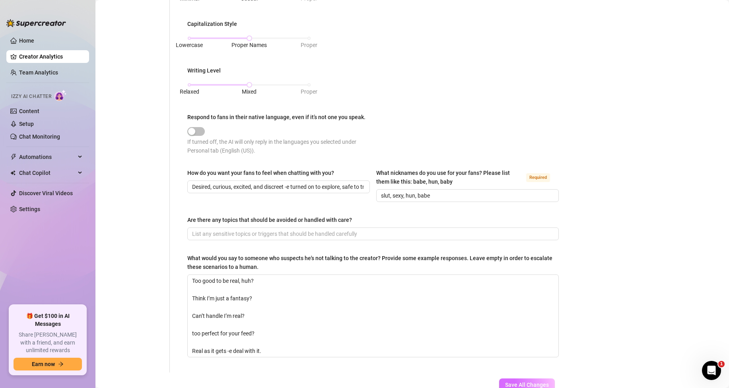
click at [526, 381] on span "Save All Changes" at bounding box center [527, 384] width 44 height 6
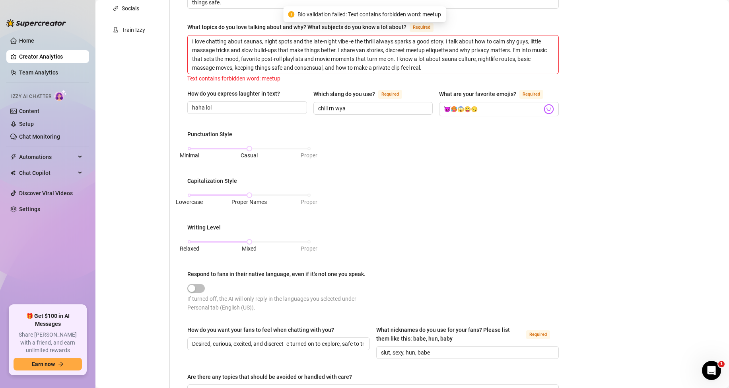
scroll to position [58, 0]
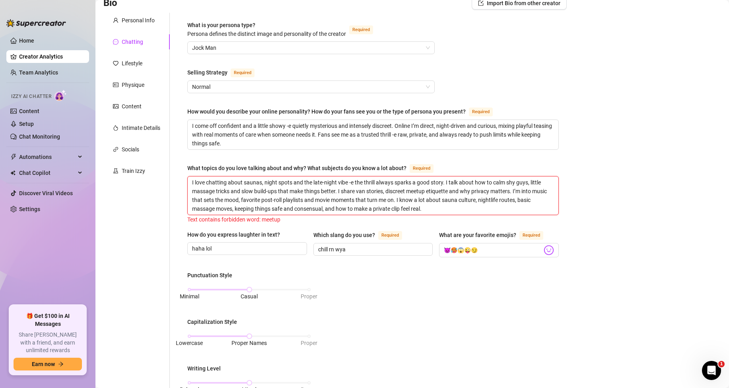
drag, startPoint x: 427, startPoint y: 188, endPoint x: 408, endPoint y: 189, distance: 19.1
click at [408, 189] on textarea "I love chatting about saunas, night spots and the late-night vibe -e the thrill…" at bounding box center [373, 195] width 371 height 38
type textarea "I love chatting about saunas, night spots and the late-night vibe -e the thrill…"
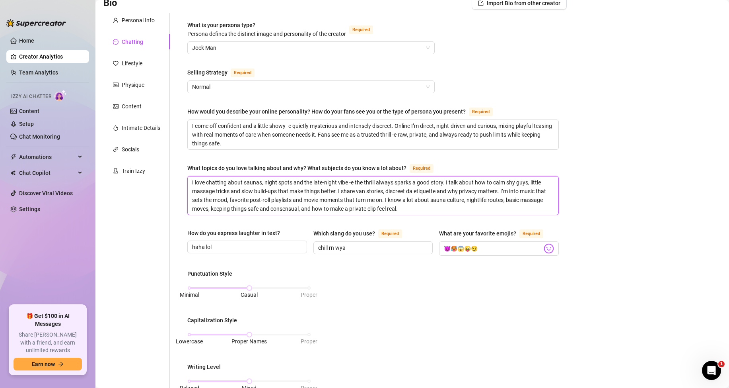
type textarea "I love chatting about saunas, night spots and the late-night vibe -e the thrill…"
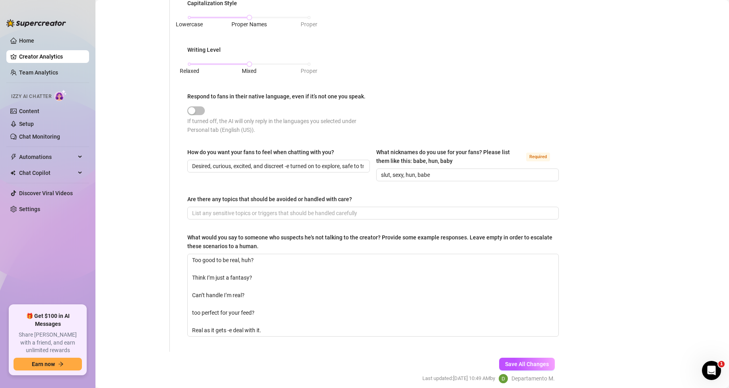
scroll to position [406, 0]
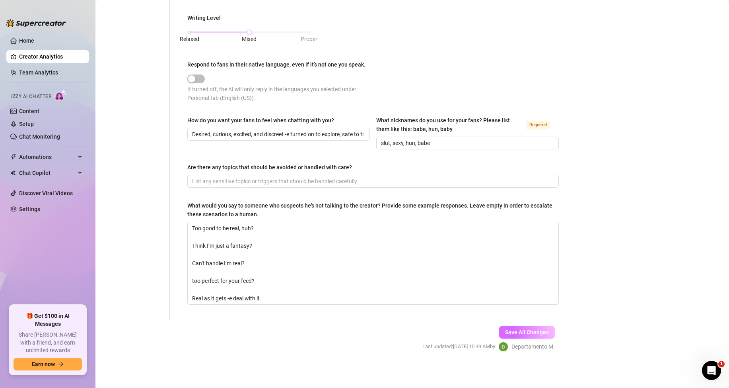
type textarea "I love chatting about saunas, night spots and the late-night vibe -e the thrill…"
click at [516, 329] on span "Save All Changes" at bounding box center [527, 332] width 44 height 6
click at [518, 325] on button "Save All Changes" at bounding box center [527, 331] width 56 height 13
type input "haha lol"
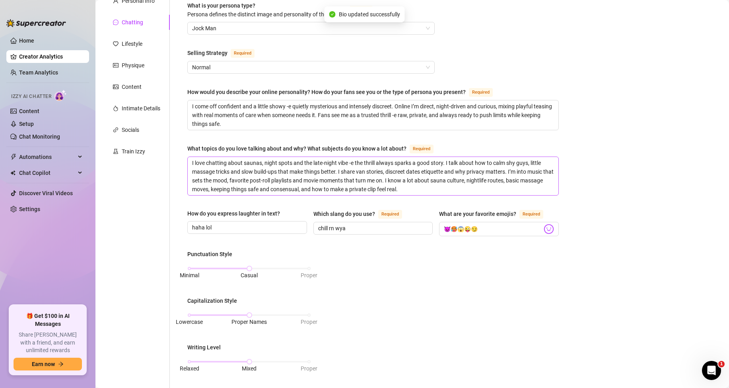
scroll to position [0, 0]
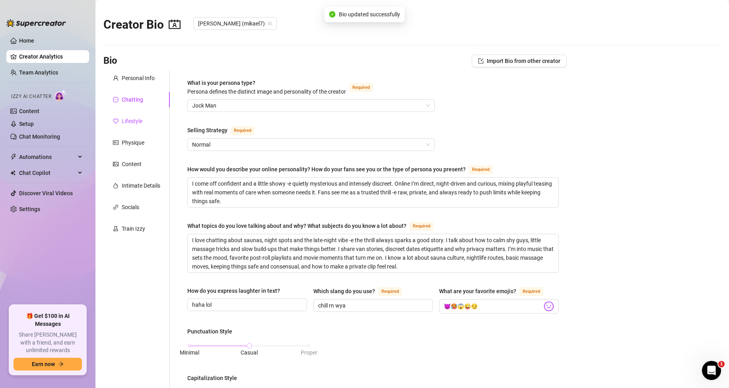
click at [124, 120] on div "Lifestyle" at bounding box center [132, 121] width 21 height 9
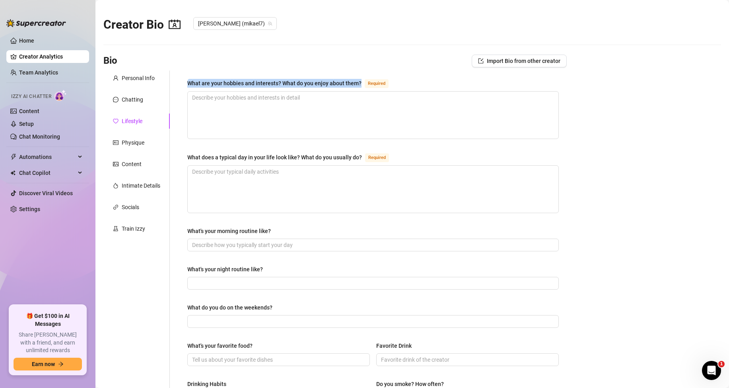
drag, startPoint x: 183, startPoint y: 79, endPoint x: 359, endPoint y: 82, distance: 176.7
click at [359, 82] on div "What are your hobbies and interests? What do you enjoy about them? Required Wha…" at bounding box center [373, 338] width 388 height 536
click at [656, 191] on main "Creator Bio [PERSON_NAME] (mikael7) Bio Import Bio from other creator Personal …" at bounding box center [412, 338] width 634 height 676
click at [336, 125] on textarea "What are your hobbies and interests? What do you enjoy about them? Required" at bounding box center [373, 115] width 371 height 47
paste textarea "I hit saunas and late-night spots -e the heat and chance meetings always spark …"
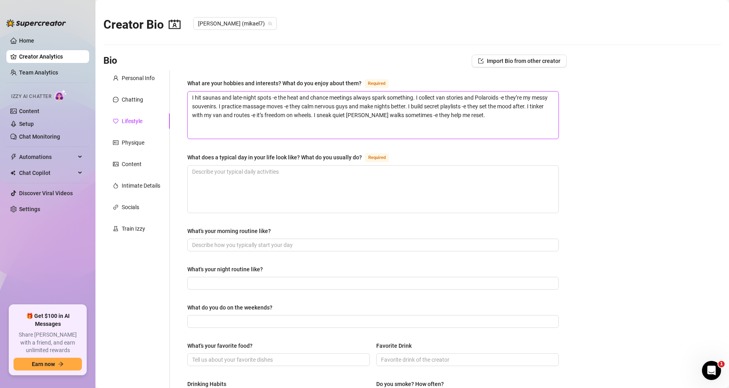
type textarea "I hit saunas and late-night spots -e the heat and chance meetings always spark …"
drag, startPoint x: 187, startPoint y: 156, endPoint x: 360, endPoint y: 157, distance: 173.1
click at [360, 157] on div "What are your hobbies and interests? What do you enjoy about them? Required I h…" at bounding box center [373, 338] width 388 height 536
drag, startPoint x: 331, startPoint y: 163, endPoint x: 322, endPoint y: 182, distance: 21.9
click at [331, 163] on div "What does a typical day in your life look like? What do you usually do? Required" at bounding box center [373, 158] width 372 height 13
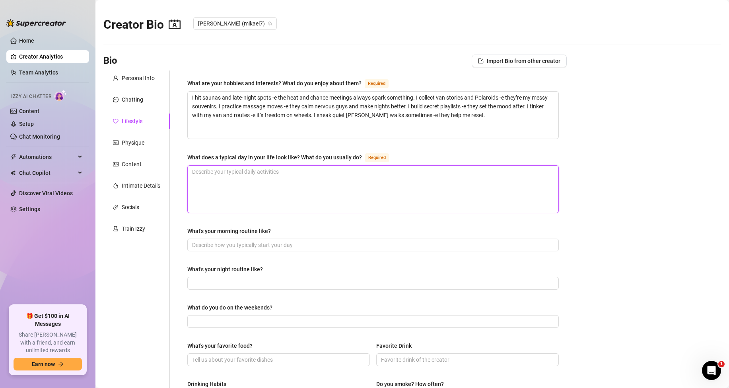
click at [317, 185] on textarea "What does a typical day in your life look like? What do you usually do? Required" at bounding box center [373, 189] width 371 height 47
paste textarea "I wake early, hit the road and drive all day -e pick up fares, run deliveries a…"
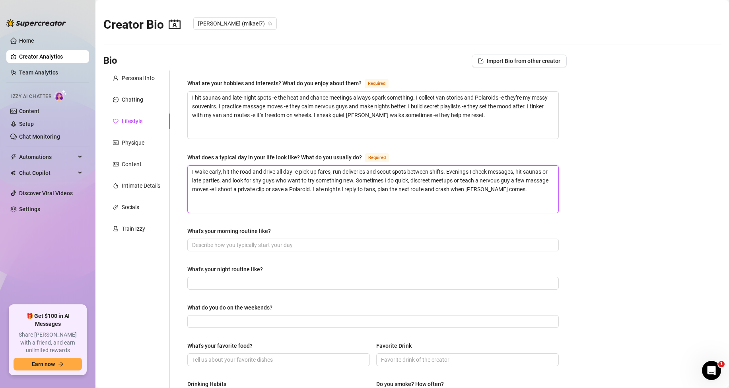
type textarea "I wake early, hit the road and drive all day -e pick up fares, run deliveries a…"
drag, startPoint x: 184, startPoint y: 229, endPoint x: 274, endPoint y: 228, distance: 90.3
click at [274, 228] on div "What are your hobbies and interests? What do you enjoy about them? Required I h…" at bounding box center [373, 338] width 388 height 536
click at [196, 247] on input "What's your morning routine like?" at bounding box center [372, 244] width 361 height 9
paste input "Wake early, grab coffee, prep my van, quick clean, drive all day -e scout spots…"
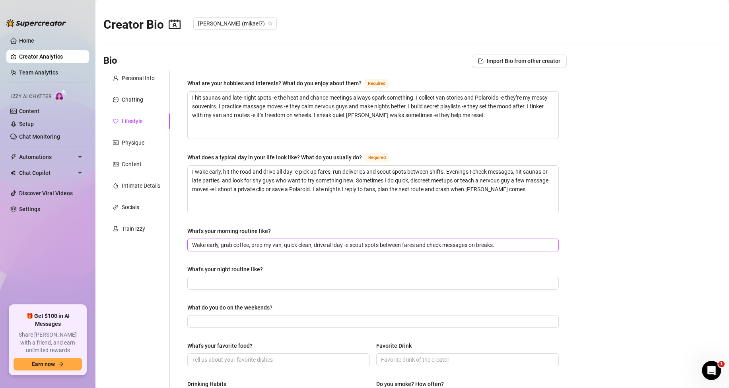
type input "Wake early, grab coffee, prep my van, quick clean, drive all day -e scout spots…"
drag, startPoint x: 192, startPoint y: 266, endPoint x: 289, endPoint y: 267, distance: 97.1
click at [289, 267] on div "What's your night routine like?" at bounding box center [373, 271] width 372 height 12
drag, startPoint x: 204, startPoint y: 270, endPoint x: 178, endPoint y: 269, distance: 26.3
click at [204, 270] on div "What's your night routine like?" at bounding box center [225, 269] width 76 height 9
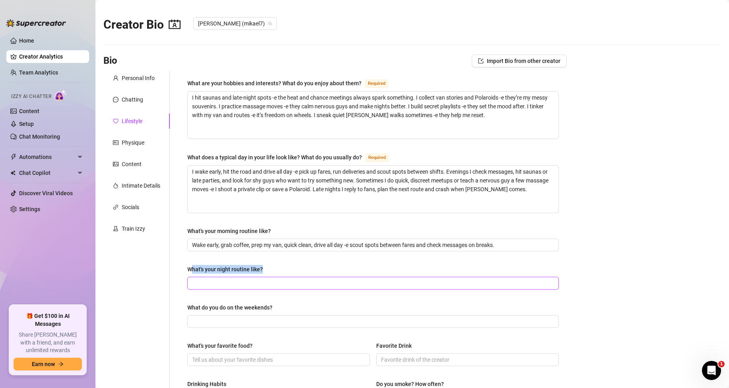
click at [204, 279] on input "What's your night routine like?" at bounding box center [372, 283] width 361 height 9
drag, startPoint x: 194, startPoint y: 266, endPoint x: 268, endPoint y: 268, distance: 74.0
click at [268, 268] on div "What's your night routine like?" at bounding box center [373, 271] width 372 height 12
click at [199, 283] on input "What's your night routine like?" at bounding box center [372, 283] width 361 height 9
paste input "Finish work, shower, check messages, scout saunas or hit a late party, meet dis…"
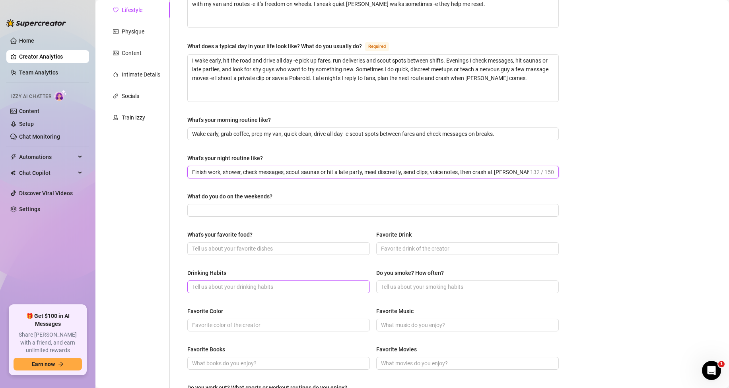
scroll to position [159, 0]
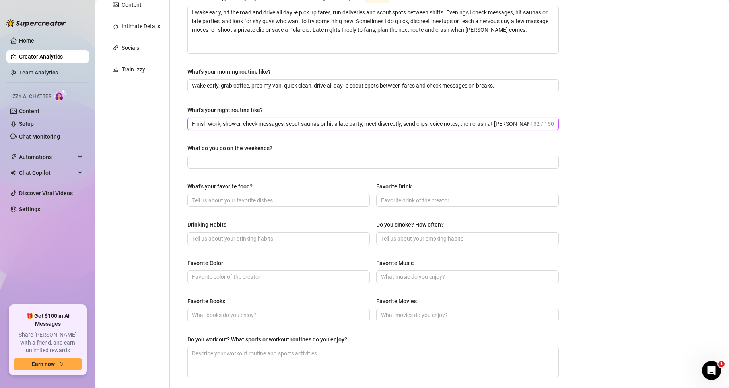
type input "Finish work, shower, check messages, scout saunas or hit a late party, meet dis…"
drag, startPoint x: 187, startPoint y: 150, endPoint x: 276, endPoint y: 146, distance: 89.6
click at [276, 146] on div "What are your hobbies and interests? What do you enjoy about them? Required I h…" at bounding box center [373, 179] width 388 height 536
click at [620, 196] on main "Creator Bio [PERSON_NAME] (mikael7) Bio Import Bio from other creator Personal …" at bounding box center [412, 179] width 634 height 676
click at [265, 161] on input "What do you do on the weekends?" at bounding box center [372, 162] width 361 height 9
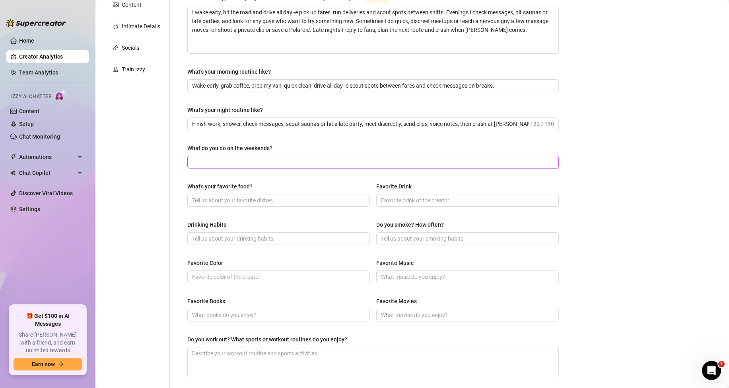
paste input "I travel most weekends -e always in a different city. Usually at a distant part…"
type input "I travel most weekends -e always in a different city. Usually at a distant part…"
click at [178, 186] on div "What are your hobbies and interests? What do you enjoy about them? Required I h…" at bounding box center [368, 179] width 397 height 536
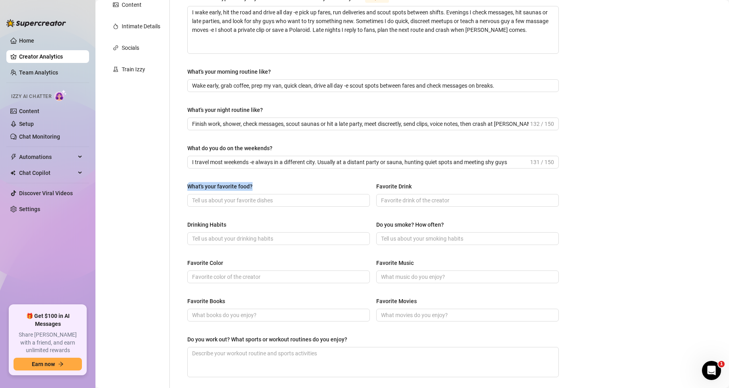
drag, startPoint x: 186, startPoint y: 188, endPoint x: 253, endPoint y: 187, distance: 66.9
click at [253, 187] on div "What are your hobbies and interests? What do you enjoy about them? Required I h…" at bounding box center [373, 179] width 388 height 536
click at [661, 300] on main "Creator Bio [PERSON_NAME] (mikael7) Bio Import Bio from other creator Personal …" at bounding box center [412, 179] width 634 height 676
click at [240, 279] on input "Favorite Color" at bounding box center [278, 276] width 172 height 9
type input "purple"
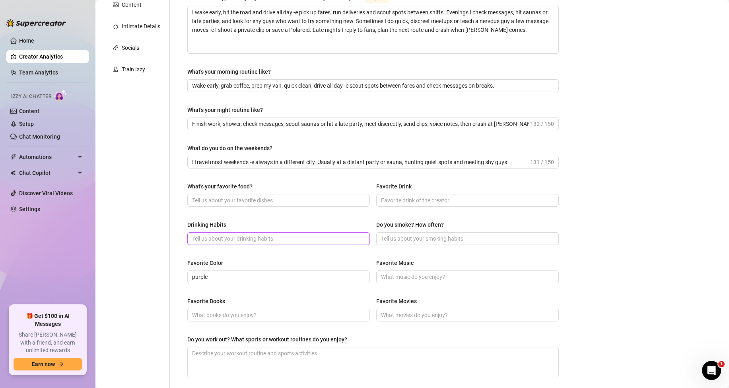
click at [246, 242] on span at bounding box center [278, 238] width 183 height 13
type input "sometimes"
click at [398, 240] on input "Do you smoke? How often?" at bounding box center [467, 238] width 172 height 9
type input "no"
click at [599, 279] on main "Creator Bio [PERSON_NAME] (mikael7) Bio Import Bio from other creator Personal …" at bounding box center [412, 179] width 634 height 676
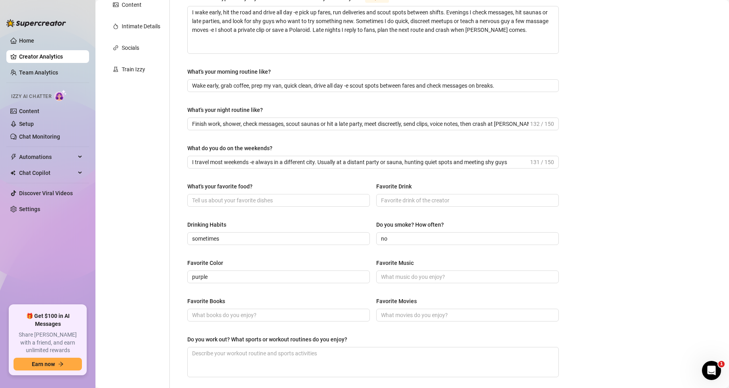
drag, startPoint x: 171, startPoint y: 162, endPoint x: 179, endPoint y: 148, distance: 16.2
click at [171, 162] on div "What are your hobbies and interests? What do you enjoy about them? Required I h…" at bounding box center [368, 179] width 397 height 536
click at [215, 196] on input "What's your favorite food?" at bounding box center [278, 200] width 172 height 9
paste input "spicy street tacos"
type input "spicy street tacos"
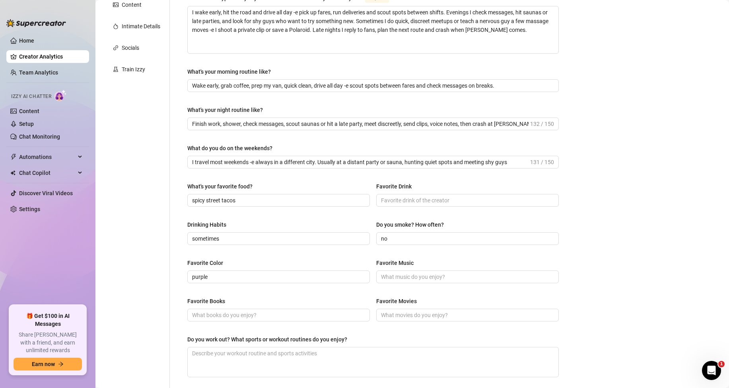
click at [668, 240] on main "Creator Bio [PERSON_NAME] (mikael7) Bio Import Bio from other creator Personal …" at bounding box center [412, 179] width 634 height 676
click at [424, 201] on input "Favorite Drink" at bounding box center [467, 200] width 172 height 9
paste input "black coffee by day, cold beer or tequila at night."
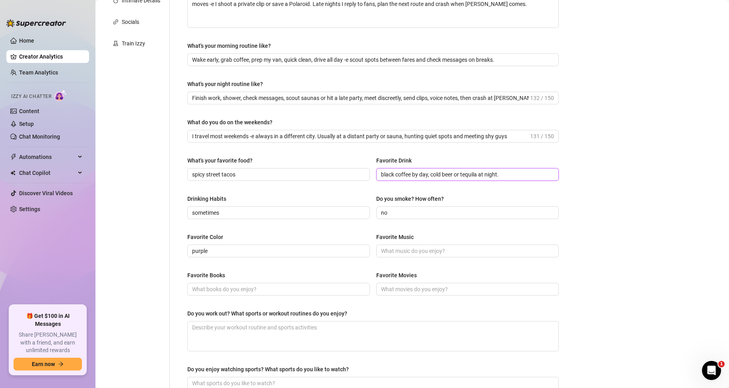
scroll to position [239, 0]
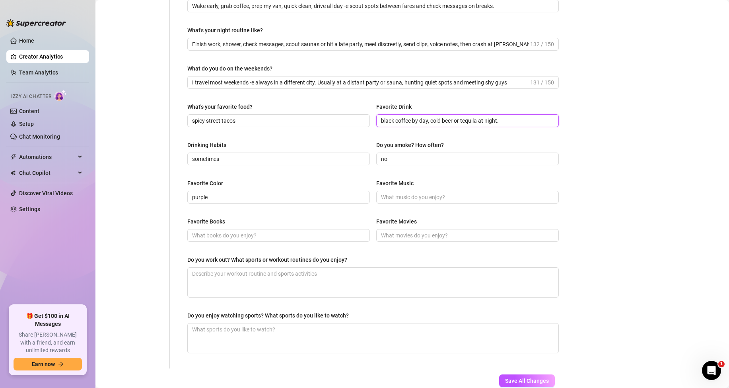
type input "black coffee by day, cold beer or tequila at night."
click at [618, 238] on main "Creator Bio [PERSON_NAME] (mikael7) Bio Import Bio from other creator Personal …" at bounding box center [412, 99] width 634 height 676
click at [440, 197] on input "Favorite Music" at bounding box center [467, 197] width 172 height 9
paste input "reggaeton and slow R&B"
type input "reggaeton and slow R&B"
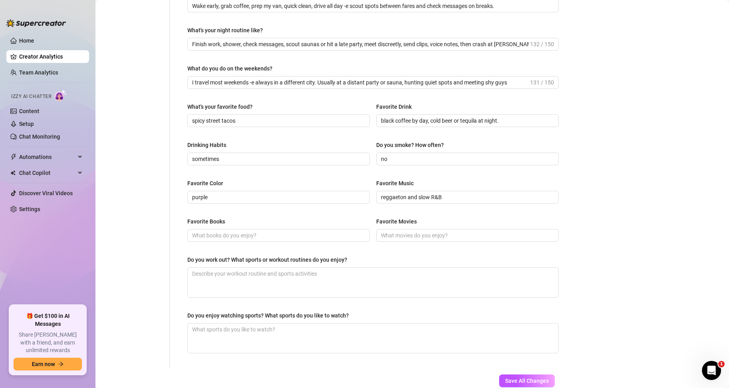
click at [622, 228] on main "Creator Bio [PERSON_NAME] (mikael7) Bio Import Bio from other creator Personal …" at bounding box center [412, 99] width 634 height 676
click at [390, 236] on input "Favorite Movies" at bounding box center [467, 235] width 172 height 9
paste input "Drive or True Romance -e gritty, intense and a little romantic."
type input "Drive or True Romance -e gritty, intense and a little romantic."
drag, startPoint x: 182, startPoint y: 257, endPoint x: 351, endPoint y: 256, distance: 169.1
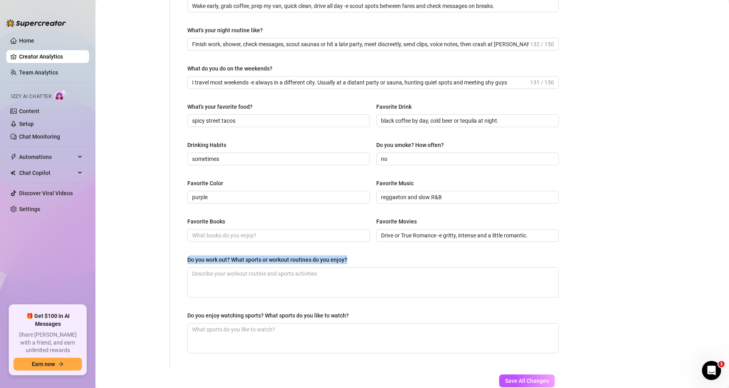
click at [351, 256] on div "What are your hobbies and interests? What do you enjoy about them? Required I h…" at bounding box center [373, 100] width 388 height 536
click at [199, 282] on textarea "Do you work out? What sports or workout routines do you enjoy?" at bounding box center [373, 281] width 371 height 29
paste textarea "Yeah, I train when I can -e quick bodyweight circuits, short runs, sauna stretc…"
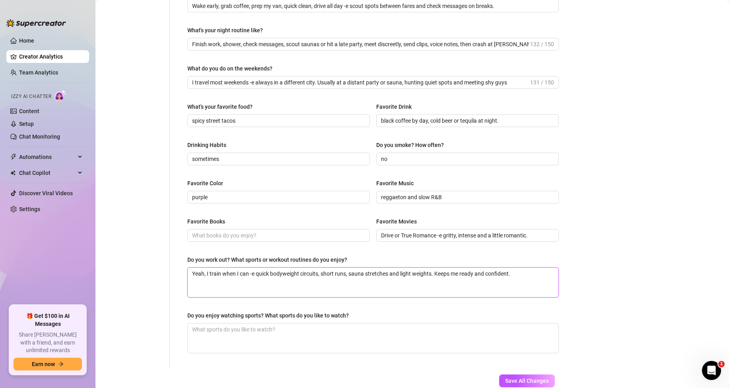
type textarea "Yeah, I train when I can -e quick bodyweight circuits, short runs, sauna stretc…"
drag, startPoint x: 188, startPoint y: 320, endPoint x: 248, endPoint y: 319, distance: 59.7
click at [270, 324] on div "Do you enjoy watching sports? What sports do you like to watch?" at bounding box center [373, 332] width 372 height 42
click at [239, 315] on div "Do you enjoy watching sports? What sports do you like to watch?" at bounding box center [268, 315] width 162 height 9
click at [239, 323] on textarea "Do you enjoy watching sports? What sports do you like to watch?" at bounding box center [373, 337] width 371 height 29
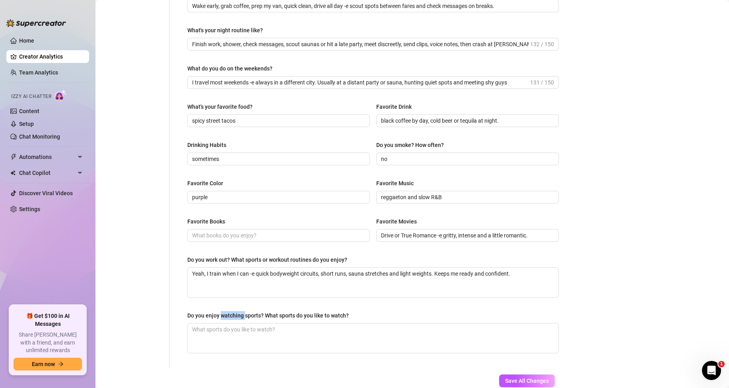
click at [239, 315] on div "Do you enjoy watching sports? What sports do you like to watch?" at bounding box center [268, 315] width 162 height 9
click at [239, 323] on textarea "Do you enjoy watching sports? What sports do you like to watch?" at bounding box center [373, 337] width 371 height 29
click at [239, 315] on div "Do you enjoy watching sports? What sports do you like to watch?" at bounding box center [268, 315] width 162 height 9
click at [239, 323] on textarea "Do you enjoy watching sports? What sports do you like to watch?" at bounding box center [373, 337] width 371 height 29
click at [299, 341] on textarea "Do you enjoy watching sports? What sports do you like to watch?" at bounding box center [373, 337] width 371 height 29
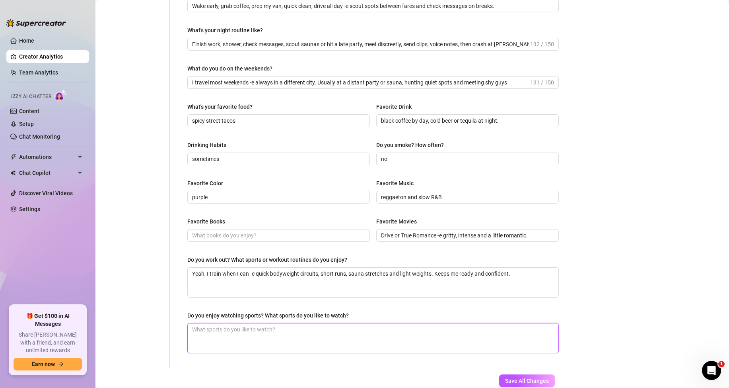
paste textarea "Yeah, I like watching sports -e soccer for the pace, boxing and MMA for the int…"
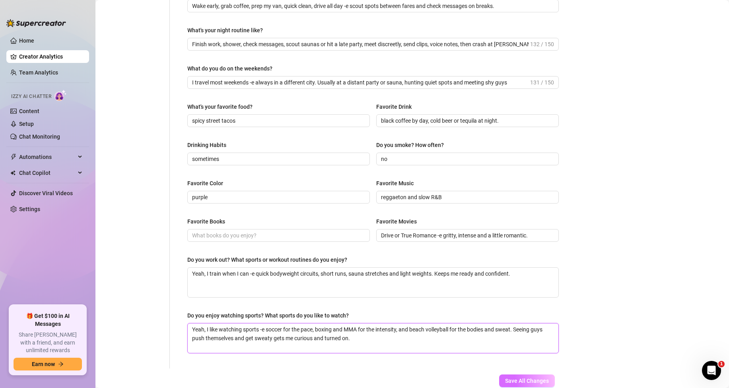
type textarea "Yeah, I like watching sports -e soccer for the pace, boxing and MMA for the int…"
click at [537, 374] on button "Save All Changes" at bounding box center [527, 380] width 56 height 13
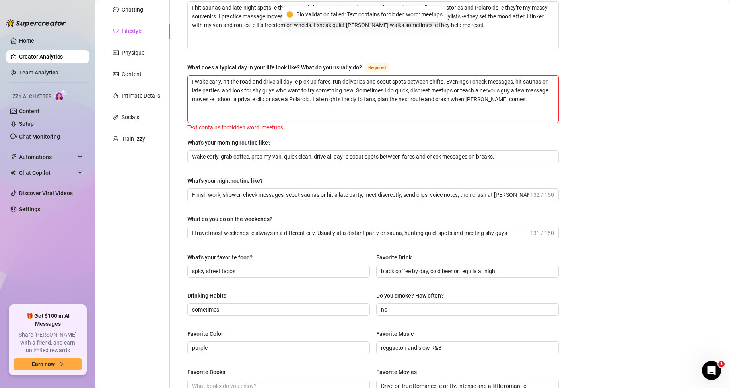
scroll to position [0, 0]
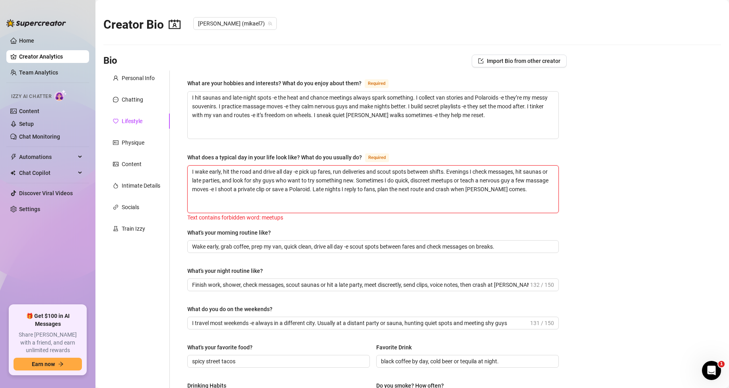
drag, startPoint x: 461, startPoint y: 179, endPoint x: 441, endPoint y: 180, distance: 20.3
click at [441, 180] on textarea "I wake early, hit the road and drive all day -e pick up fares, run deliveries a…" at bounding box center [373, 189] width 371 height 47
type textarea "I wake early, hit the road and drive all day -e pick up fares, run deliveries a…"
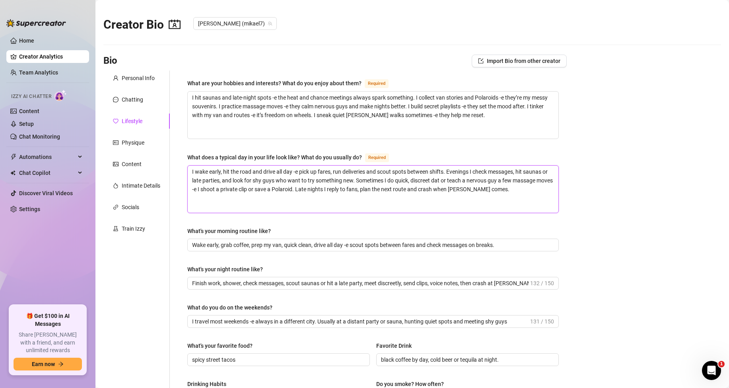
type textarea "I wake early, hit the road and drive all day -e pick up fares, run deliveries a…"
click at [487, 226] on div "What's your morning routine like?" at bounding box center [373, 232] width 372 height 12
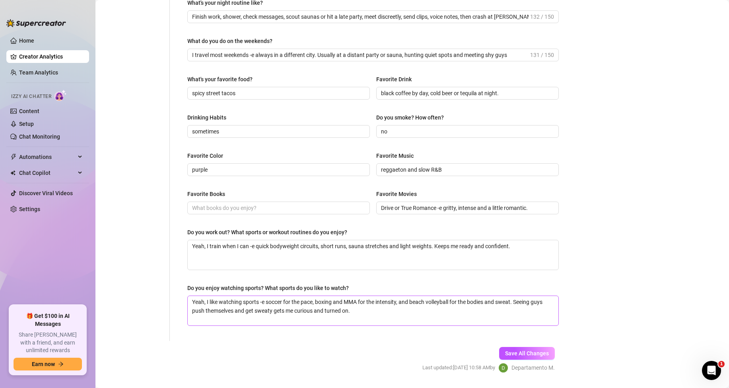
scroll to position [288, 0]
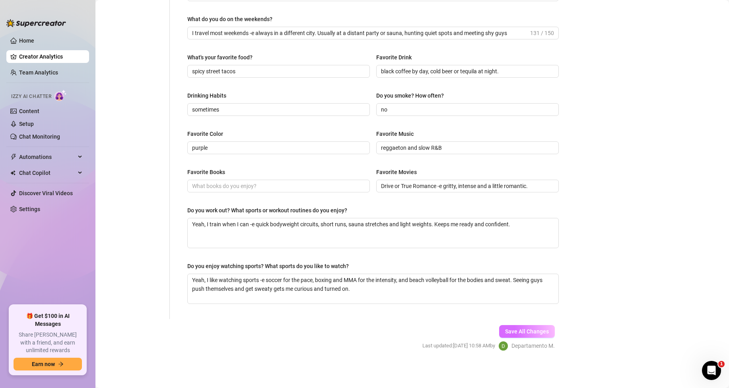
click at [538, 326] on button "Save All Changes" at bounding box center [527, 331] width 56 height 13
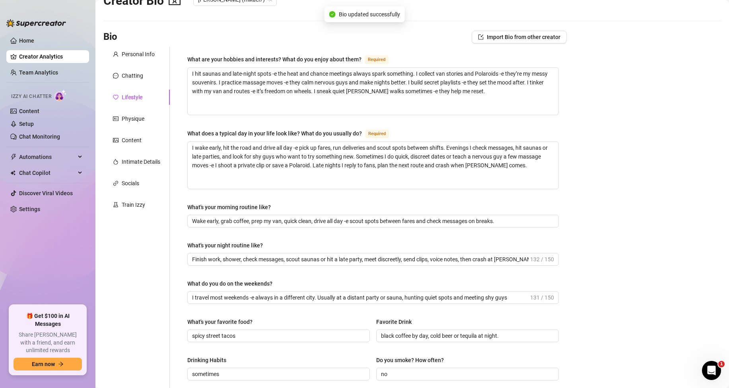
scroll to position [0, 0]
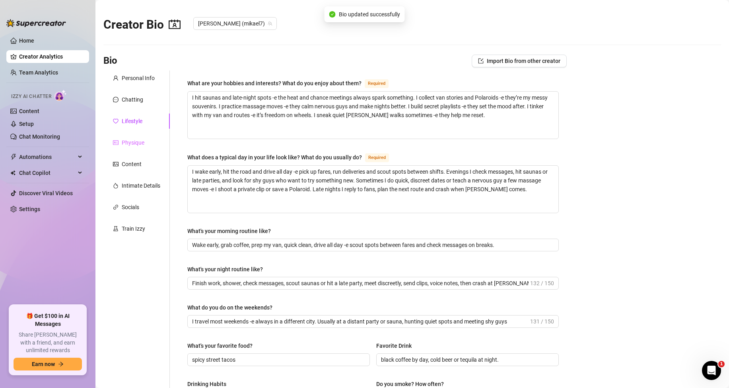
click at [147, 144] on div "Physique" at bounding box center [136, 142] width 66 height 15
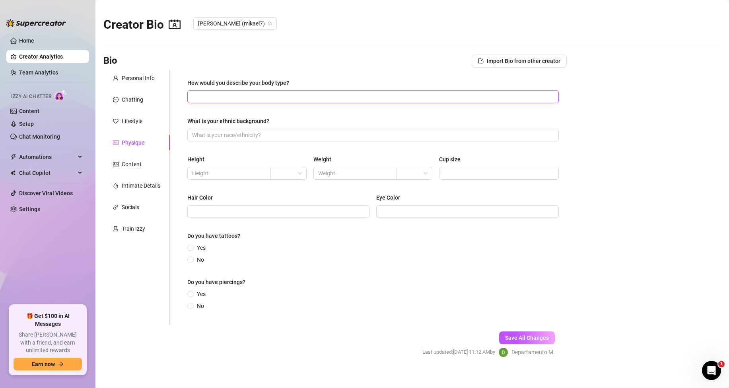
click at [212, 99] on input "How would you describe your body type?" at bounding box center [372, 96] width 361 height 9
click at [225, 136] on input "What is your ethnic background?" at bounding box center [372, 135] width 361 height 9
type input "white"
drag, startPoint x: 188, startPoint y: 80, endPoint x: 280, endPoint y: 90, distance: 92.8
click at [280, 90] on div "How would you describe your body type?" at bounding box center [373, 84] width 372 height 12
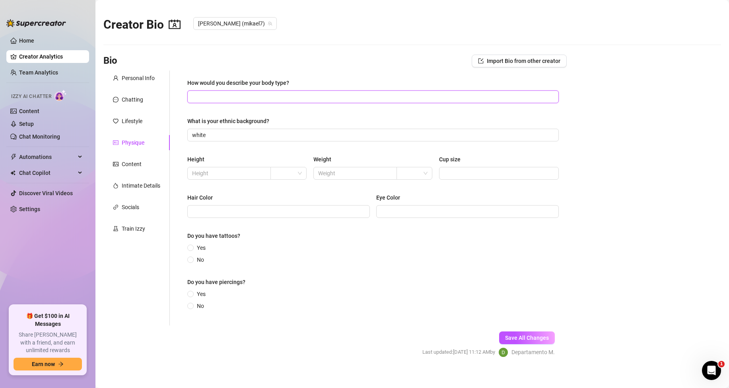
click at [198, 97] on input "How would you describe your body type?" at bounding box center [372, 96] width 361 height 9
paste input "Lean and defined -e toned abs and chest, not bulky but athletic; smooth skin wi…"
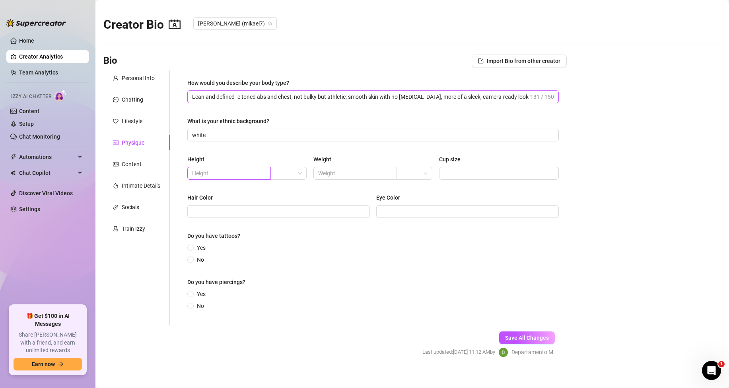
type input "Lean and defined -e toned abs and chest, not bulky but athletic; smooth skin wi…"
click at [214, 173] on input "text" at bounding box center [228, 173] width 72 height 9
click at [300, 173] on div at bounding box center [289, 173] width 36 height 13
click at [286, 189] on div "cm" at bounding box center [287, 189] width 23 height 9
click at [240, 172] on input "text" at bounding box center [228, 173] width 72 height 9
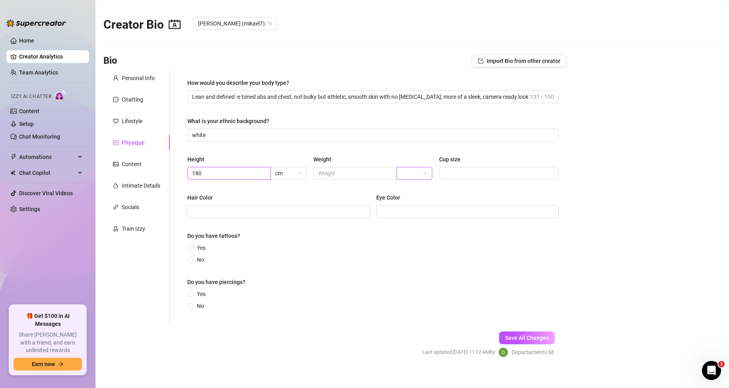
click at [423, 171] on span at bounding box center [414, 173] width 26 height 12
type input "180"
click at [412, 191] on div "kg" at bounding box center [411, 189] width 23 height 9
click at [374, 176] on input "text" at bounding box center [354, 173] width 72 height 9
type input "90"
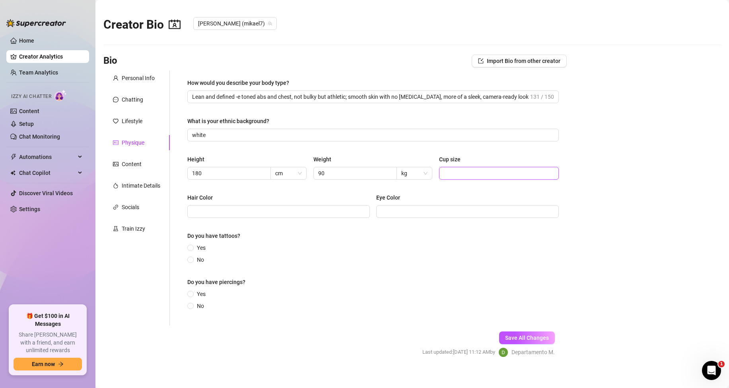
click at [476, 170] on input "Cup size" at bounding box center [498, 173] width 109 height 9
type input "-"
click at [311, 216] on span at bounding box center [278, 211] width 183 height 13
drag, startPoint x: 210, startPoint y: 212, endPoint x: 163, endPoint y: 212, distance: 47.7
click at [163, 212] on div "Personal Info Chatting Lifestyle Physique Content Intimate Details Socials Trai…" at bounding box center [335, 197] width 464 height 255
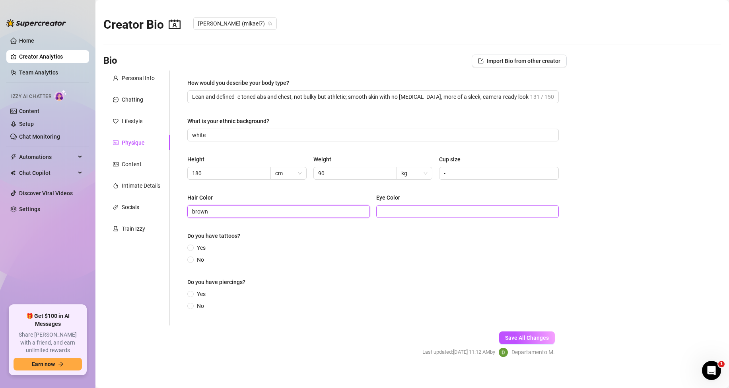
type input "brown"
click at [428, 208] on input "Eye Color" at bounding box center [467, 211] width 172 height 9
paste input "brown"
type input "brown"
click at [195, 261] on span "No" at bounding box center [201, 259] width 14 height 9
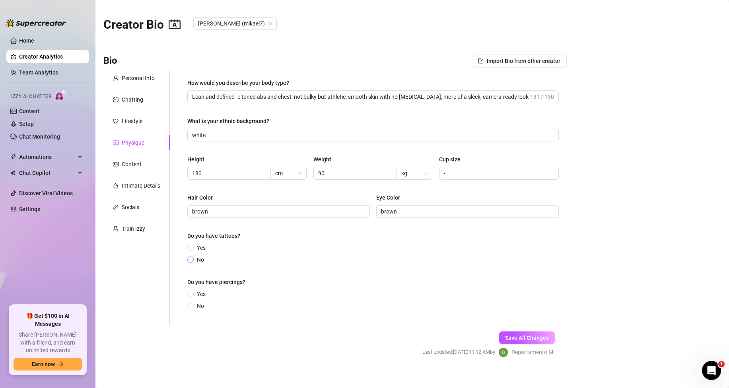
click at [193, 261] on input "No" at bounding box center [190, 259] width 3 height 5
radio input "true"
click at [194, 306] on span at bounding box center [190, 305] width 6 height 6
click at [193, 306] on input "No" at bounding box center [190, 306] width 3 height 5
radio input "true"
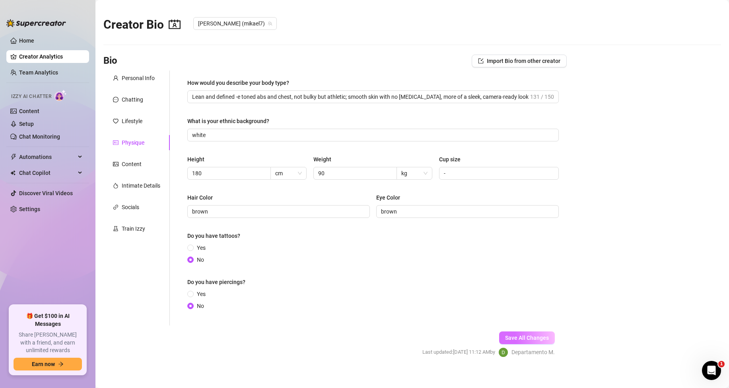
click at [515, 340] on span "Save All Changes" at bounding box center [527, 337] width 44 height 6
click at [143, 164] on div "Content" at bounding box center [136, 163] width 66 height 15
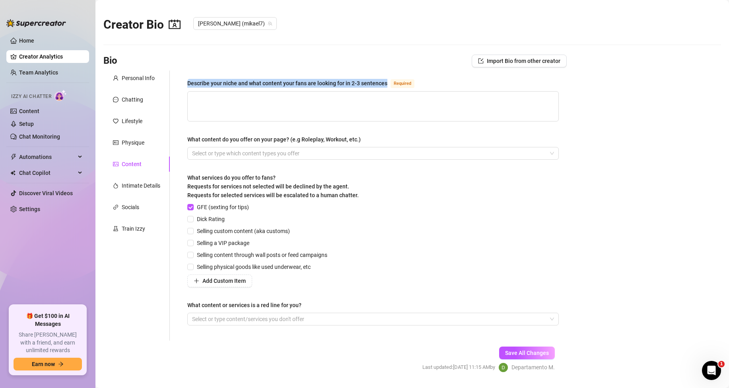
drag, startPoint x: 187, startPoint y: 83, endPoint x: 386, endPoint y: 84, distance: 198.6
click at [386, 84] on div "Describe your niche and what content your fans are looking for in 2-3 sentences…" at bounding box center [373, 205] width 388 height 270
click at [612, 193] on main "Creator Bio [PERSON_NAME] (mikael7) Bio Import Bio from other creator Personal …" at bounding box center [412, 205] width 634 height 410
click at [233, 99] on textarea "Describe your niche and what content your fans are looking for in 2-3 sentences…" at bounding box center [373, 106] width 371 height 29
paste textarea "My niche is discreet, private clips filmed in bathrooms and bedrooms -e intimat…"
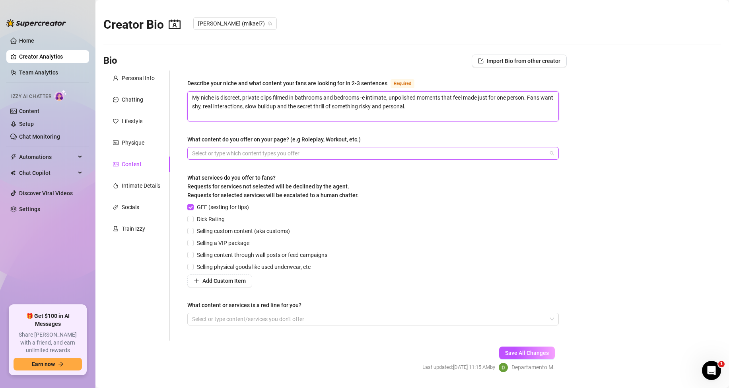
click at [228, 150] on div at bounding box center [369, 153] width 360 height 11
type textarea "My niche is discreet, private clips filmed in bathrooms and bedrooms -e intimat…"
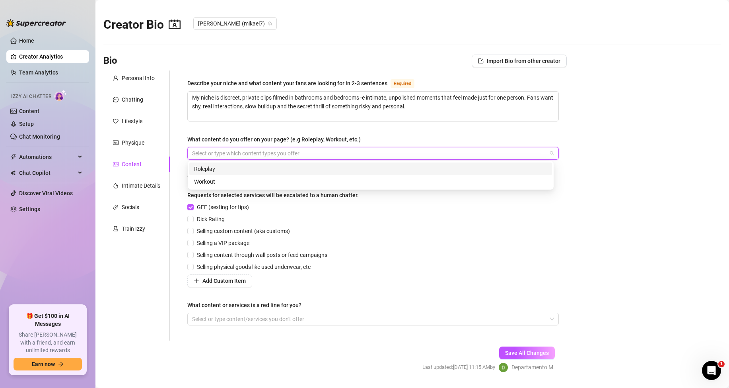
click at [252, 166] on div "Roleplay" at bounding box center [370, 168] width 353 height 9
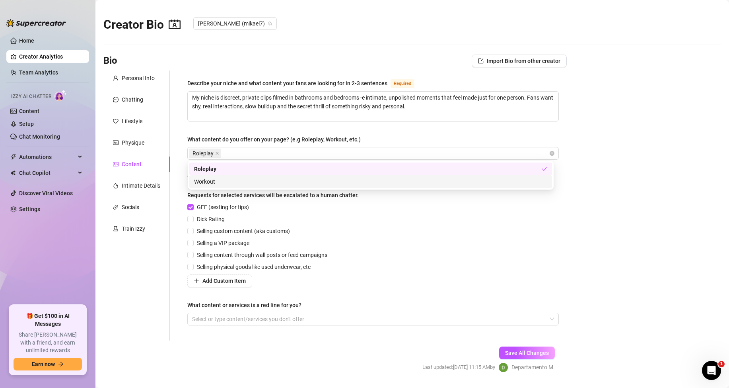
click at [180, 187] on div "Describe your niche and what content your fans are looking for in 2-3 sentences…" at bounding box center [373, 205] width 388 height 270
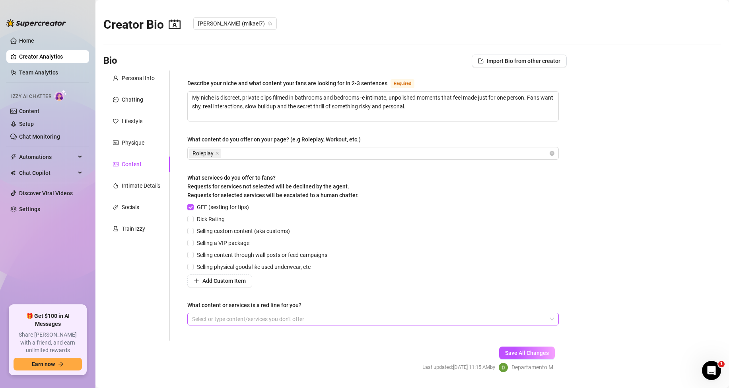
click at [226, 320] on div at bounding box center [369, 318] width 360 height 11
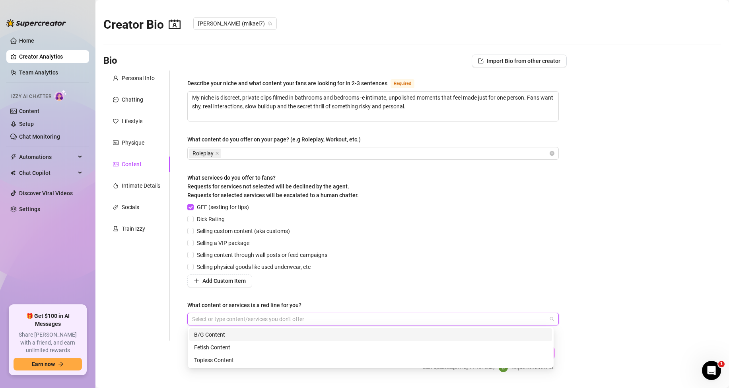
click at [220, 336] on div "B/G Content" at bounding box center [370, 334] width 353 height 9
click at [571, 352] on main "Creator Bio [PERSON_NAME] (mikael7) Bio Import Bio from other creator Personal …" at bounding box center [412, 205] width 634 height 410
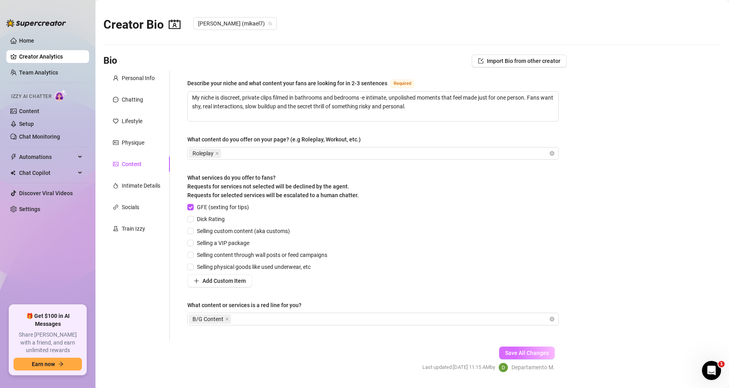
click at [532, 352] on span "Save All Changes" at bounding box center [527, 352] width 44 height 6
click at [146, 182] on div "Intimate Details" at bounding box center [141, 185] width 39 height 9
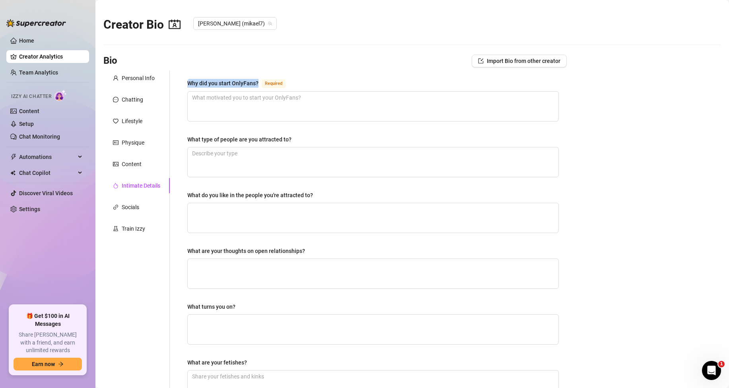
drag, startPoint x: 186, startPoint y: 84, endPoint x: 258, endPoint y: 83, distance: 72.0
click at [258, 83] on div "Why did you start OnlyFans? Required What type of people are you attracted to? …" at bounding box center [373, 270] width 388 height 400
click at [614, 226] on main "Creator Bio [PERSON_NAME] (mikael7) Bio Import Bio from other creator Personal …" at bounding box center [412, 270] width 634 height 540
click at [280, 101] on textarea "Why did you start OnlyFans? Required" at bounding box center [373, 106] width 371 height 29
paste textarea "I started OnlyFans to explore my curiosity and meet guys I wouldn’t find otherw…"
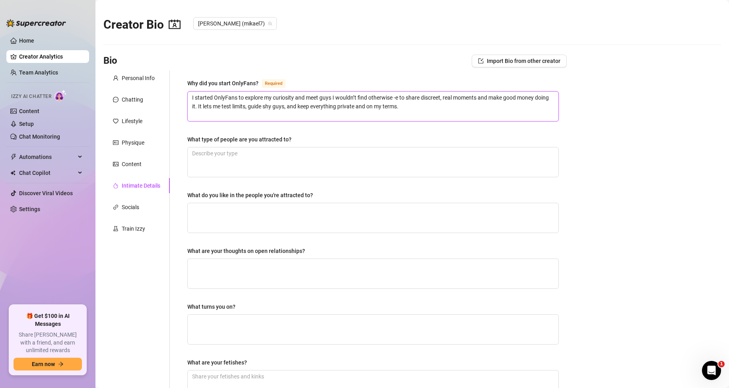
type textarea "I started OnlyFans to explore my curiosity and meet guys I wouldn’t find otherw…"
drag, startPoint x: 182, startPoint y: 140, endPoint x: 308, endPoint y: 139, distance: 126.1
click at [308, 139] on div "Why did you start OnlyFans? Required I started OnlyFans to explore my curiosity…" at bounding box center [373, 270] width 388 height 400
click at [192, 162] on textarea "What type of people are you attracted to?" at bounding box center [373, 161] width 371 height 29
paste textarea "I’m into femboys and passive guys -e soft voices, shy smiles and a sweet surren…"
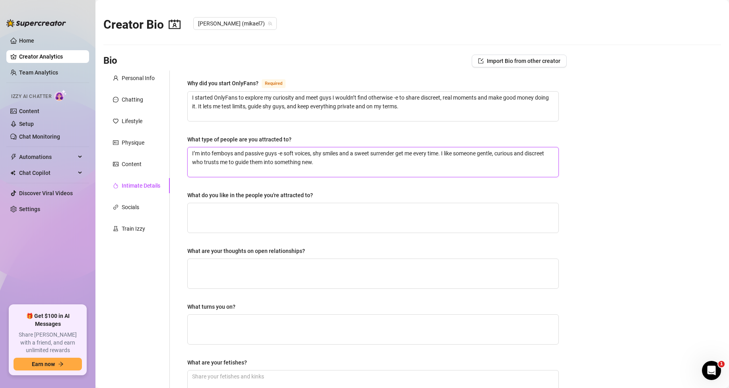
type textarea "I’m into femboys and passive guys -e soft voices, shy smiles and a sweet surren…"
drag, startPoint x: 189, startPoint y: 193, endPoint x: 327, endPoint y: 201, distance: 138.3
click at [327, 201] on div "What do you like in the people you're attracted to?" at bounding box center [373, 197] width 372 height 12
click at [197, 218] on textarea "What do you like in the people you're attracted to?" at bounding box center [373, 217] width 371 height 29
paste textarea "I like honesty and that shy spark that turns into trust -e soft voices, nervous…"
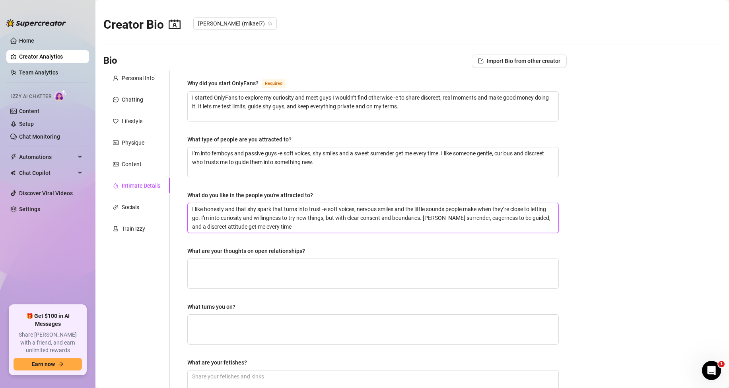
type textarea "I like honesty and that shy spark that turns into trust -e soft voices, nervous…"
click at [197, 252] on div "What are your thoughts on open relationships?" at bounding box center [246, 250] width 118 height 9
click at [197, 259] on textarea "What are your thoughts on open relationships?" at bounding box center [373, 273] width 371 height 29
click at [197, 252] on div "What are your thoughts on open relationships?" at bounding box center [246, 250] width 118 height 9
click at [197, 259] on textarea "What are your thoughts on open relationships?" at bounding box center [373, 273] width 371 height 29
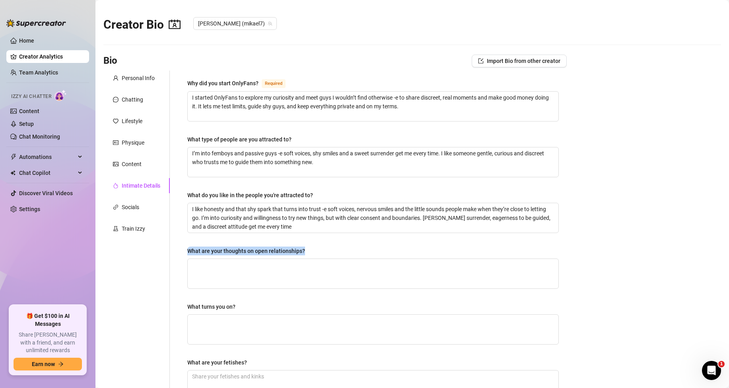
click at [197, 252] on div "What are your thoughts on open relationships?" at bounding box center [246, 250] width 118 height 9
click at [197, 259] on textarea "What are your thoughts on open relationships?" at bounding box center [373, 273] width 371 height 29
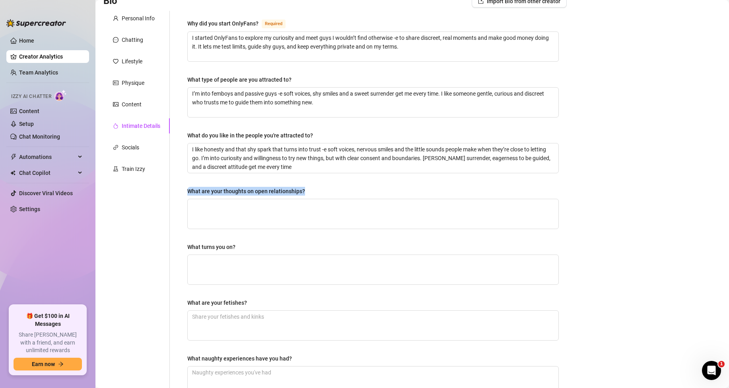
scroll to position [80, 0]
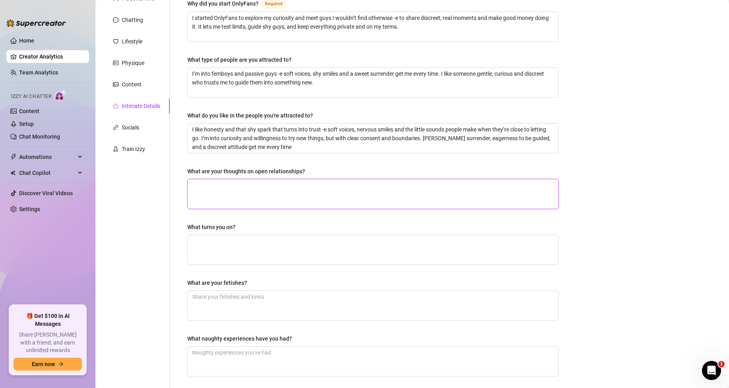
click at [231, 201] on textarea "What are your thoughts on open relationships?" at bounding box center [373, 193] width 371 height 29
type textarea "I"
type textarea "I l"
type textarea "I lo"
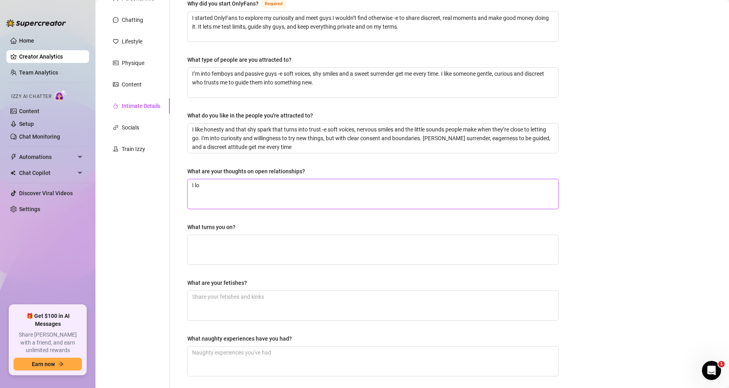
type textarea "I lov"
type textarea "I love"
type textarea "I love i"
type textarea "I love it"
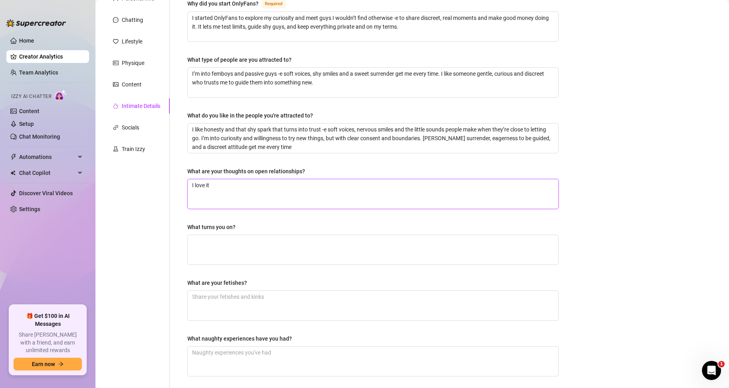
type textarea "I love it!"
type textarea "I love it! W"
type textarea "I love it! Wi"
type textarea "I love it! Wit"
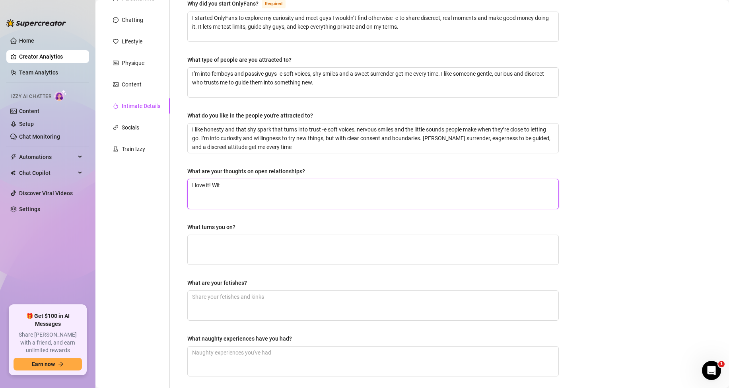
type textarea "I love it! With"
type textarea "I love it! With r"
type textarea "I love it! With re"
type textarea "I love it! With res"
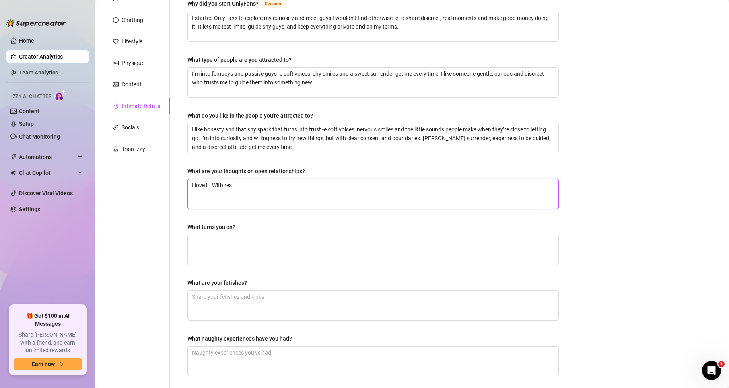
type textarea "I love it! With resp"
type textarea "I love it! With respe"
type textarea "I love it! With respec"
type textarea "I love it! With respect"
click at [191, 226] on div "What turns you on?" at bounding box center [211, 226] width 48 height 9
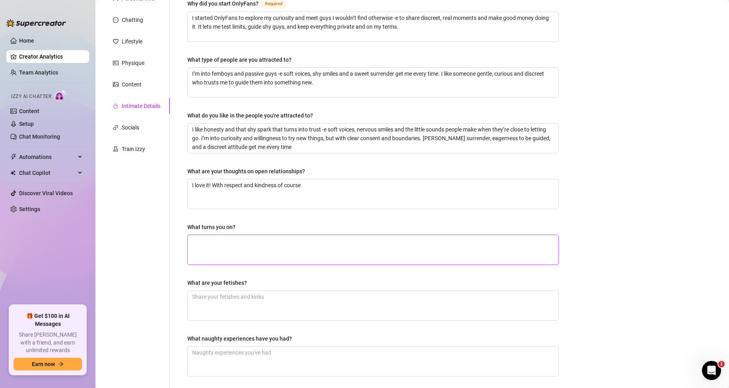
click at [191, 235] on textarea "What turns you on?" at bounding box center [373, 249] width 371 height 29
click at [191, 226] on div "What turns you on?" at bounding box center [211, 226] width 48 height 9
click at [191, 235] on textarea "What turns you on?" at bounding box center [373, 249] width 371 height 29
click at [191, 226] on div "What turns you on?" at bounding box center [211, 226] width 48 height 9
click at [191, 235] on textarea "What turns you on?" at bounding box center [373, 249] width 371 height 29
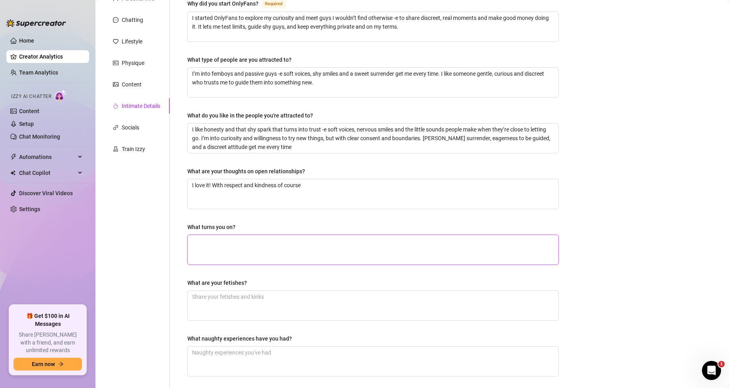
click at [199, 243] on textarea "What turns you on?" at bounding box center [373, 249] width 371 height 29
paste textarea "Shy femboys who blush and whisper -e soft voices and nervous smiles. Saunas, st…"
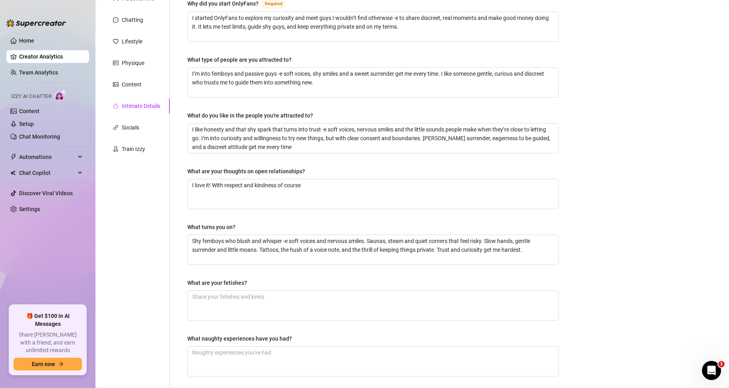
click at [191, 283] on div "What are your fetishes?" at bounding box center [217, 282] width 60 height 9
click at [191, 290] on textarea "What are your fetishes?" at bounding box center [373, 304] width 371 height 29
click at [191, 283] on div "What are your fetishes?" at bounding box center [217, 282] width 60 height 9
click at [191, 290] on textarea "What are your fetishes?" at bounding box center [373, 304] width 371 height 29
click at [191, 283] on div "What are your fetishes?" at bounding box center [217, 282] width 60 height 9
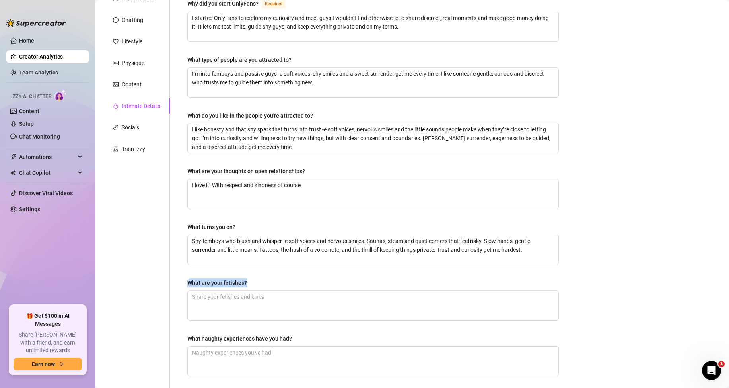
click at [191, 290] on textarea "What are your fetishes?" at bounding box center [373, 304] width 371 height 29
click at [196, 296] on textarea "What are your fetishes?" at bounding box center [373, 304] width 371 height 29
paste textarea "I’m into femboy roleplay and shy-passive bottoms -e that gentle surrender turns…"
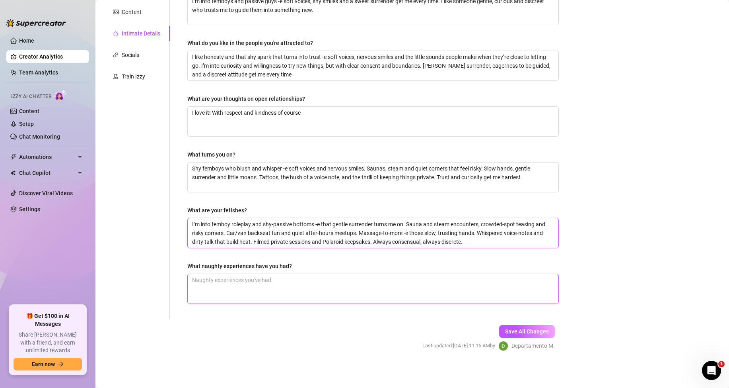
scroll to position [152, 0]
drag, startPoint x: 185, startPoint y: 260, endPoint x: 296, endPoint y: 267, distance: 111.2
click at [296, 267] on div "Why did you start OnlyFans? Required I started OnlyFans to explore my curiosity…" at bounding box center [373, 118] width 388 height 400
click at [192, 280] on textarea "What naughty experiences have you had?" at bounding box center [373, 287] width 371 height 29
paste textarea "I’ve had my share of messy nights -e group sessions at a private loft after a s…"
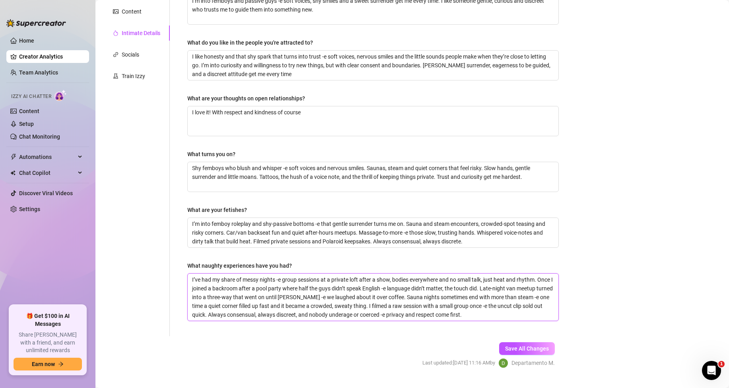
scroll to position [0, 0]
click at [538, 347] on span "Save All Changes" at bounding box center [527, 348] width 44 height 6
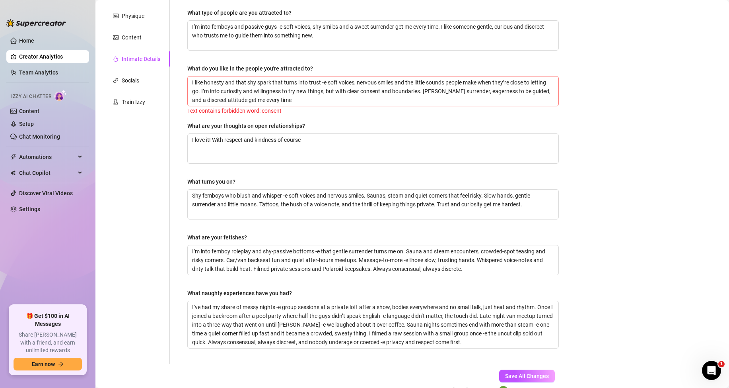
scroll to position [113, 0]
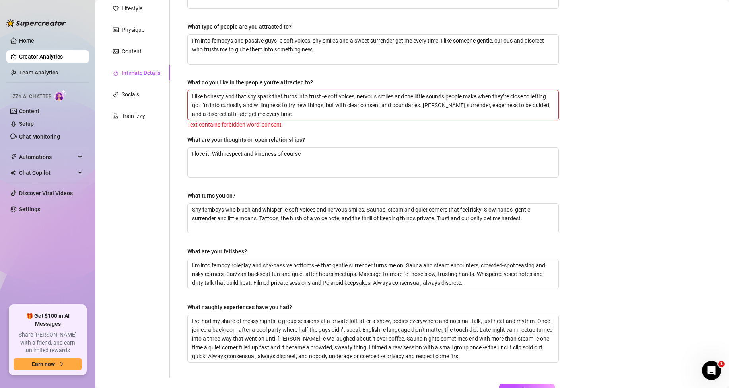
drag, startPoint x: 397, startPoint y: 105, endPoint x: 379, endPoint y: 107, distance: 18.0
click at [379, 107] on textarea "I like honesty and that shy spark that turns into trust -e soft voices, nervous…" at bounding box center [373, 104] width 371 height 29
click at [378, 105] on textarea "I like honesty and that shy spark that turns into trust -e soft voices, nervous…" at bounding box center [373, 104] width 371 height 29
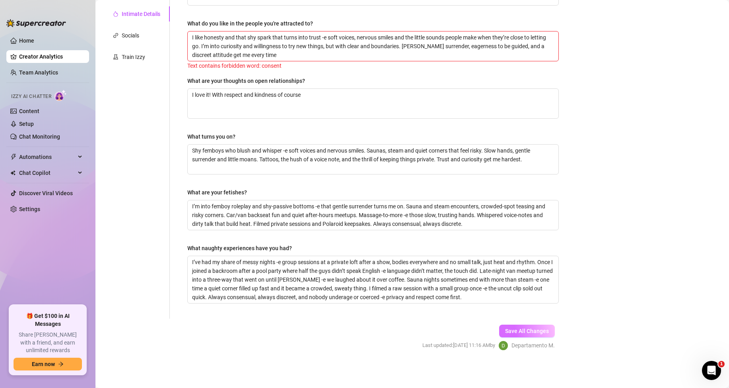
click at [516, 331] on span "Save All Changes" at bounding box center [527, 330] width 44 height 6
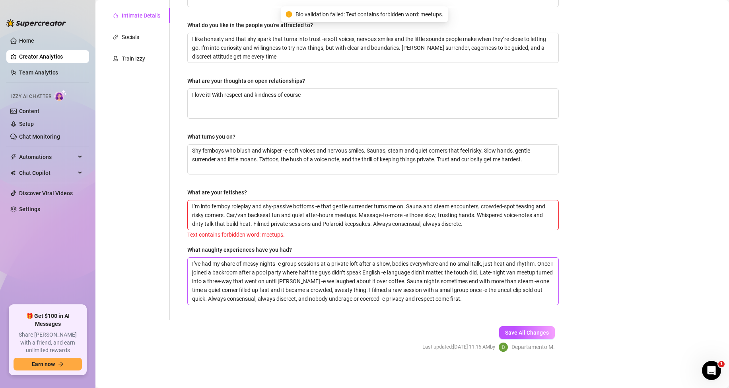
scroll to position [172, 0]
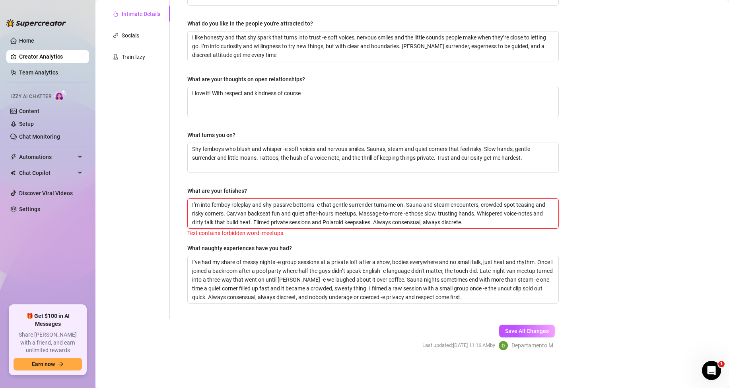
drag, startPoint x: 356, startPoint y: 212, endPoint x: 332, endPoint y: 210, distance: 23.5
click at [332, 210] on textarea "I’m into femboy roleplay and shy-passive bottoms -e that gentle surrender turns…" at bounding box center [373, 213] width 371 height 29
click at [540, 326] on button "Save All Changes" at bounding box center [527, 330] width 56 height 13
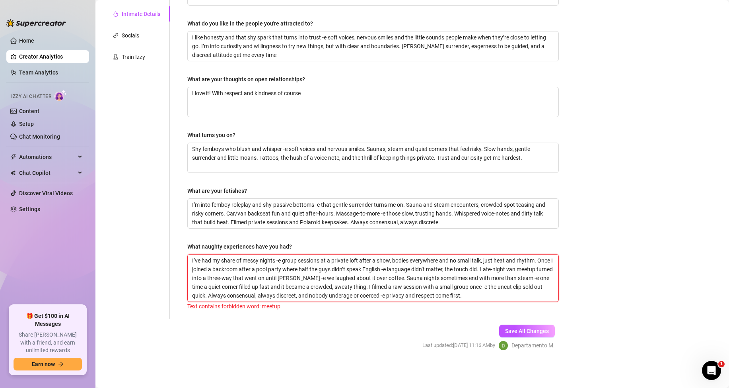
drag, startPoint x: 211, startPoint y: 275, endPoint x: 193, endPoint y: 277, distance: 17.7
click at [193, 277] on textarea "I’ve had my share of messy nights -e group sessions at a private loft after a s…" at bounding box center [373, 277] width 371 height 47
click at [535, 332] on span "Save All Changes" at bounding box center [527, 330] width 44 height 6
drag, startPoint x: 330, startPoint y: 294, endPoint x: 353, endPoint y: 294, distance: 22.3
click at [353, 294] on textarea "I’ve had my share of messy nights -e group sessions at a private loft after a s…" at bounding box center [373, 277] width 371 height 47
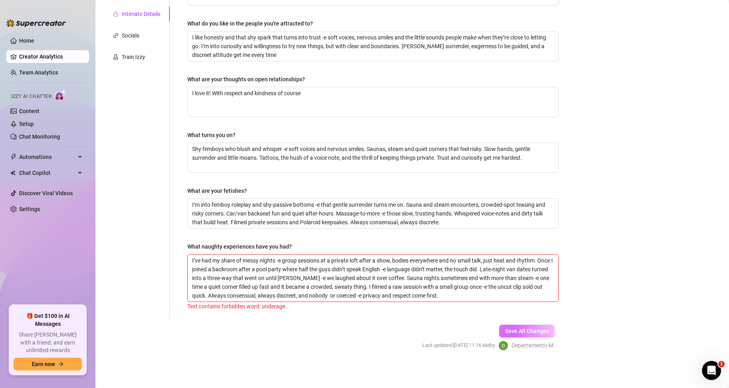
click at [523, 330] on span "Save All Changes" at bounding box center [527, 330] width 44 height 6
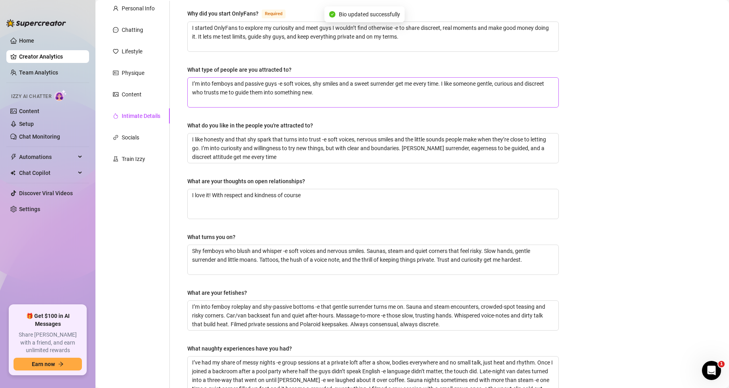
scroll to position [0, 0]
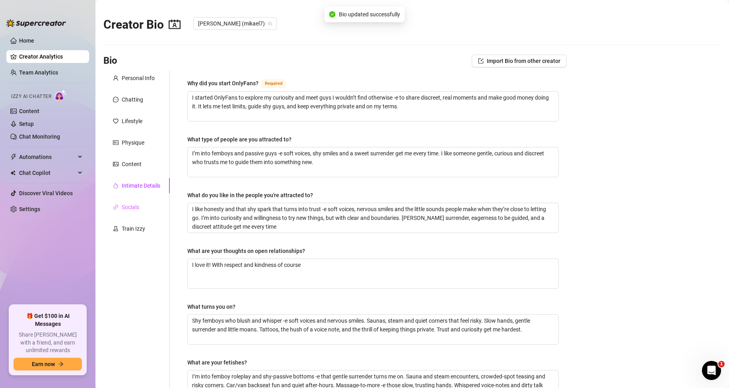
click at [124, 211] on div "Socials" at bounding box center [136, 206] width 66 height 15
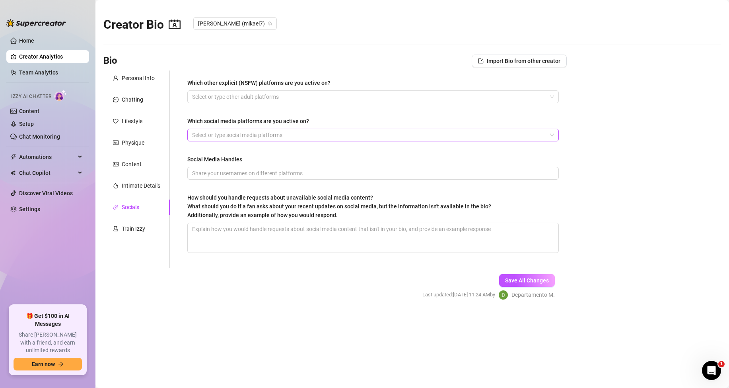
click at [212, 134] on div at bounding box center [369, 134] width 360 height 11
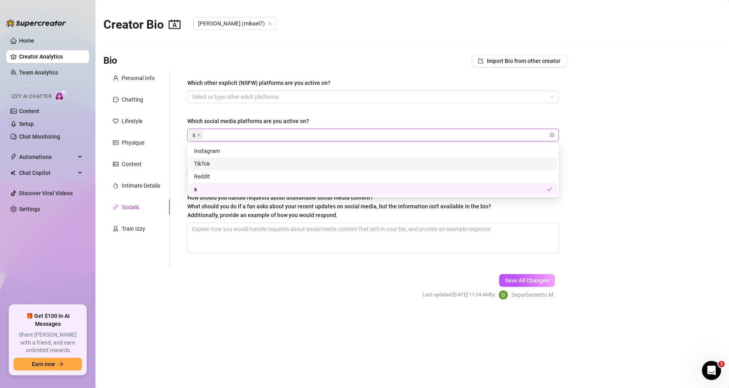
click at [179, 176] on div "Which other explicit (NSFW) platforms are you active on? Select or type other a…" at bounding box center [368, 168] width 397 height 197
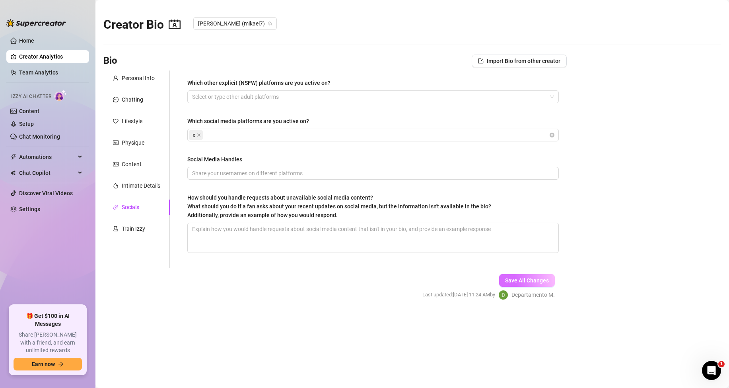
click at [526, 277] on span "Save All Changes" at bounding box center [527, 280] width 44 height 6
click at [29, 111] on link "Content" at bounding box center [29, 111] width 20 height 6
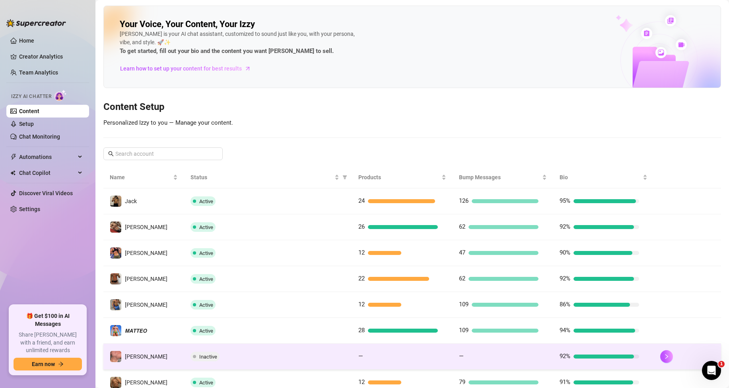
click at [366, 355] on div at bounding box center [402, 356] width 72 height 4
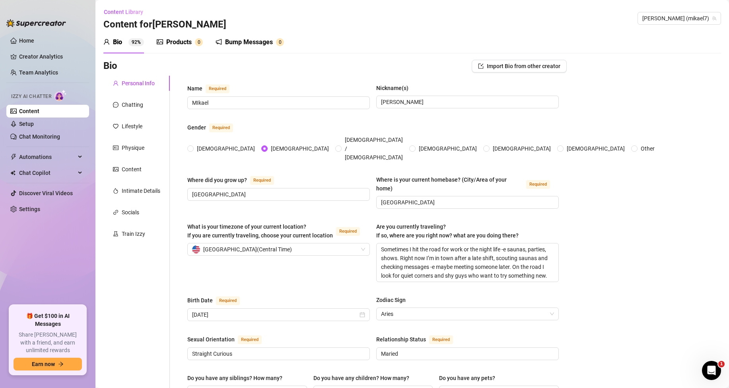
click at [172, 46] on div "Products" at bounding box center [178, 42] width 25 height 10
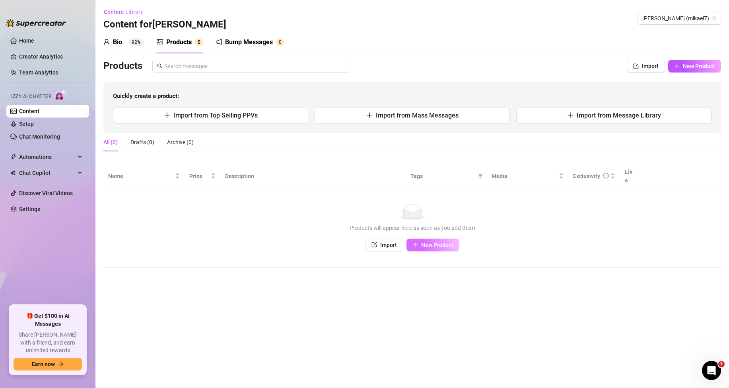
click at [431, 242] on span "New Product" at bounding box center [437, 245] width 32 height 6
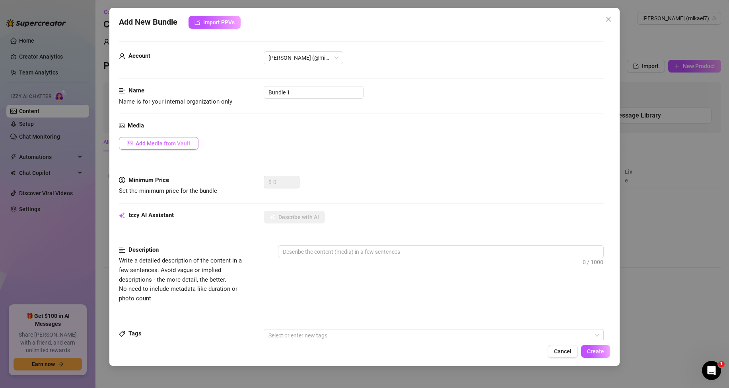
click at [176, 146] on span "Add Media from Vault" at bounding box center [163, 143] width 55 height 6
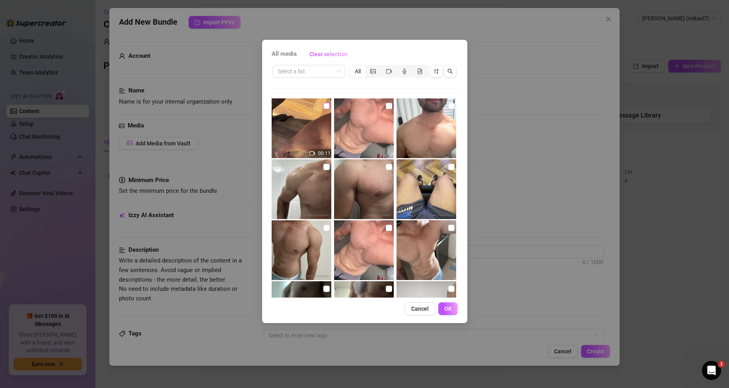
click at [324, 109] on label at bounding box center [327, 105] width 6 height 9
click at [324, 109] on input "checkbox" at bounding box center [327, 106] width 6 height 6
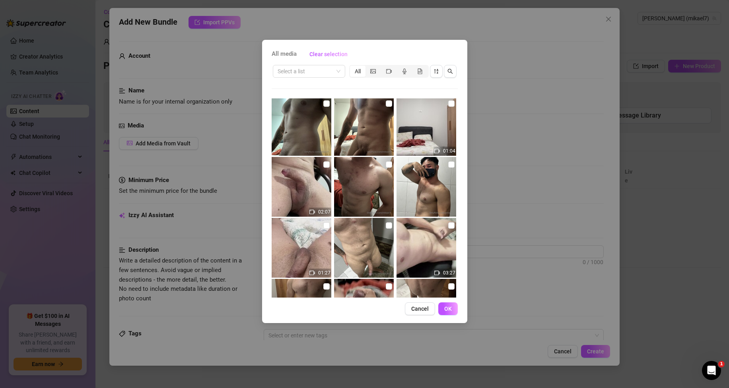
scroll to position [199, 0]
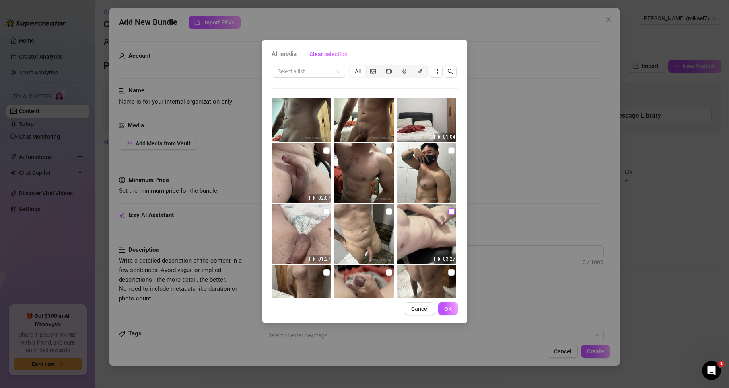
click at [448, 210] on input "checkbox" at bounding box center [451, 211] width 6 height 6
click at [448, 307] on span "OK" at bounding box center [448, 308] width 8 height 6
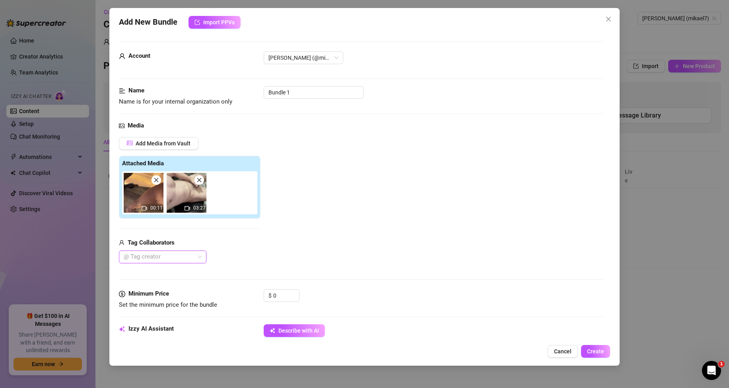
click at [155, 179] on icon "close" at bounding box center [157, 180] width 6 height 6
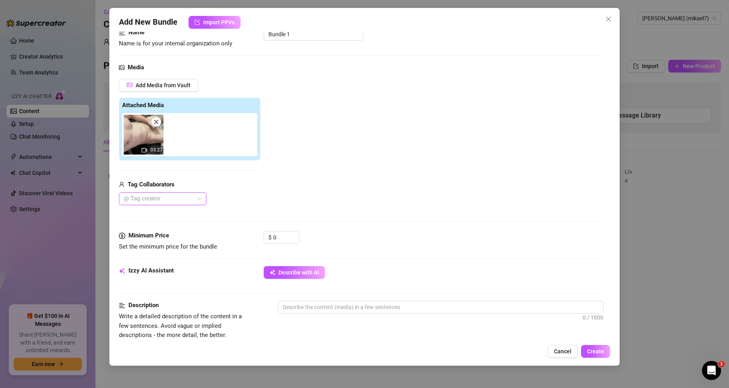
scroll to position [119, 0]
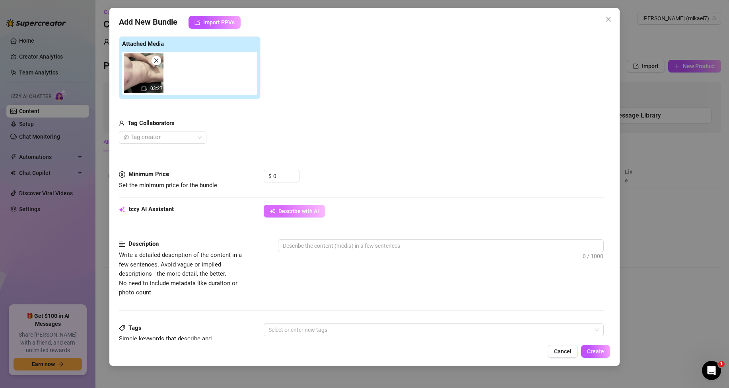
click at [287, 211] on span "Describe with AI" at bounding box center [299, 211] width 41 height 6
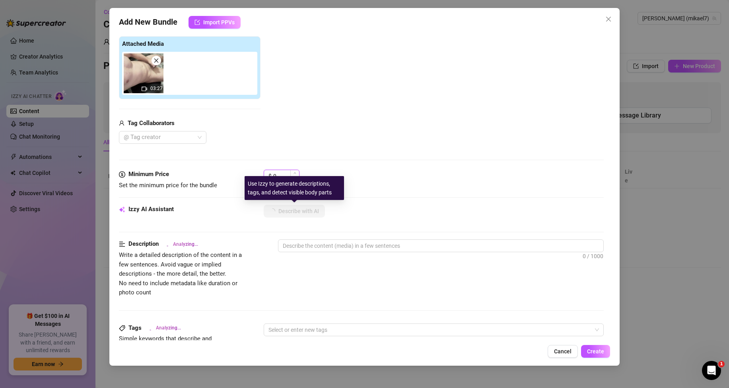
click at [279, 175] on input "0" at bounding box center [286, 176] width 26 height 12
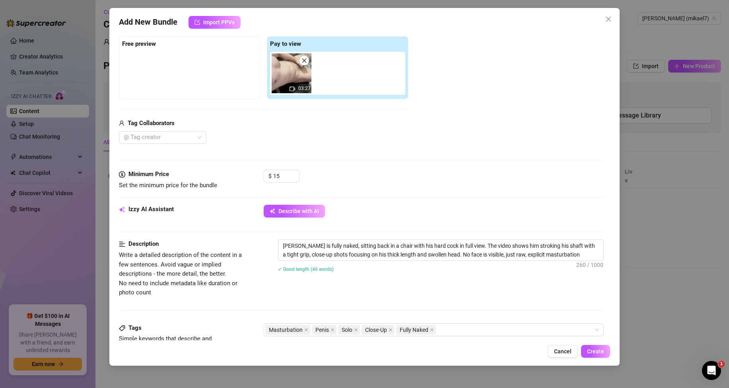
click at [593, 358] on div "Add New Bundle Import PPVs Account [PERSON_NAME] (@mikael7) Name Name is for yo…" at bounding box center [364, 186] width 511 height 357
drag, startPoint x: 595, startPoint y: 355, endPoint x: 588, endPoint y: 347, distance: 11.3
click at [595, 355] on button "Create" at bounding box center [595, 351] width 29 height 13
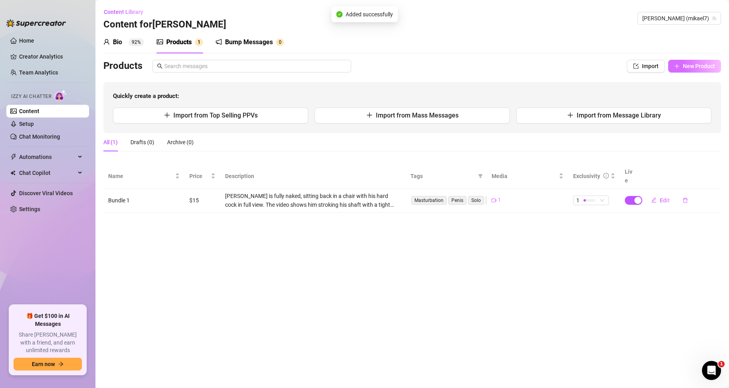
click at [700, 63] on span "New Product" at bounding box center [699, 66] width 32 height 6
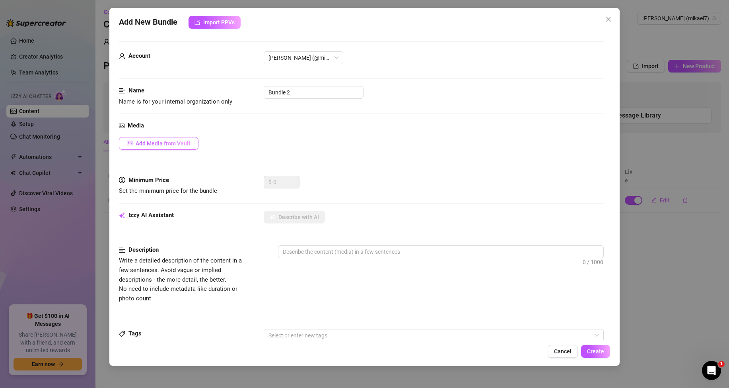
click at [187, 140] on span "Add Media from Vault" at bounding box center [163, 143] width 55 height 6
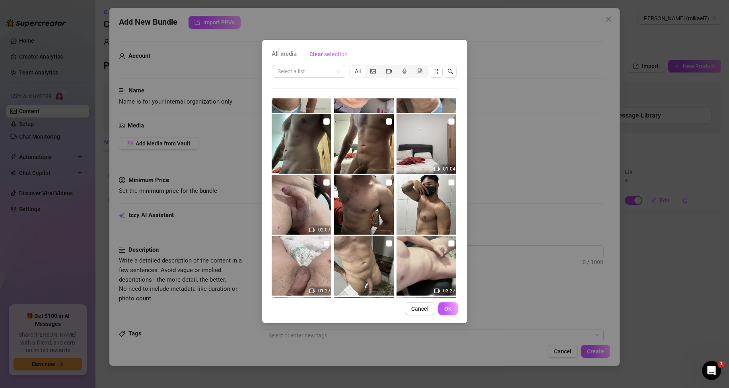
scroll to position [159, 0]
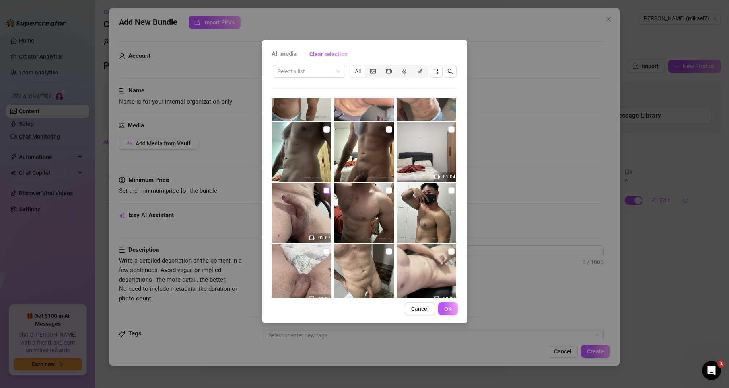
click at [324, 189] on input "checkbox" at bounding box center [327, 190] width 6 height 6
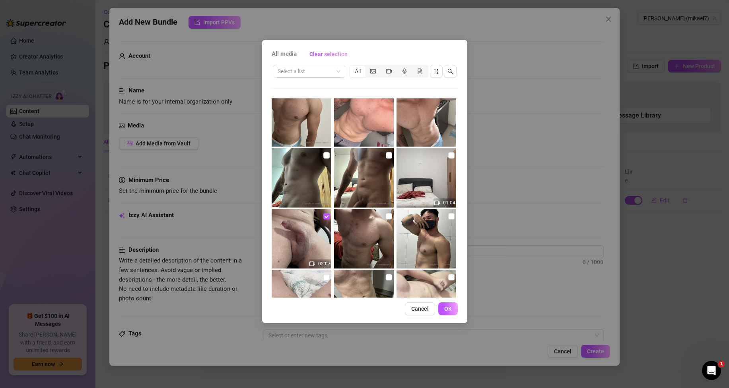
scroll to position [119, 0]
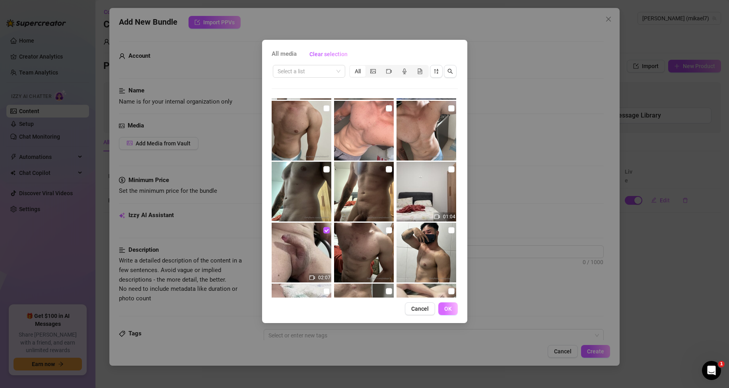
click at [454, 307] on button "OK" at bounding box center [447, 308] width 19 height 13
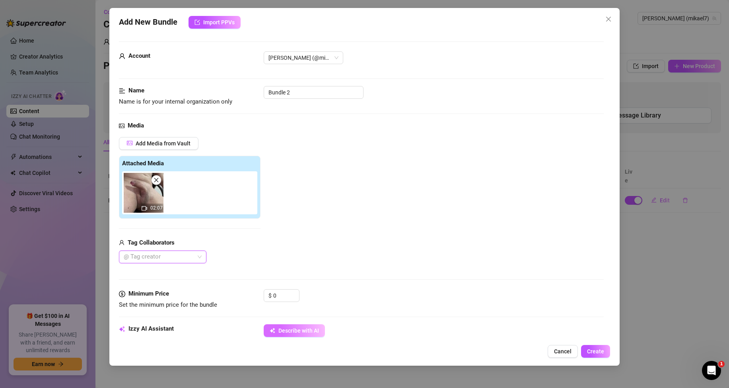
click at [289, 330] on span "Describe with AI" at bounding box center [299, 330] width 41 height 6
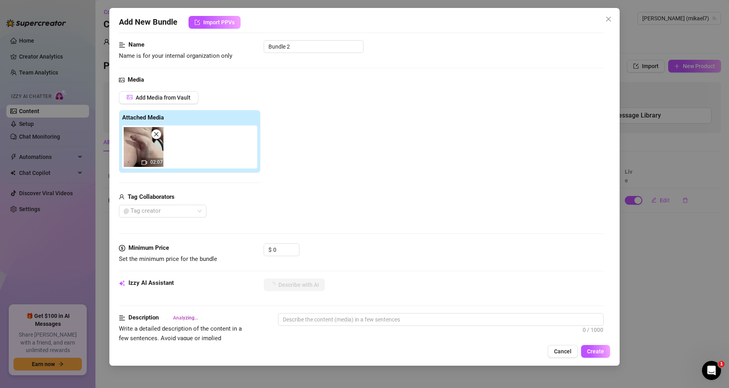
scroll to position [80, 0]
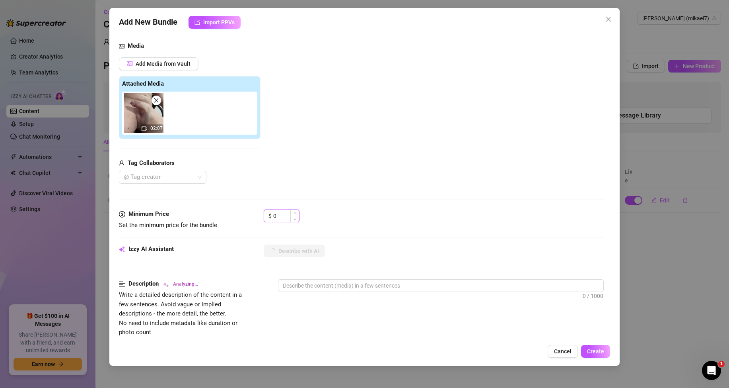
click at [285, 215] on input "0" at bounding box center [286, 216] width 26 height 12
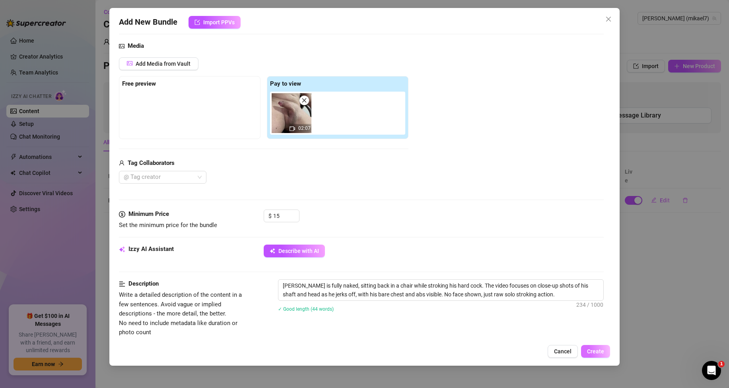
click at [597, 348] on span "Create" at bounding box center [595, 351] width 17 height 6
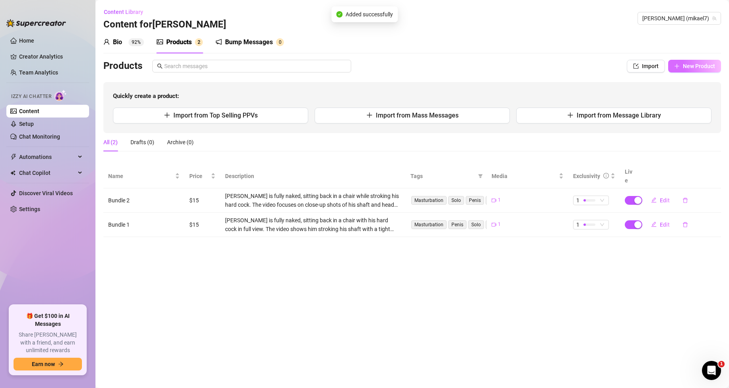
click at [684, 64] on span "New Product" at bounding box center [699, 66] width 32 height 6
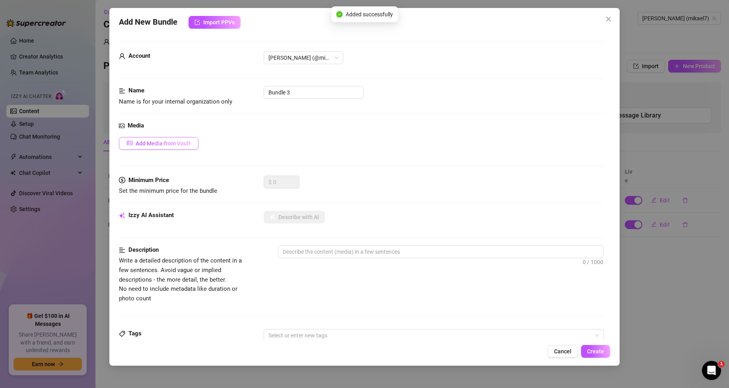
click at [160, 140] on span "Add Media from Vault" at bounding box center [163, 143] width 55 height 6
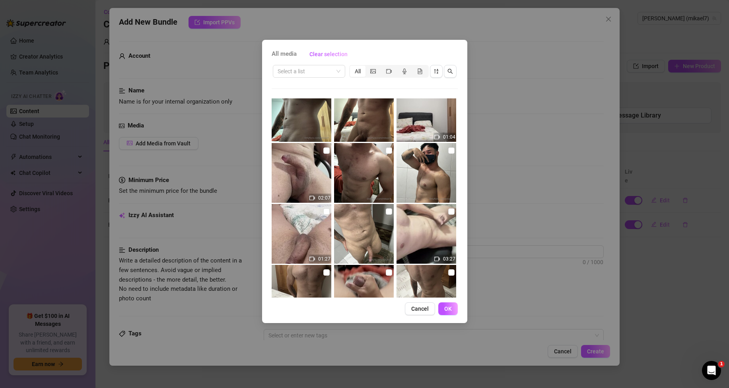
scroll to position [159, 0]
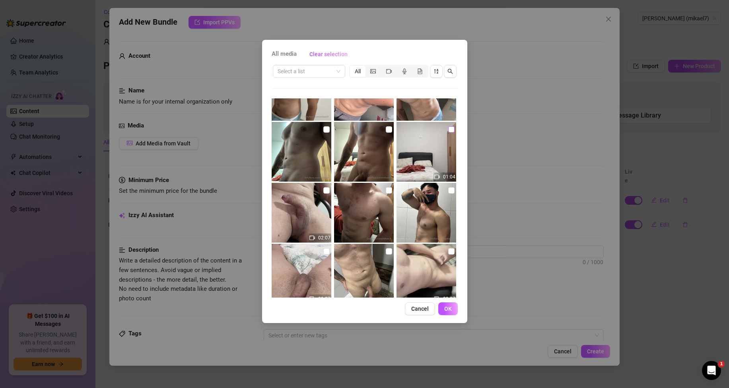
click at [448, 126] on label at bounding box center [451, 129] width 6 height 9
click at [448, 126] on input "checkbox" at bounding box center [451, 129] width 6 height 6
click at [448, 308] on span "OK" at bounding box center [448, 308] width 8 height 6
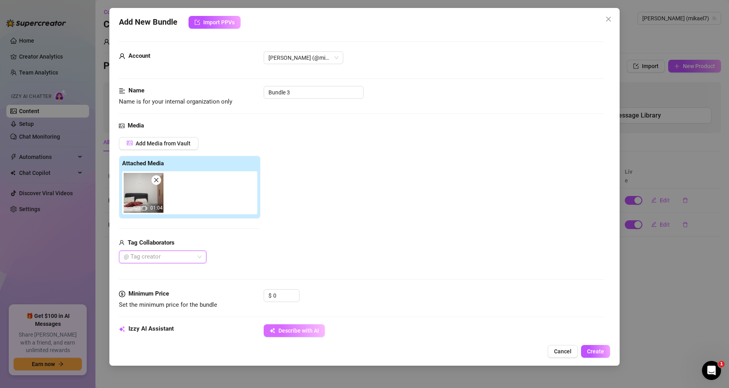
click at [305, 333] on span "Describe with AI" at bounding box center [299, 330] width 41 height 6
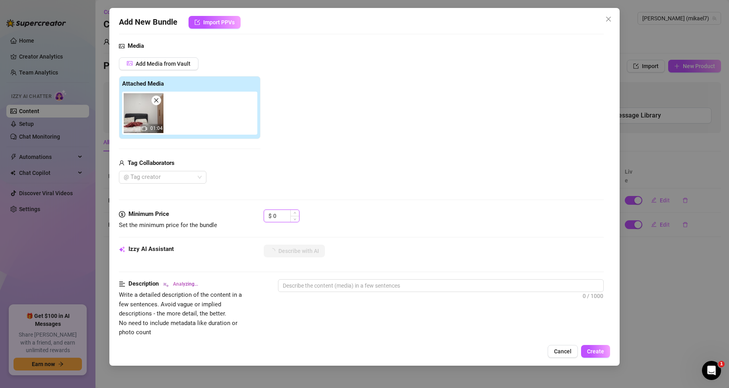
click at [286, 216] on input "0" at bounding box center [286, 216] width 26 height 12
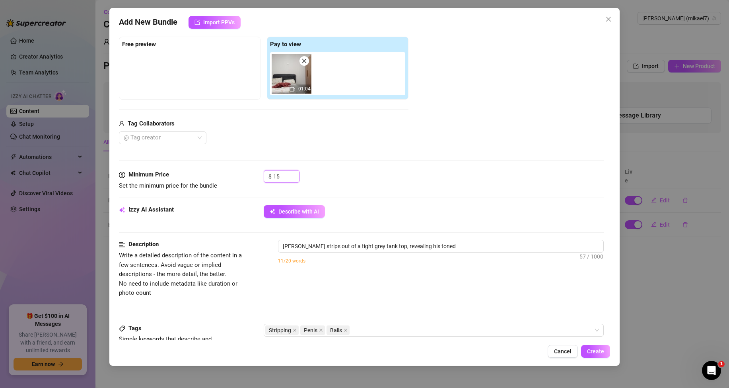
scroll to position [119, 0]
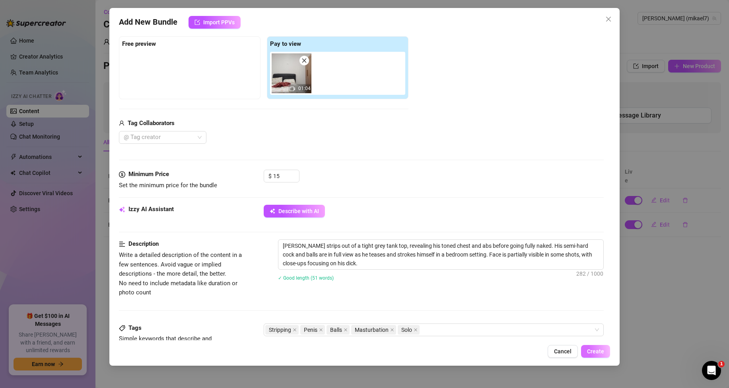
click at [598, 347] on button "Create" at bounding box center [595, 351] width 29 height 13
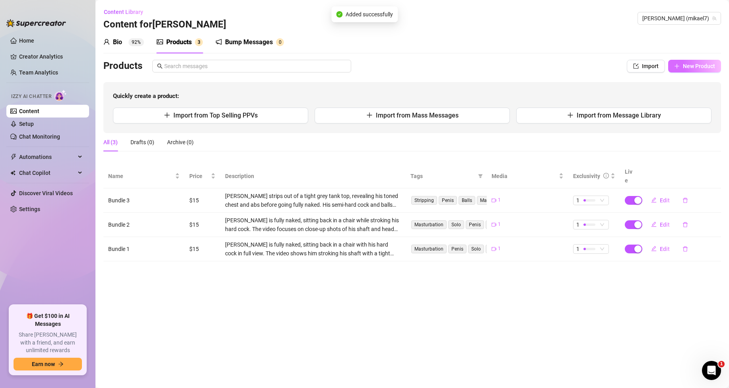
click at [677, 61] on button "New Product" at bounding box center [694, 66] width 53 height 13
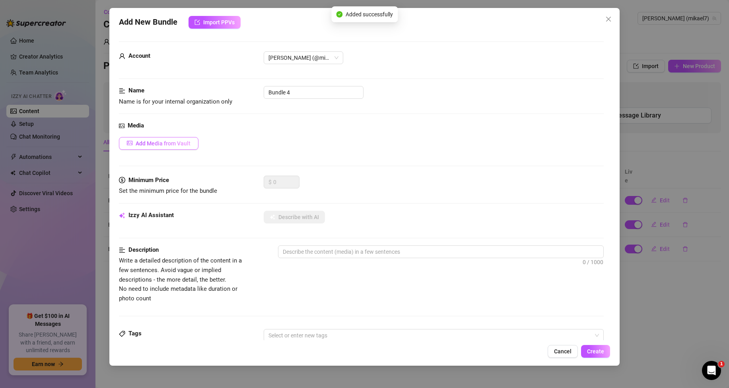
click at [186, 142] on span "Add Media from Vault" at bounding box center [163, 143] width 55 height 6
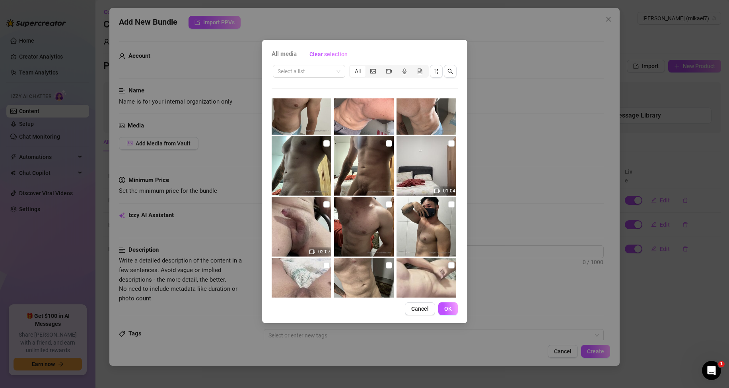
scroll to position [159, 0]
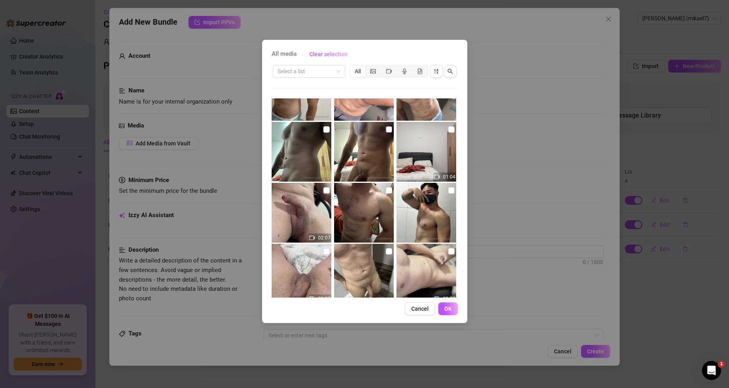
click at [386, 128] on input "checkbox" at bounding box center [389, 129] width 6 height 6
click at [445, 309] on span "OK" at bounding box center [448, 308] width 8 height 6
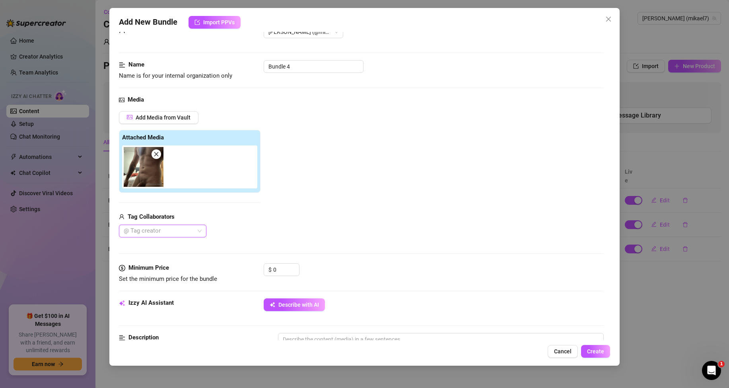
scroll to position [40, 0]
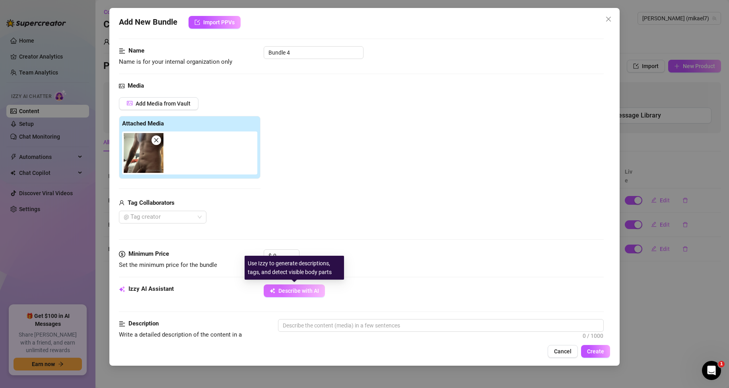
click at [296, 289] on span "Describe with AI" at bounding box center [299, 290] width 41 height 6
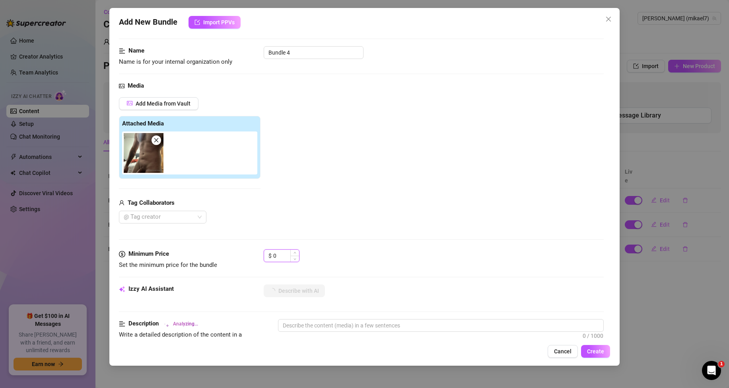
click at [280, 253] on input "0" at bounding box center [286, 255] width 26 height 12
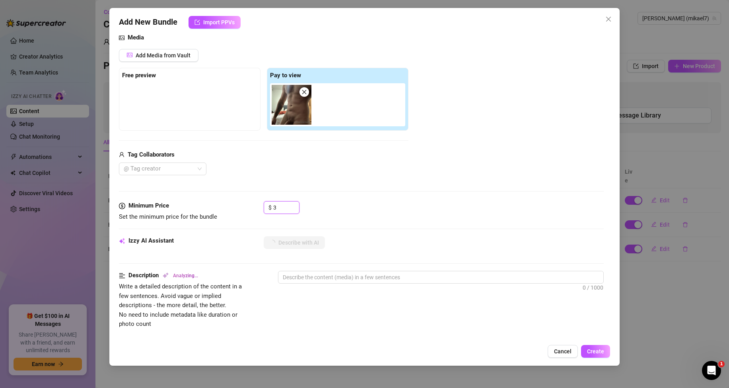
scroll to position [159, 0]
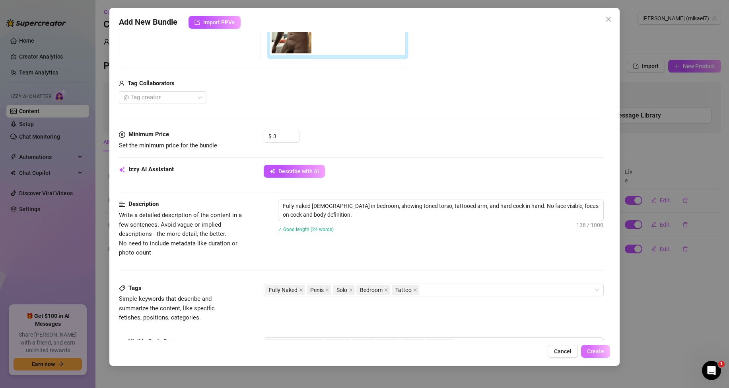
click at [591, 351] on span "Create" at bounding box center [595, 351] width 17 height 6
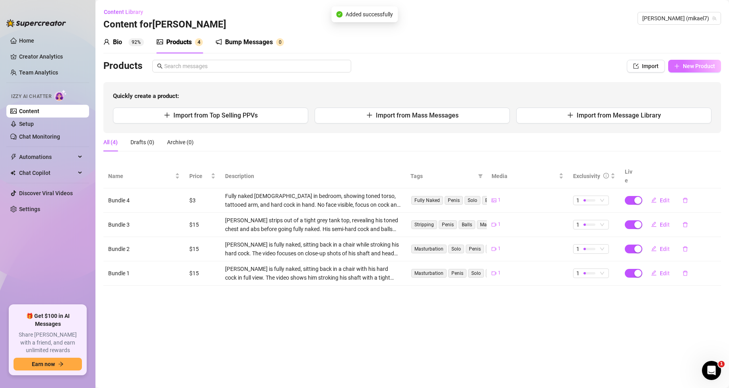
click at [699, 68] on span "New Product" at bounding box center [699, 66] width 32 height 6
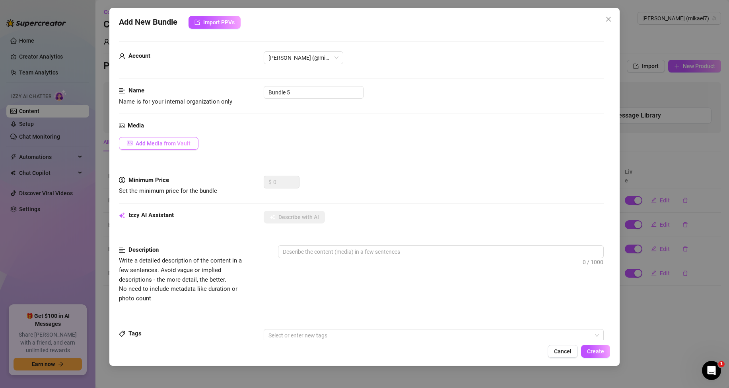
click at [179, 140] on span "Add Media from Vault" at bounding box center [163, 143] width 55 height 6
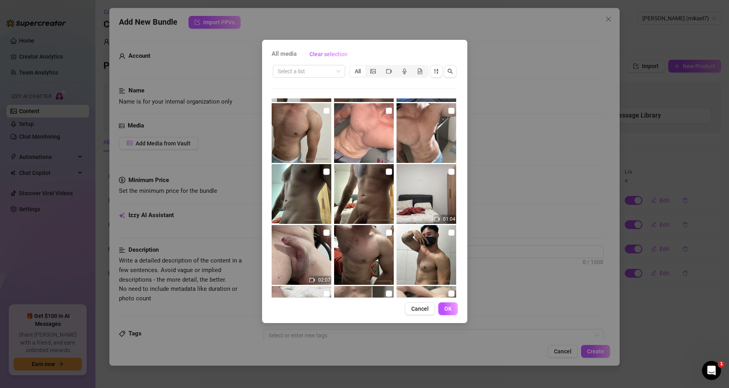
scroll to position [119, 0]
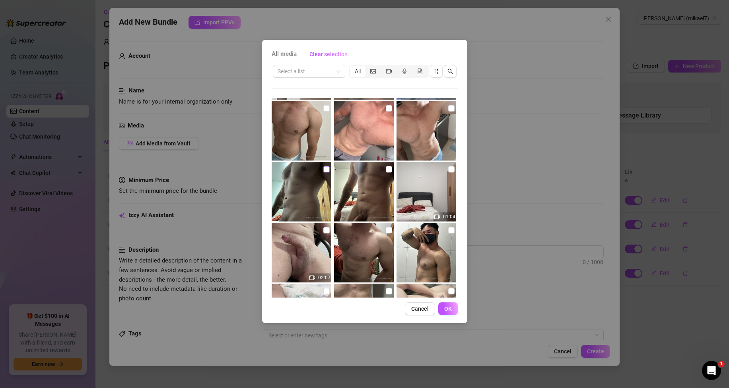
click at [324, 170] on input "checkbox" at bounding box center [327, 169] width 6 height 6
click at [443, 306] on button "OK" at bounding box center [447, 308] width 19 height 13
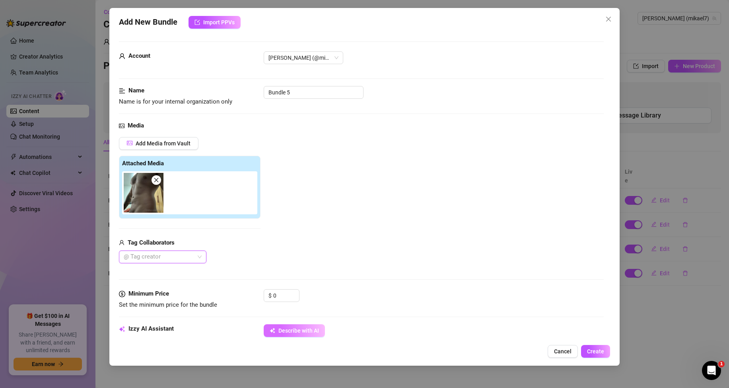
click at [296, 331] on span "Describe with AI" at bounding box center [299, 330] width 41 height 6
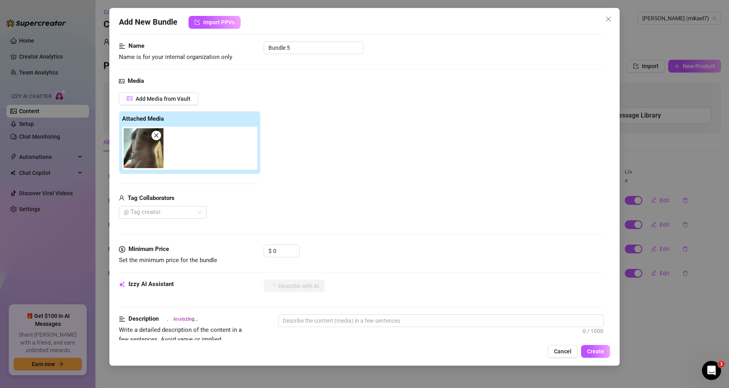
scroll to position [80, 0]
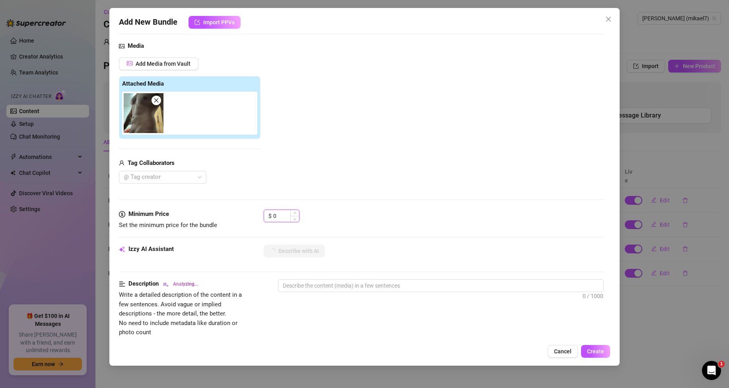
click at [285, 214] on input "0" at bounding box center [286, 216] width 26 height 12
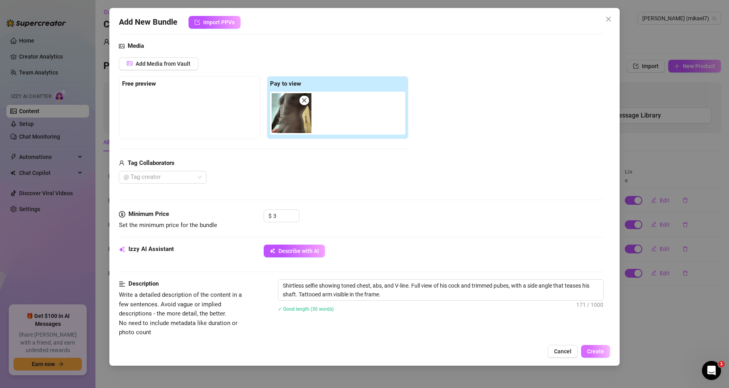
click at [603, 353] on span "Create" at bounding box center [595, 351] width 17 height 6
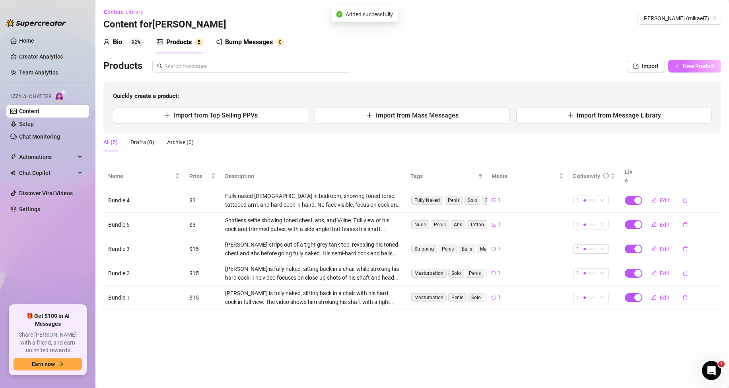
click at [686, 70] on button "New Product" at bounding box center [694, 66] width 53 height 13
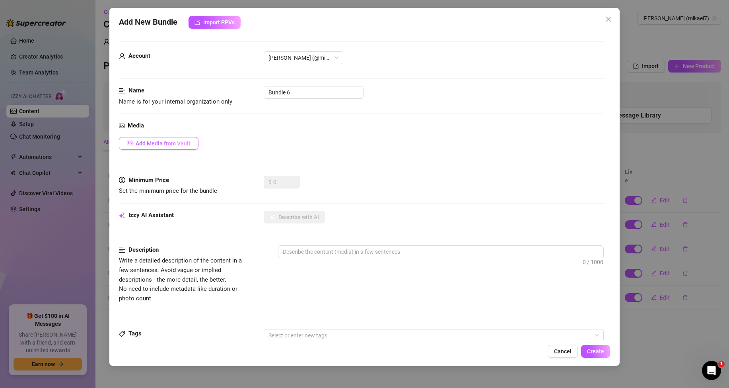
click at [170, 144] on span "Add Media from Vault" at bounding box center [163, 143] width 55 height 6
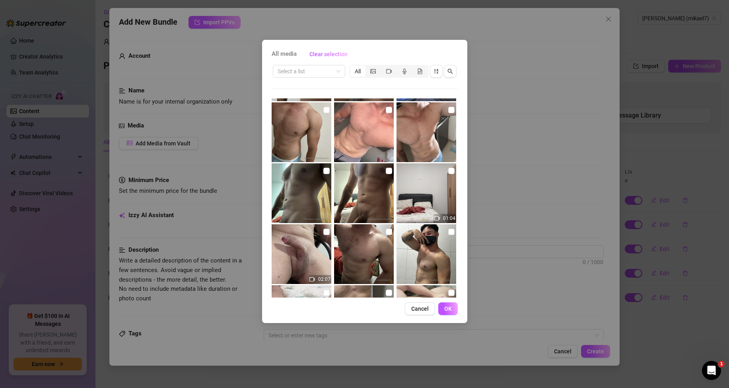
scroll to position [40, 0]
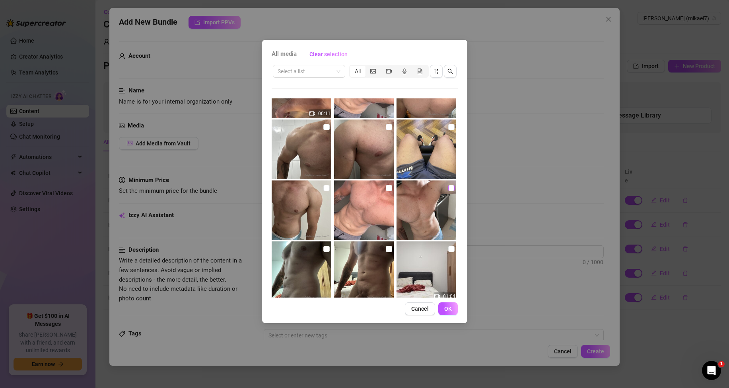
click at [448, 188] on input "checkbox" at bounding box center [451, 188] width 6 height 6
click at [449, 311] on span "OK" at bounding box center [448, 308] width 8 height 6
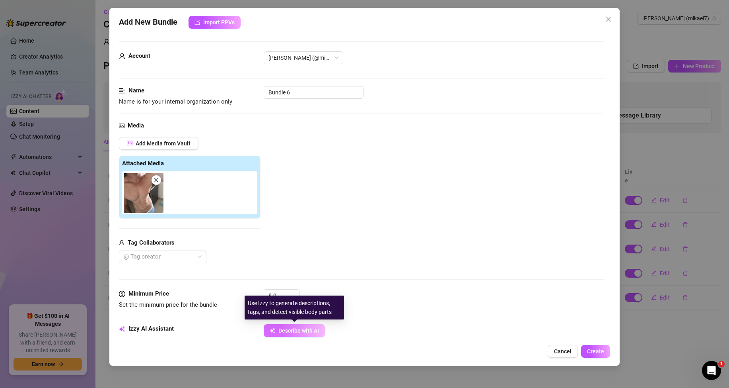
click at [312, 328] on span "Describe with AI" at bounding box center [299, 330] width 41 height 6
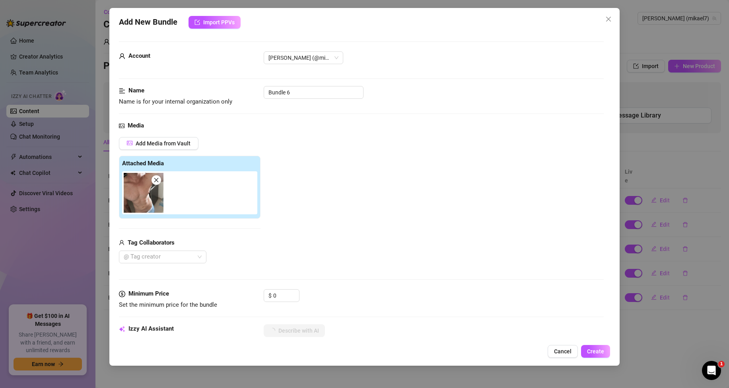
scroll to position [80, 0]
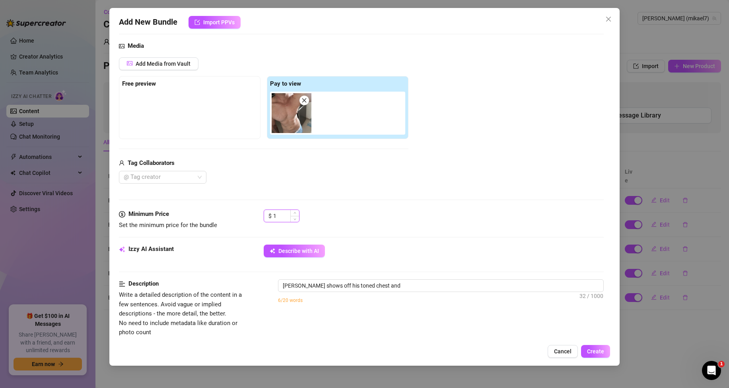
click at [290, 215] on span "Increase Value" at bounding box center [294, 213] width 9 height 6
click at [296, 216] on span "Increase Value" at bounding box center [294, 213] width 9 height 7
click at [295, 215] on span "Decrease Value" at bounding box center [294, 217] width 9 height 7
click at [338, 213] on div "$ 1" at bounding box center [434, 219] width 340 height 20
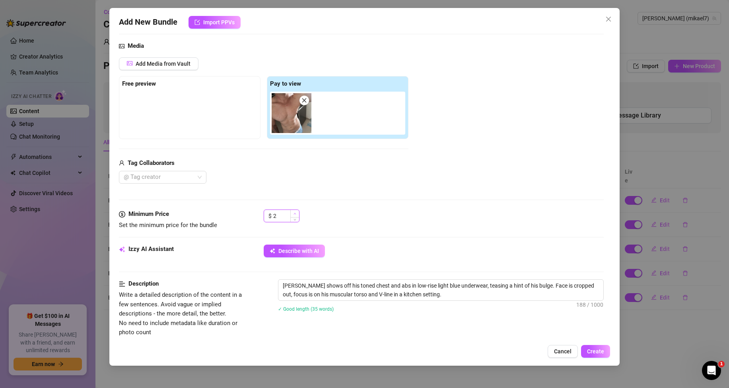
click at [294, 214] on icon "up" at bounding box center [295, 213] width 3 height 3
click at [355, 209] on div "Media Add Media from Vault Free preview Pay to view Tag Collaborators @ Tag cre…" at bounding box center [361, 125] width 485 height 168
drag, startPoint x: 605, startPoint y: 350, endPoint x: 601, endPoint y: 347, distance: 4.6
click at [604, 350] on button "Create" at bounding box center [595, 351] width 29 height 13
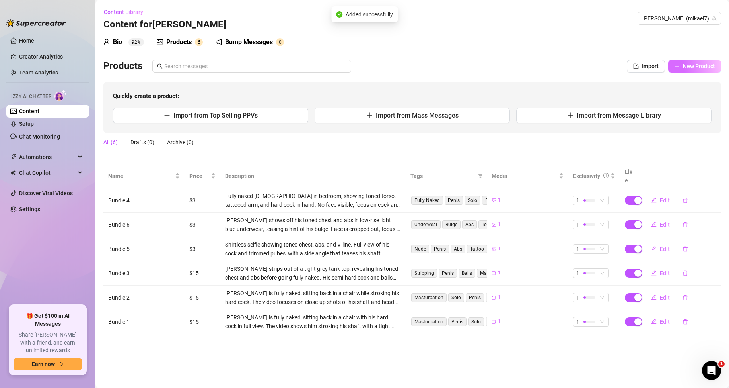
click at [689, 68] on span "New Product" at bounding box center [699, 66] width 32 height 6
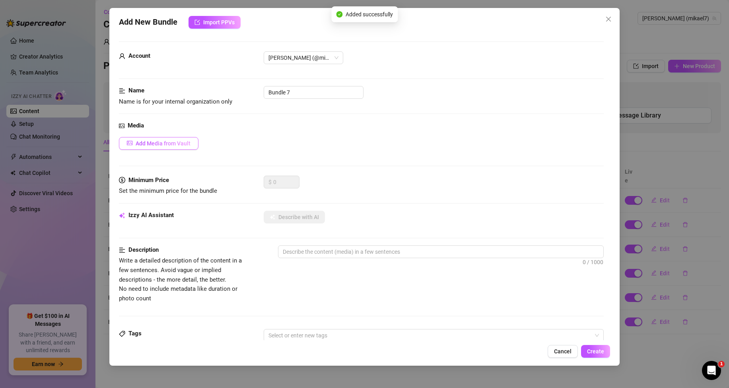
click at [181, 146] on span "Add Media from Vault" at bounding box center [163, 143] width 55 height 6
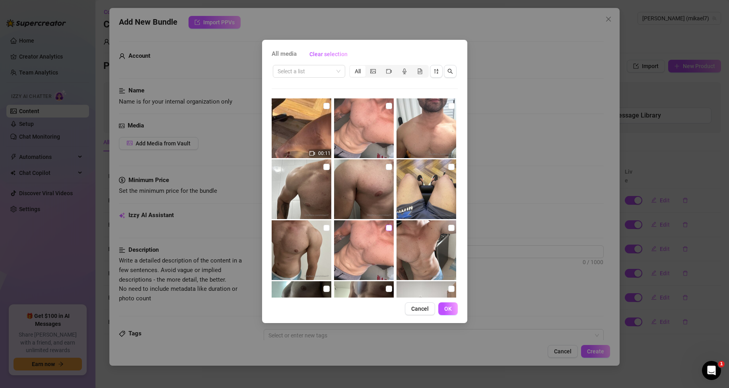
click at [386, 228] on input "checkbox" at bounding box center [389, 227] width 6 height 6
click at [444, 311] on span "OK" at bounding box center [448, 308] width 8 height 6
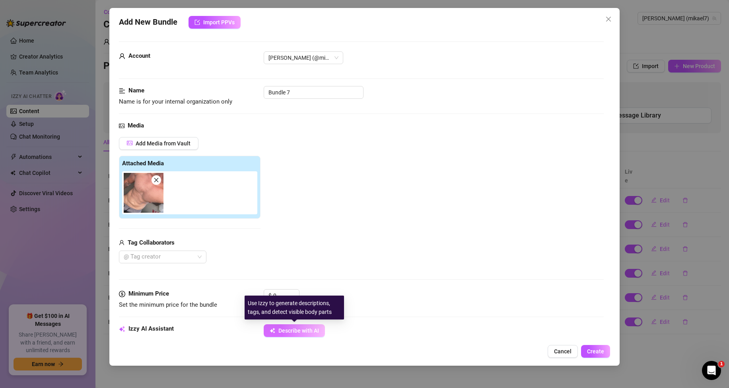
click at [295, 333] on span "Describe with AI" at bounding box center [299, 330] width 41 height 6
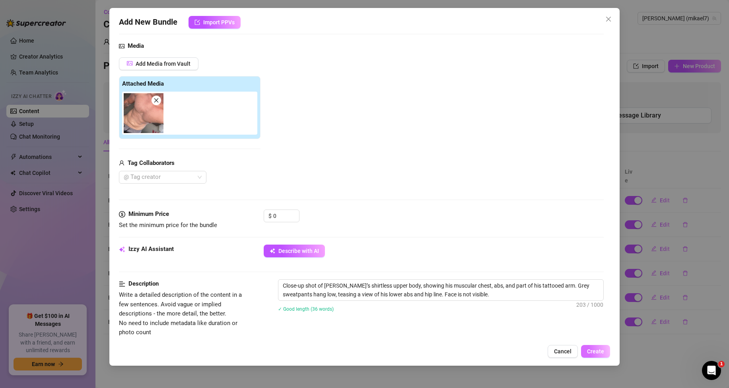
click at [594, 351] on span "Create" at bounding box center [595, 351] width 17 height 6
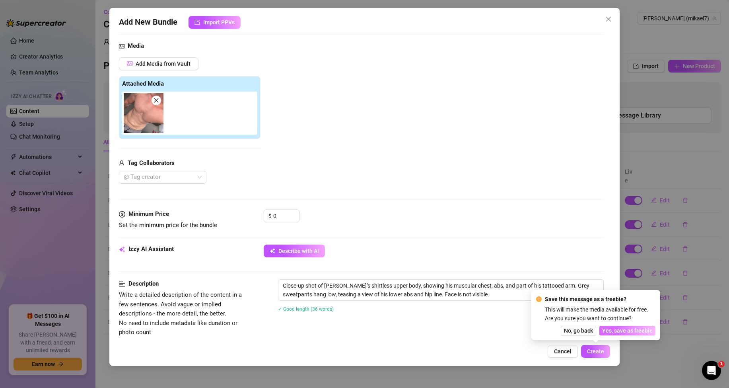
click at [626, 330] on span "Yes, save as freebie" at bounding box center [627, 330] width 51 height 6
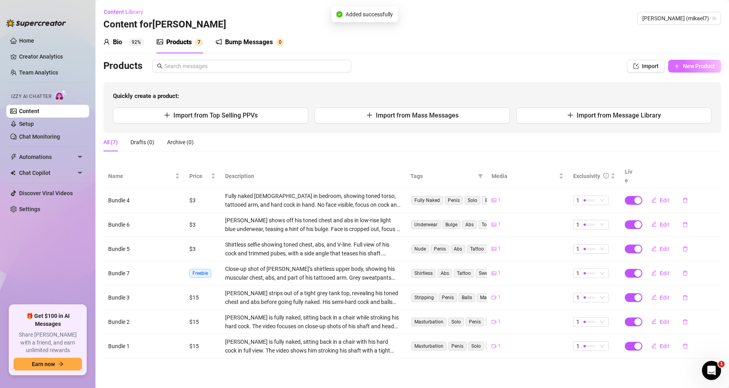
click at [704, 70] on button "New Product" at bounding box center [694, 66] width 53 height 13
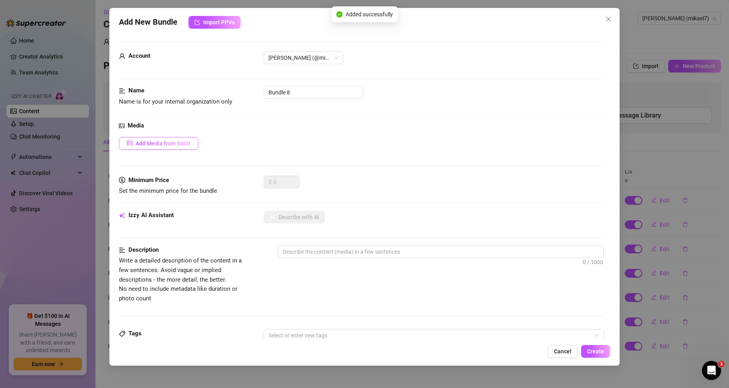
click at [181, 147] on button "Add Media from Vault" at bounding box center [159, 143] width 80 height 13
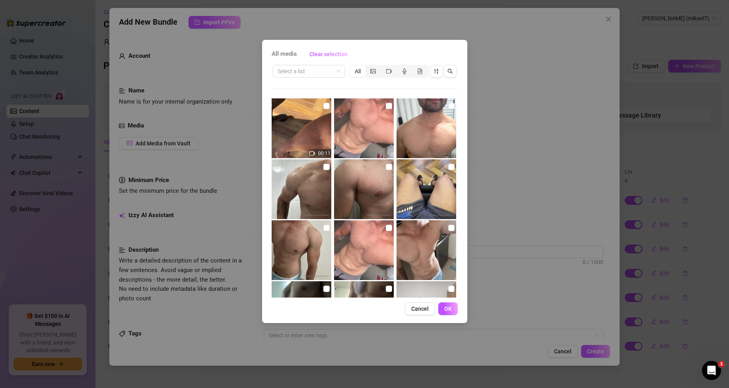
click at [320, 230] on img at bounding box center [302, 250] width 60 height 60
click at [456, 310] on button "OK" at bounding box center [447, 308] width 19 height 13
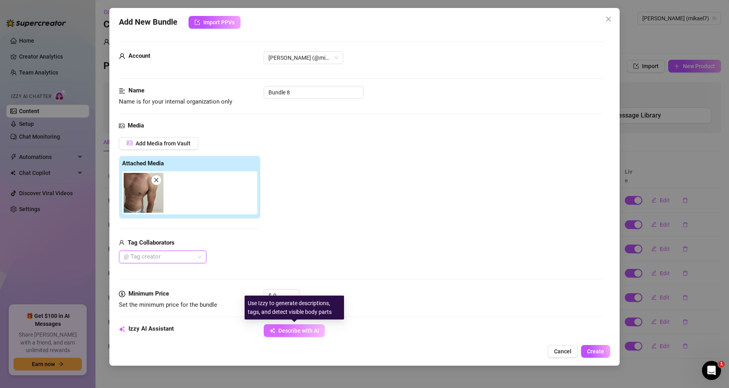
click at [290, 328] on span "Describe with AI" at bounding box center [299, 330] width 41 height 6
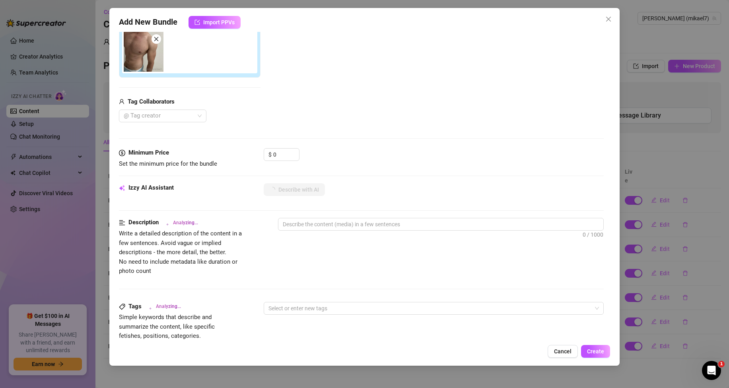
scroll to position [159, 0]
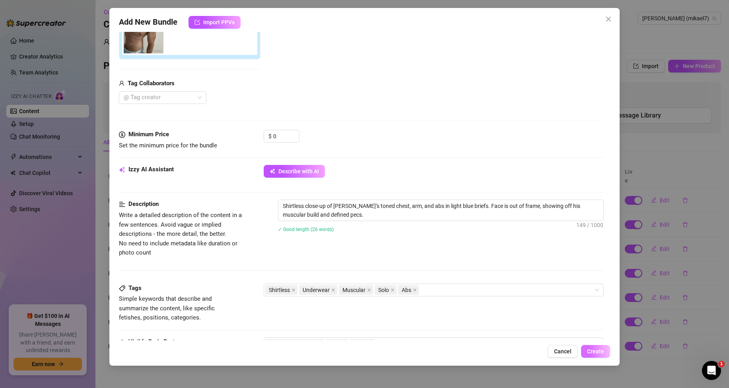
click at [602, 349] on span "Create" at bounding box center [595, 351] width 17 height 6
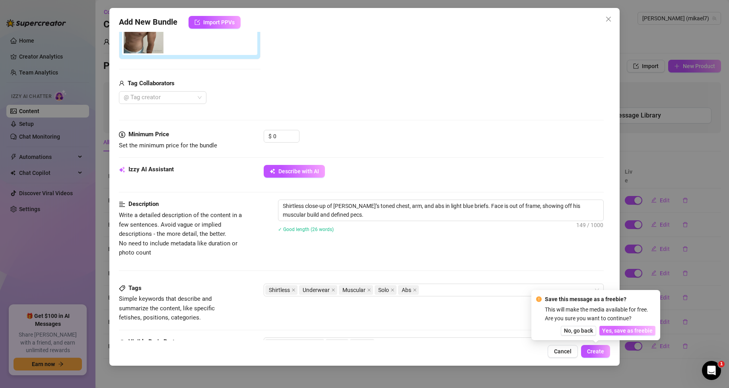
click at [614, 328] on span "Yes, save as freebie" at bounding box center [627, 330] width 51 height 6
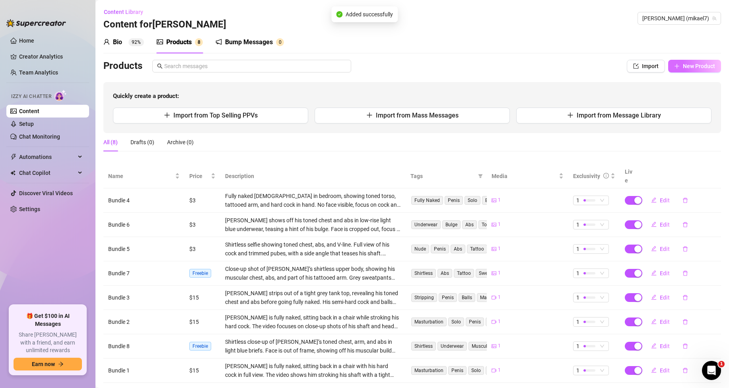
click at [696, 66] on span "New Product" at bounding box center [699, 66] width 32 height 6
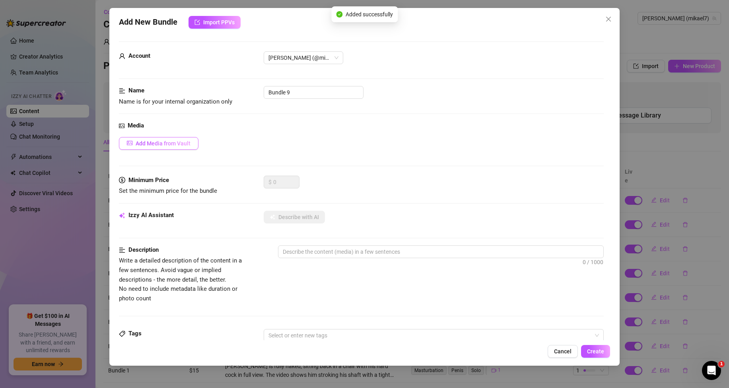
click at [174, 144] on span "Add Media from Vault" at bounding box center [163, 143] width 55 height 6
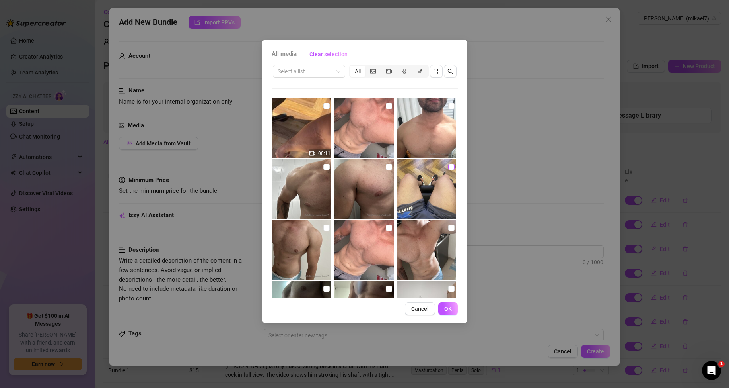
click at [448, 167] on input "checkbox" at bounding box center [451, 167] width 6 height 6
click at [450, 310] on span "OK" at bounding box center [448, 308] width 8 height 6
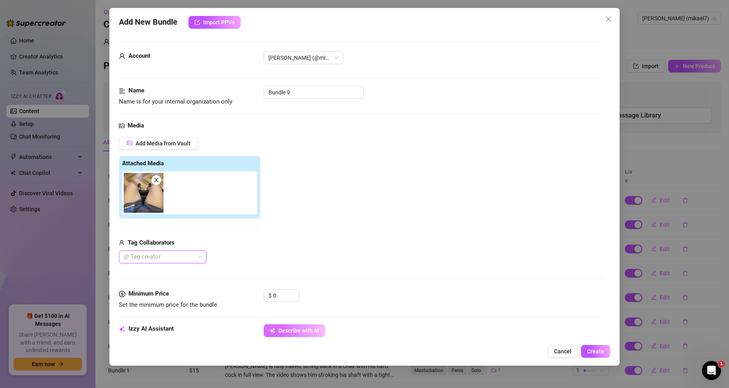
click at [291, 335] on button "Describe with AI" at bounding box center [294, 330] width 61 height 13
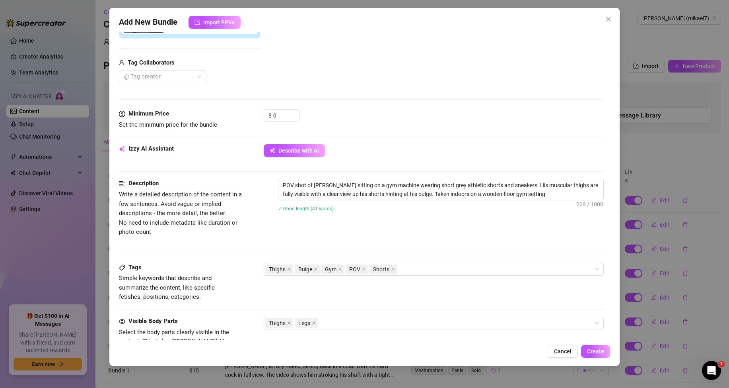
scroll to position [80, 0]
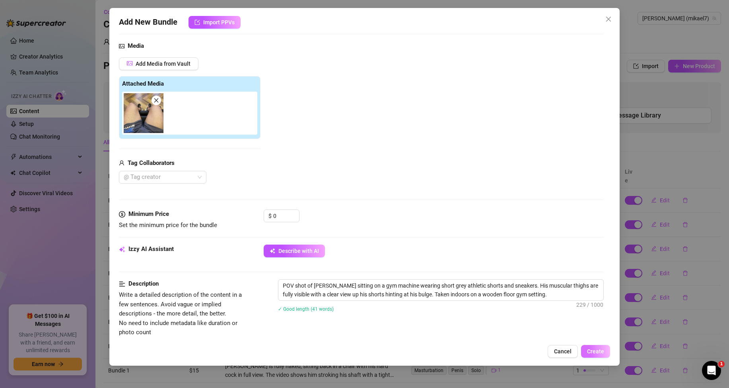
click at [595, 347] on button "Create" at bounding box center [595, 351] width 29 height 13
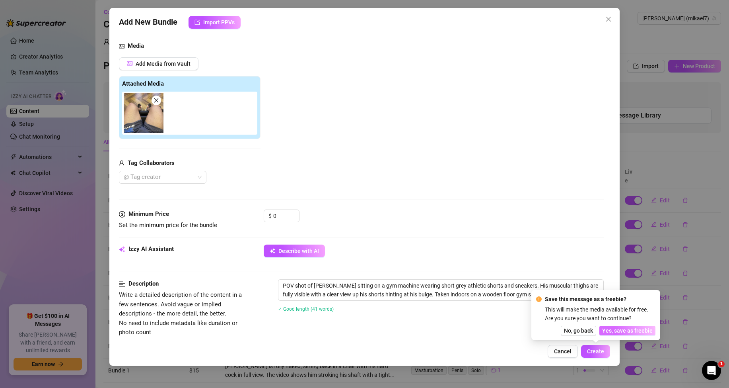
click at [649, 331] on span "Yes, save as freebie" at bounding box center [627, 330] width 51 height 6
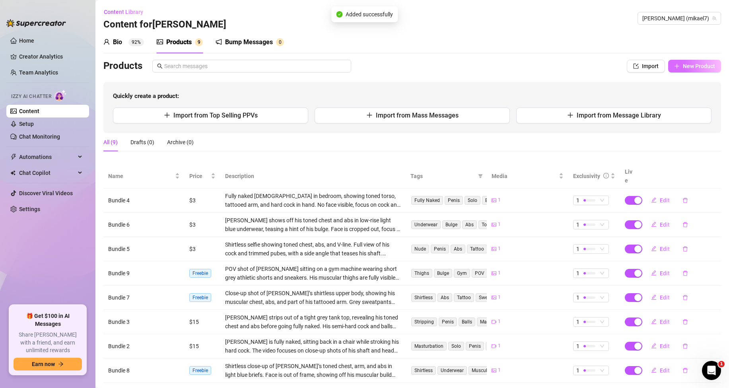
click at [699, 62] on button "New Product" at bounding box center [694, 66] width 53 height 13
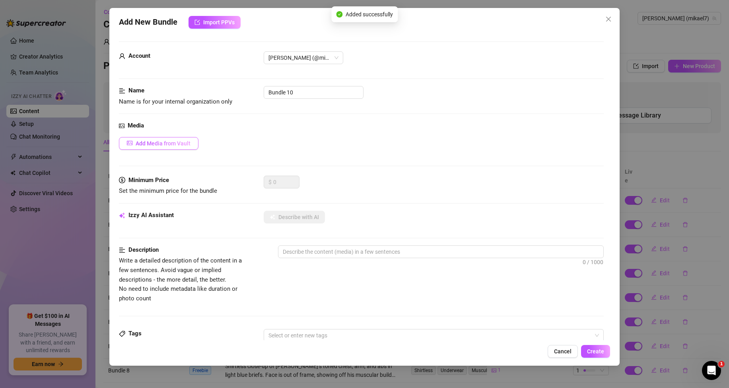
click at [160, 137] on button "Add Media from Vault" at bounding box center [159, 143] width 80 height 13
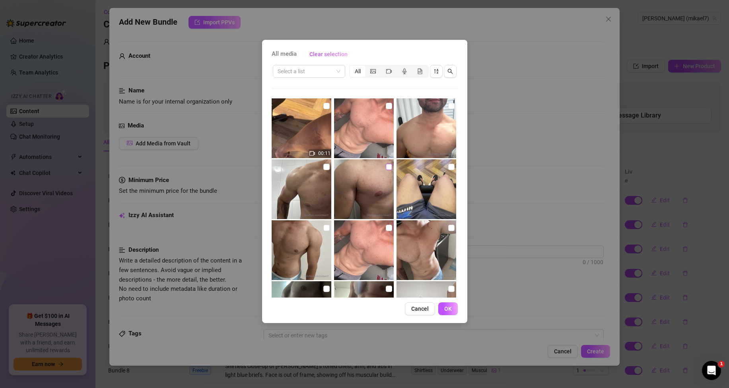
click at [386, 168] on input "checkbox" at bounding box center [389, 167] width 6 height 6
click at [451, 310] on span "OK" at bounding box center [448, 308] width 8 height 6
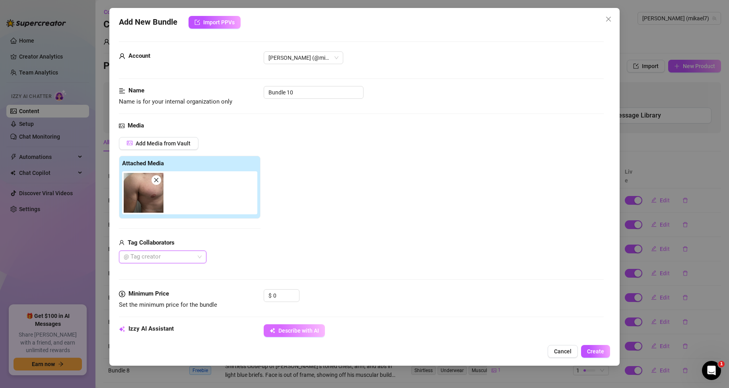
click at [291, 333] on span "Describe with AI" at bounding box center [299, 330] width 41 height 6
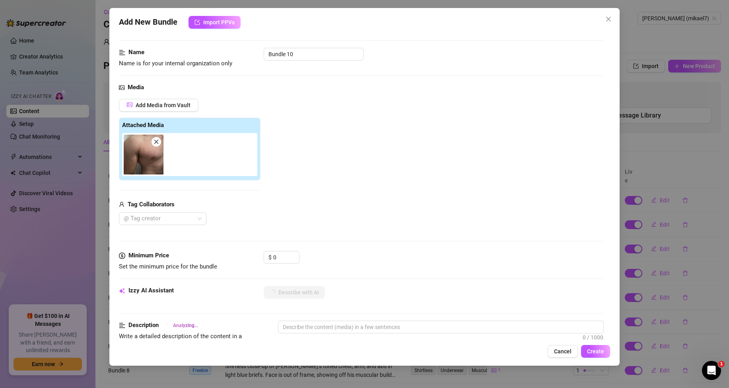
scroll to position [119, 0]
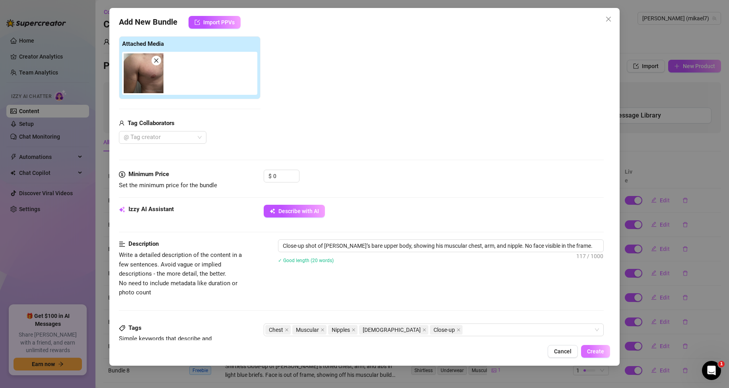
click at [602, 349] on span "Create" at bounding box center [595, 351] width 17 height 6
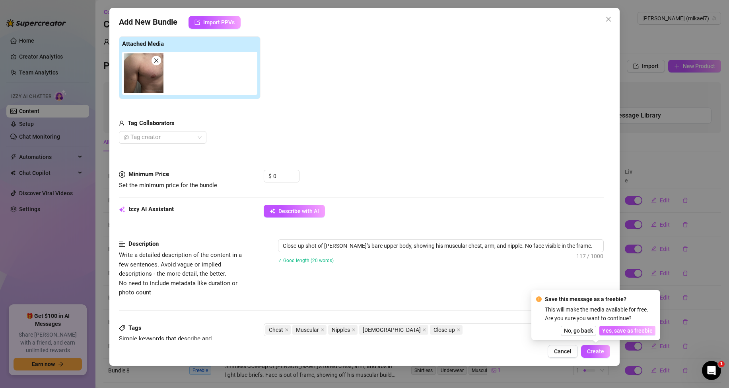
click at [618, 326] on button "Yes, save as freebie" at bounding box center [628, 330] width 56 height 10
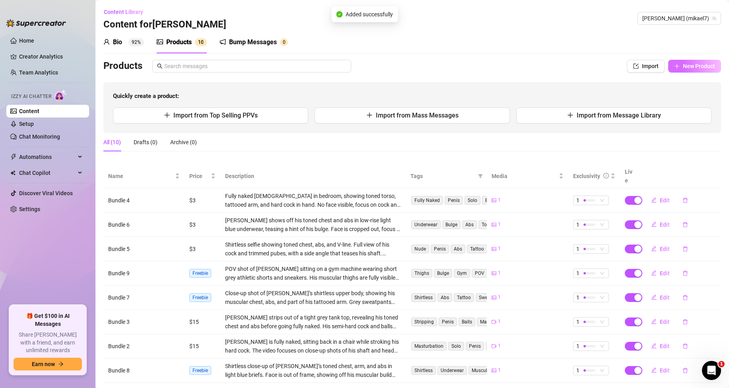
click at [686, 66] on span "New Product" at bounding box center [699, 66] width 32 height 6
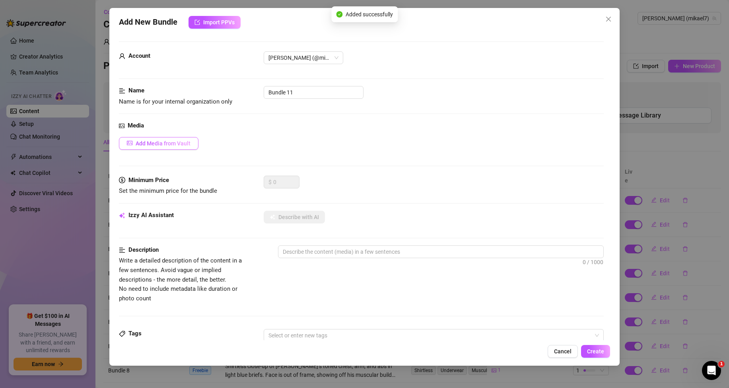
click at [164, 142] on span "Add Media from Vault" at bounding box center [163, 143] width 55 height 6
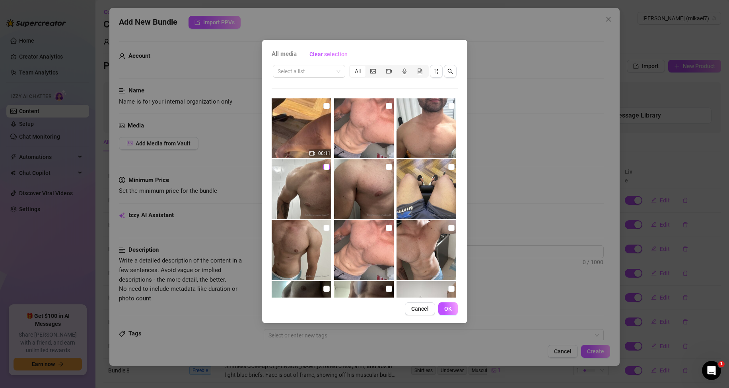
click at [325, 168] on input "checkbox" at bounding box center [327, 167] width 6 height 6
click at [446, 308] on span "OK" at bounding box center [448, 308] width 8 height 6
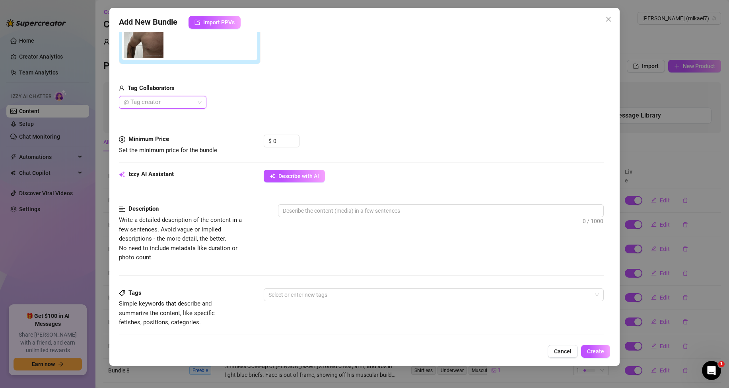
scroll to position [159, 0]
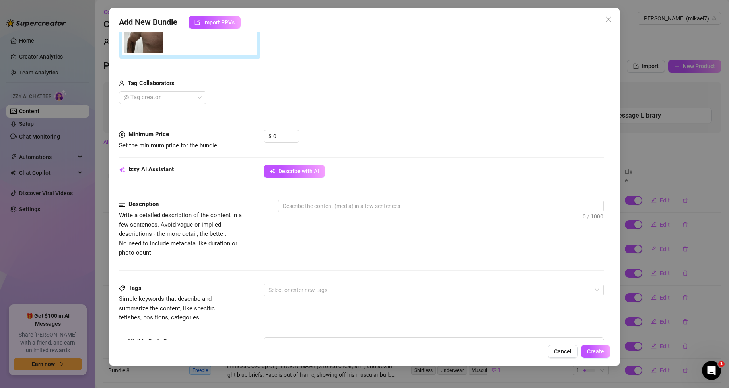
click at [301, 164] on div "Minimum Price Set the minimum price for the bundle $ 0" at bounding box center [361, 147] width 485 height 35
click at [305, 167] on button "Describe with AI" at bounding box center [294, 171] width 61 height 13
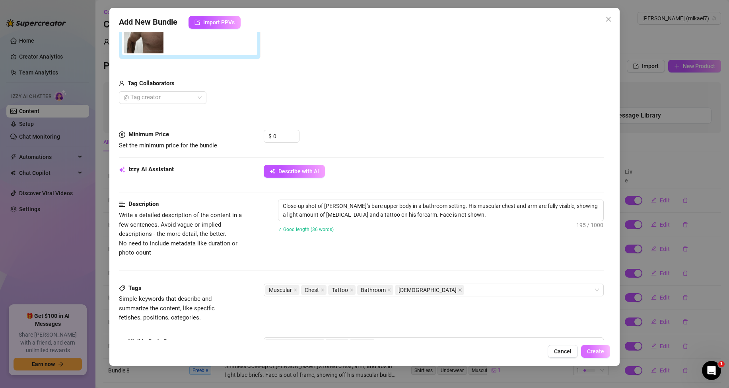
click at [595, 352] on span "Create" at bounding box center [595, 351] width 17 height 6
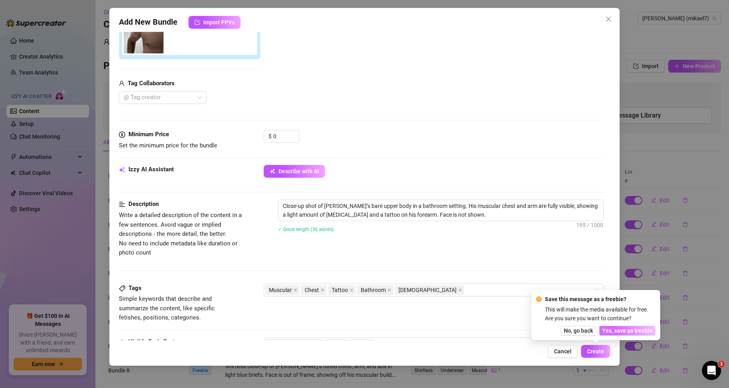
click at [615, 327] on span "Yes, save as freebie" at bounding box center [627, 330] width 51 height 6
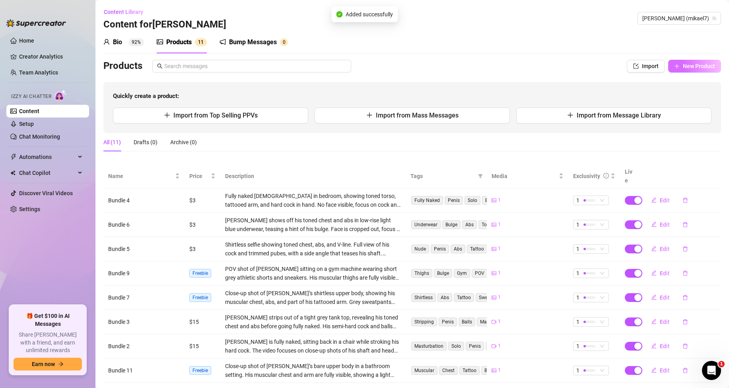
click at [681, 70] on button "New Product" at bounding box center [694, 66] width 53 height 13
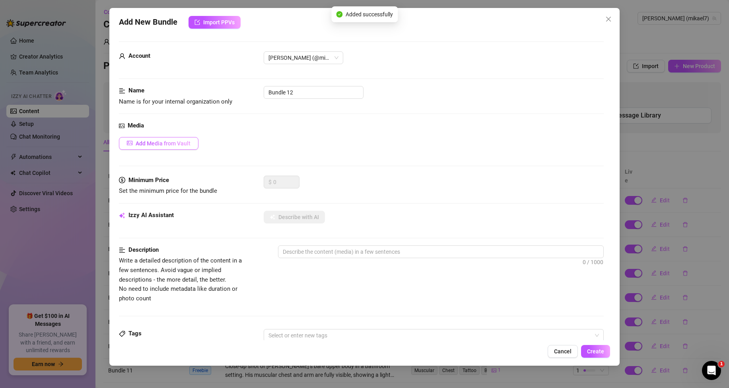
click at [177, 142] on span "Add Media from Vault" at bounding box center [163, 143] width 55 height 6
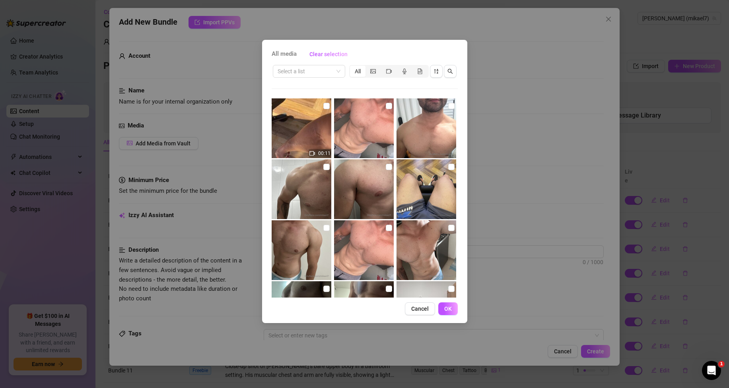
click at [437, 106] on img at bounding box center [427, 128] width 60 height 60
click at [446, 316] on div "All media Clear selection Select a list All 00:11 01:04 02:07 01:27 03:27 01:13…" at bounding box center [364, 181] width 205 height 283
click at [448, 312] on span "OK" at bounding box center [448, 308] width 8 height 6
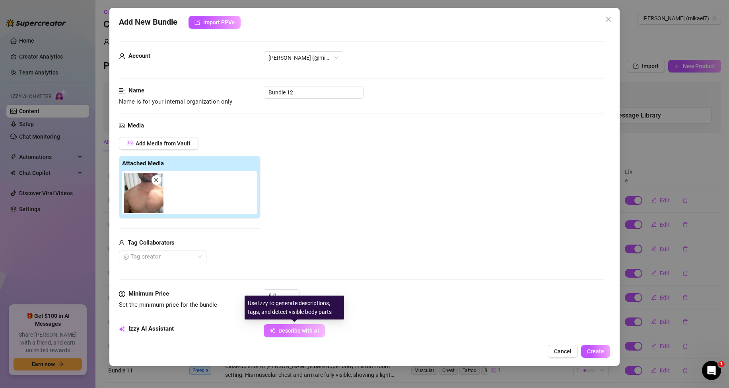
click at [321, 329] on button "Describe with AI" at bounding box center [294, 330] width 61 height 13
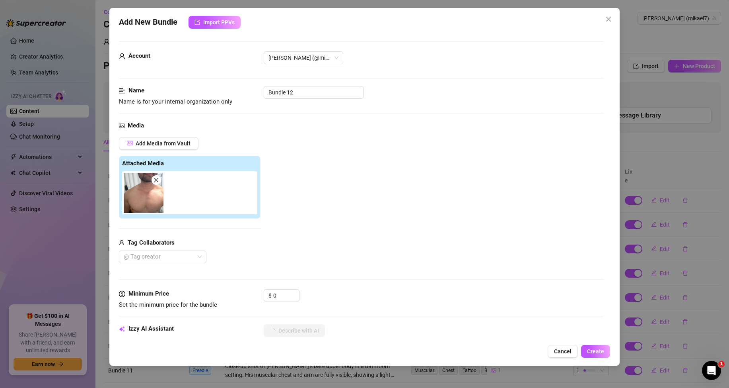
scroll to position [40, 0]
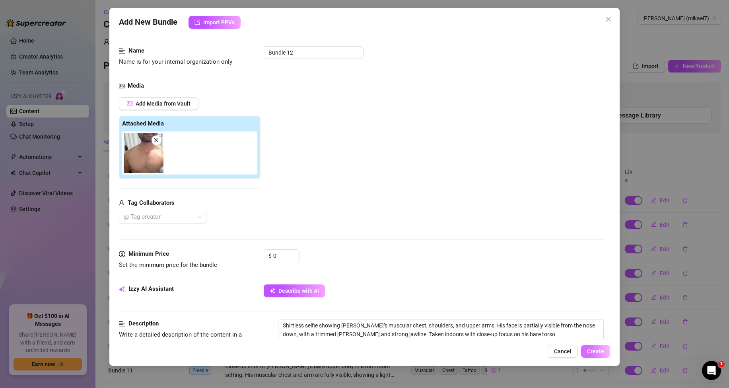
click at [599, 355] on button "Create" at bounding box center [595, 351] width 29 height 13
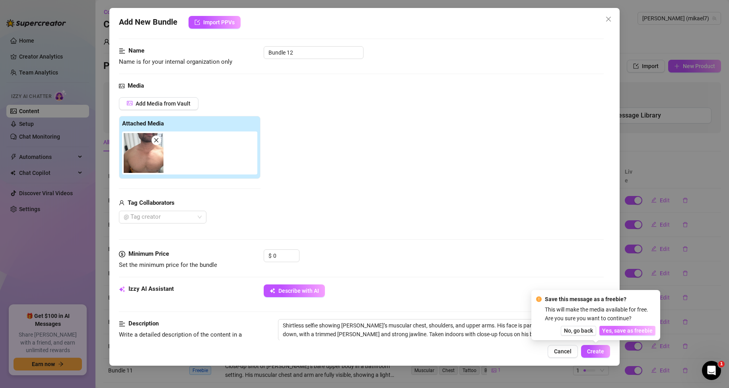
click at [639, 333] on span "Yes, save as freebie" at bounding box center [627, 330] width 51 height 6
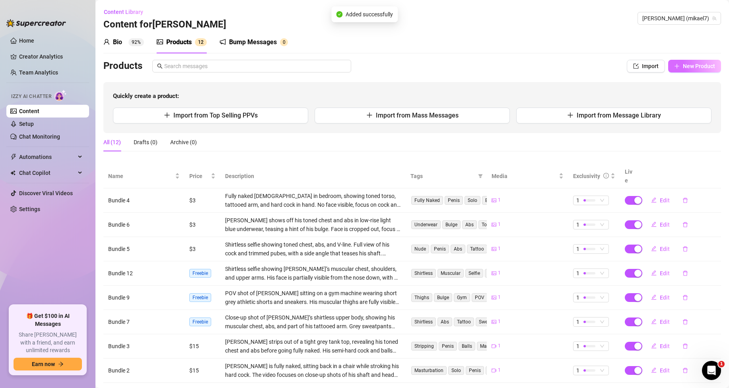
click at [692, 67] on span "New Product" at bounding box center [699, 66] width 32 height 6
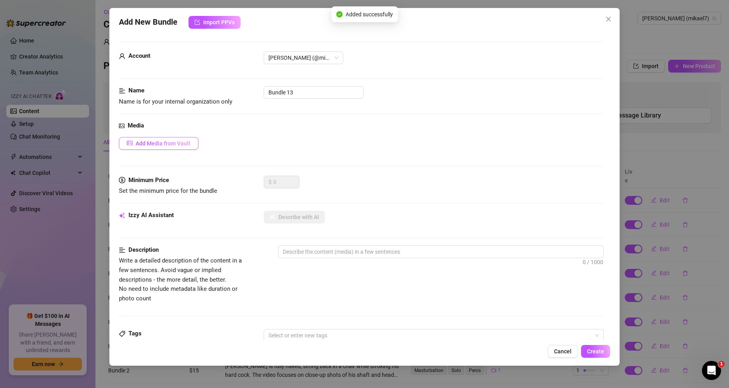
click at [183, 145] on span "Add Media from Vault" at bounding box center [163, 143] width 55 height 6
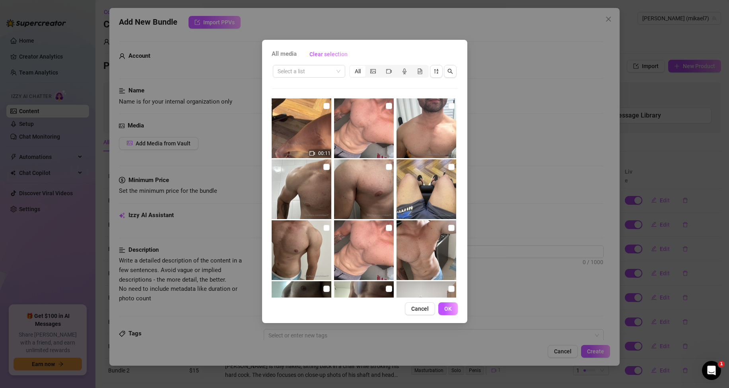
click at [318, 114] on img at bounding box center [302, 128] width 60 height 60
click at [455, 307] on button "OK" at bounding box center [447, 308] width 19 height 13
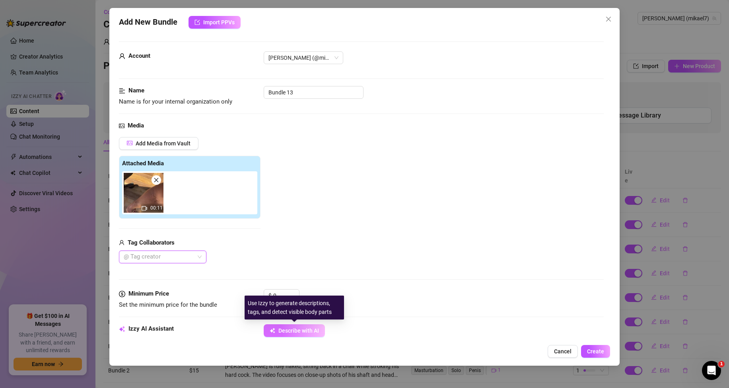
click at [320, 327] on button "Describe with AI" at bounding box center [294, 330] width 61 height 13
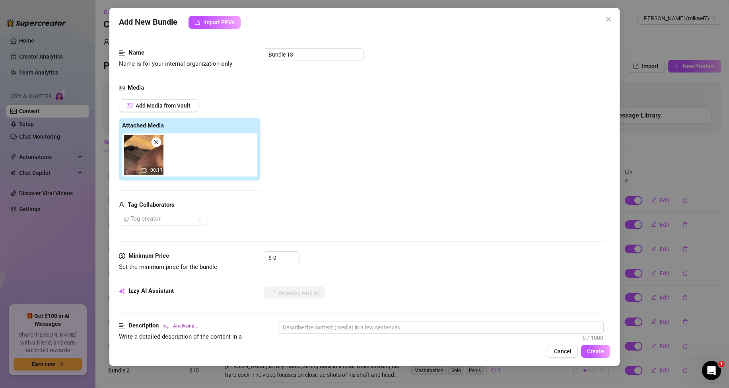
scroll to position [80, 0]
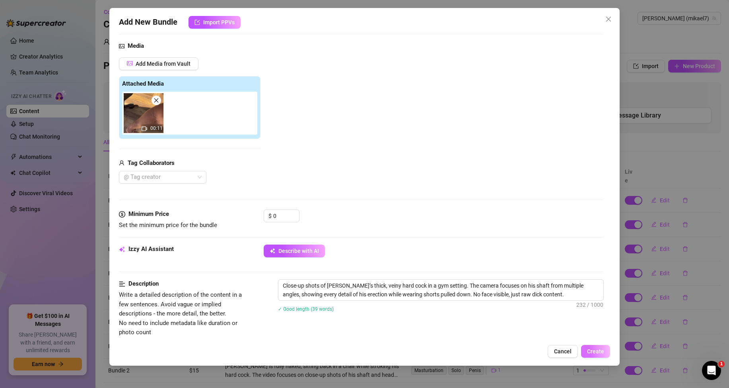
click at [593, 346] on button "Create" at bounding box center [595, 351] width 29 height 13
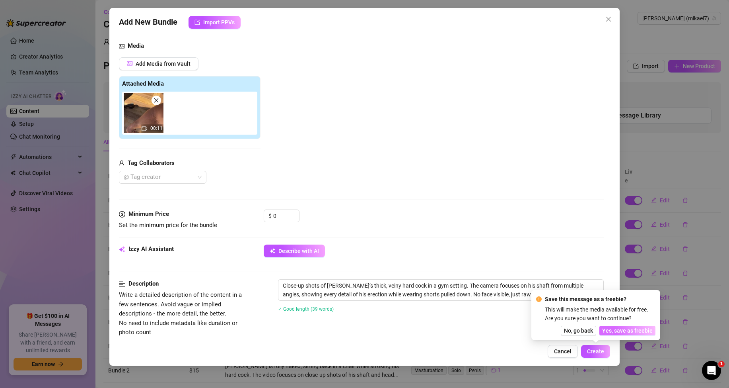
click at [615, 333] on span "Yes, save as freebie" at bounding box center [627, 330] width 51 height 6
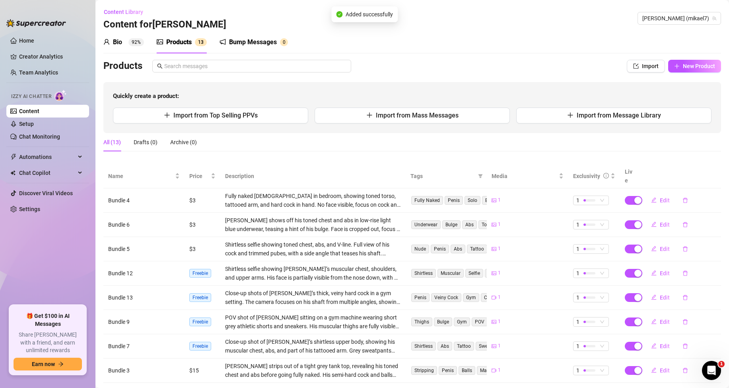
click at [249, 44] on div "Bump Messages" at bounding box center [253, 42] width 48 height 10
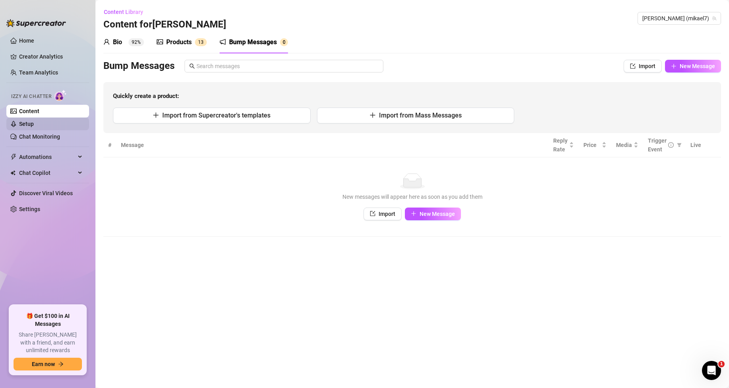
click at [33, 125] on link "Setup" at bounding box center [26, 124] width 15 height 6
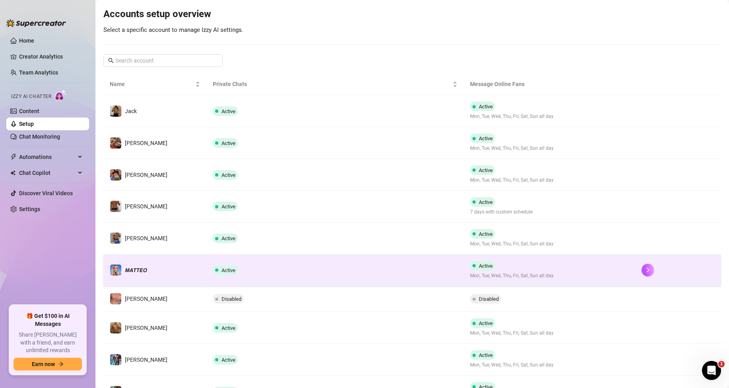
scroll to position [145, 0]
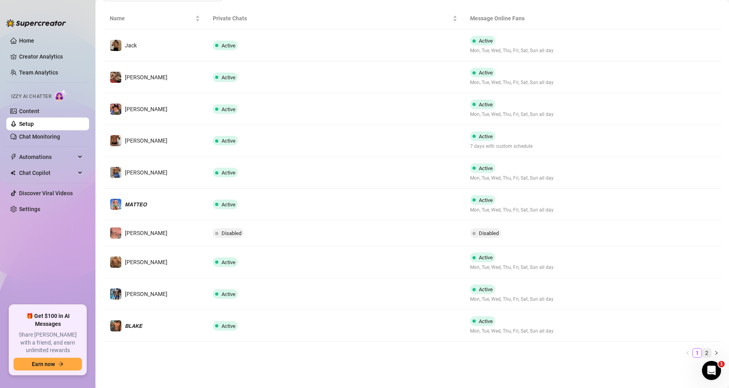
click at [703, 351] on link "2" at bounding box center [707, 352] width 9 height 9
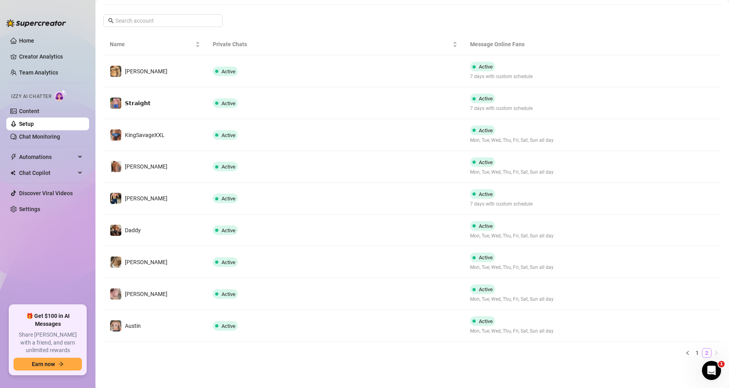
scroll to position [119, 0]
click at [693, 355] on link "1" at bounding box center [697, 352] width 9 height 9
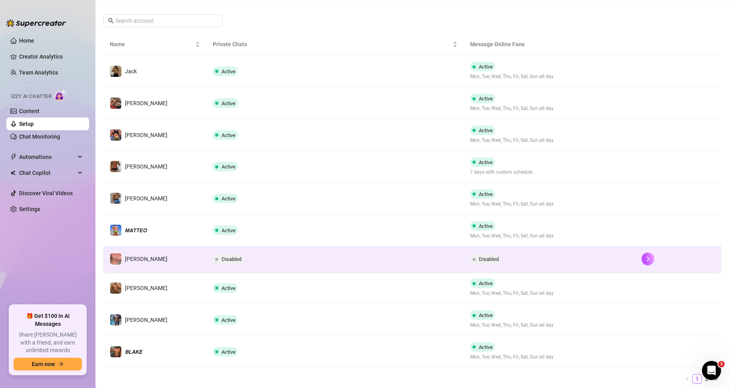
click at [220, 257] on span "Disabled" at bounding box center [228, 259] width 31 height 10
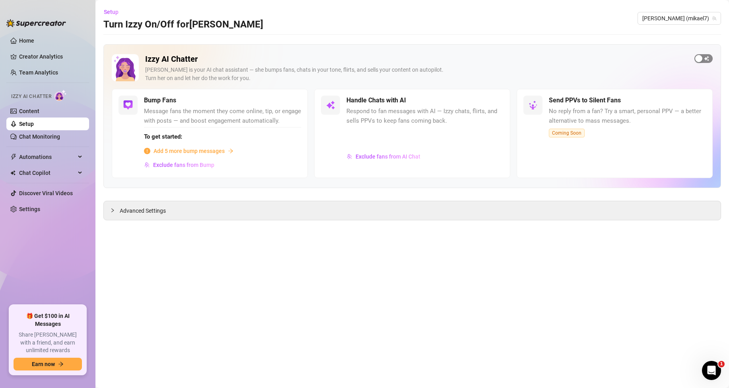
click at [700, 55] on span "button" at bounding box center [704, 58] width 18 height 9
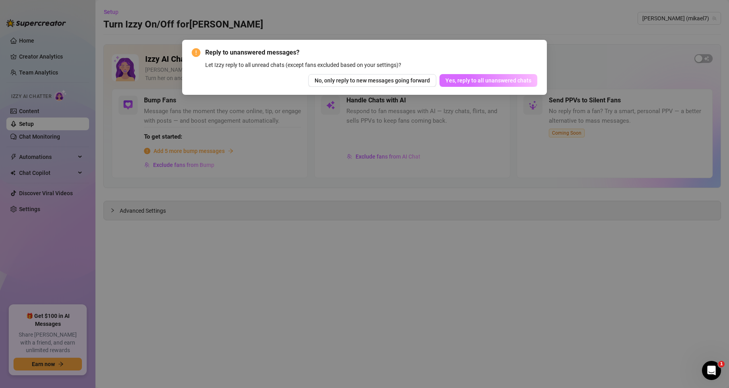
click at [524, 77] on span "Yes, reply to all unanswered chats" at bounding box center [489, 80] width 86 height 6
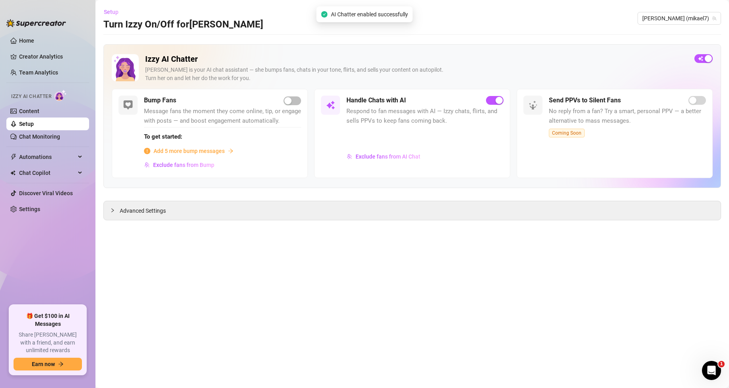
click at [104, 9] on span "Setup" at bounding box center [111, 12] width 15 height 6
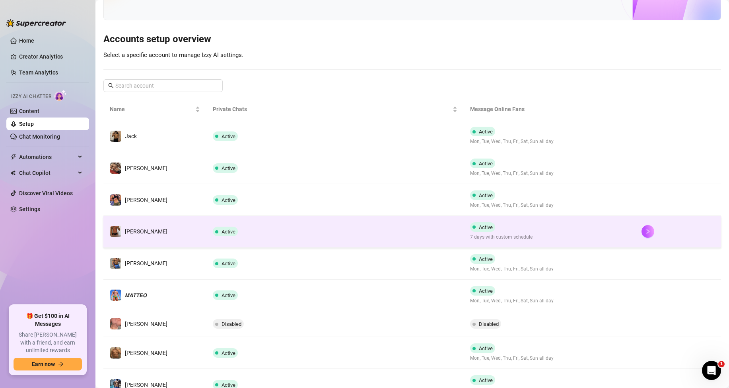
scroll to position [119, 0]
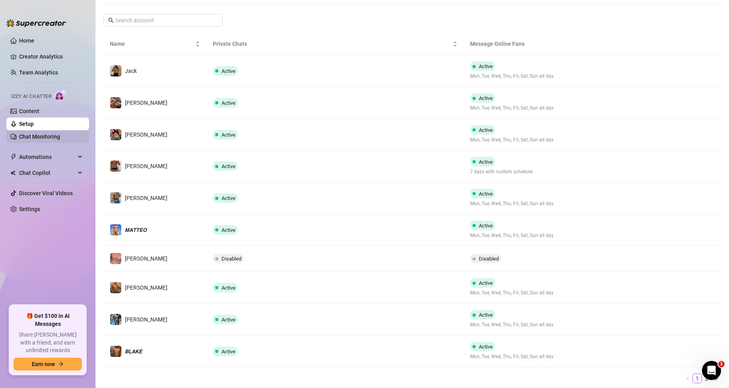
click at [33, 133] on link "Chat Monitoring" at bounding box center [39, 136] width 41 height 6
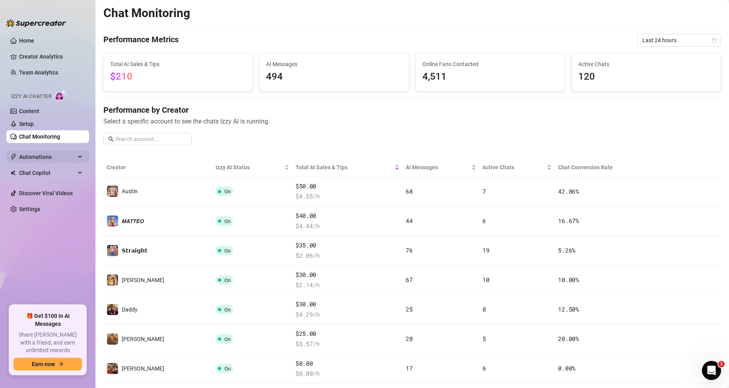
drag, startPoint x: 54, startPoint y: 153, endPoint x: 49, endPoint y: 153, distance: 5.2
click at [54, 153] on span "Automations" at bounding box center [47, 156] width 57 height 13
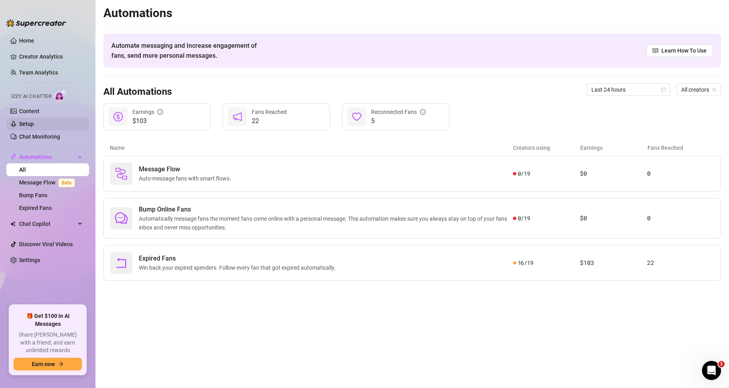
click at [19, 121] on link "Setup" at bounding box center [26, 124] width 15 height 6
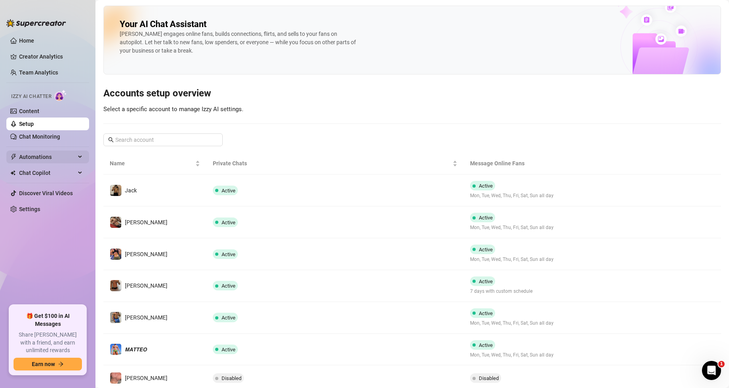
click at [39, 155] on span "Automations" at bounding box center [47, 156] width 57 height 13
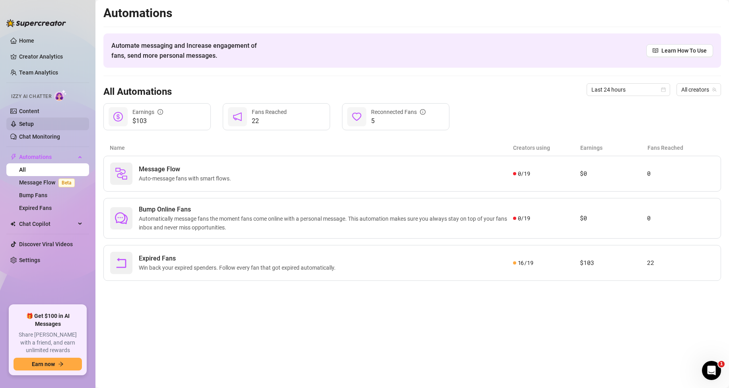
click at [34, 121] on link "Setup" at bounding box center [26, 124] width 15 height 6
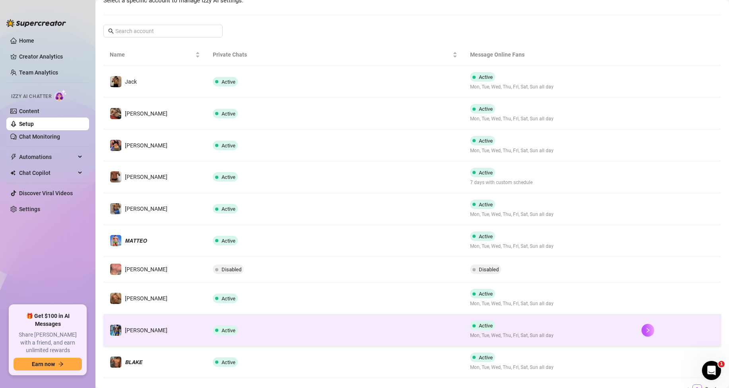
scroll to position [119, 0]
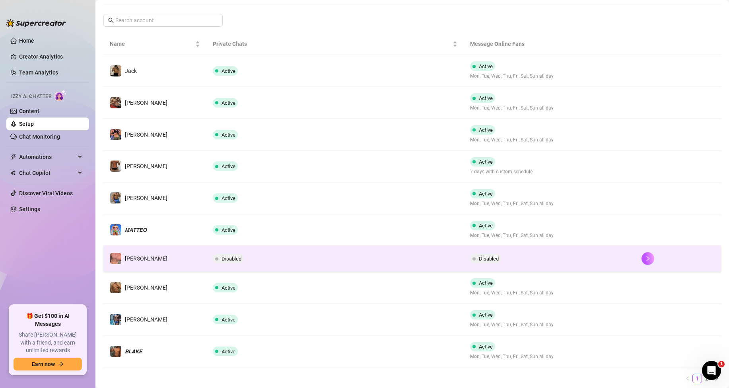
click at [229, 258] on span "Disabled" at bounding box center [232, 258] width 20 height 6
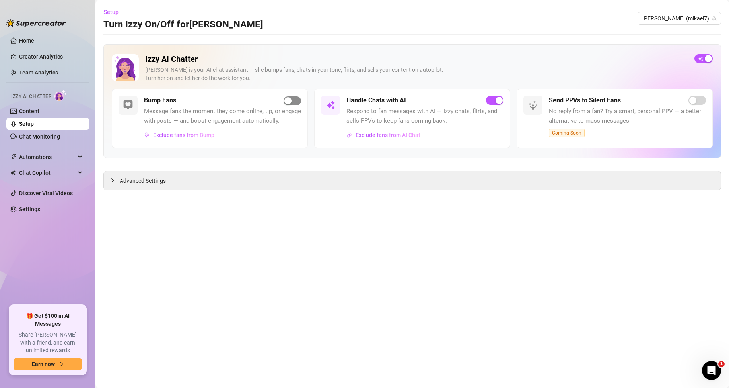
click at [288, 98] on div "button" at bounding box center [288, 100] width 7 height 7
click at [27, 123] on link "Setup" at bounding box center [26, 124] width 15 height 6
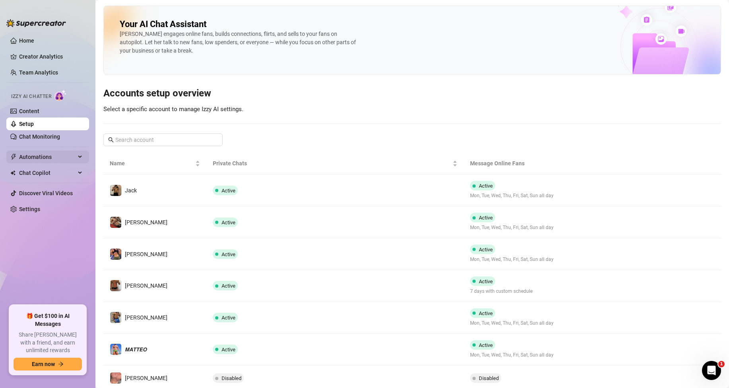
click at [35, 156] on span "Automations" at bounding box center [47, 156] width 57 height 13
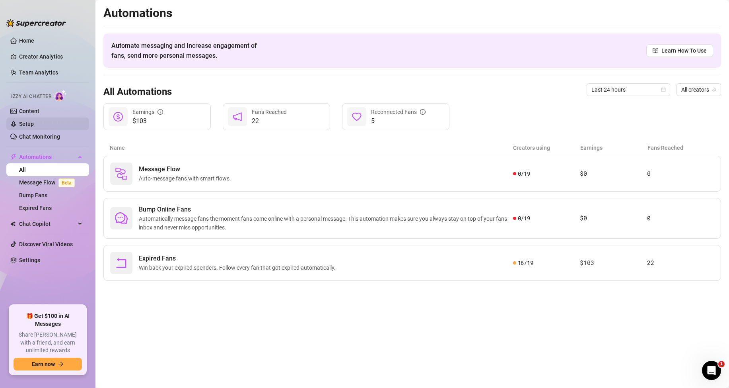
click at [34, 121] on link "Setup" at bounding box center [26, 124] width 15 height 6
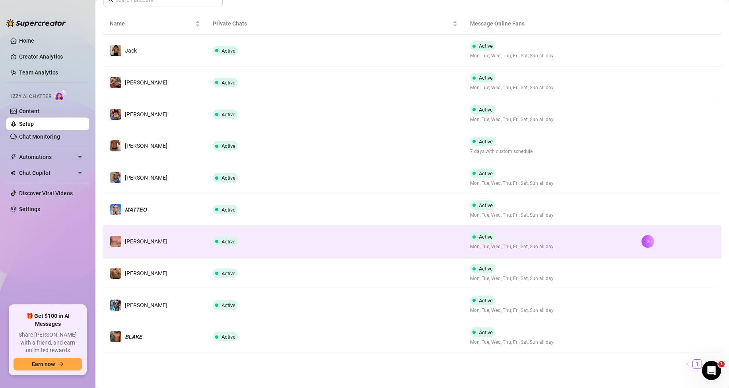
scroll to position [151, 0]
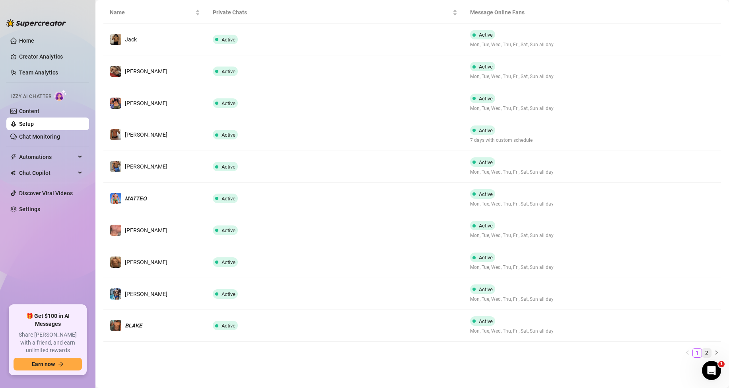
click at [703, 354] on link "2" at bounding box center [707, 352] width 9 height 9
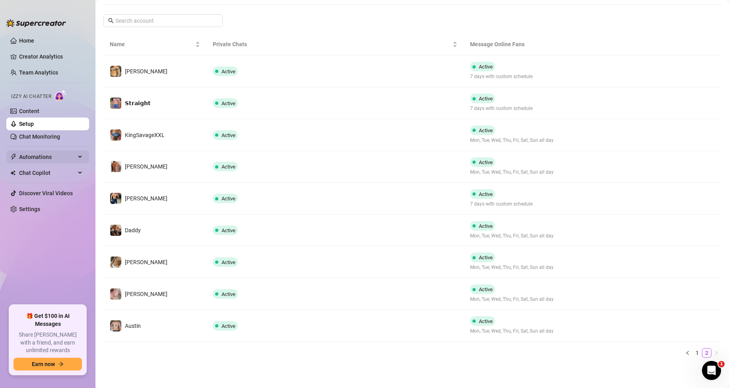
click at [30, 158] on span "Automations" at bounding box center [47, 156] width 57 height 13
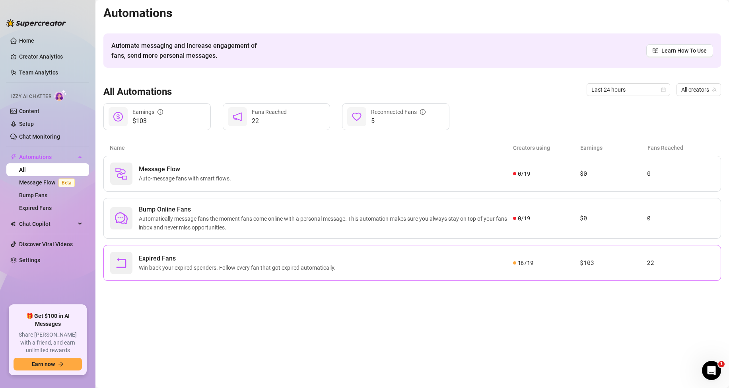
click at [242, 259] on span "Expired Fans" at bounding box center [239, 258] width 200 height 10
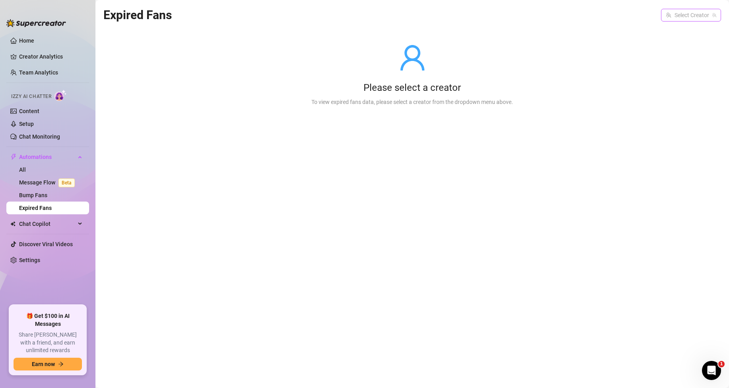
click at [695, 12] on input "search" at bounding box center [687, 15] width 43 height 12
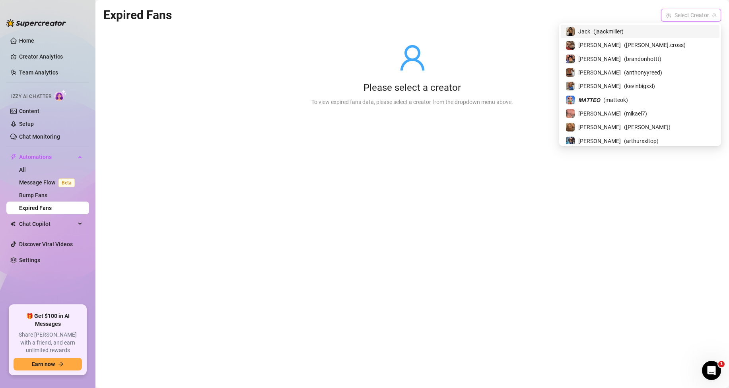
click at [624, 28] on span "( jaackmiller )" at bounding box center [609, 31] width 30 height 9
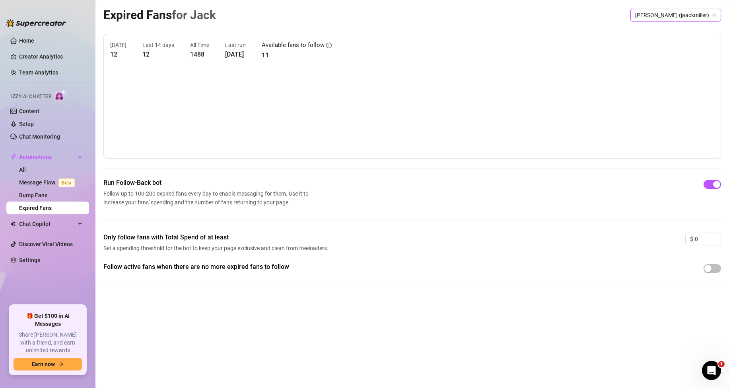
click at [692, 16] on span "[PERSON_NAME] (jaackmiller)" at bounding box center [675, 15] width 81 height 12
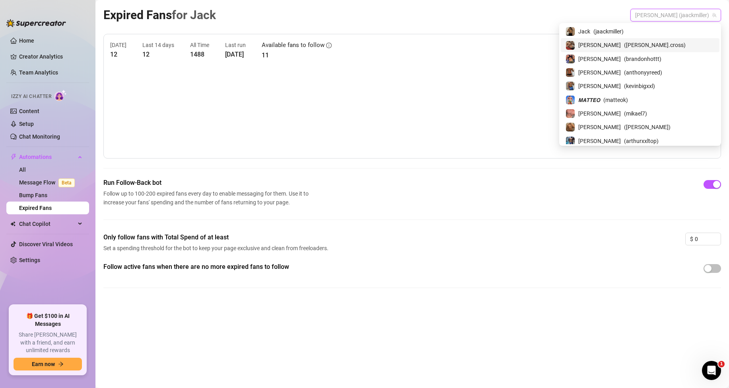
click at [656, 41] on span "( [PERSON_NAME].cross )" at bounding box center [655, 45] width 62 height 9
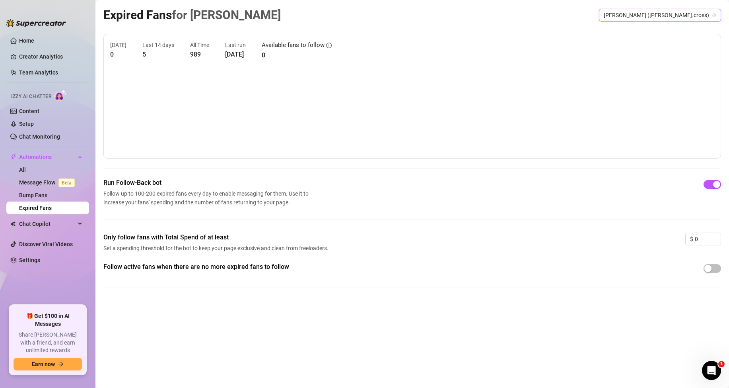
click at [686, 14] on span "[PERSON_NAME] ([PERSON_NAME].cross)" at bounding box center [660, 15] width 113 height 12
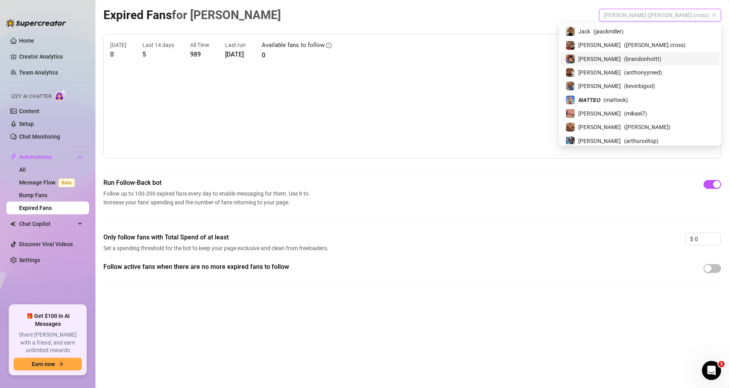
click at [652, 56] on span "( brandonhottt )" at bounding box center [642, 59] width 37 height 9
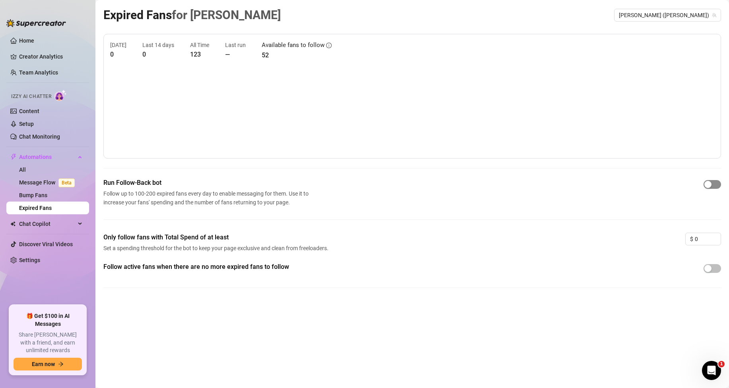
click at [711, 187] on div "button" at bounding box center [708, 184] width 7 height 7
click at [714, 187] on div "button" at bounding box center [716, 184] width 7 height 7
click at [706, 183] on div "button" at bounding box center [708, 184] width 7 height 7
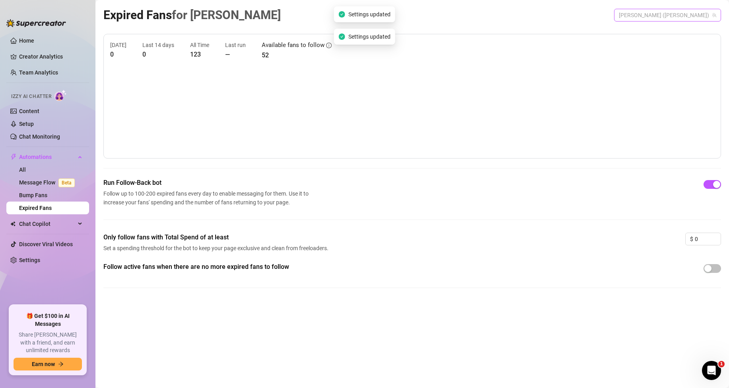
click at [673, 14] on span "[PERSON_NAME] ([PERSON_NAME])" at bounding box center [667, 15] width 97 height 12
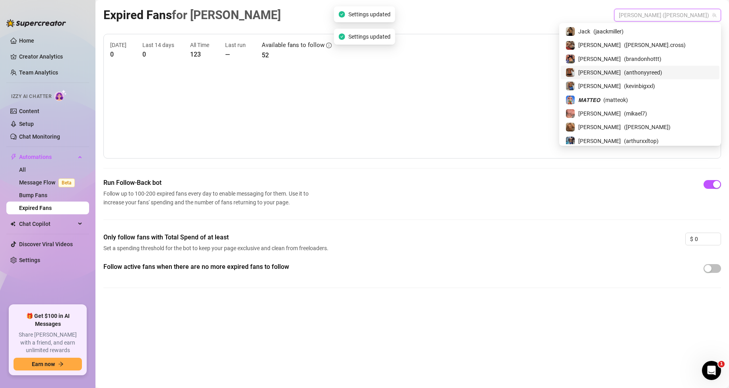
click at [656, 72] on span "( anthonyyreed )" at bounding box center [643, 72] width 38 height 9
click at [668, 12] on span "[PERSON_NAME] (anthonyyreed)" at bounding box center [672, 15] width 89 height 12
click at [655, 85] on span "( kevinbigxxl )" at bounding box center [639, 86] width 31 height 9
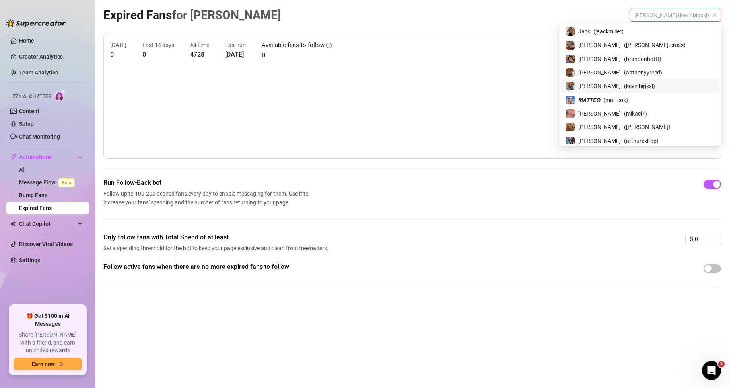
click at [672, 12] on span "[PERSON_NAME] (kevinbigxxl)" at bounding box center [676, 15] width 82 height 12
click at [600, 99] on span "𝙈𝘼𝙏𝙏𝙀𝙊" at bounding box center [590, 99] width 22 height 9
click at [670, 15] on span "𝙈𝘼𝙏𝙏𝙀𝙊 (matteok)" at bounding box center [689, 15] width 55 height 12
click at [647, 111] on span "( mikael7 )" at bounding box center [635, 113] width 23 height 9
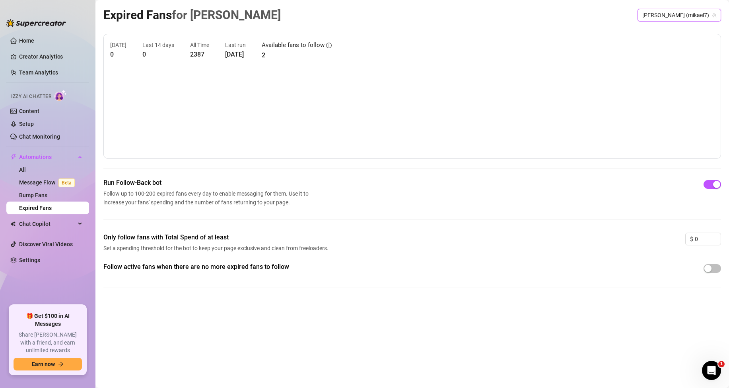
click at [680, 17] on span "[PERSON_NAME] (mikael7)" at bounding box center [680, 15] width 74 height 12
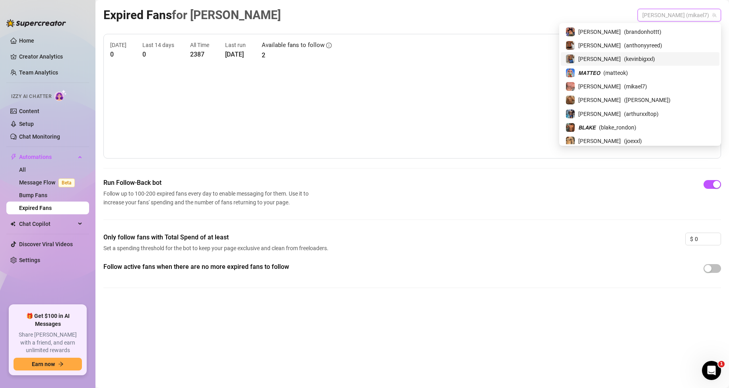
scroll to position [40, 0]
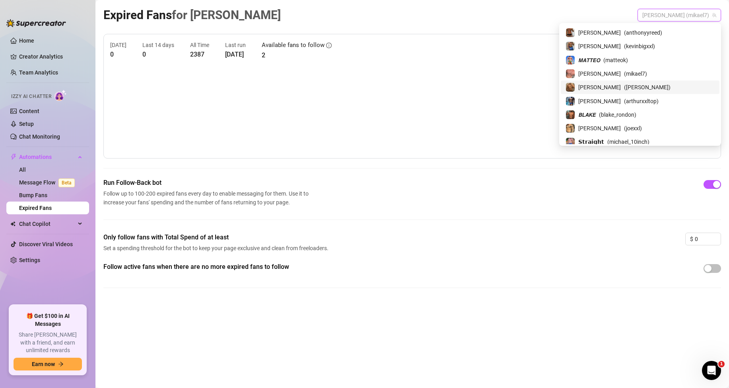
click at [648, 85] on span "( [PERSON_NAME] )" at bounding box center [647, 87] width 47 height 9
click at [675, 16] on span "[PERSON_NAME] ([PERSON_NAME])" at bounding box center [667, 15] width 97 height 12
click at [655, 99] on span "( arthurxxltop )" at bounding box center [641, 101] width 35 height 9
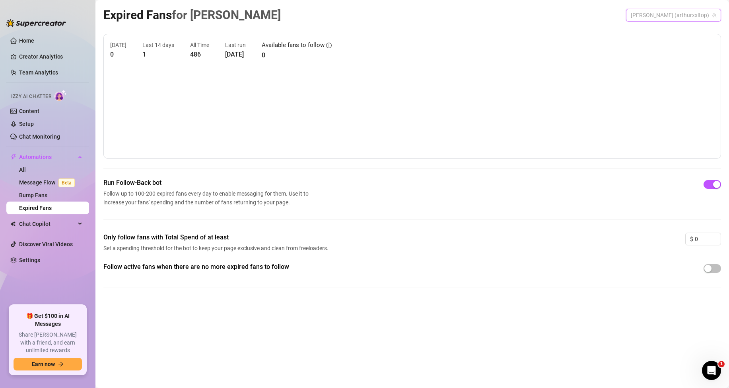
click at [671, 11] on span "[PERSON_NAME] (arthurxxltop)" at bounding box center [674, 15] width 86 height 12
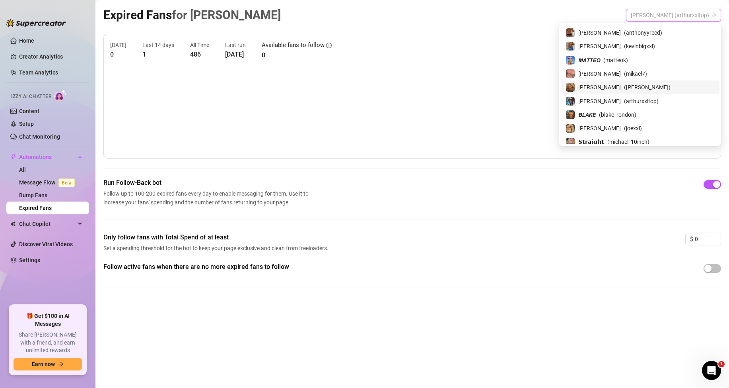
scroll to position [80, 0]
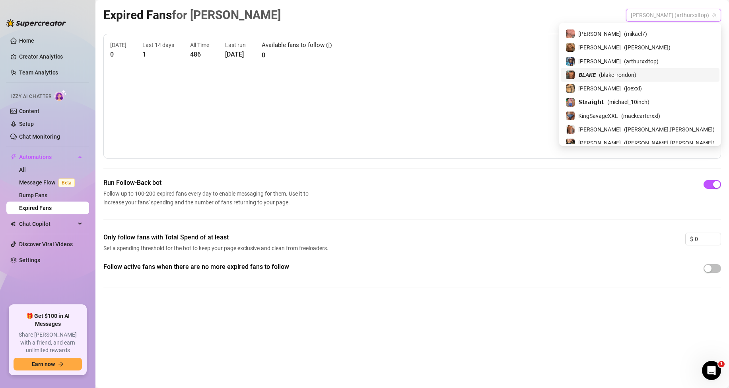
click at [653, 68] on div "𝘽𝙇𝘼𝙆𝙀 ( blake_rondon )" at bounding box center [640, 75] width 159 height 14
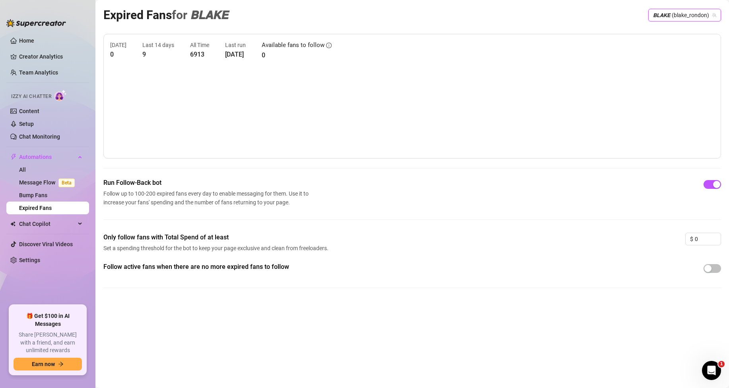
click at [677, 13] on span "𝘽𝙇𝘼𝙆𝙀 (blake_rondon)" at bounding box center [684, 15] width 63 height 12
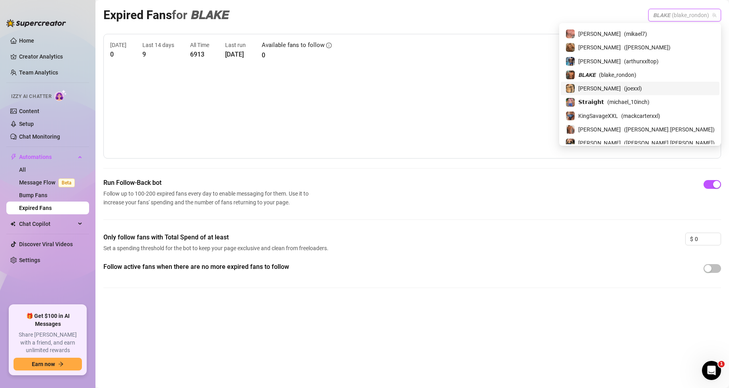
scroll to position [119, 0]
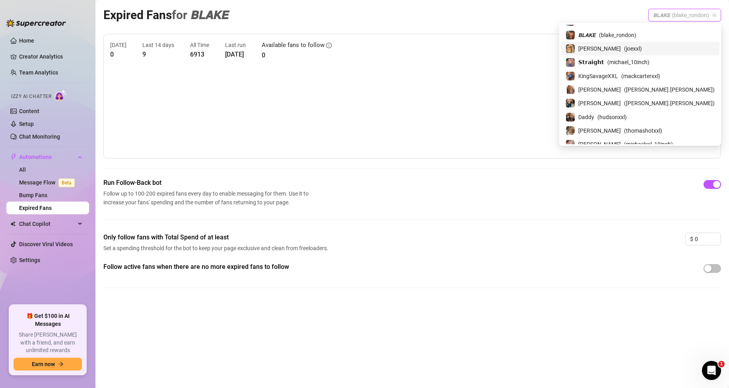
click at [639, 46] on span "( joexxl )" at bounding box center [633, 48] width 18 height 9
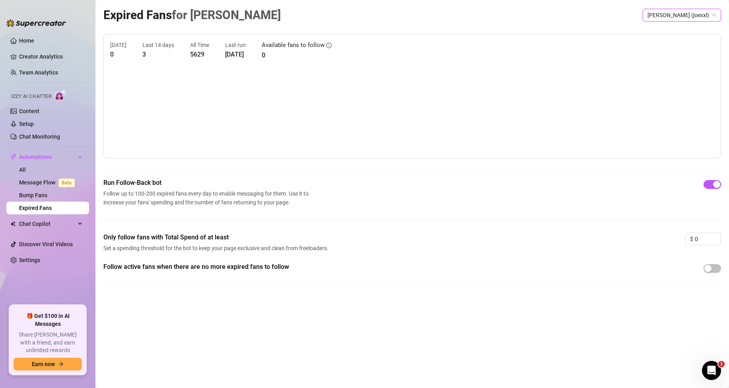
click at [694, 11] on span "[PERSON_NAME] (joexxl)" at bounding box center [682, 15] width 69 height 12
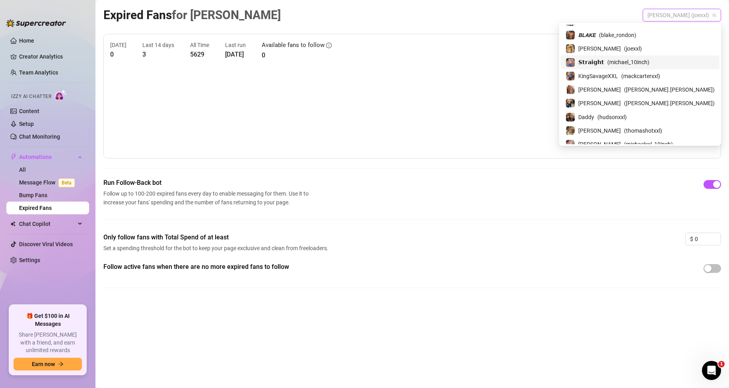
click at [604, 61] on span "𝗦𝘁𝗿𝗮𝗶𝗴𝗵𝘁" at bounding box center [592, 62] width 26 height 9
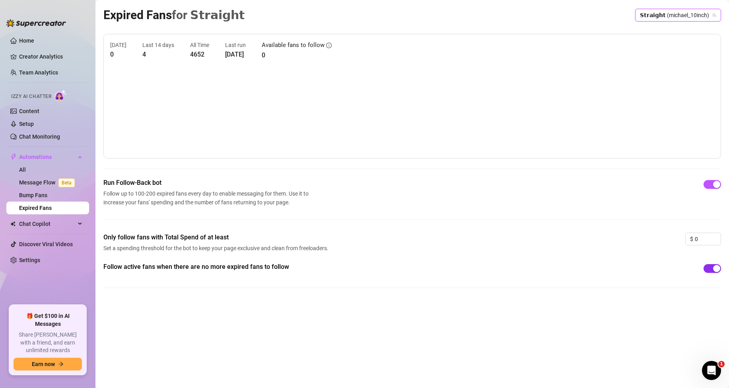
click at [718, 269] on div "button" at bounding box center [716, 268] width 7 height 7
click at [670, 16] on span "𝗦𝘁𝗿𝗮𝗶𝗴𝗵𝘁 (michael_10inch)" at bounding box center [678, 15] width 76 height 12
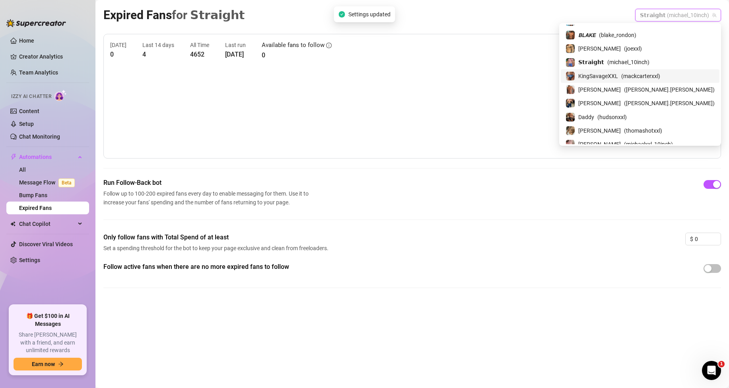
click at [618, 75] on span "KingSavageXXL" at bounding box center [599, 76] width 40 height 9
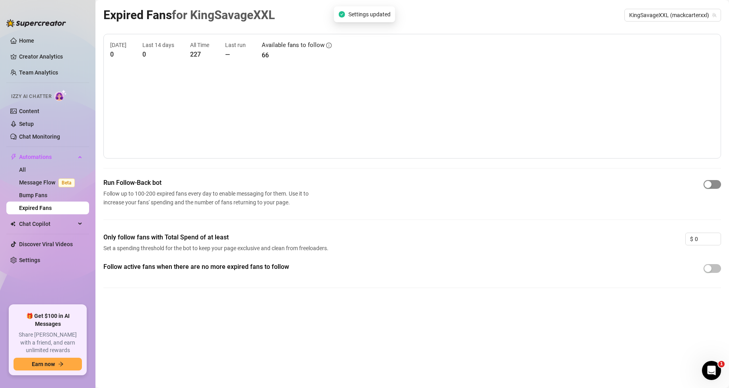
click at [714, 182] on span "button" at bounding box center [713, 184] width 18 height 9
click at [663, 14] on span "KingSavageXXL (mackcarterxxl)" at bounding box center [672, 15] width 87 height 12
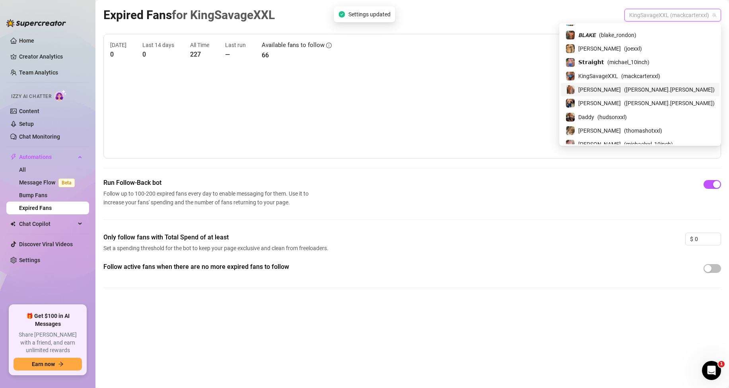
click at [621, 88] on span "[PERSON_NAME]" at bounding box center [600, 89] width 43 height 9
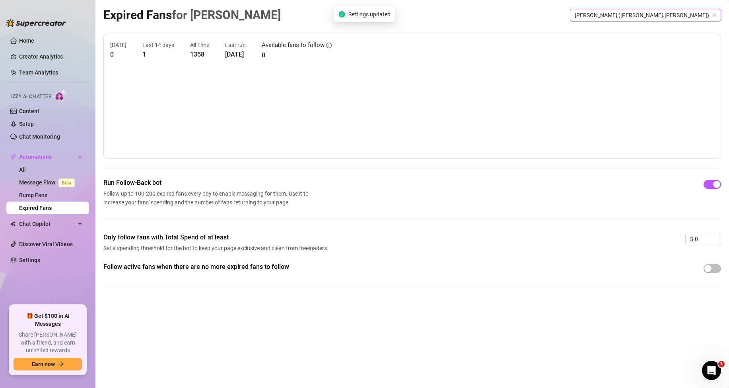
click at [666, 13] on span "[PERSON_NAME] ([PERSON_NAME].[PERSON_NAME])" at bounding box center [646, 15] width 142 height 12
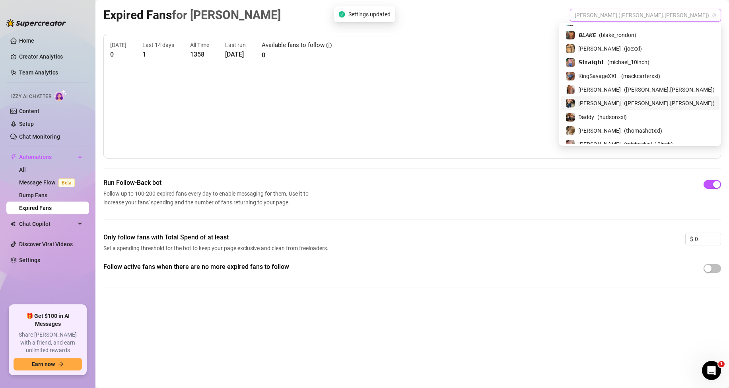
click at [640, 101] on span "( [PERSON_NAME].[PERSON_NAME] )" at bounding box center [669, 103] width 91 height 9
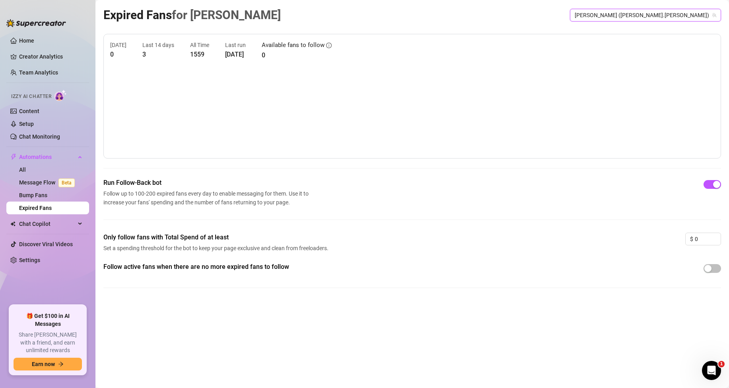
click at [670, 15] on span "[PERSON_NAME] ([PERSON_NAME].[PERSON_NAME])" at bounding box center [646, 15] width 142 height 12
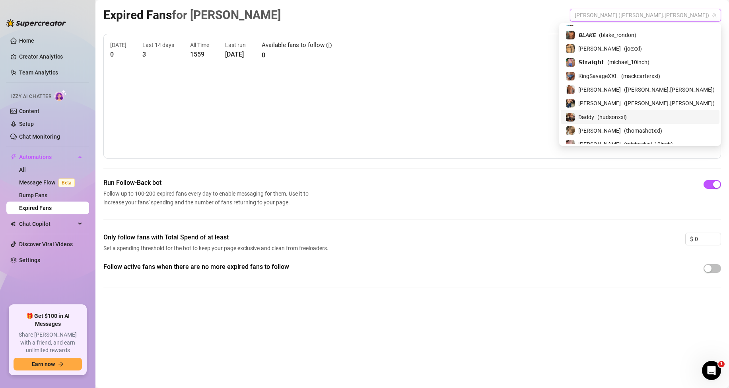
click at [643, 112] on div "Daddy ( hudsonxxl )" at bounding box center [640, 117] width 149 height 10
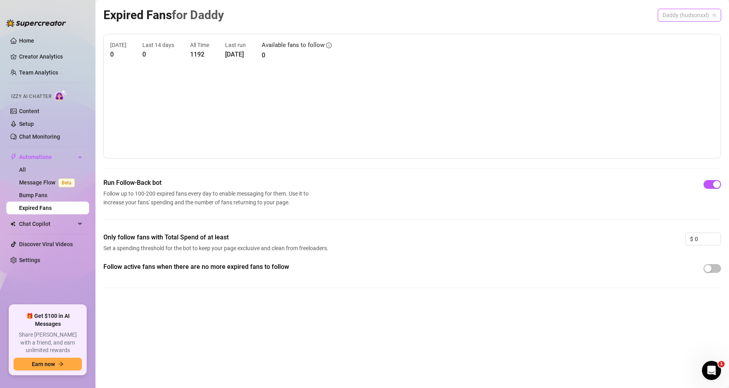
click at [670, 19] on span "Daddy (hudsonxxl)" at bounding box center [690, 15] width 54 height 12
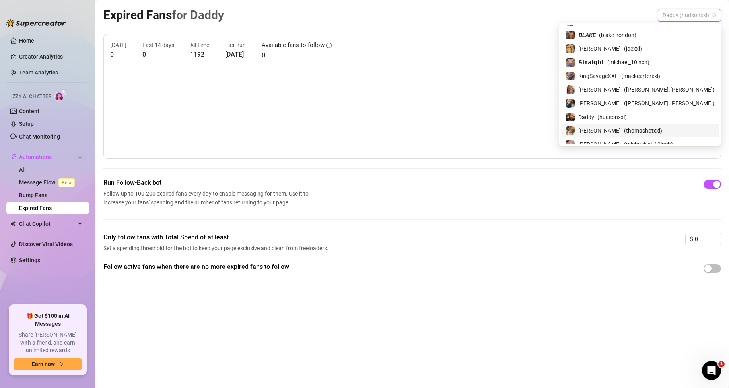
click at [648, 126] on div "[PERSON_NAME] ( thomashotxxl )" at bounding box center [640, 131] width 149 height 10
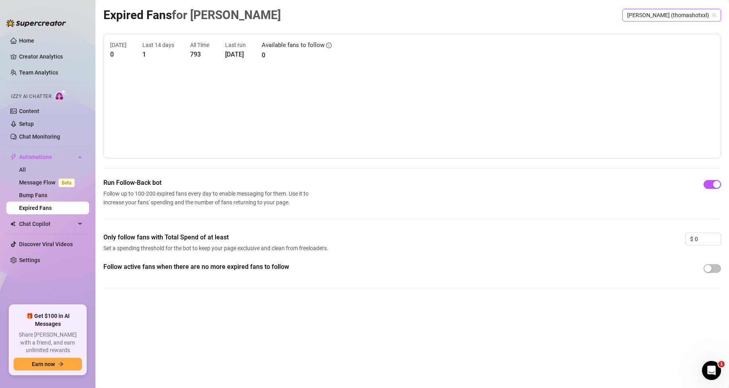
click at [685, 14] on span "[PERSON_NAME] (thomashotxxl)" at bounding box center [672, 15] width 89 height 12
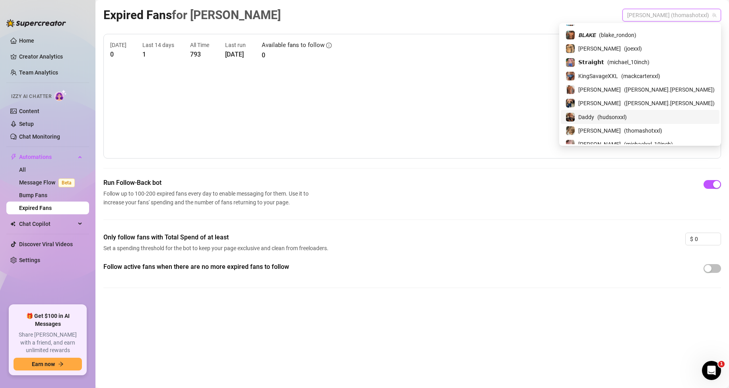
scroll to position [138, 0]
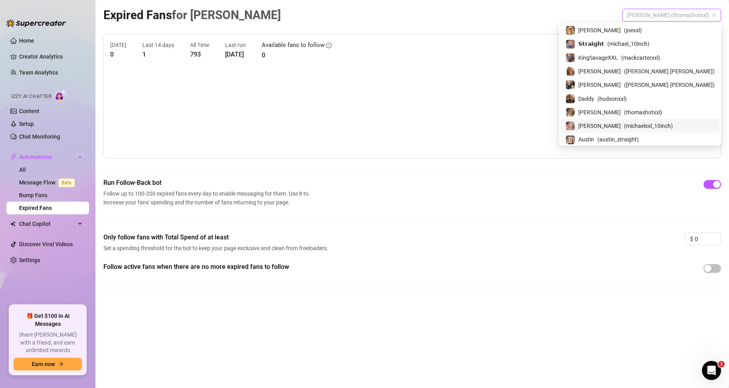
click at [647, 122] on div "[PERSON_NAME] ( michaelxxl_10inch )" at bounding box center [640, 126] width 149 height 10
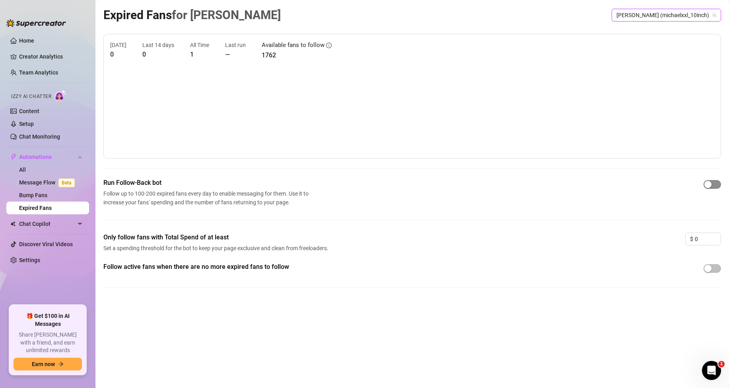
click at [708, 184] on div "button" at bounding box center [708, 184] width 7 height 7
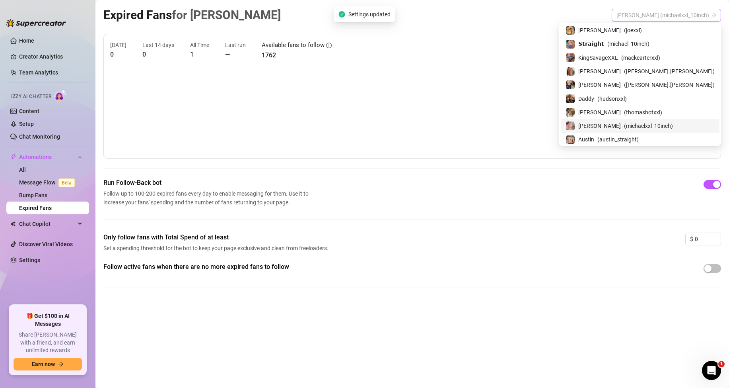
click at [672, 14] on span "[PERSON_NAME] (michaelxxl_10inch)" at bounding box center [667, 15] width 100 height 12
click at [594, 135] on span "Austin" at bounding box center [587, 139] width 16 height 9
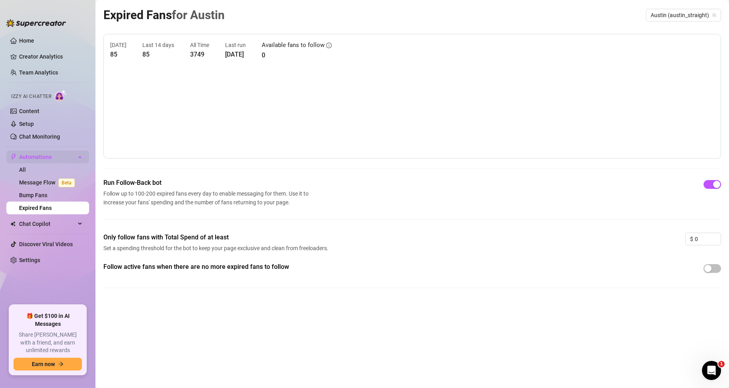
click at [39, 155] on span "Automations" at bounding box center [47, 156] width 57 height 13
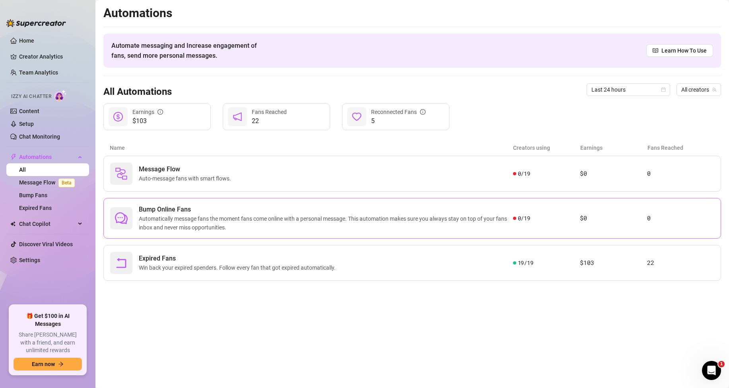
click at [515, 218] on span at bounding box center [514, 217] width 3 height 3
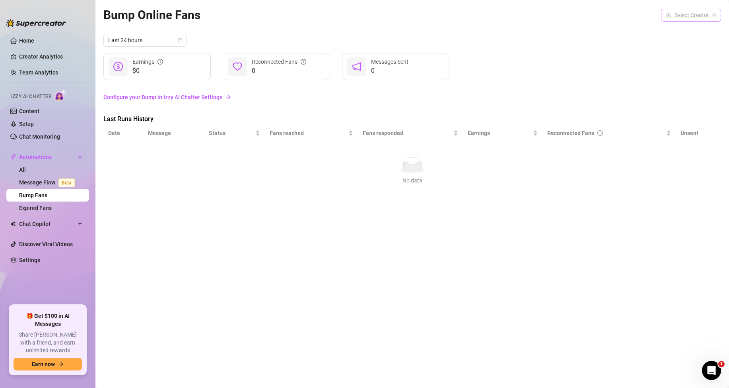
click at [690, 18] on input "search" at bounding box center [687, 15] width 43 height 12
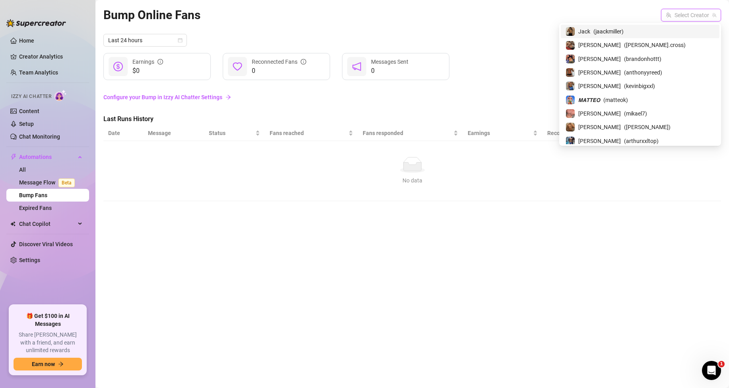
click at [624, 31] on span "( jaackmiller )" at bounding box center [609, 31] width 30 height 9
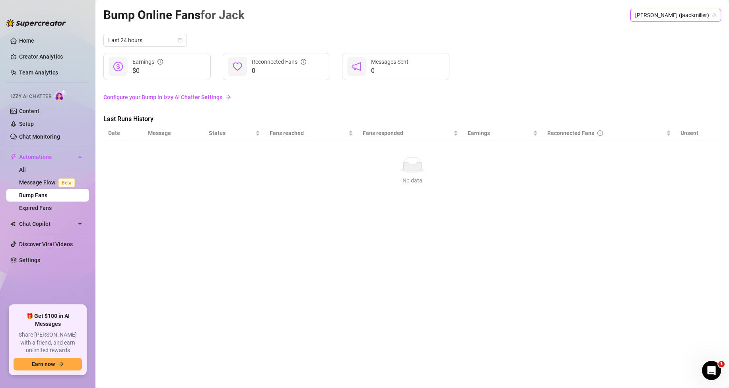
click at [211, 97] on link "Configure your Bump in Izzy AI Chatter Settings" at bounding box center [412, 97] width 618 height 9
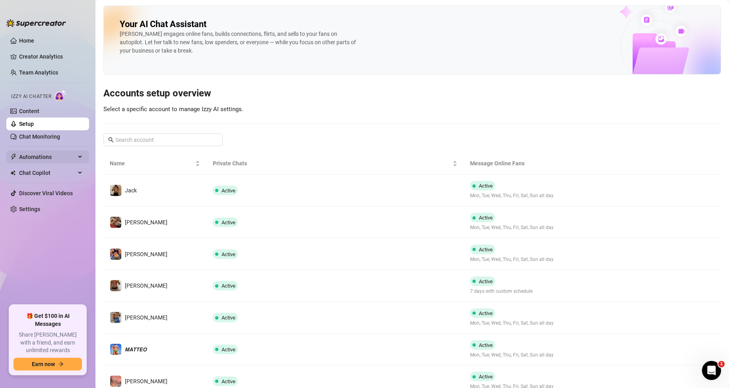
click at [46, 154] on span "Automations" at bounding box center [47, 156] width 57 height 13
